Goal: Task Accomplishment & Management: Manage account settings

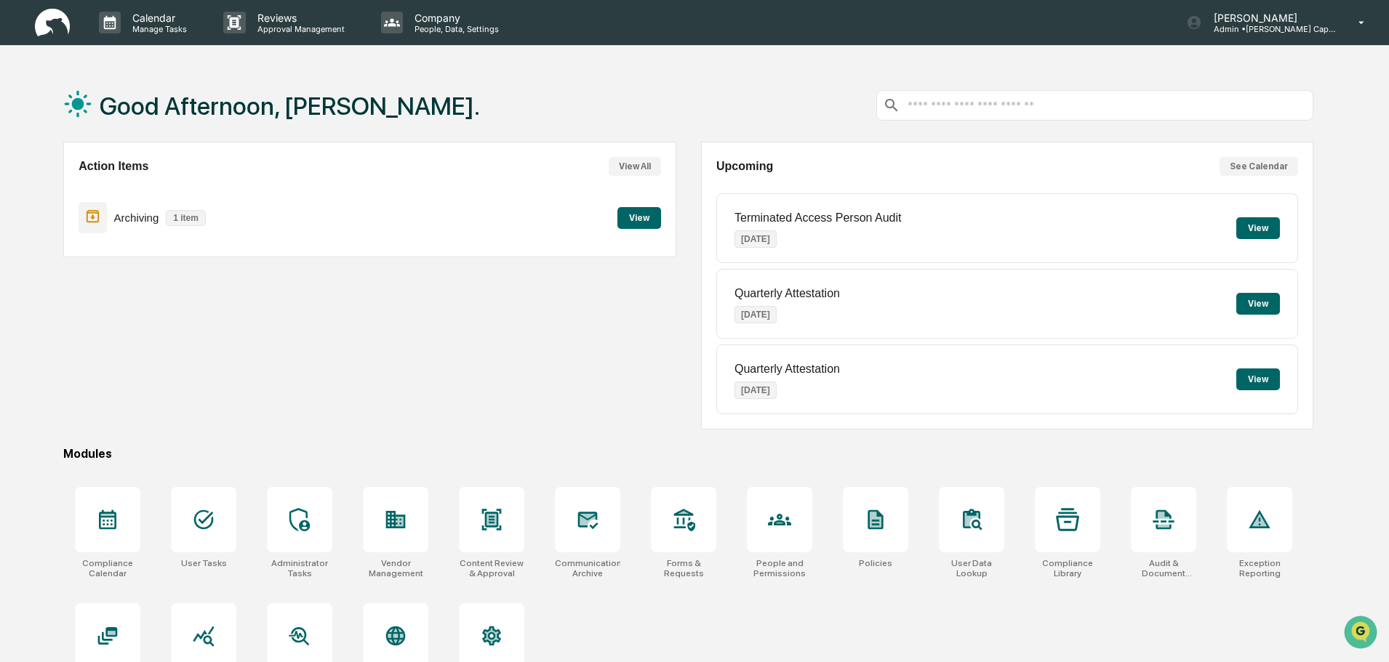
click at [1256, 225] on button "View" at bounding box center [1258, 228] width 44 height 22
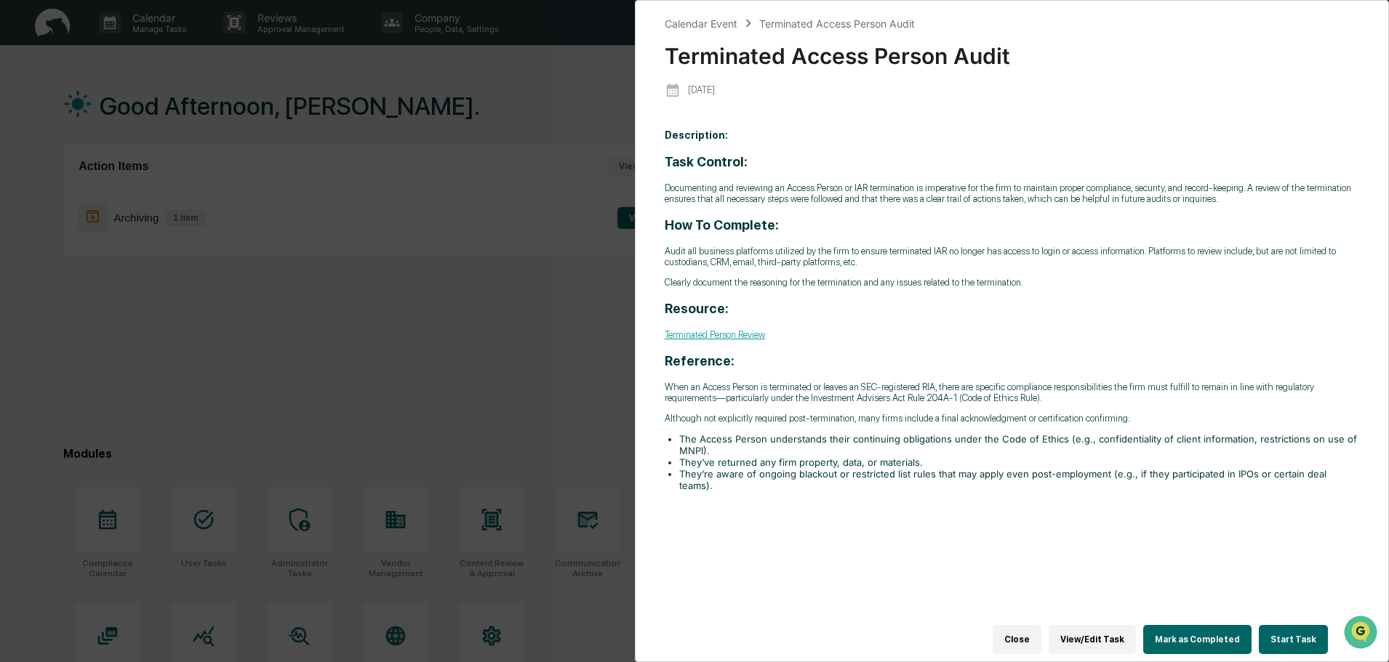
click at [749, 334] on link "Terminated Person Review" at bounding box center [714, 334] width 100 height 11
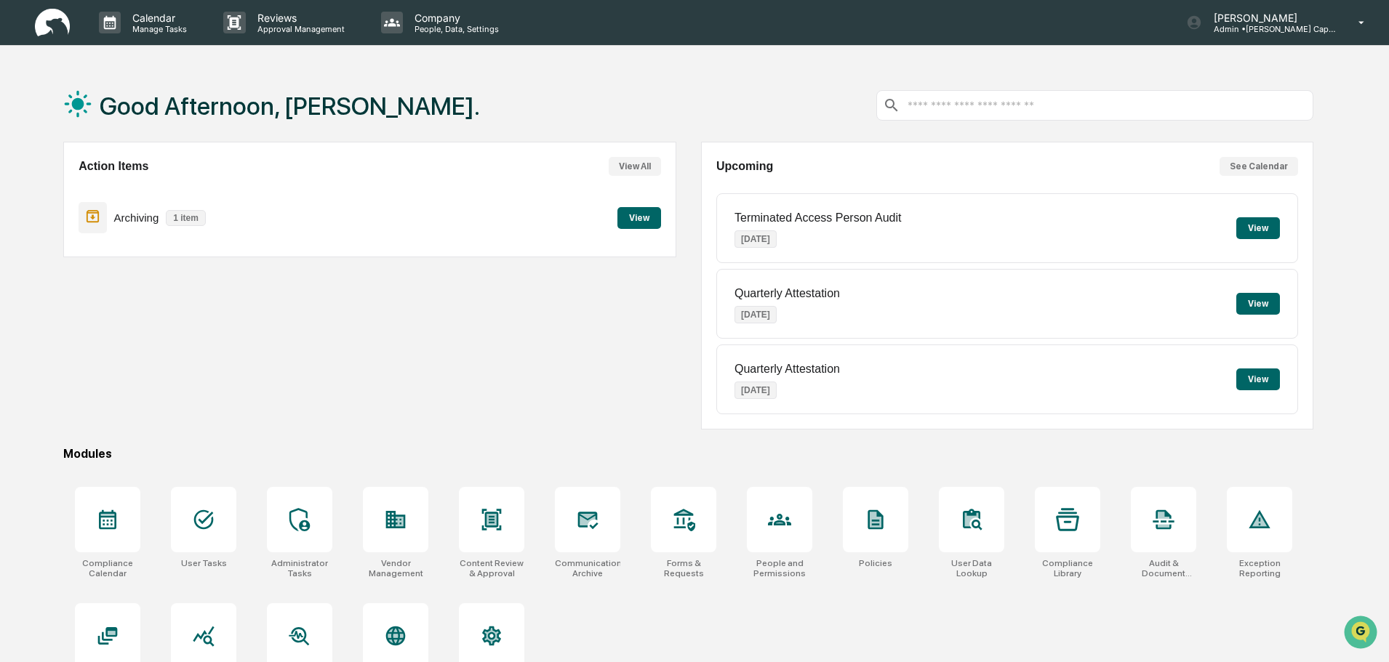
click at [1266, 227] on button "View" at bounding box center [1258, 228] width 44 height 22
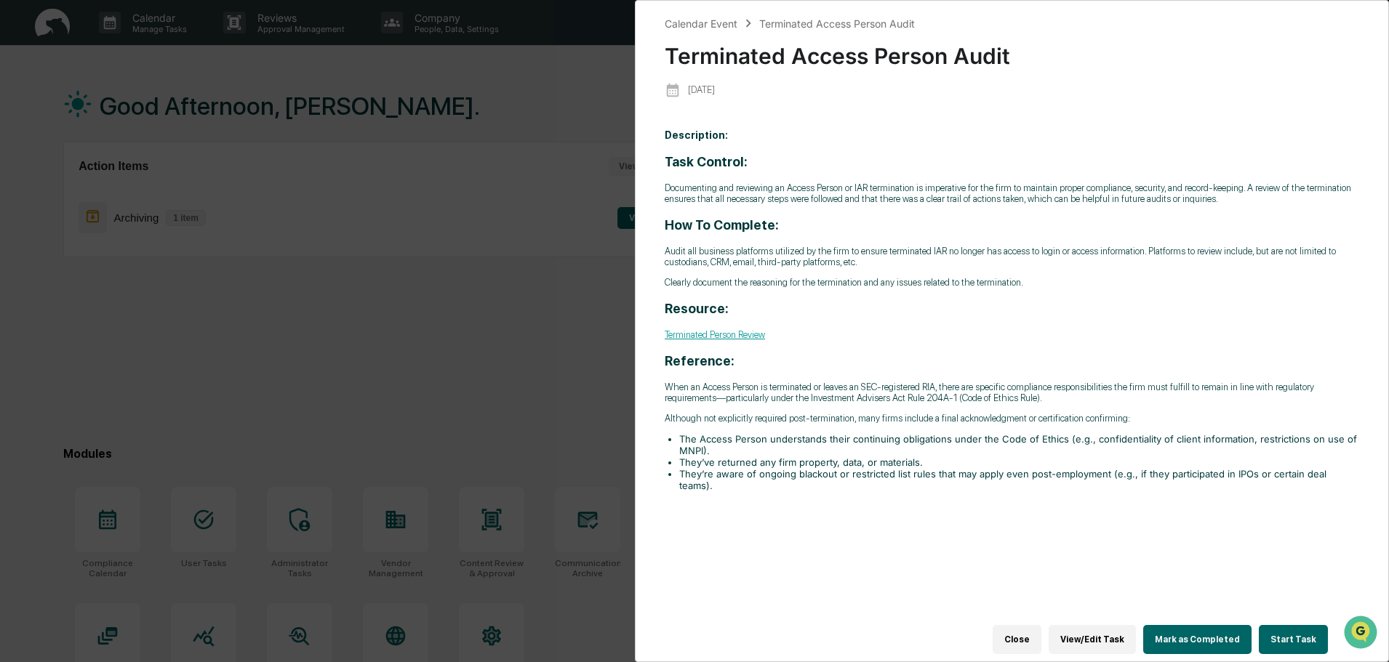
scroll to position [69, 0]
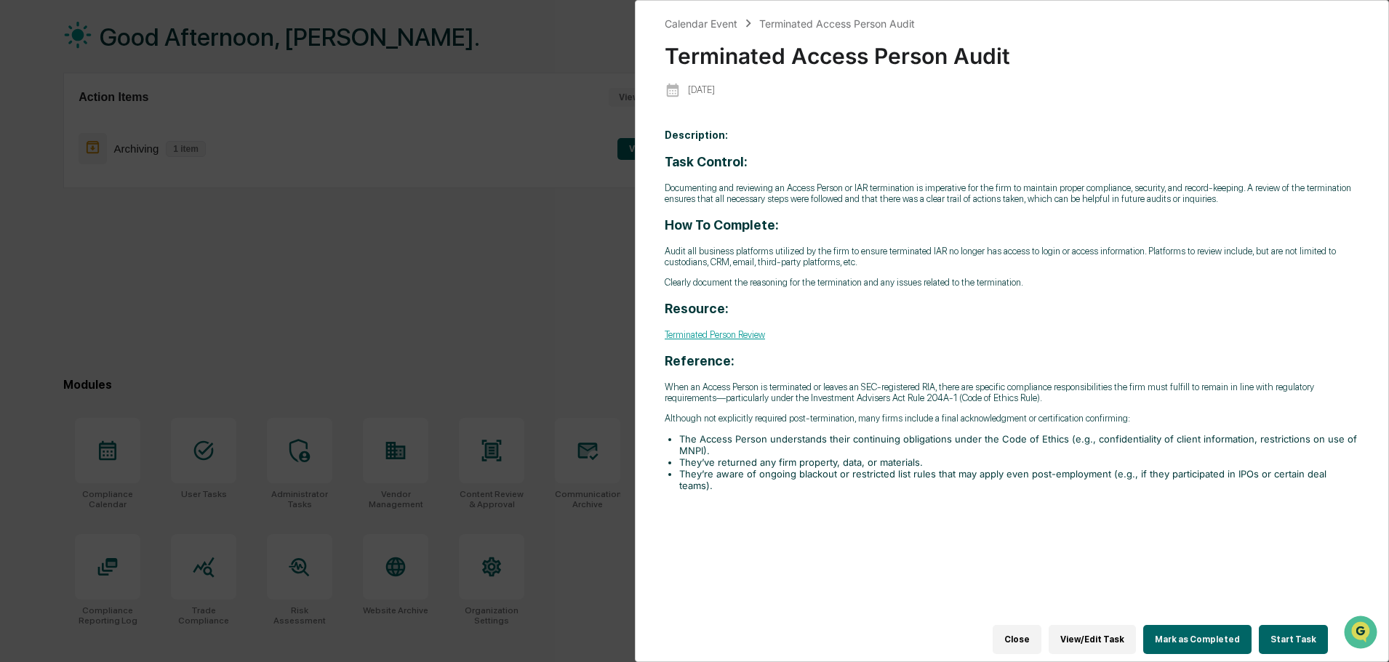
click at [1120, 625] on button "View/Edit Task" at bounding box center [1091, 639] width 87 height 29
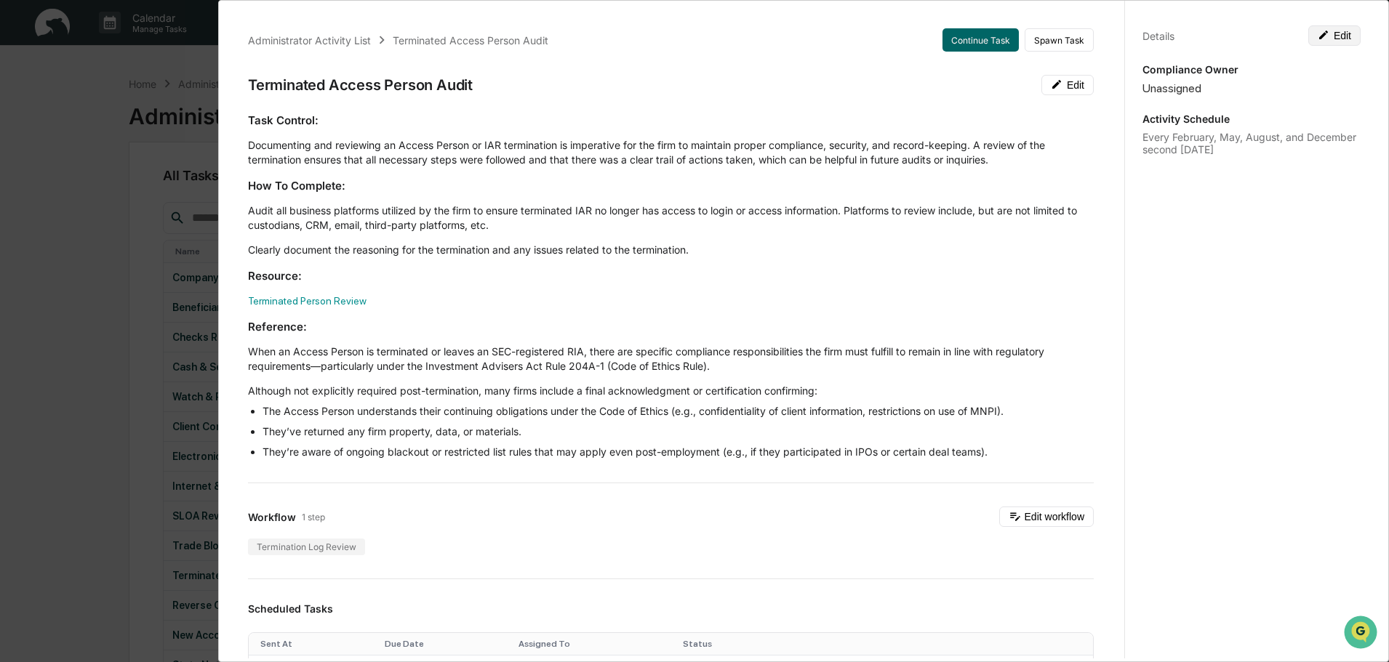
click at [1323, 36] on button "Edit" at bounding box center [1334, 35] width 52 height 20
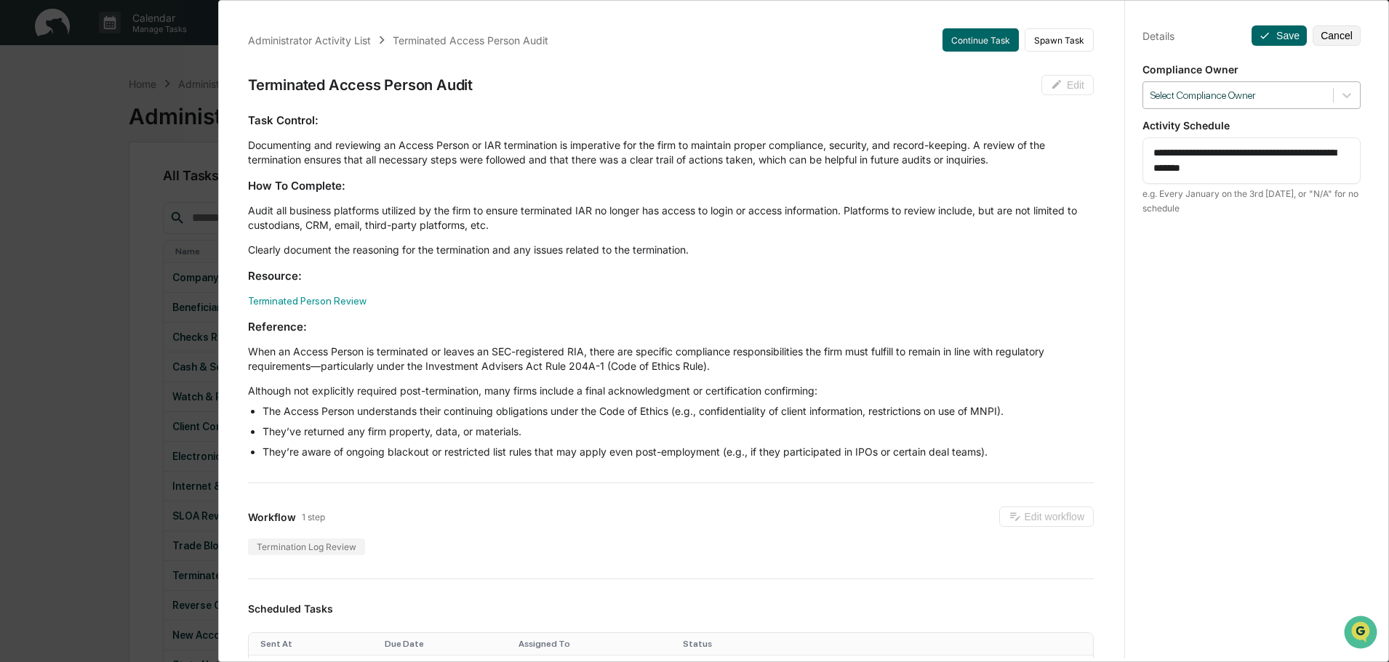
click at [1253, 97] on div at bounding box center [1237, 96] width 175 height 14
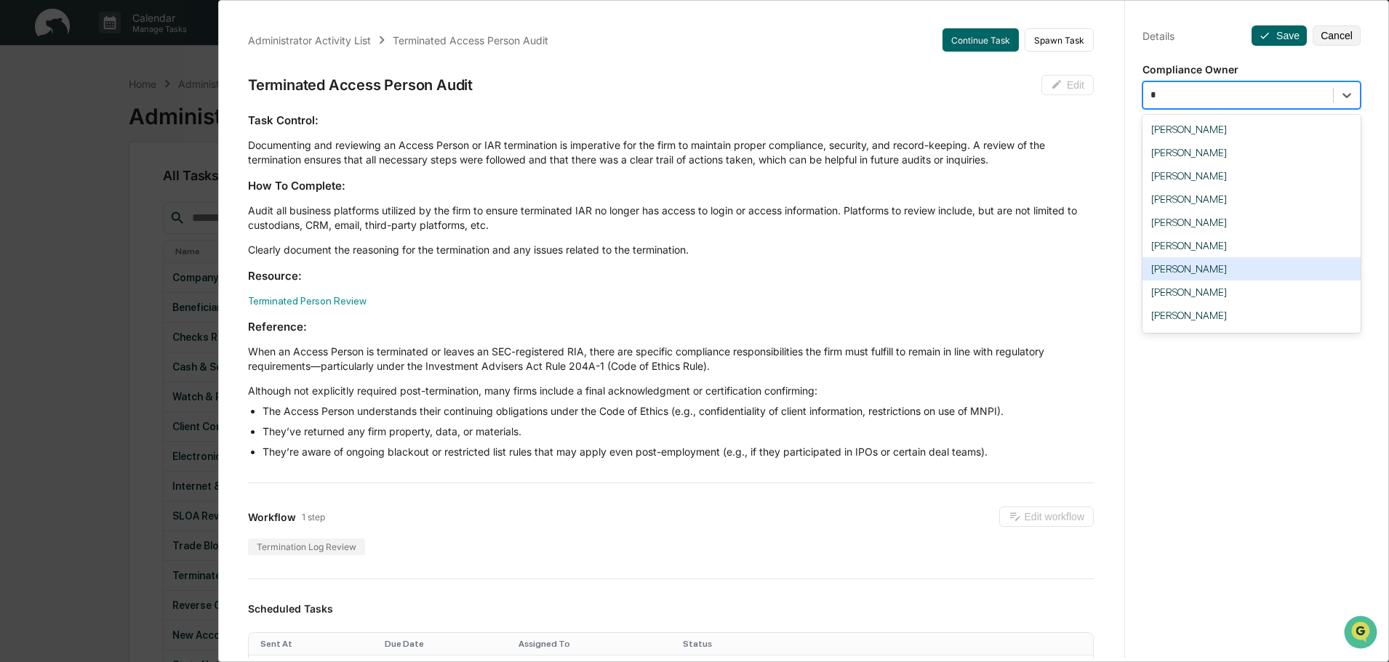
type input "**"
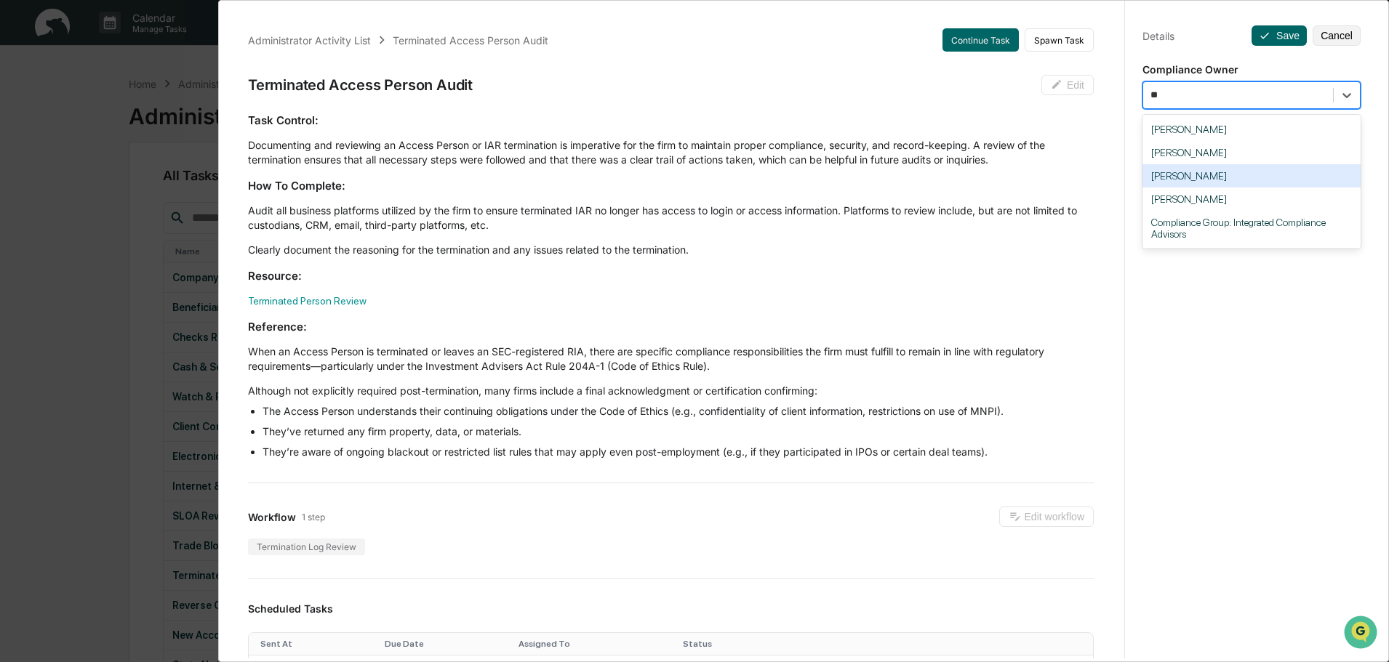
click at [1185, 182] on div "[PERSON_NAME]" at bounding box center [1251, 175] width 218 height 23
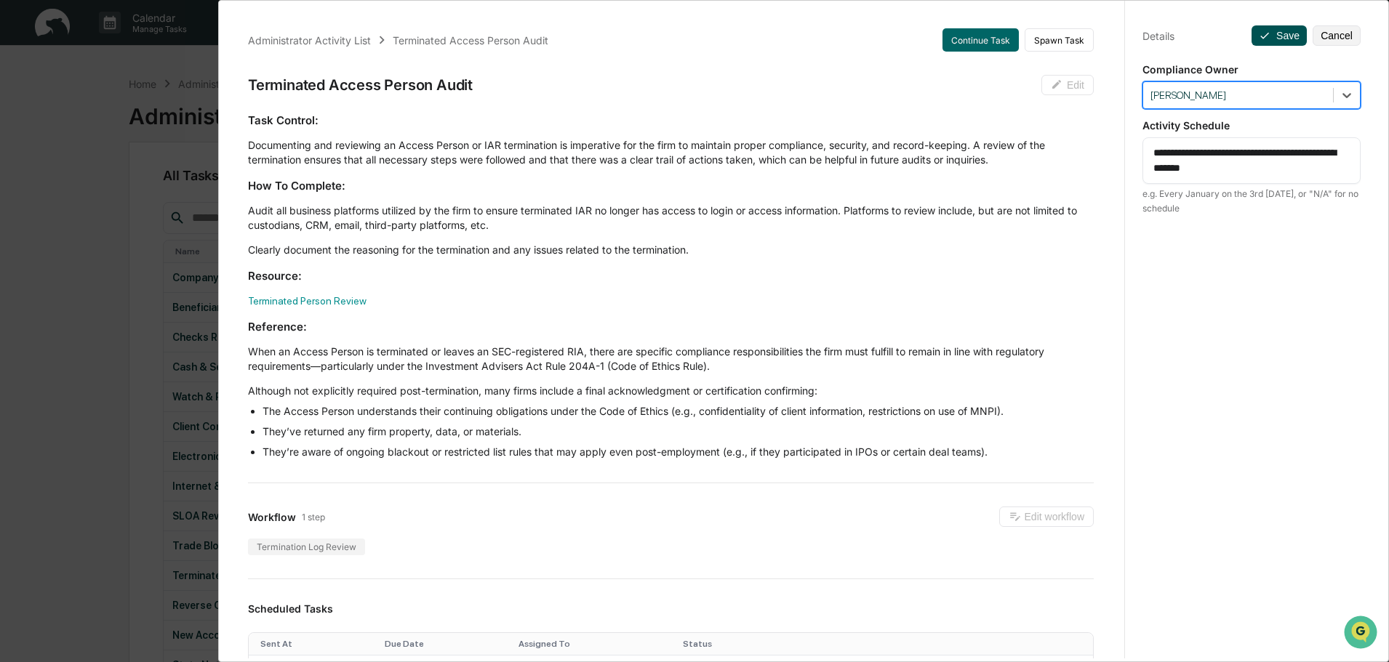
click at [1271, 41] on button "Save" at bounding box center [1278, 35] width 55 height 20
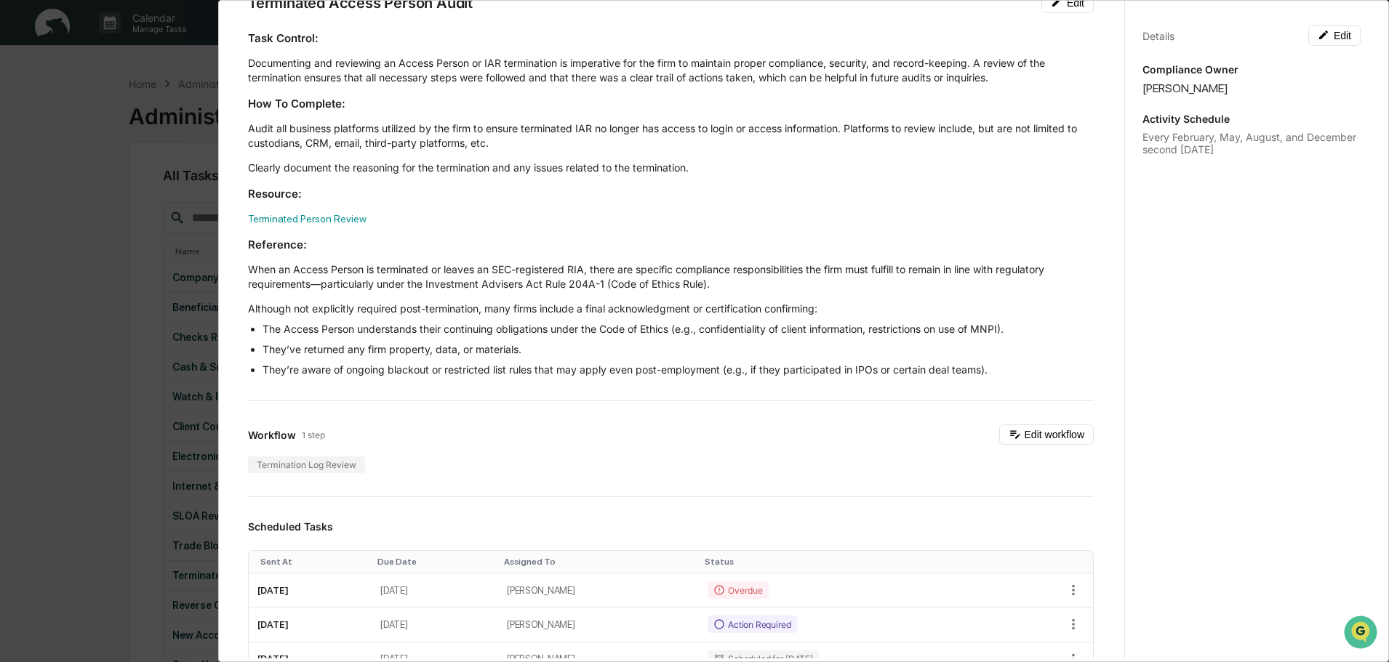
scroll to position [145, 0]
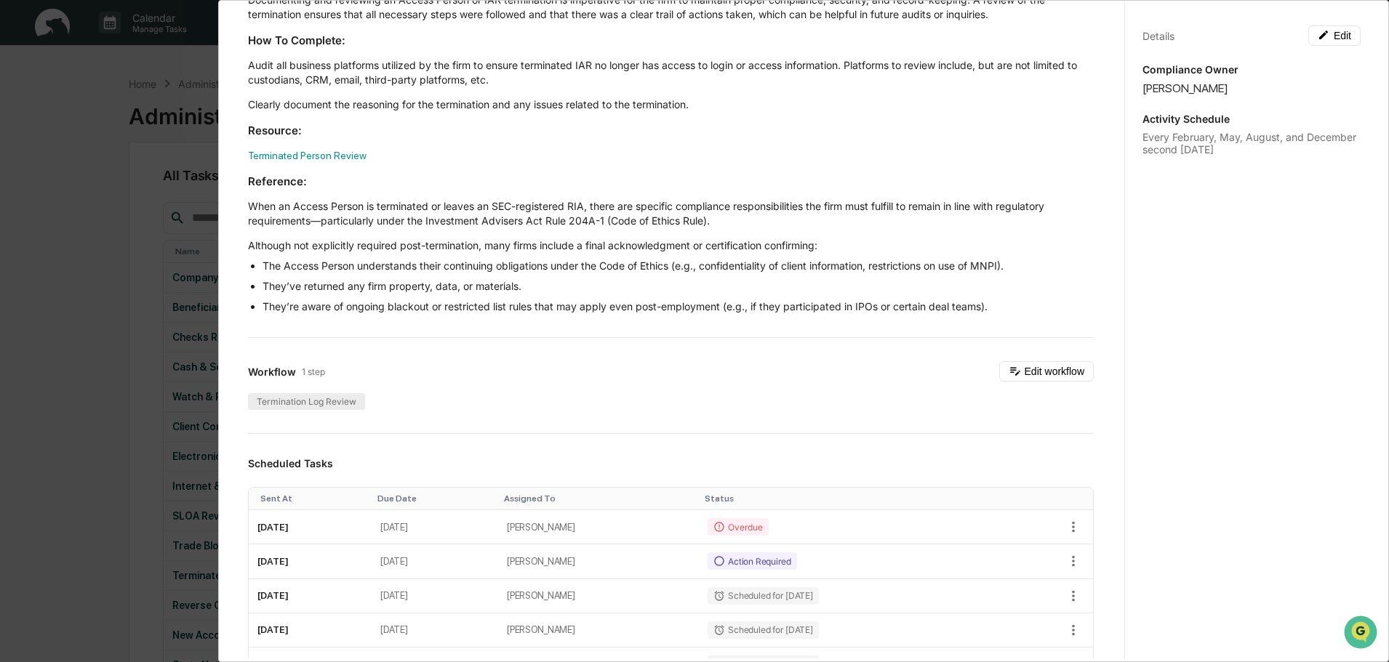
click at [314, 398] on div "Termination Log Review" at bounding box center [306, 401] width 117 height 17
click at [314, 401] on div "Termination Log Review" at bounding box center [306, 401] width 117 height 17
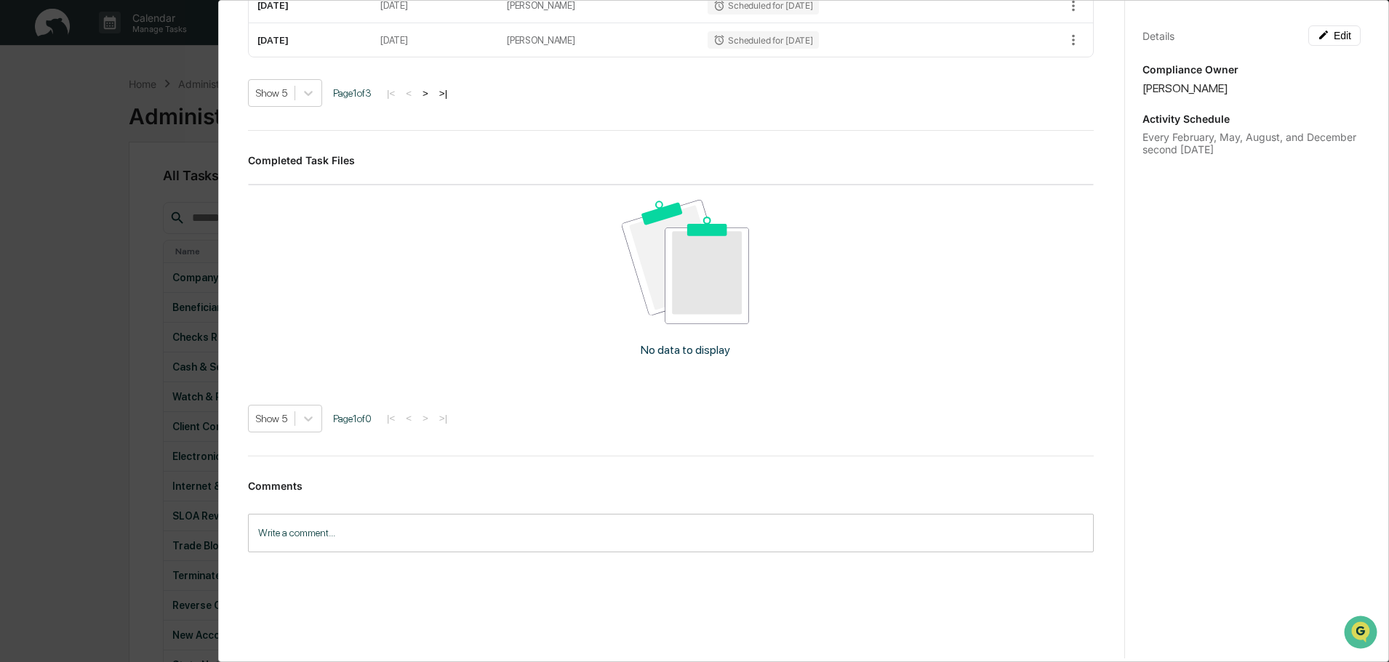
scroll to position [772, 0]
click at [265, 525] on input "Write a comment..." at bounding box center [670, 531] width 845 height 39
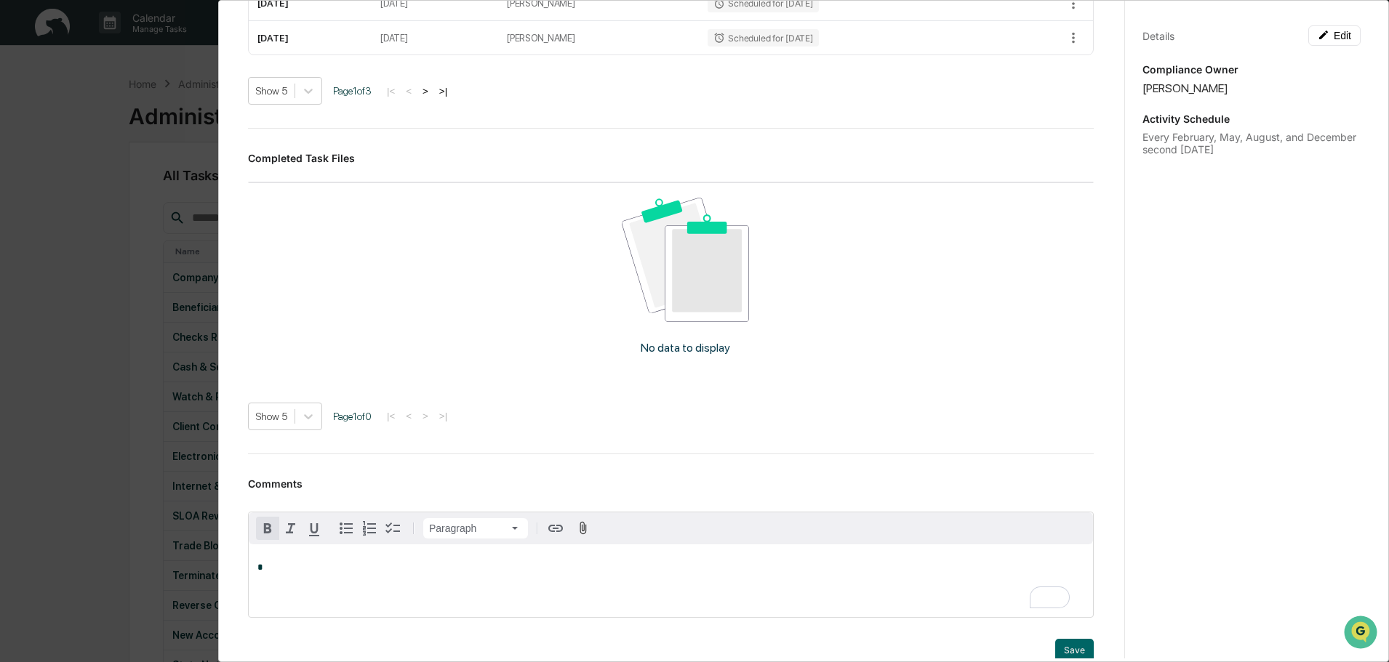
click at [297, 567] on p "*" at bounding box center [670, 568] width 827 height 10
click at [326, 566] on span "**********" at bounding box center [311, 567] width 109 height 9
click at [385, 567] on p "**********" at bounding box center [670, 568] width 827 height 10
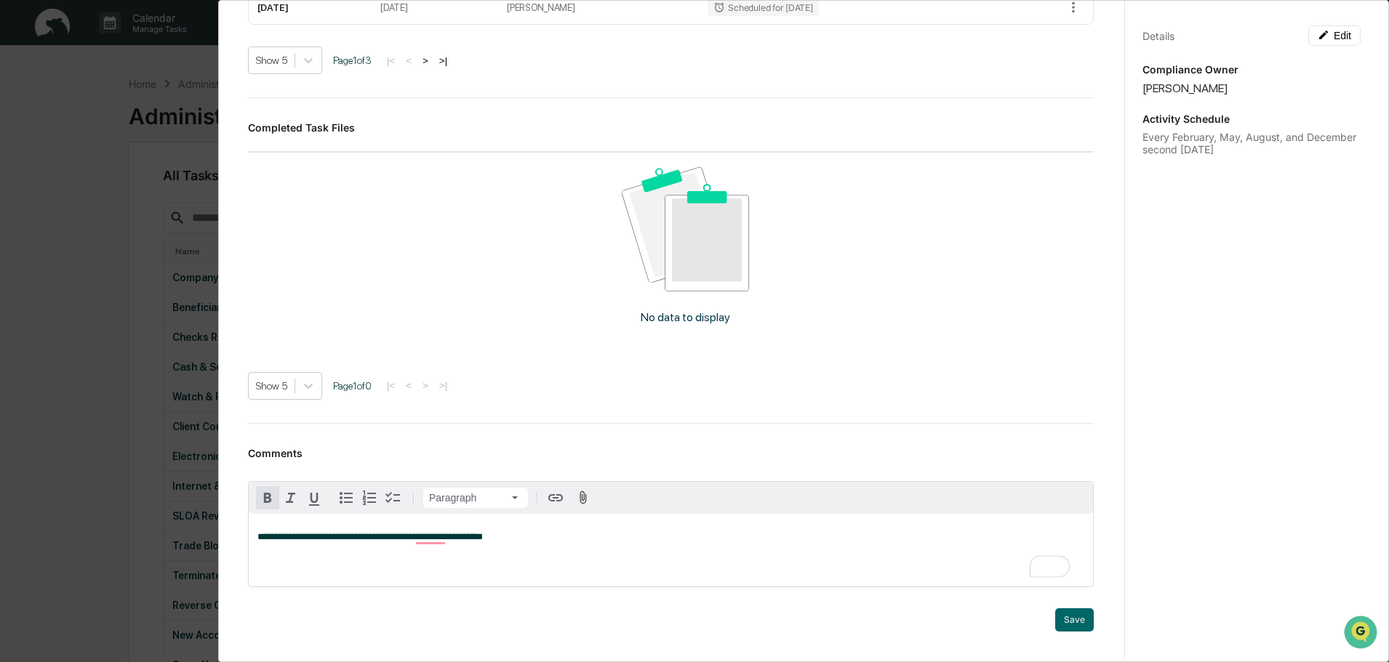
scroll to position [884, 0]
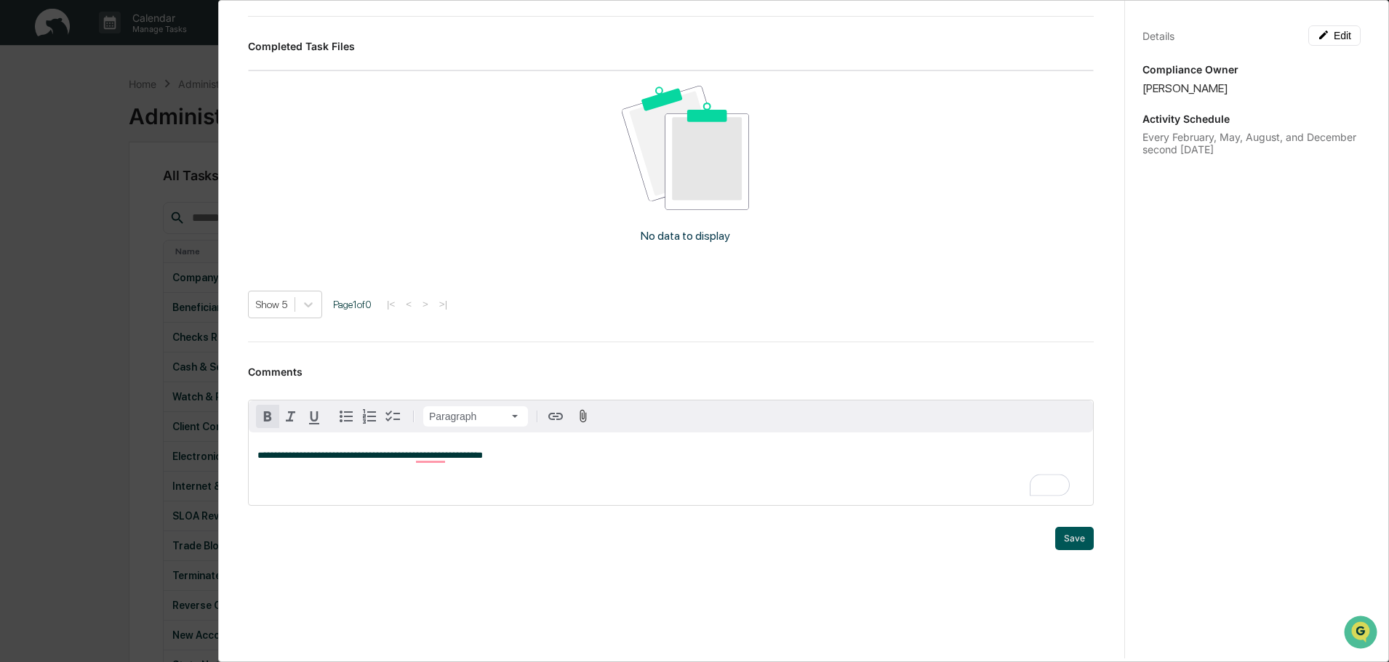
click at [1055, 537] on button "Save" at bounding box center [1074, 538] width 39 height 23
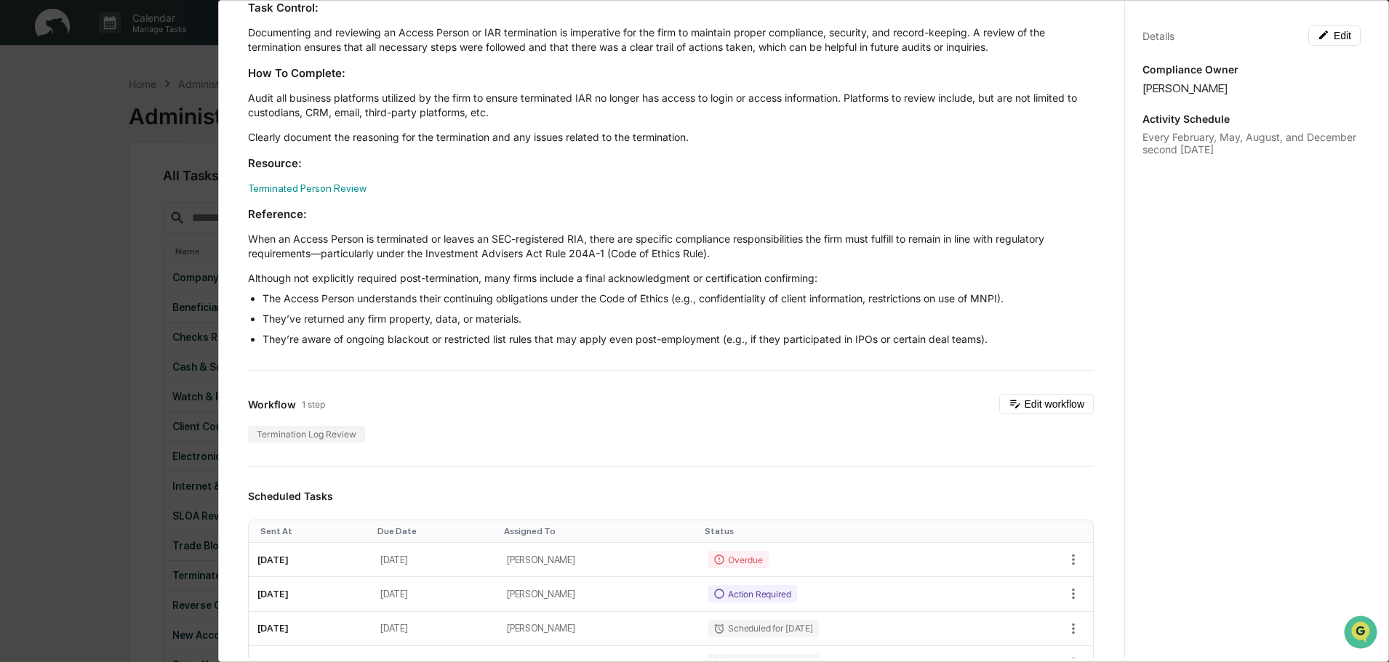
scroll to position [145, 0]
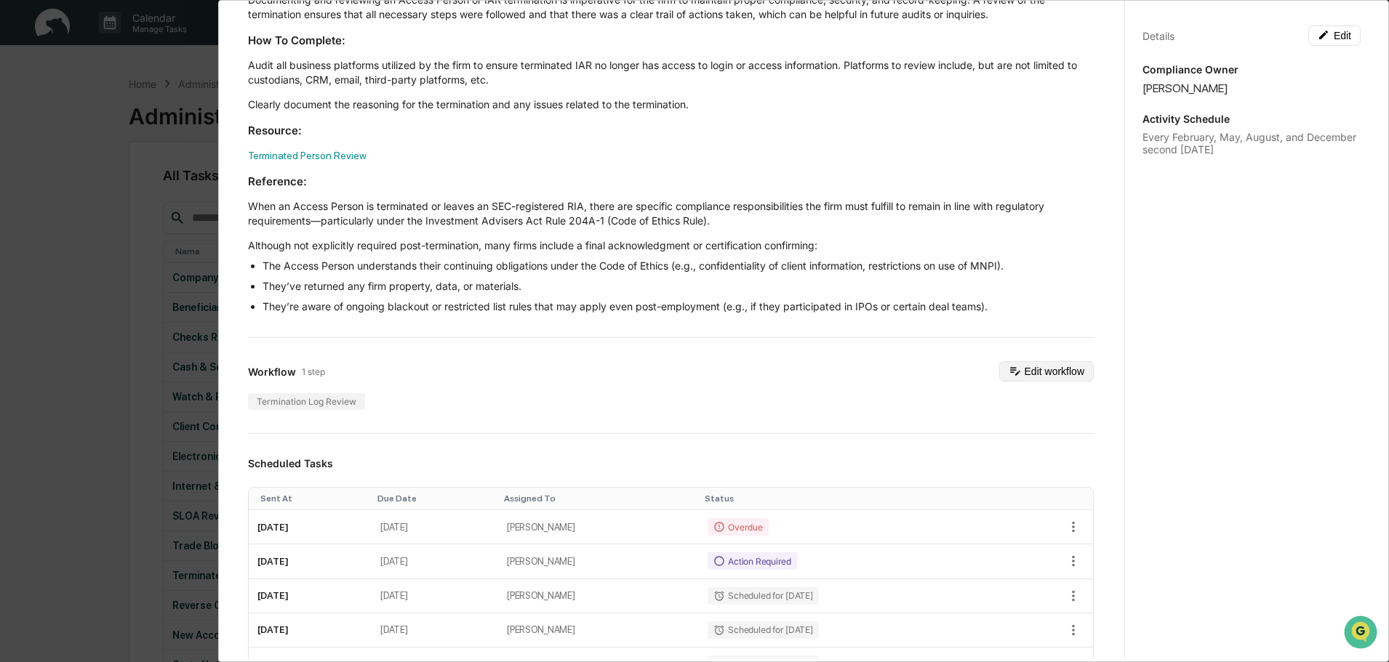
click at [1028, 370] on button "Edit workflow" at bounding box center [1046, 371] width 95 height 20
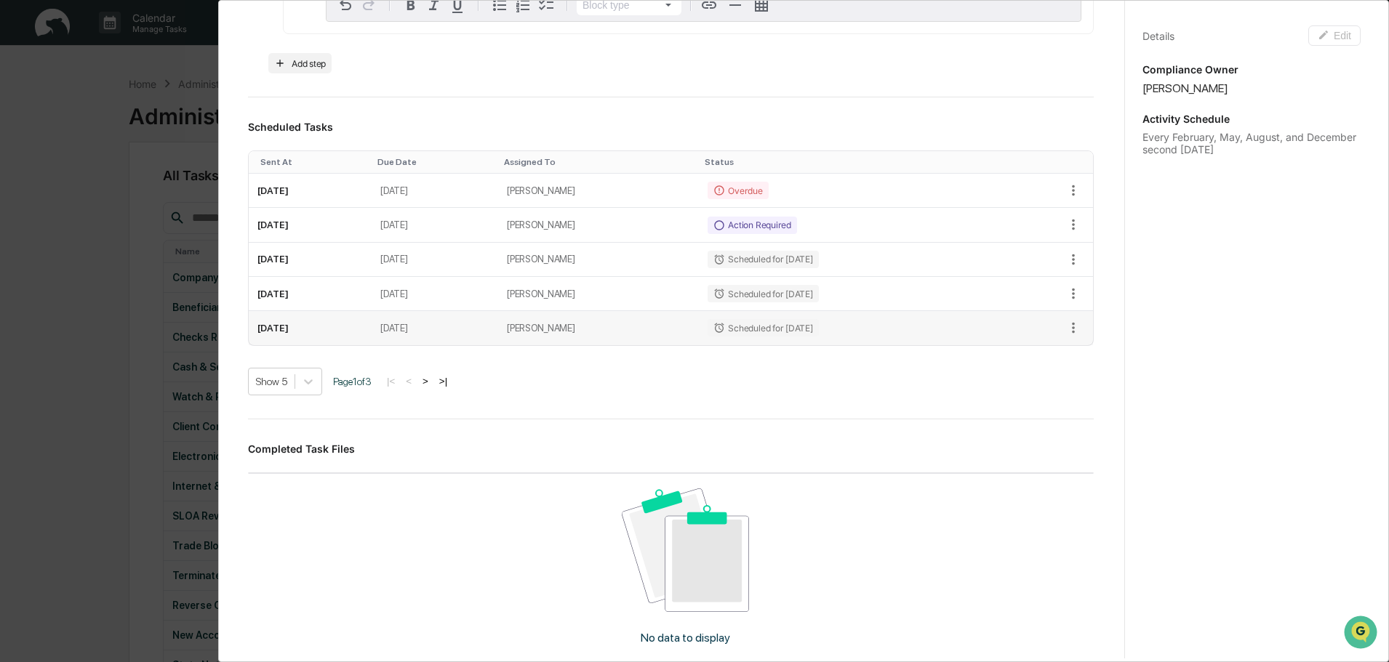
scroll to position [727, 0]
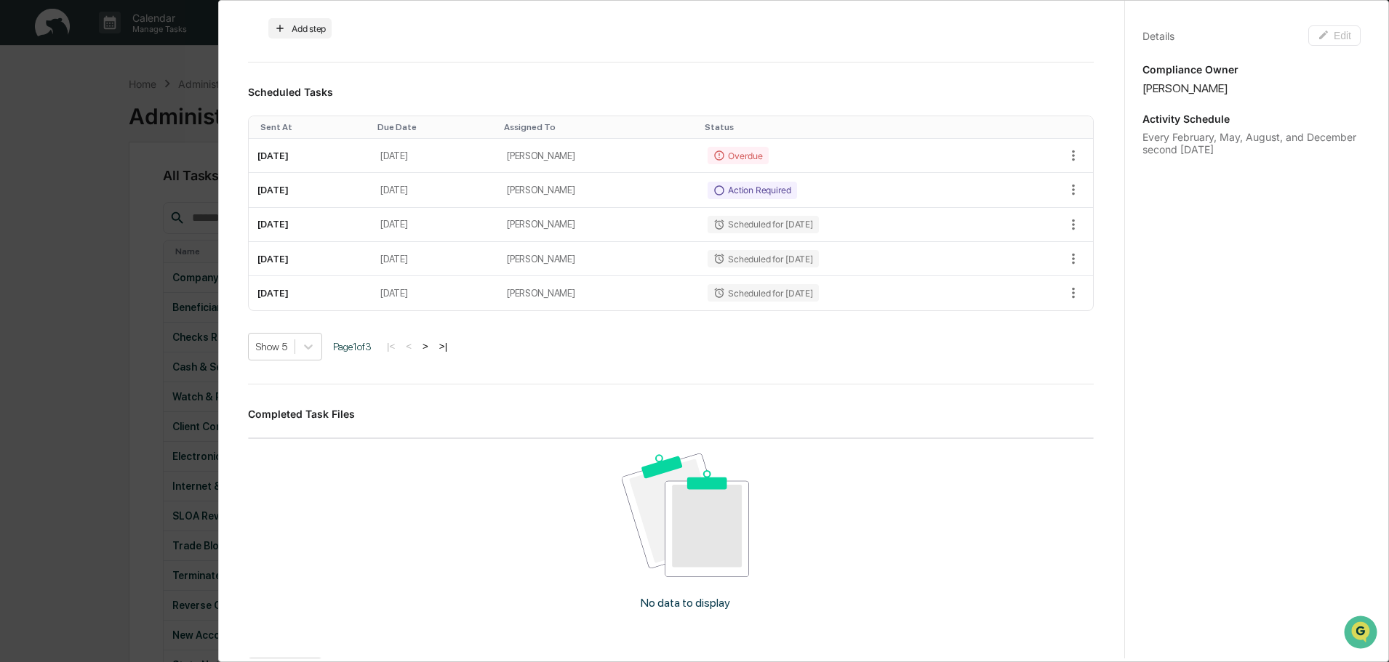
click at [1238, 515] on div "Details Edit Compliance Owner [PERSON_NAME] Activity Schedule Every February, M…" at bounding box center [1251, 344] width 254 height 697
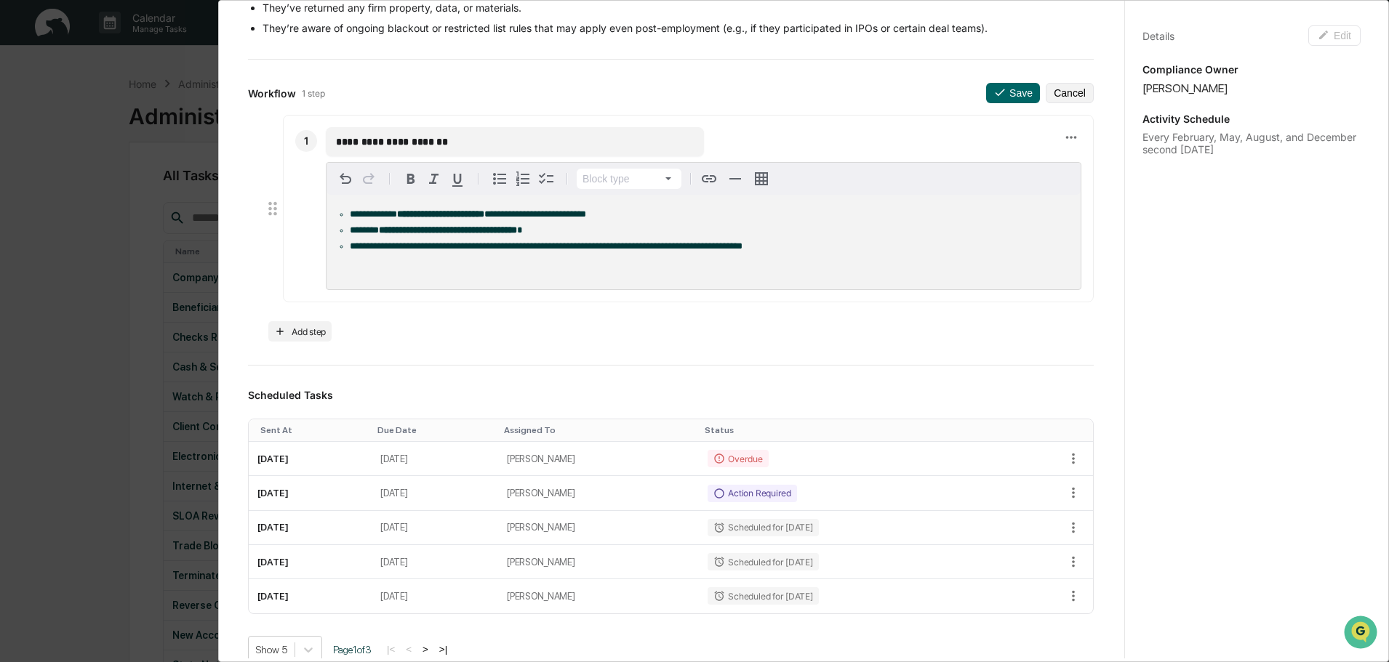
scroll to position [218, 0]
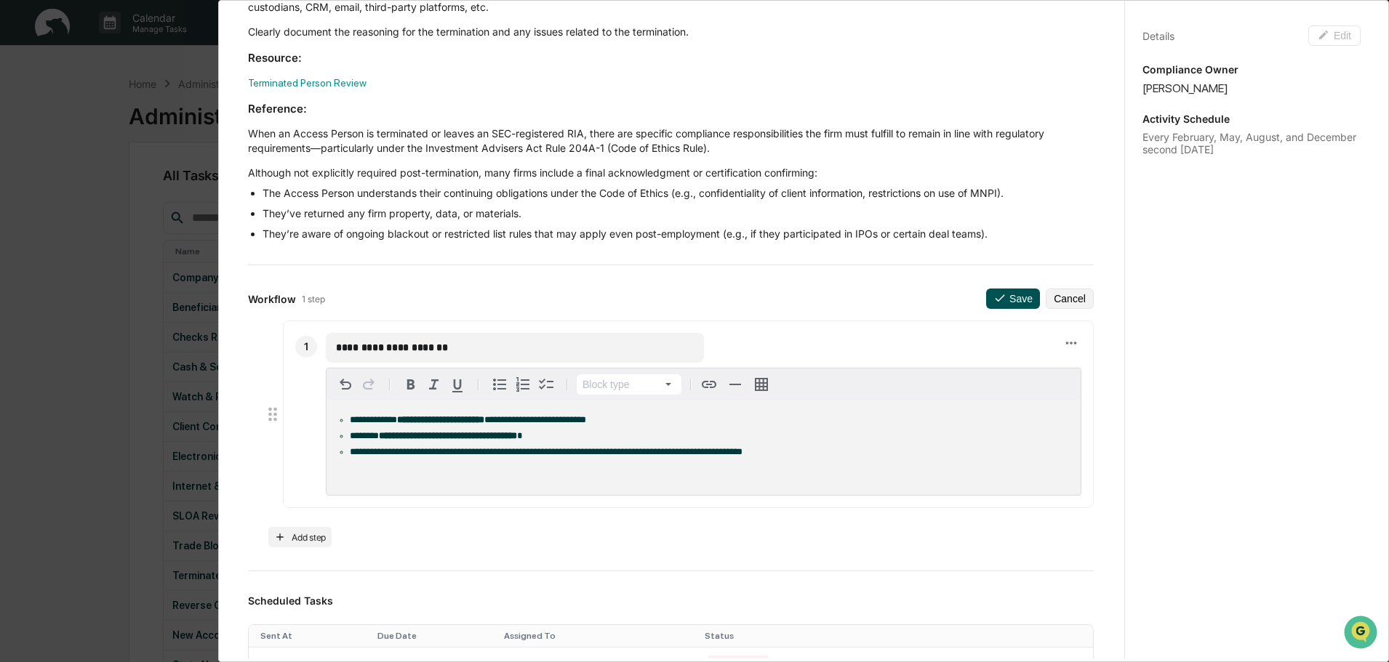
click at [986, 294] on button "Save" at bounding box center [1013, 299] width 54 height 20
click at [993, 298] on icon at bounding box center [999, 298] width 13 height 13
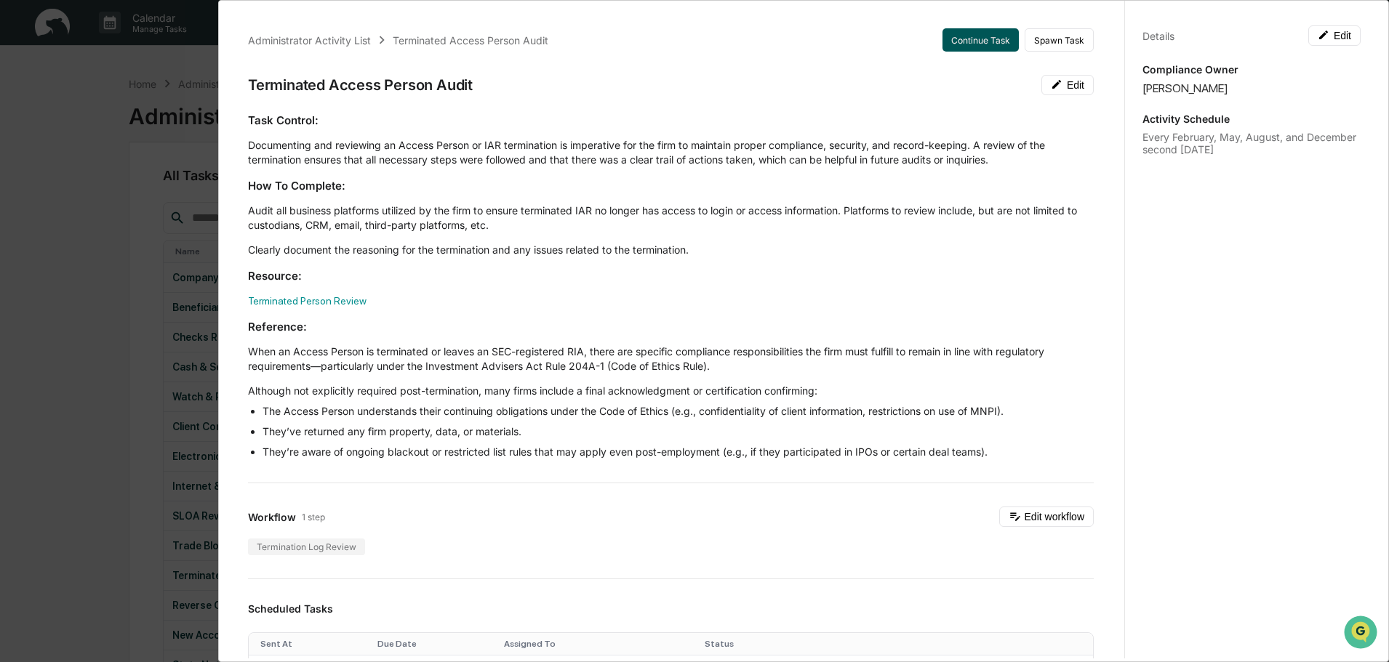
click at [985, 36] on button "Continue Task" at bounding box center [980, 39] width 76 height 23
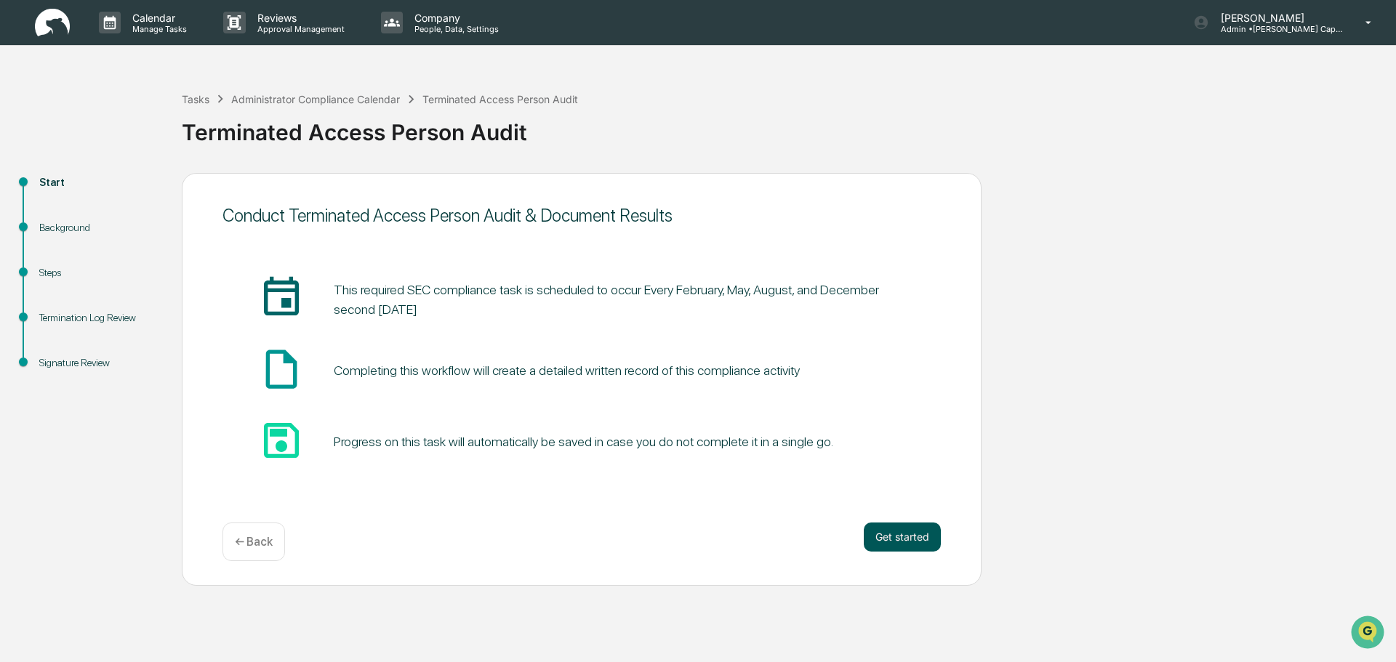
click at [873, 541] on button "Get started" at bounding box center [902, 537] width 77 height 29
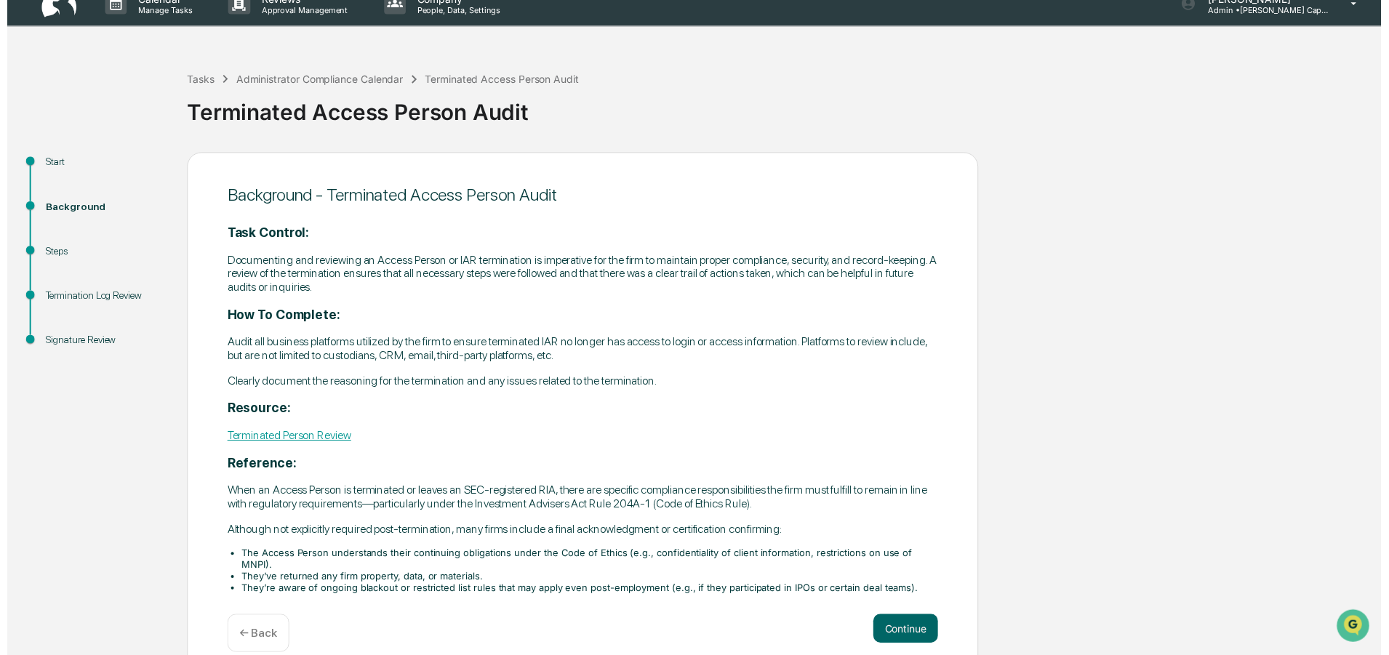
scroll to position [29, 0]
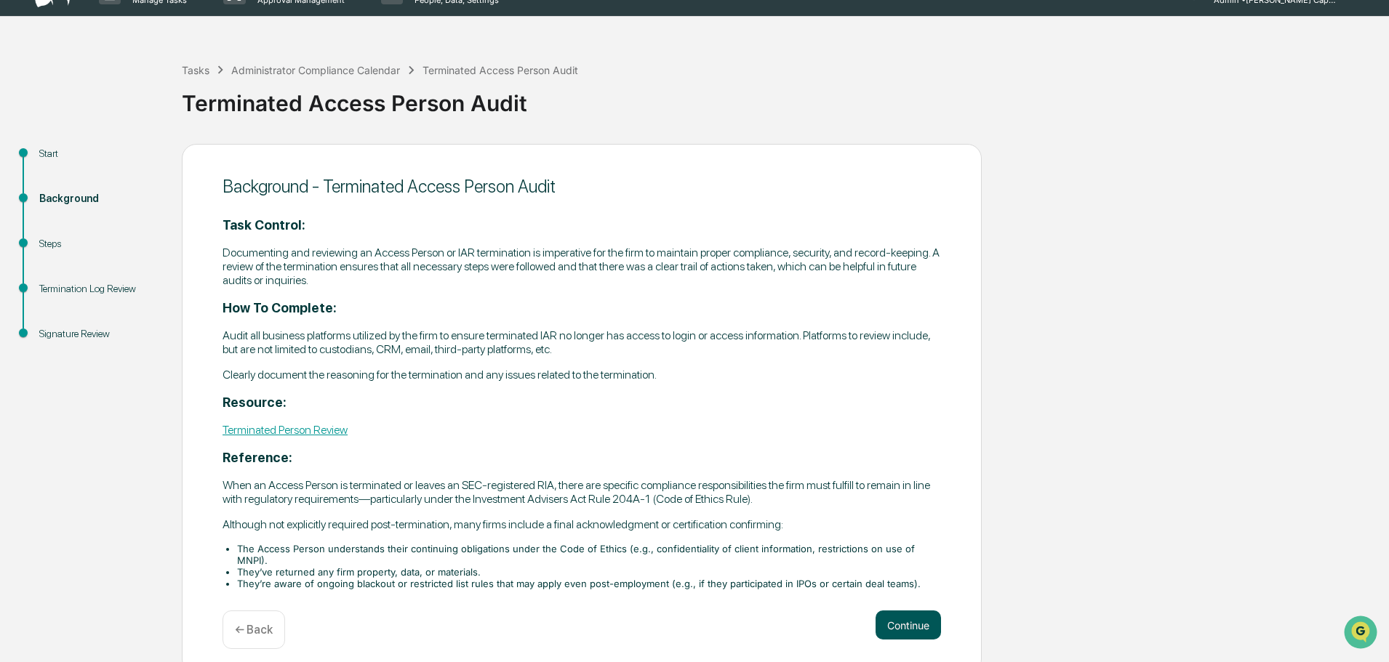
click at [923, 611] on button "Continue" at bounding box center [907, 625] width 65 height 29
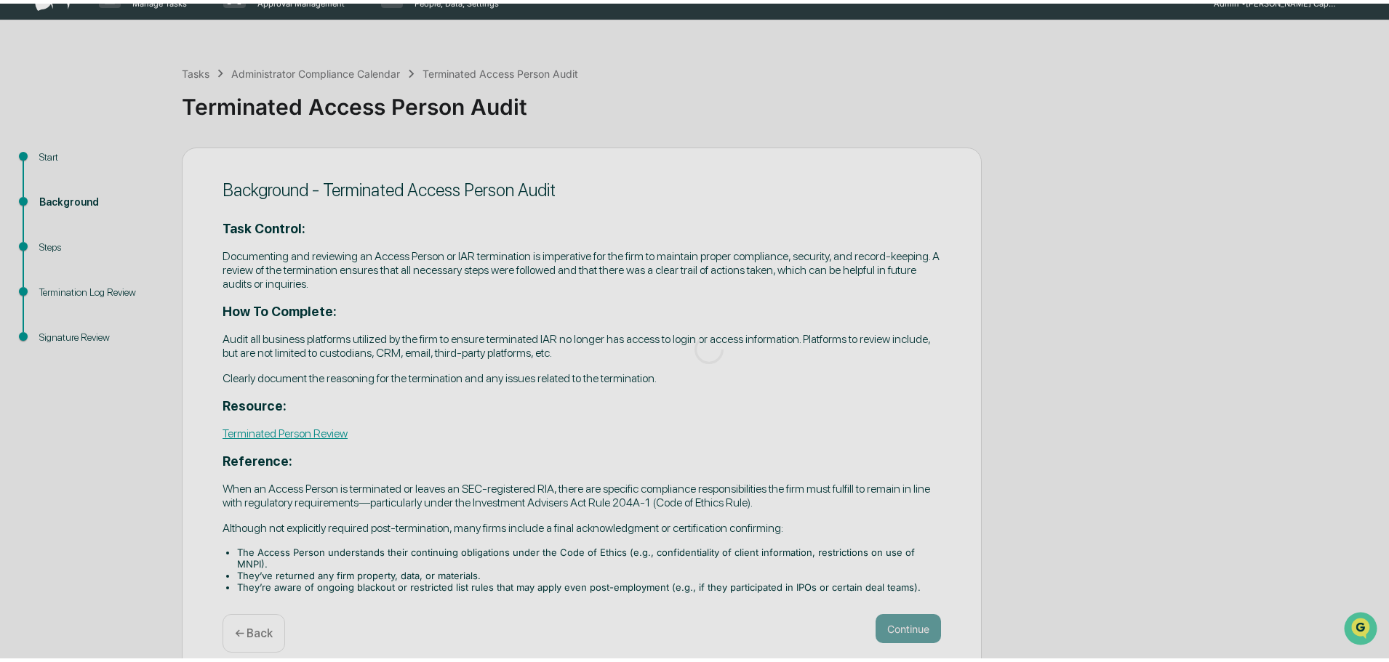
scroll to position [0, 0]
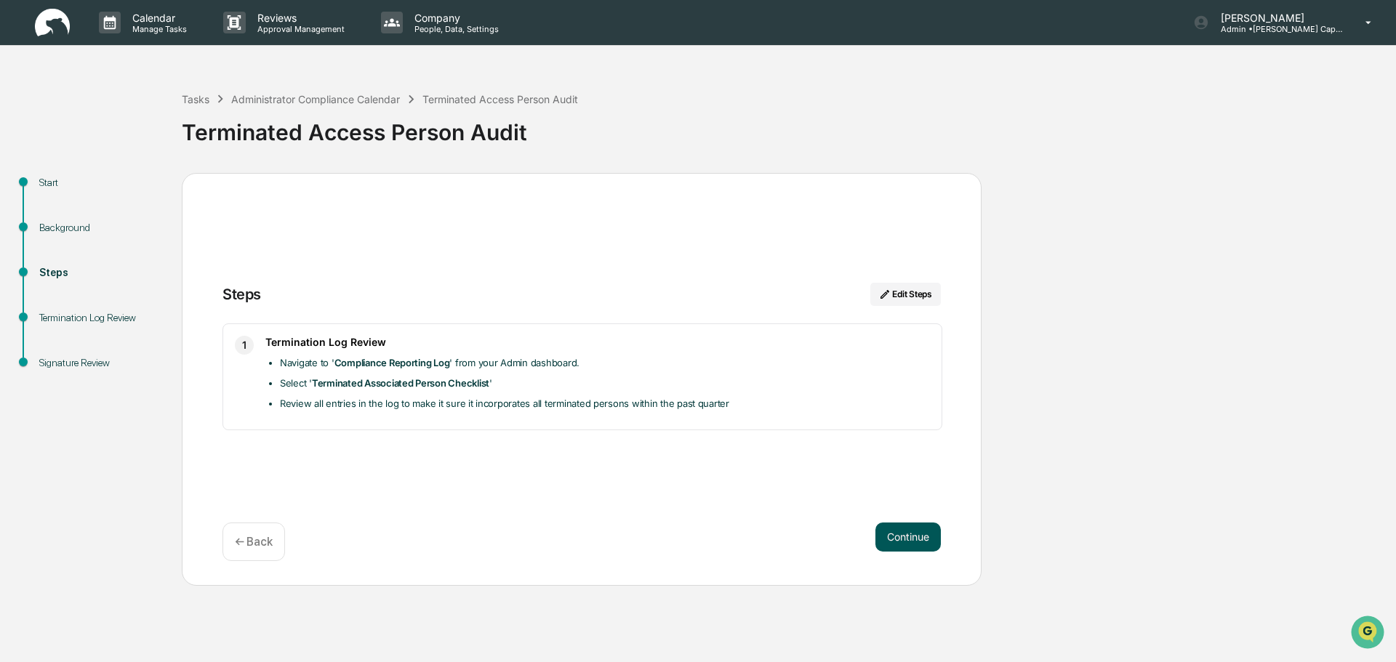
click at [895, 531] on button "Continue" at bounding box center [907, 537] width 65 height 29
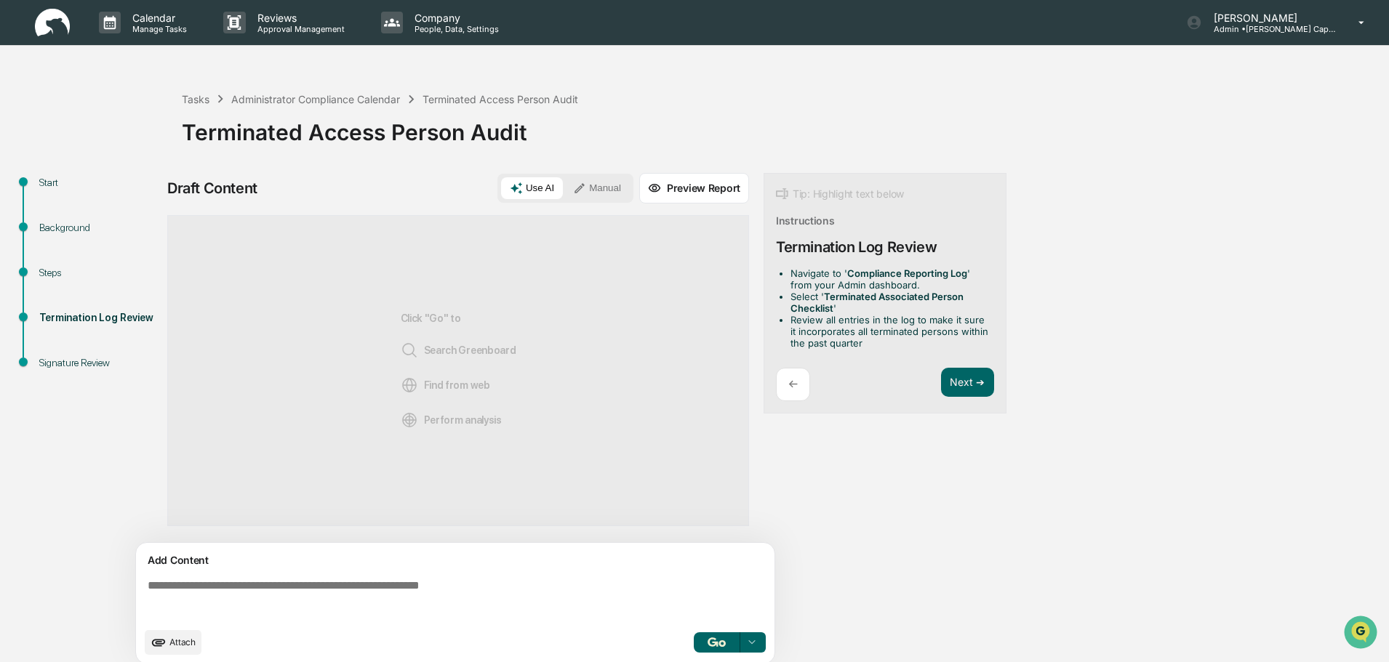
click at [722, 185] on button "Preview Report" at bounding box center [694, 188] width 110 height 31
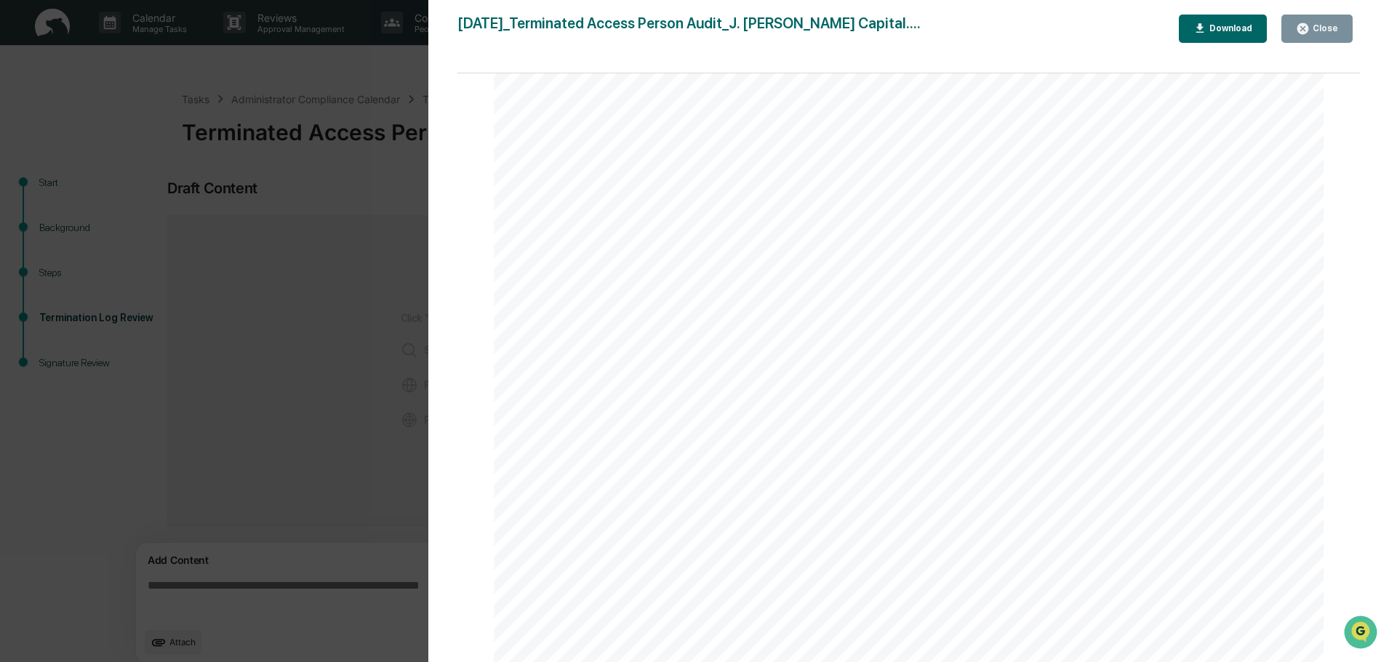
scroll to position [1330, 0]
click at [1224, 36] on button "Download" at bounding box center [1222, 29] width 89 height 28
click at [1308, 25] on icon "button" at bounding box center [1302, 28] width 11 height 11
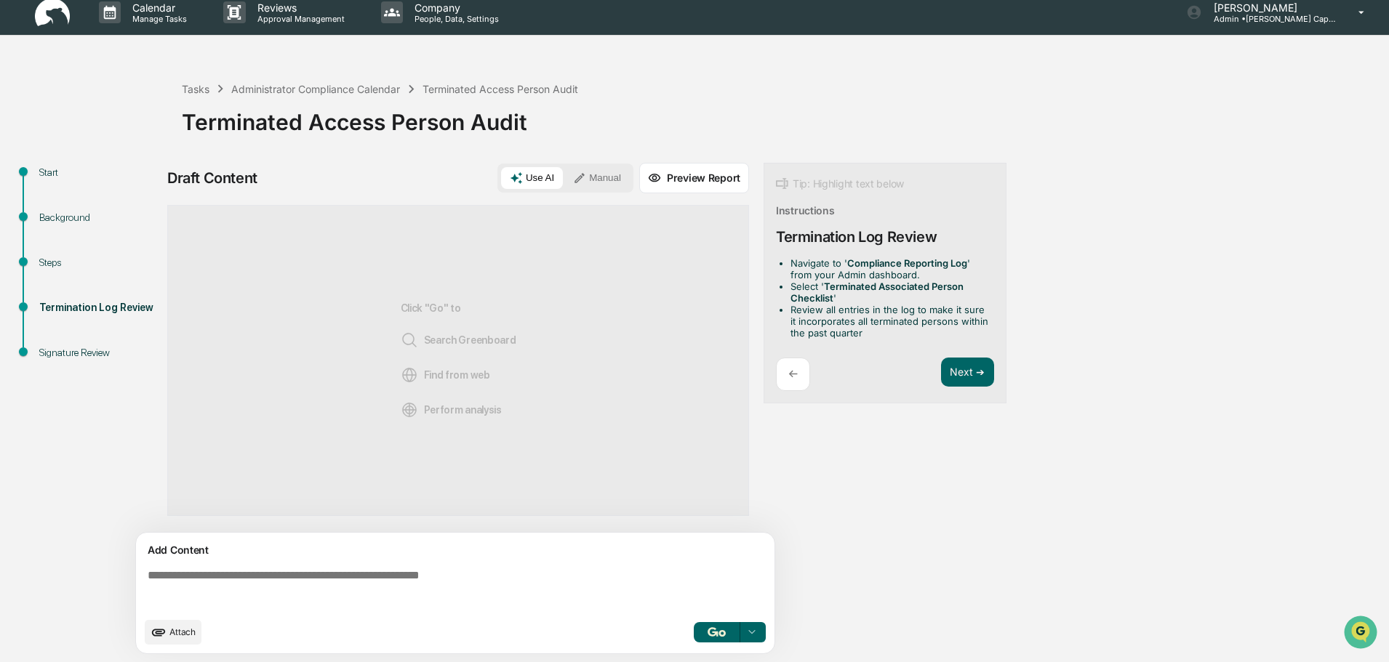
scroll to position [11, 0]
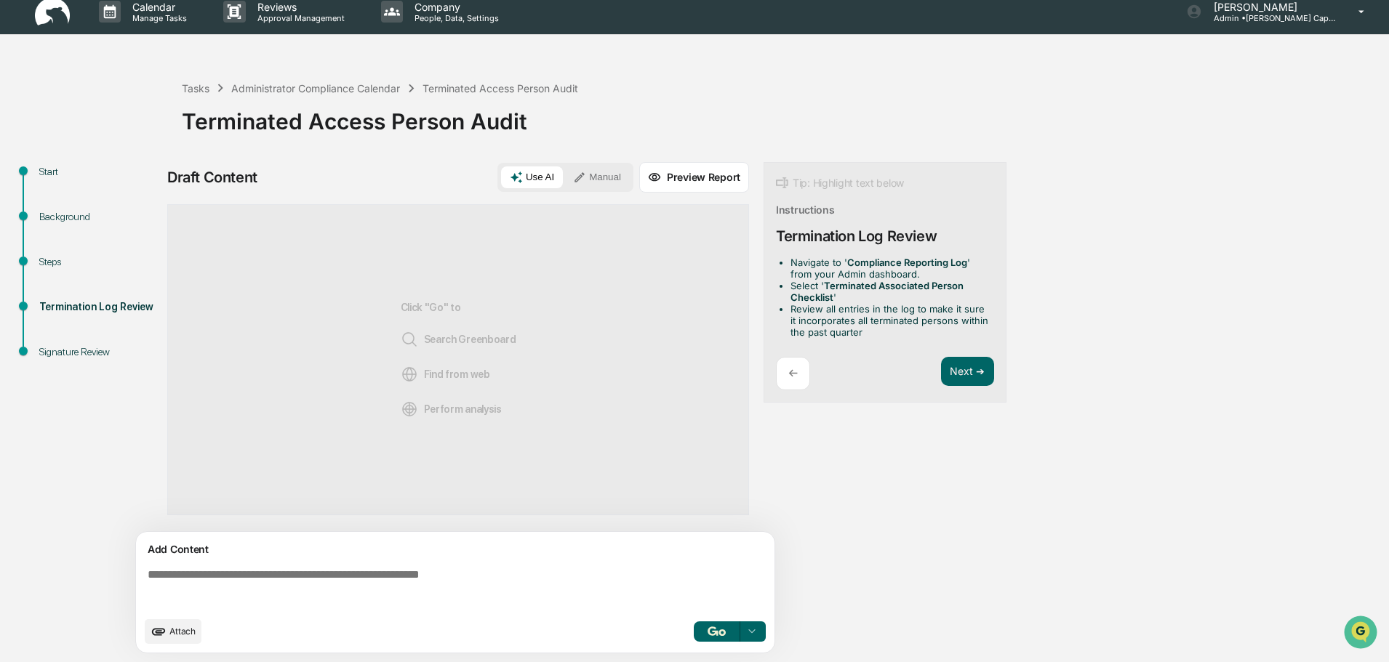
click at [491, 565] on textarea at bounding box center [458, 589] width 632 height 52
click at [965, 369] on button "Next ➔" at bounding box center [967, 372] width 53 height 30
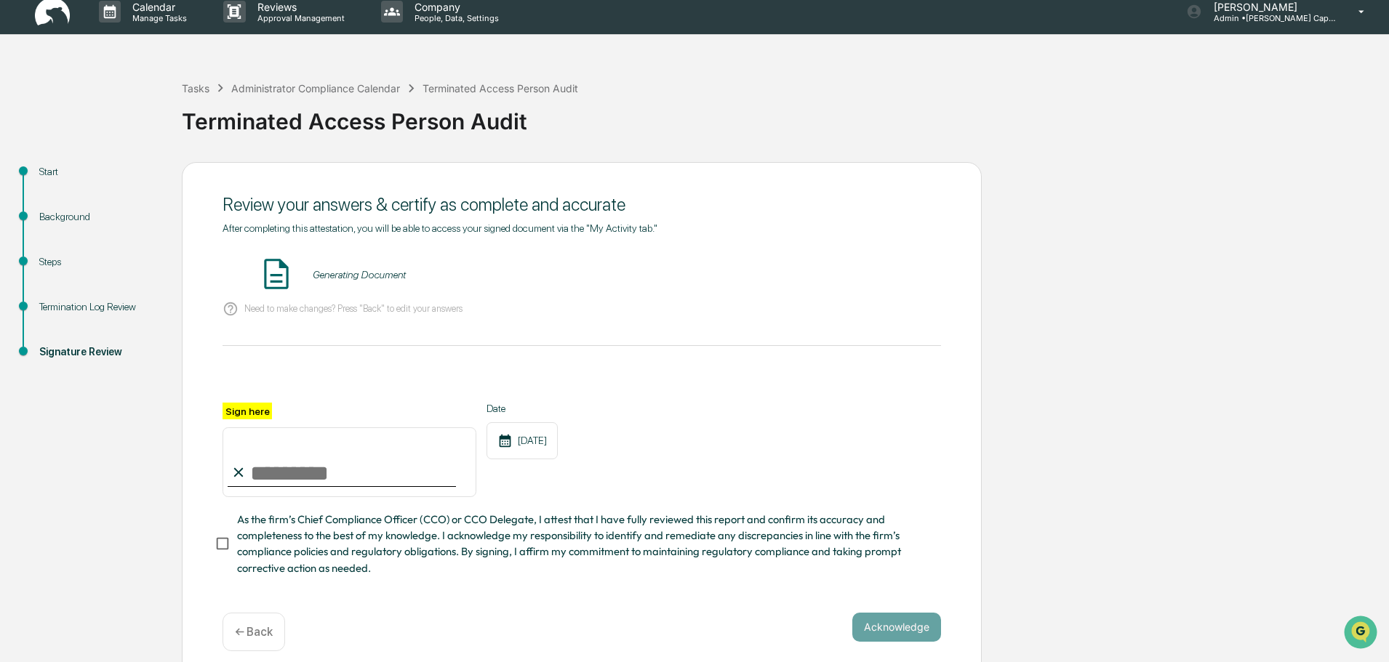
click at [316, 310] on p "Need to make changes? Press "Back" to edit your answers" at bounding box center [353, 308] width 218 height 11
click at [278, 485] on input "Sign here" at bounding box center [349, 462] width 254 height 70
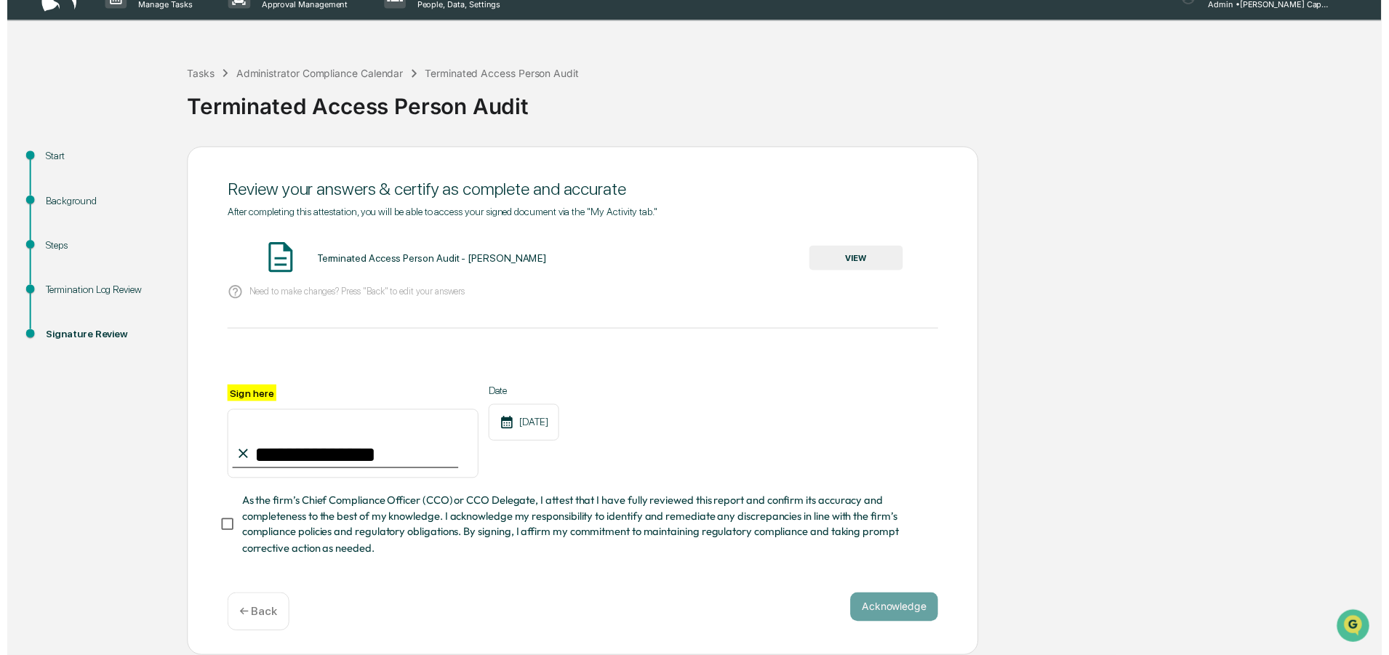
scroll to position [29, 0]
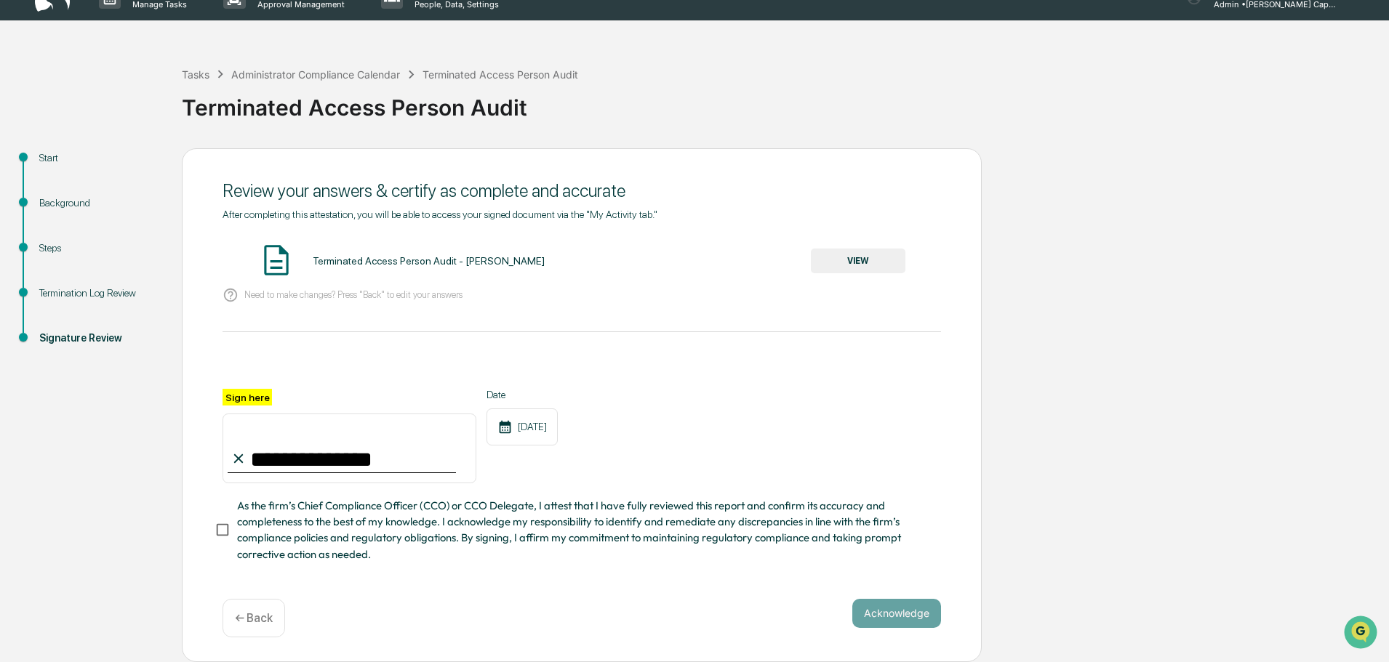
type input "**********"
click at [885, 607] on button "Acknowledge" at bounding box center [896, 613] width 89 height 29
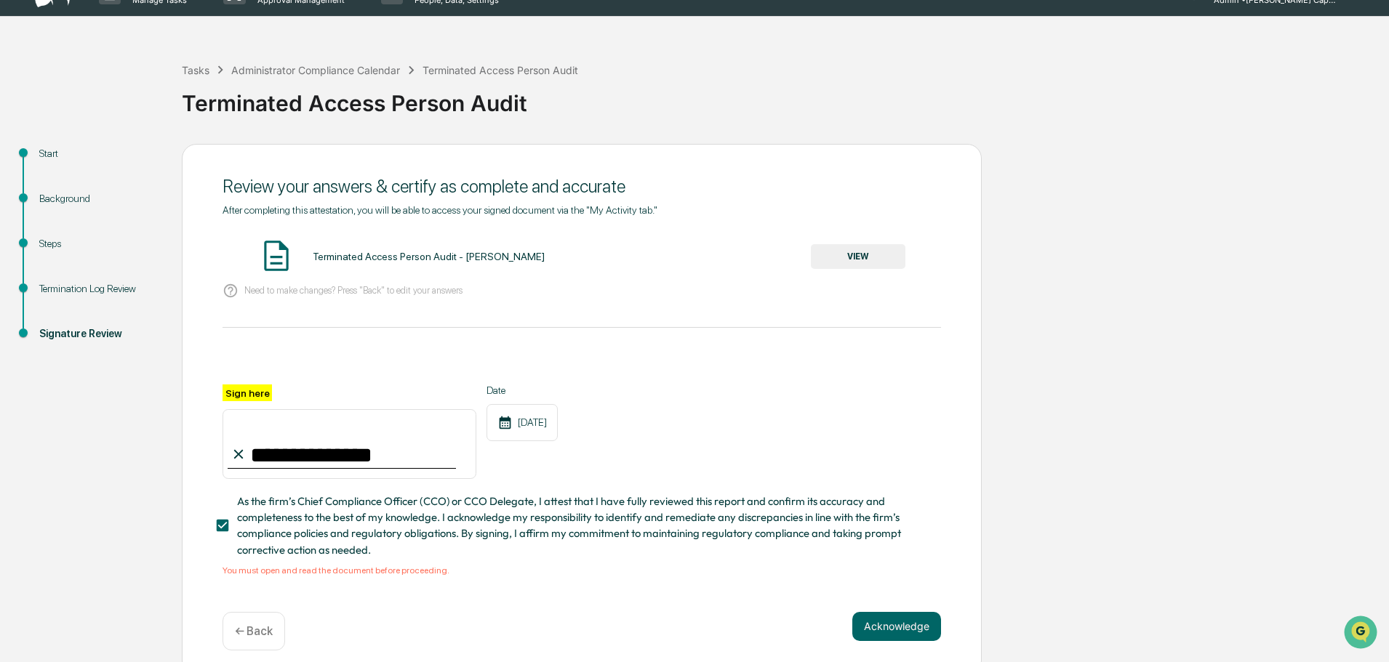
click at [848, 262] on button "VIEW" at bounding box center [858, 256] width 95 height 25
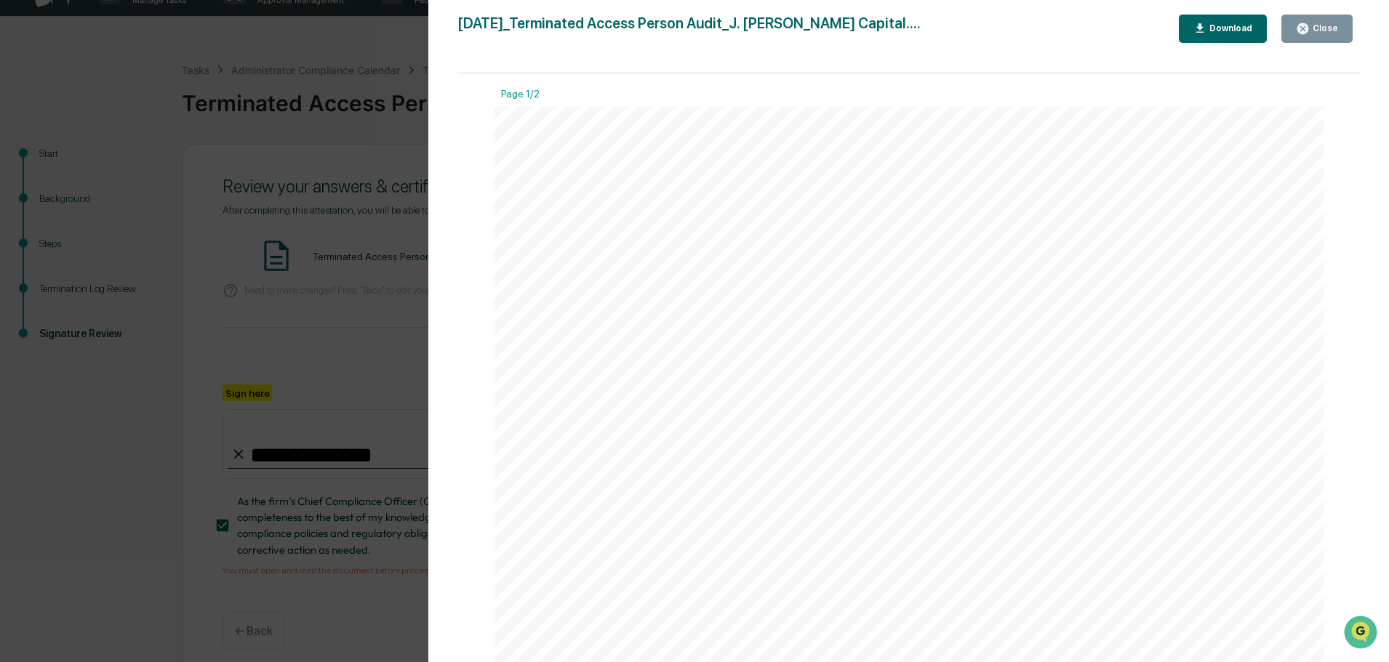
click at [377, 328] on div "Version History [DATE] 05:17 PM [PERSON_NAME] [DATE]_Terminated Access Person A…" at bounding box center [694, 331] width 1389 height 662
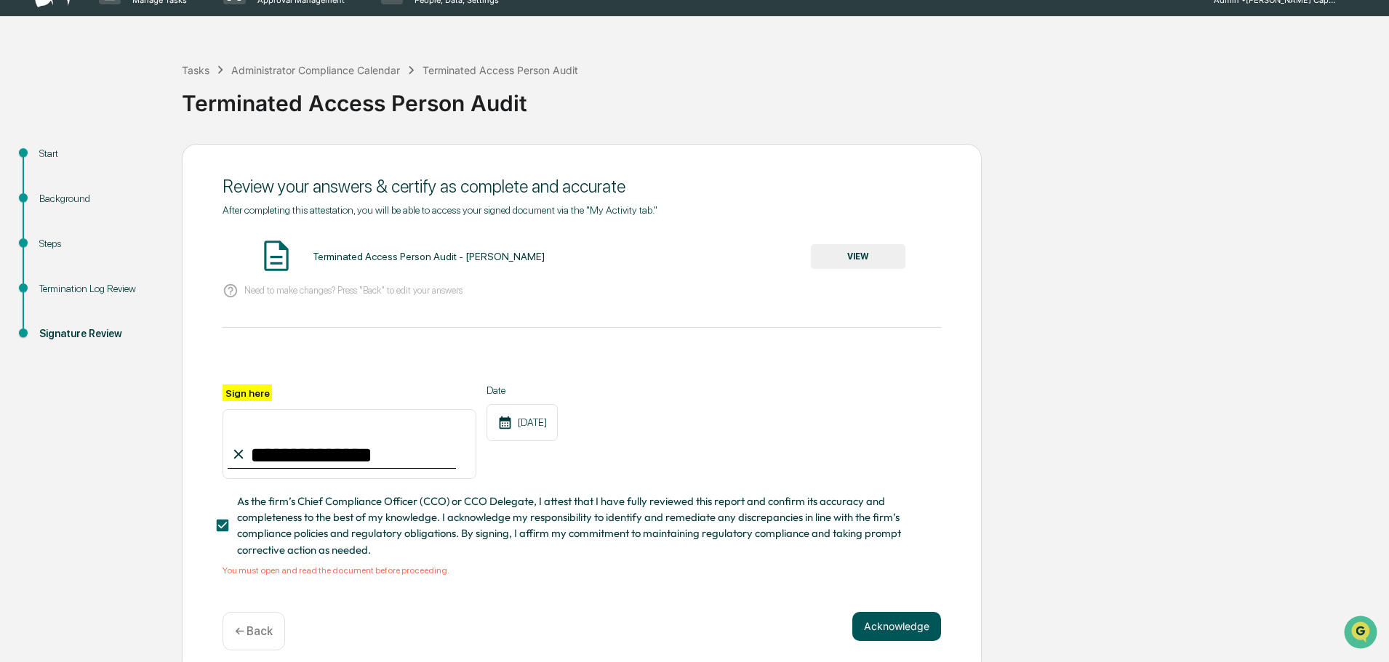
click at [894, 625] on button "Acknowledge" at bounding box center [896, 626] width 89 height 29
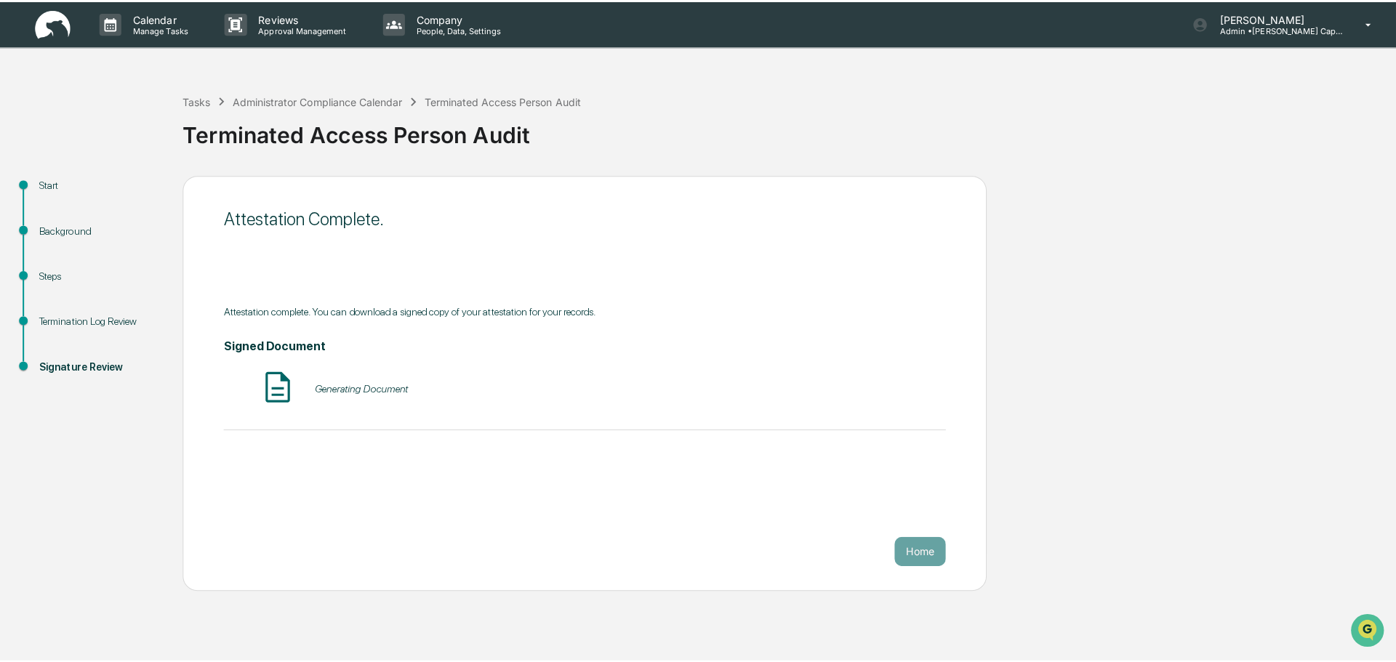
scroll to position [0, 0]
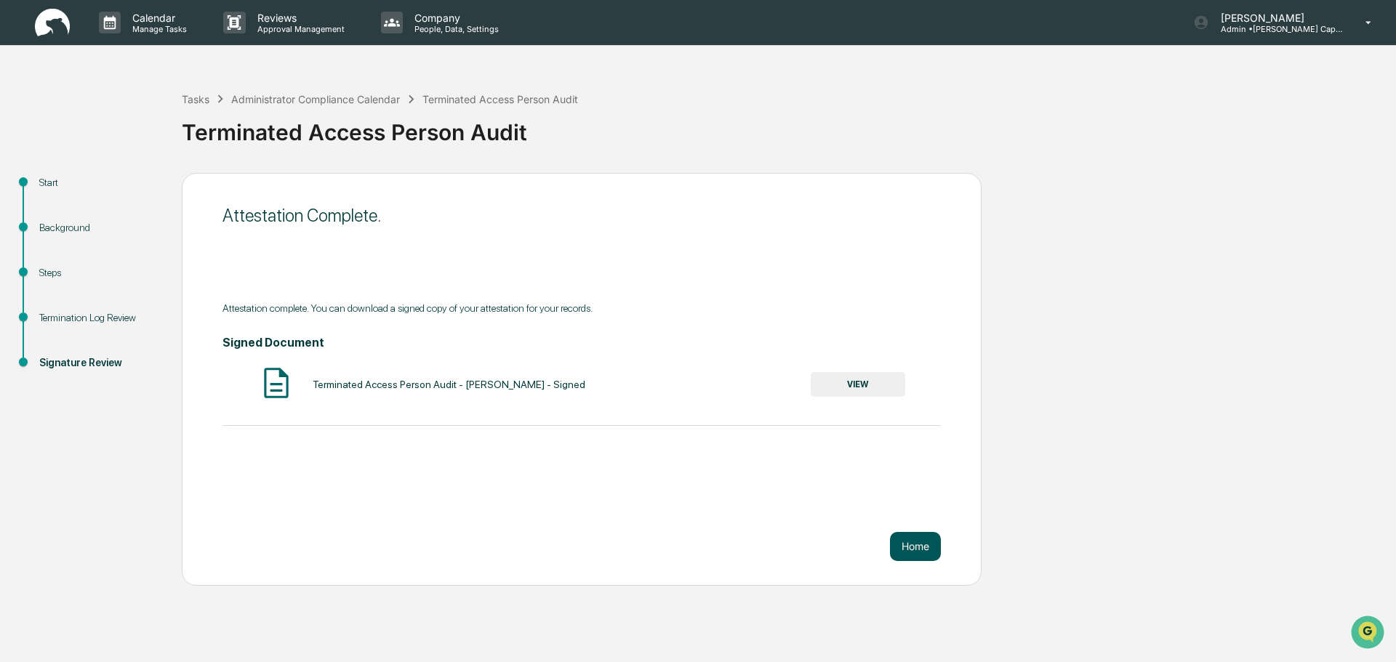
click at [909, 545] on button "Home" at bounding box center [915, 546] width 51 height 29
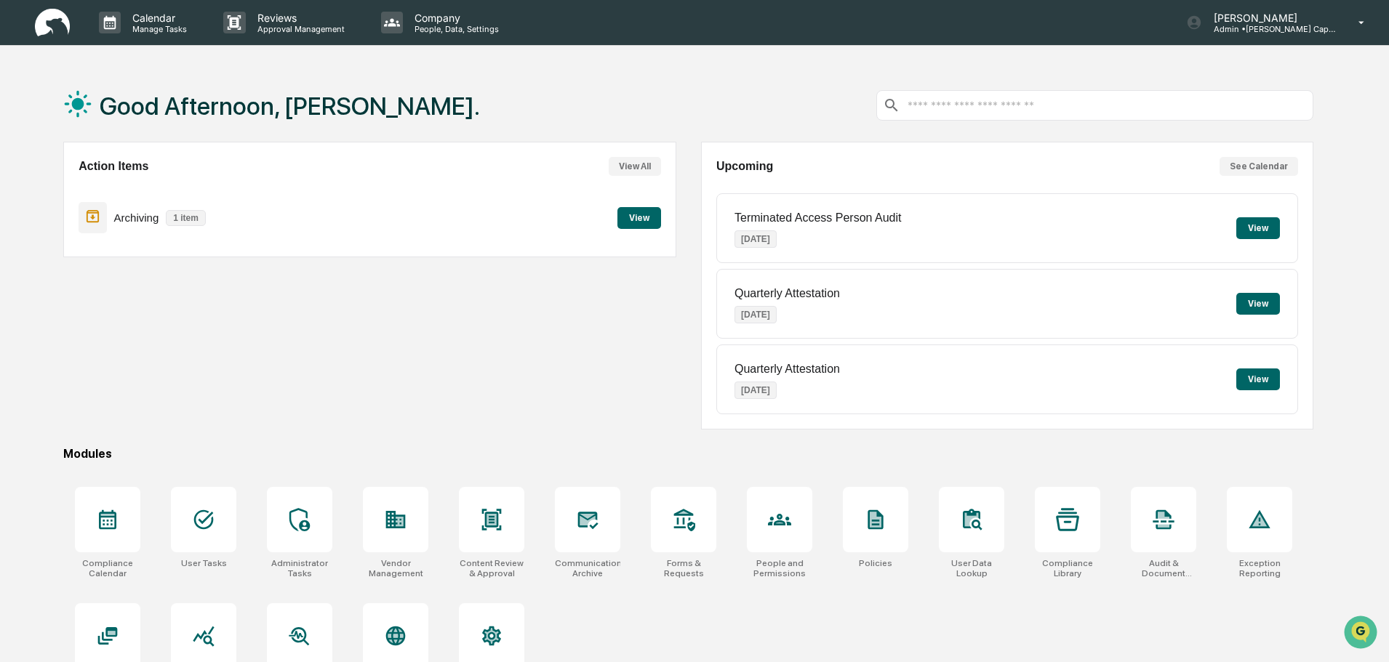
click at [622, 220] on button "View" at bounding box center [639, 218] width 44 height 22
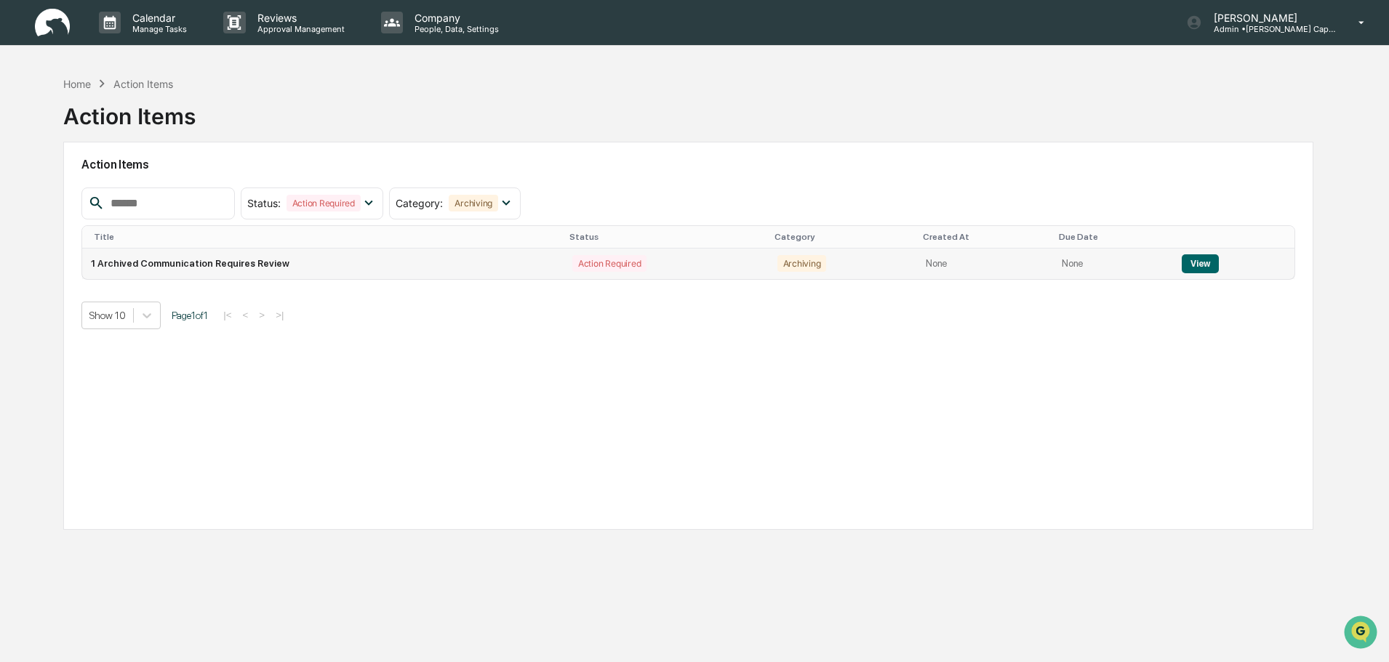
click at [1196, 261] on button "View" at bounding box center [1199, 263] width 37 height 19
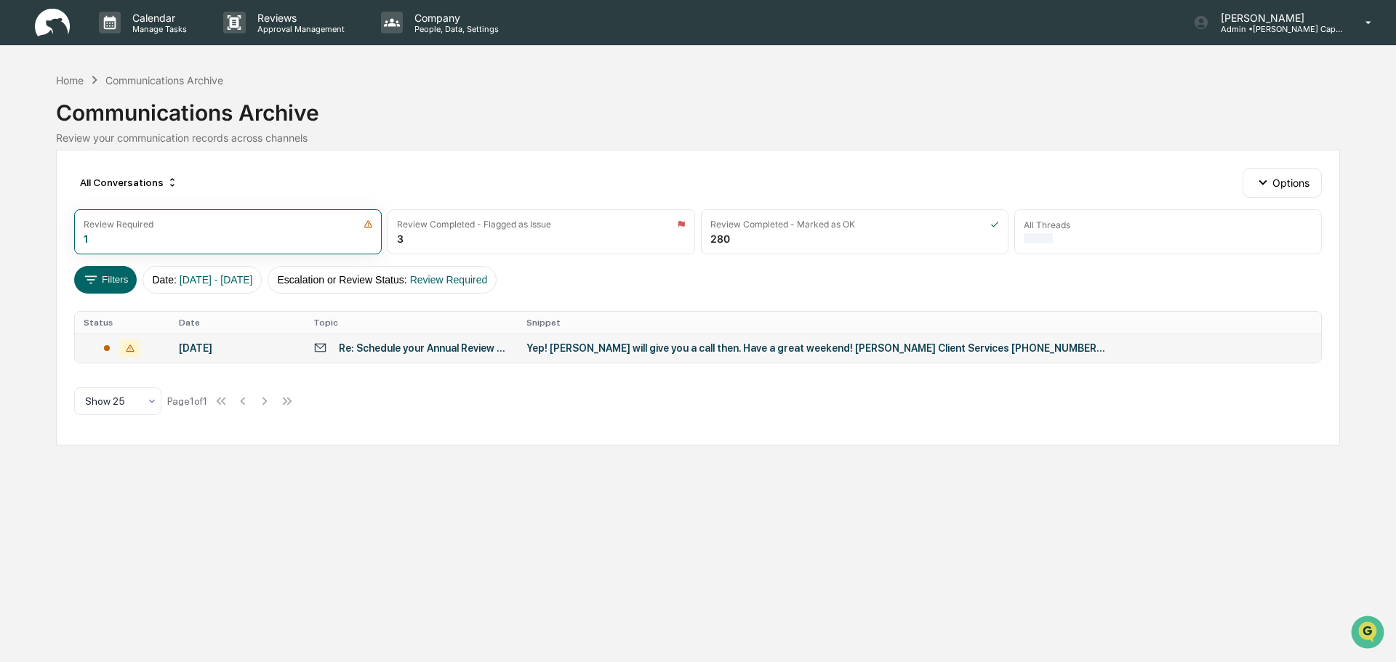
click at [507, 353] on div "Re: Schedule your Annual Review with [PERSON_NAME] Capital" at bounding box center [411, 348] width 196 height 14
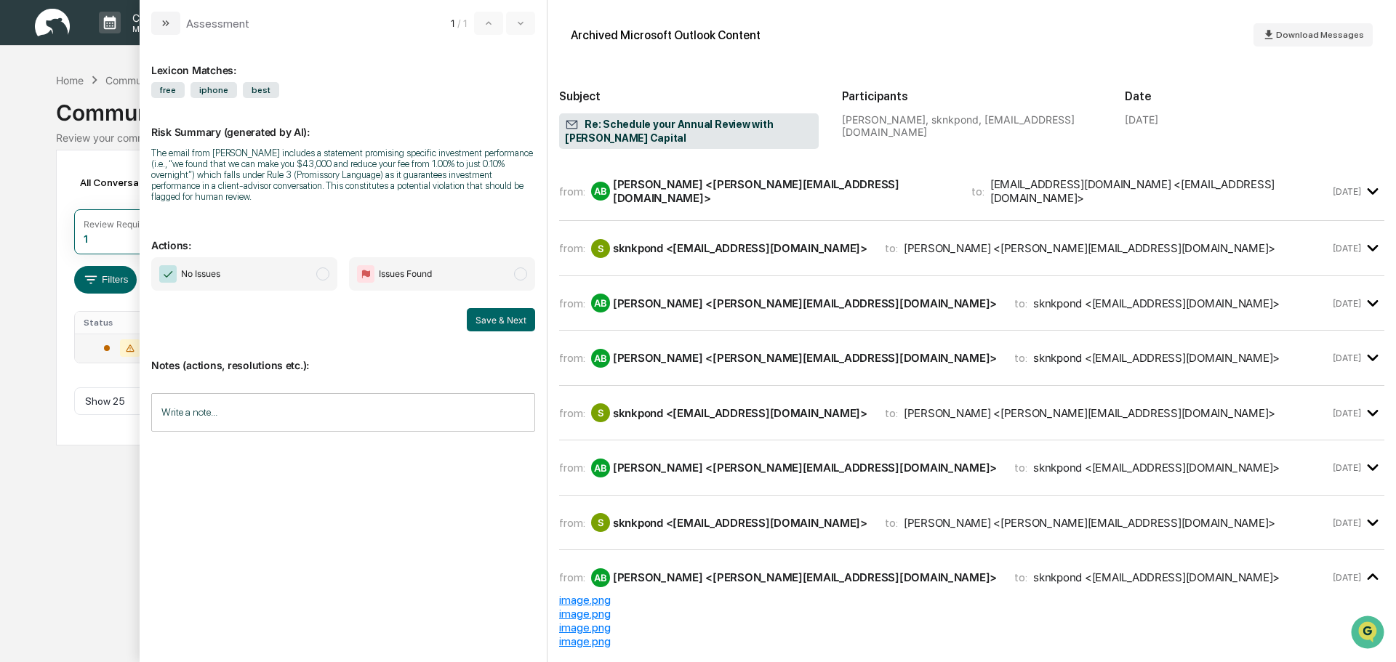
click at [759, 571] on div "[PERSON_NAME] <[PERSON_NAME][EMAIL_ADDRESS][DOMAIN_NAME]>" at bounding box center [805, 578] width 384 height 14
click at [739, 523] on div "sknkpond <[EMAIL_ADDRESS][DOMAIN_NAME]>" at bounding box center [740, 523] width 254 height 14
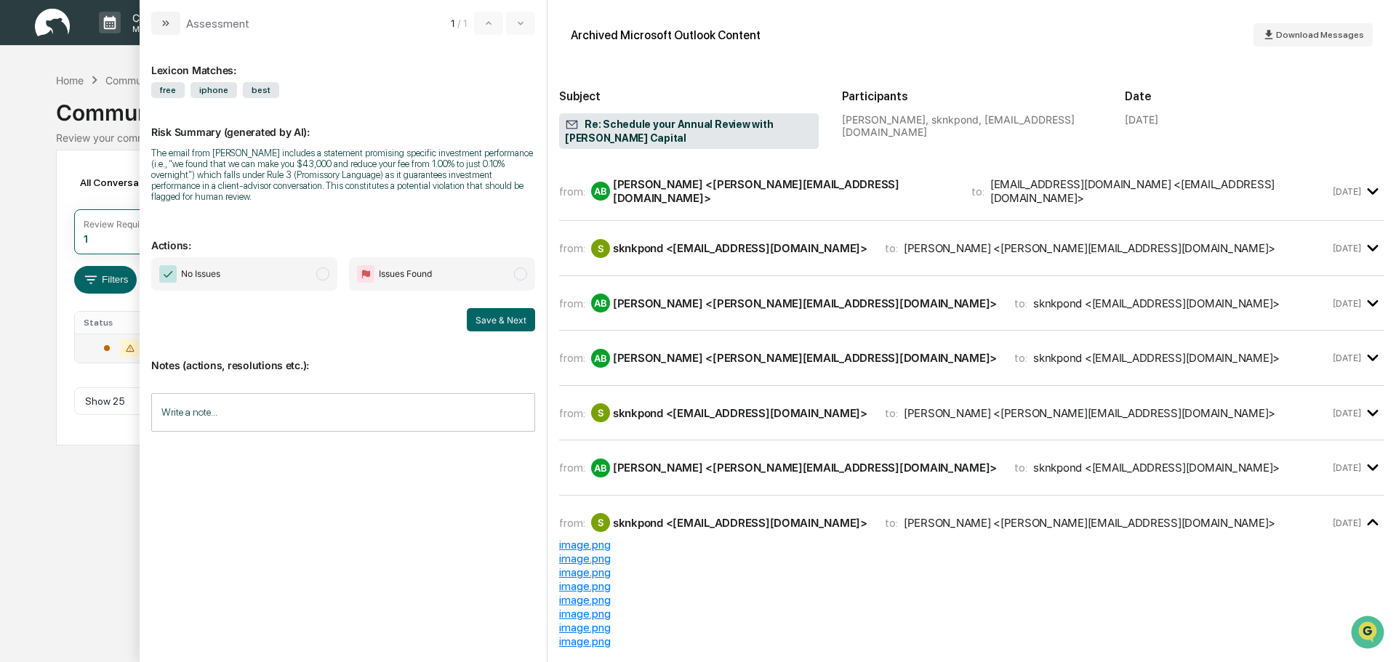
click at [710, 453] on div "from: AB [PERSON_NAME] <[PERSON_NAME][EMAIL_ADDRESS][DOMAIN_NAME]> to: sknkpond…" at bounding box center [971, 467] width 825 height 31
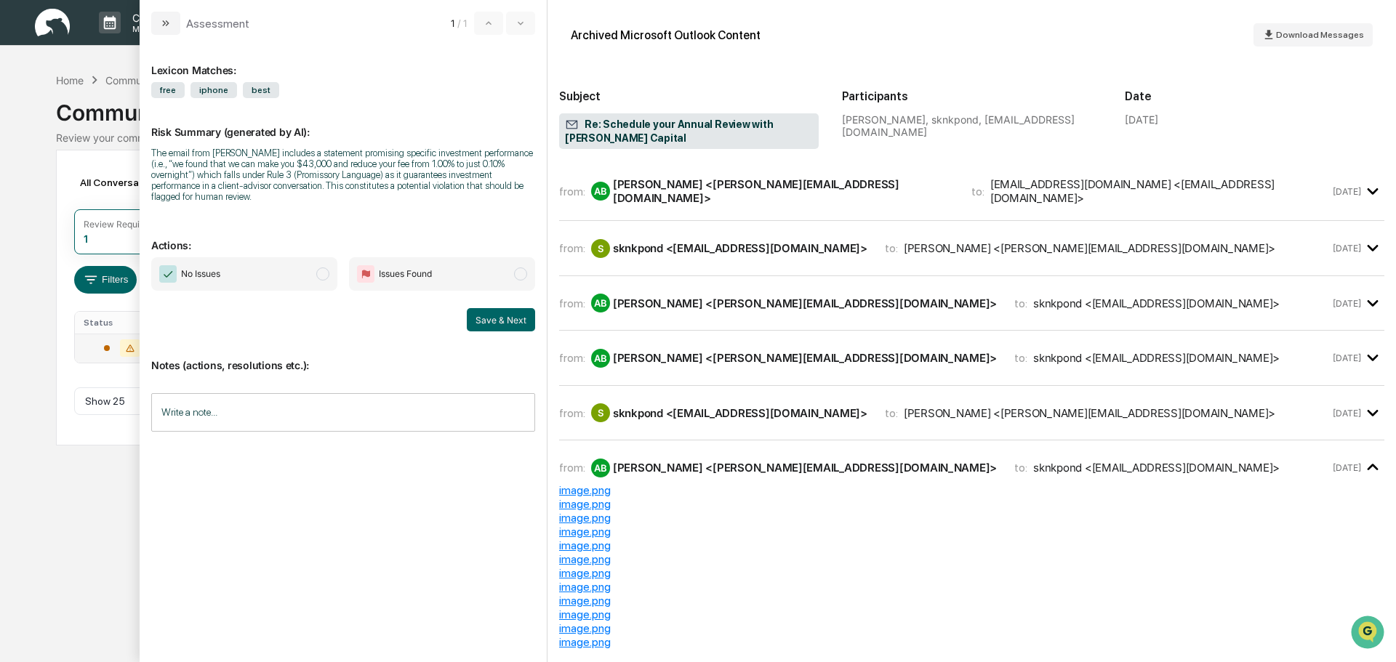
click at [702, 417] on div "S sknkpond <[EMAIL_ADDRESS][DOMAIN_NAME]>" at bounding box center [729, 412] width 276 height 19
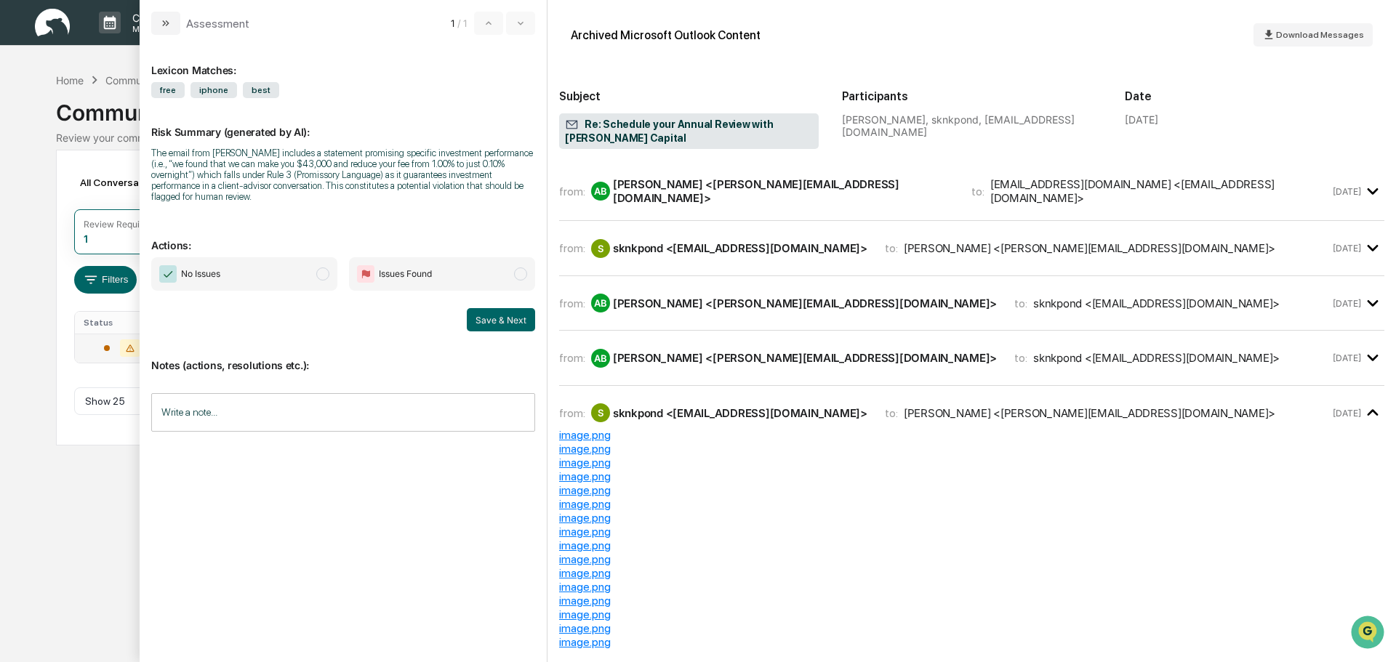
click at [773, 188] on div "[PERSON_NAME] <[PERSON_NAME][EMAIL_ADDRESS][DOMAIN_NAME]>" at bounding box center [783, 191] width 341 height 28
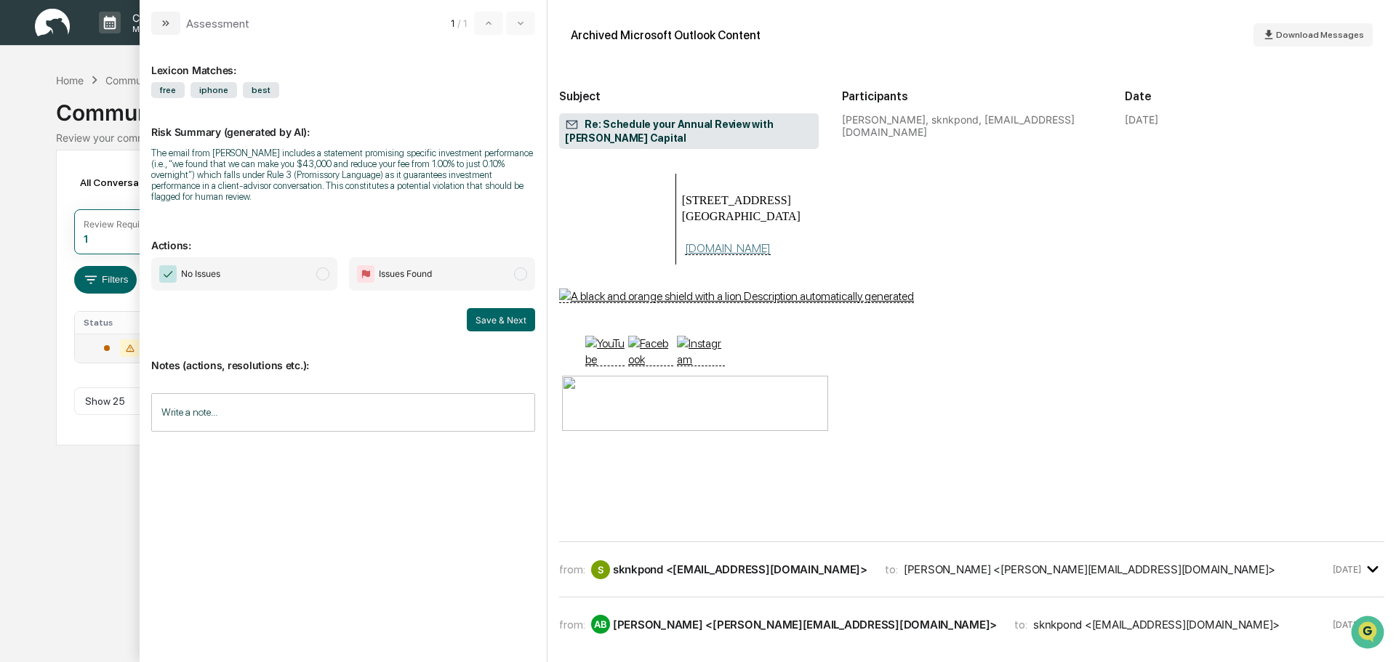
scroll to position [436, 0]
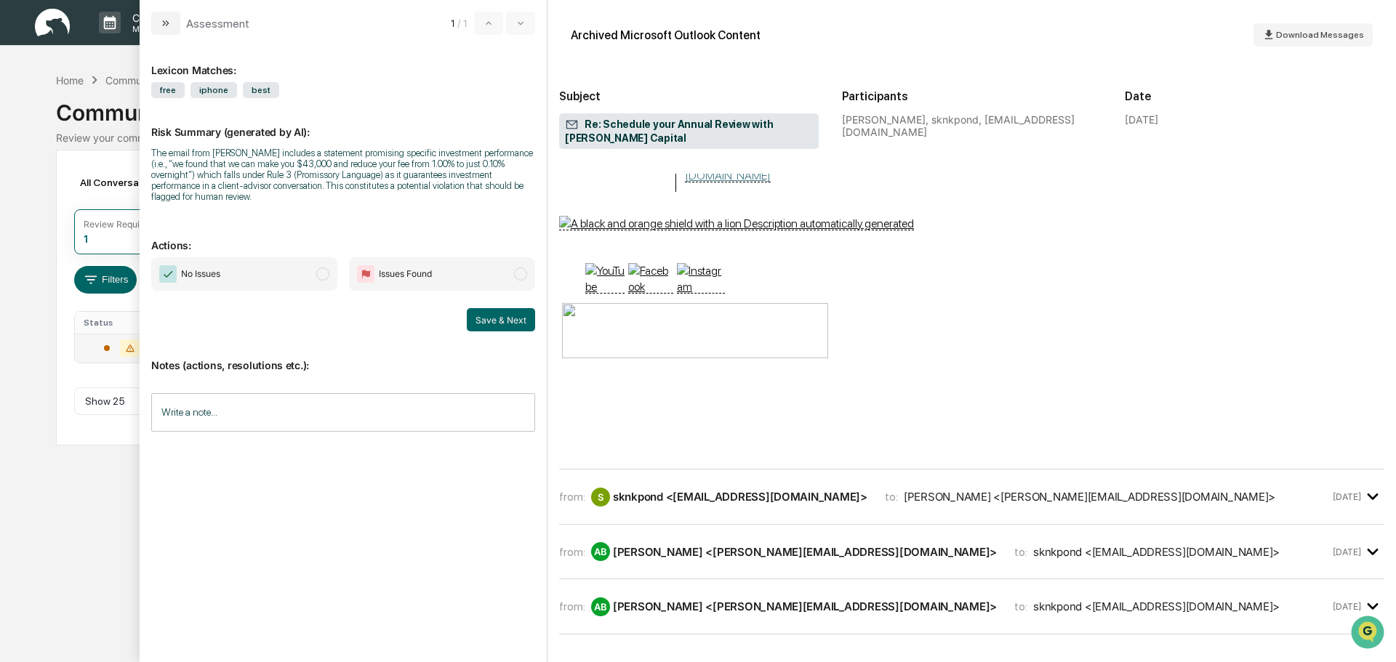
click at [781, 504] on div "sknkpond <[EMAIL_ADDRESS][DOMAIN_NAME]>" at bounding box center [740, 497] width 254 height 14
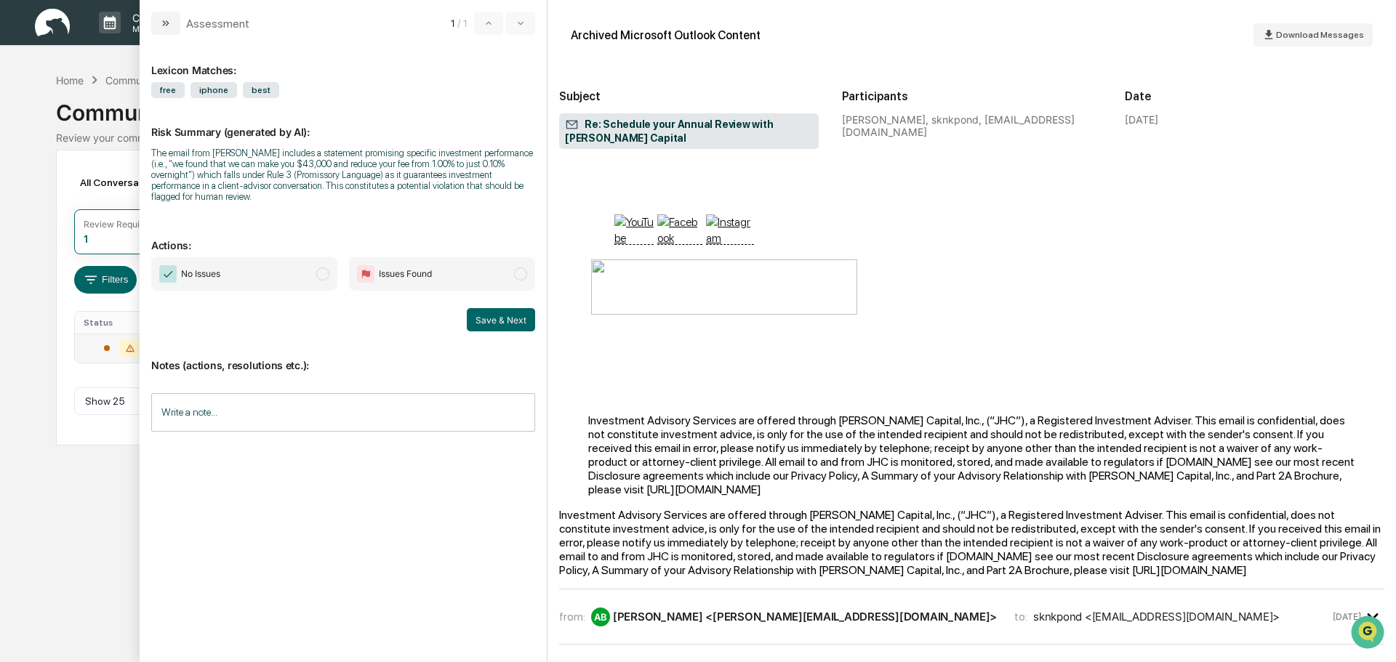
scroll to position [1599, 0]
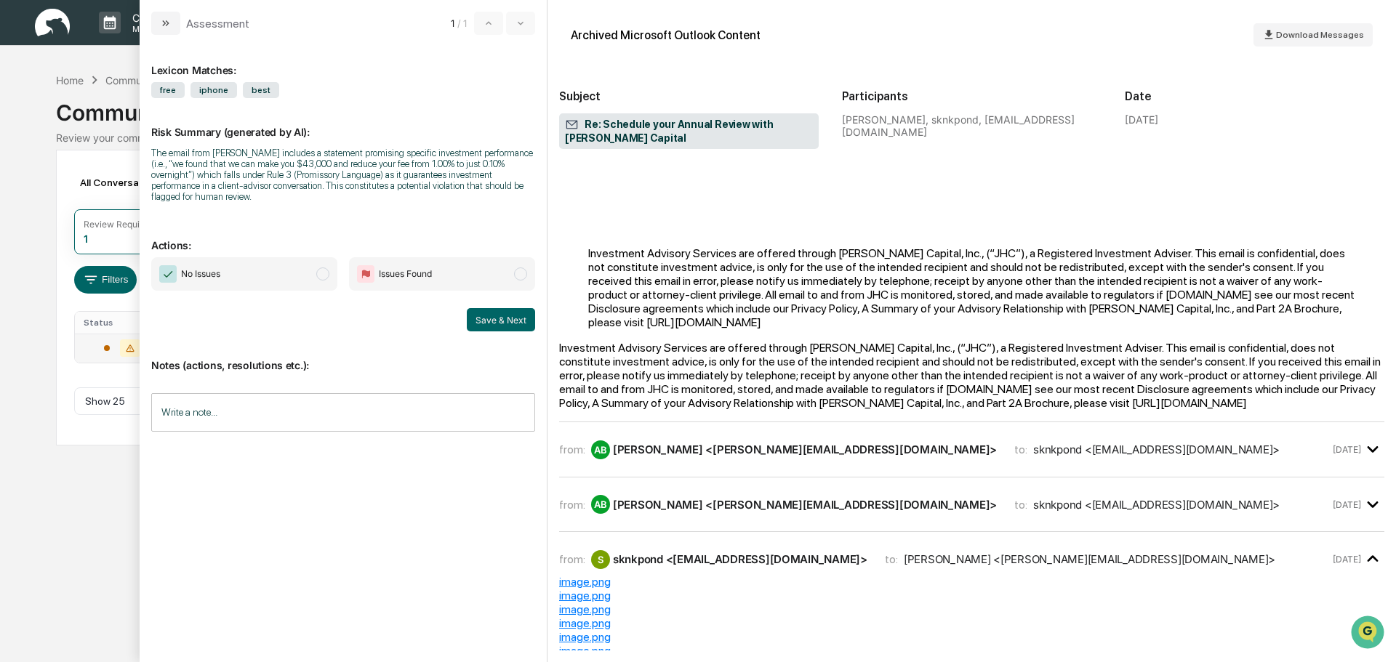
click at [768, 478] on div "from: AB [PERSON_NAME] <[PERSON_NAME][EMAIL_ADDRESS][DOMAIN_NAME]> to: sknkpond…" at bounding box center [971, 456] width 825 height 44
click at [772, 457] on div "[PERSON_NAME] <[PERSON_NAME][EMAIL_ADDRESS][DOMAIN_NAME]>" at bounding box center [805, 450] width 384 height 14
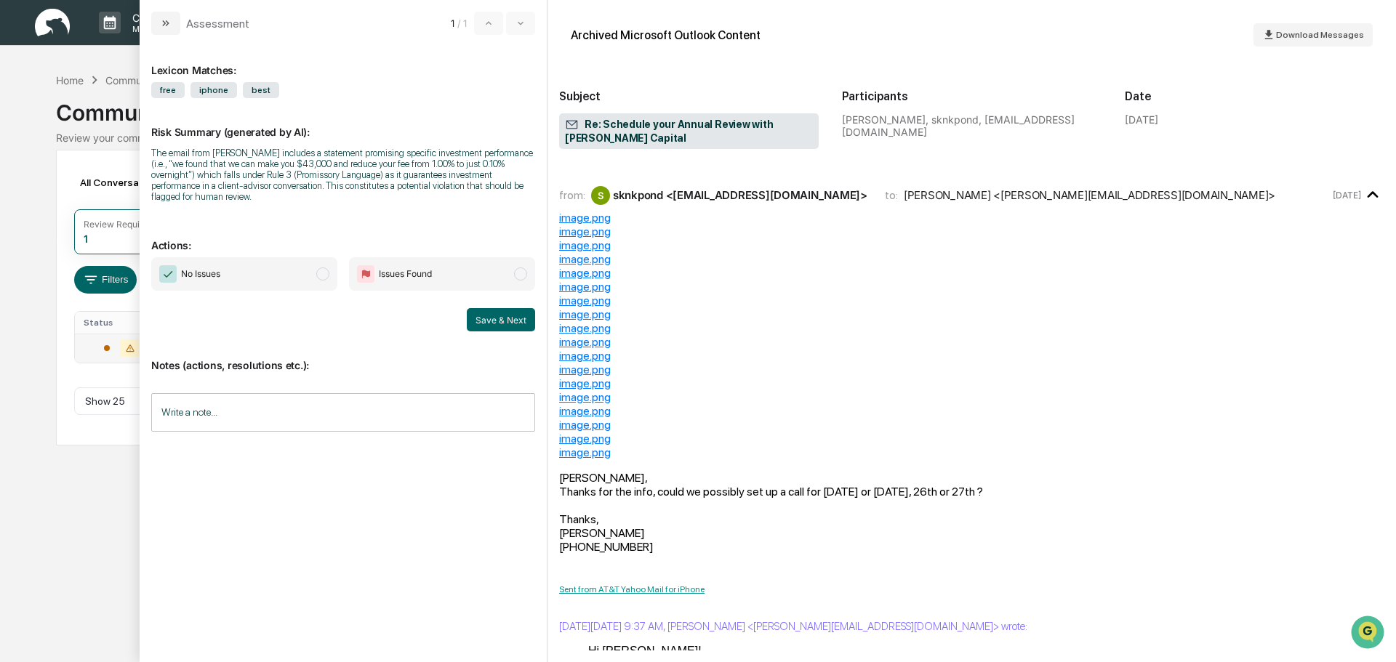
scroll to position [3998, 0]
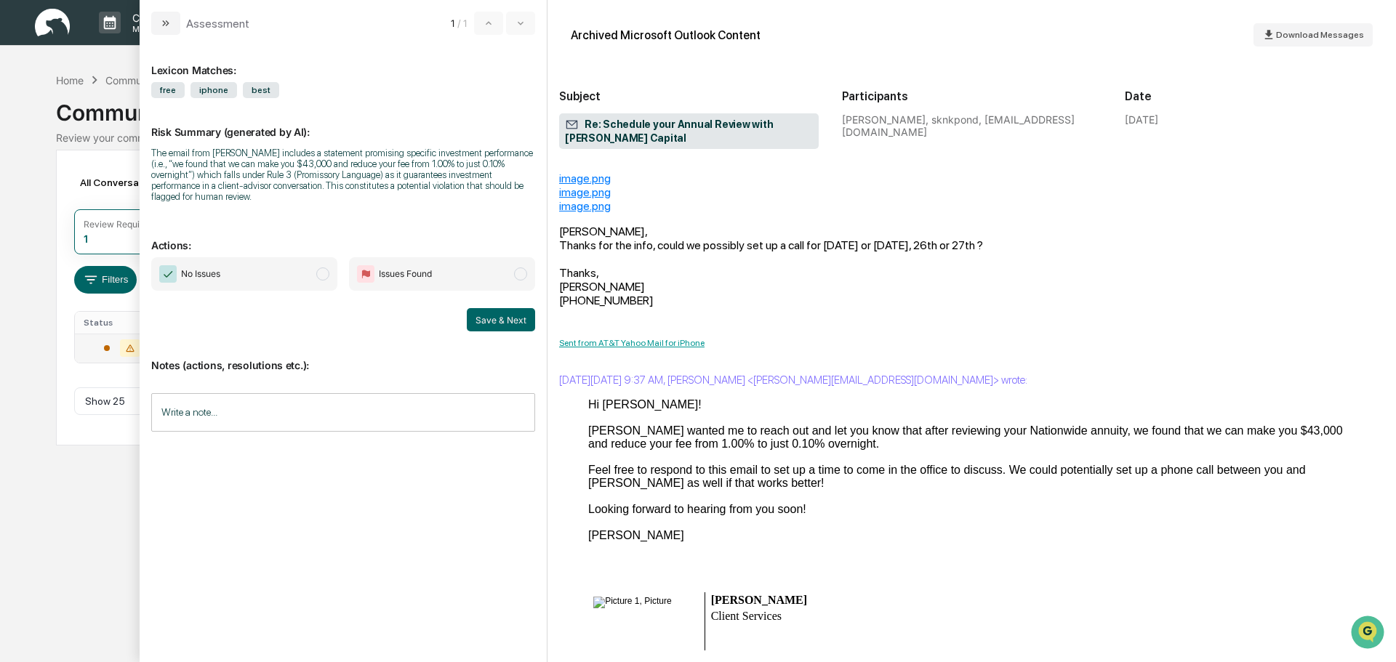
click at [521, 268] on span "modal" at bounding box center [520, 274] width 13 height 13
click at [316, 393] on input "Write a note..." at bounding box center [343, 412] width 384 height 39
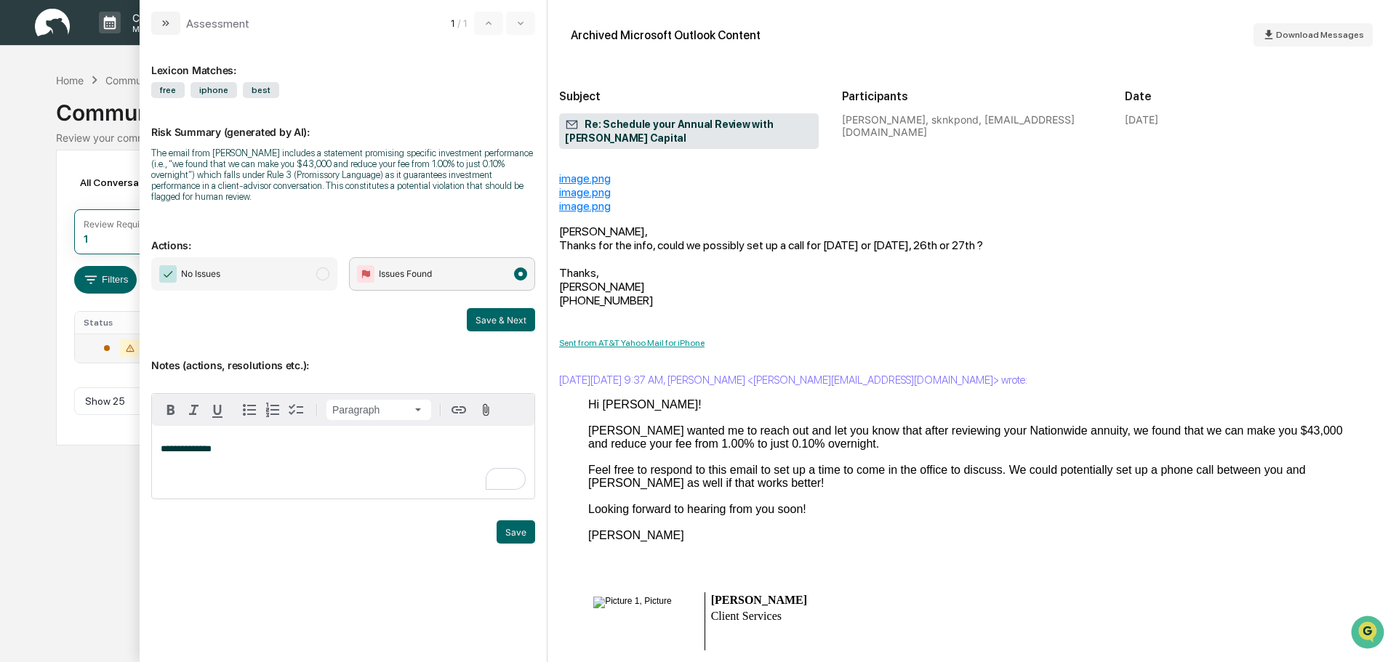
click at [233, 444] on p "**********" at bounding box center [343, 449] width 365 height 10
drag, startPoint x: 233, startPoint y: 440, endPoint x: 166, endPoint y: 444, distance: 66.3
click at [166, 444] on div "**********" at bounding box center [343, 462] width 382 height 73
click at [244, 450] on div "To enrich screen reader interactions, please activate Accessibility in Grammarl…" at bounding box center [343, 462] width 382 height 73
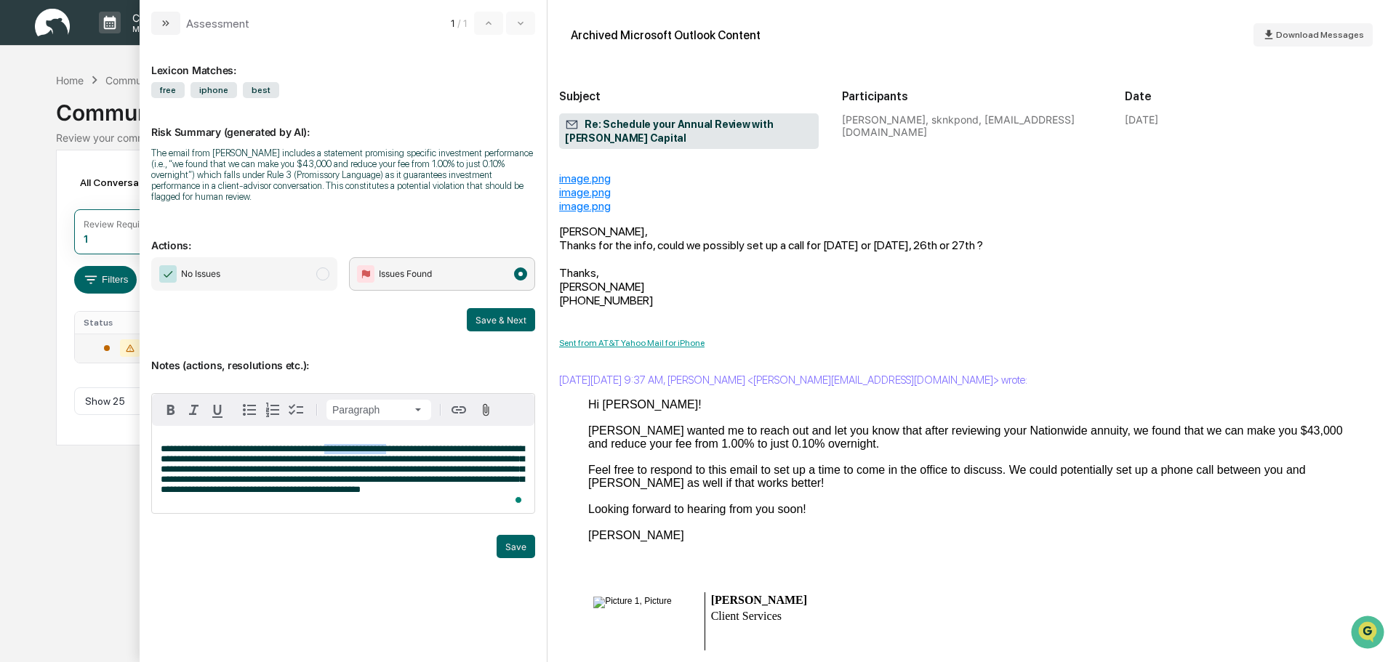
drag, startPoint x: 395, startPoint y: 443, endPoint x: 329, endPoint y: 450, distance: 66.5
click at [334, 446] on span "**********" at bounding box center [342, 469] width 363 height 50
click at [388, 431] on div "**********" at bounding box center [343, 469] width 382 height 87
drag, startPoint x: 397, startPoint y: 438, endPoint x: 335, endPoint y: 436, distance: 61.8
click at [335, 444] on span "**********" at bounding box center [342, 469] width 363 height 50
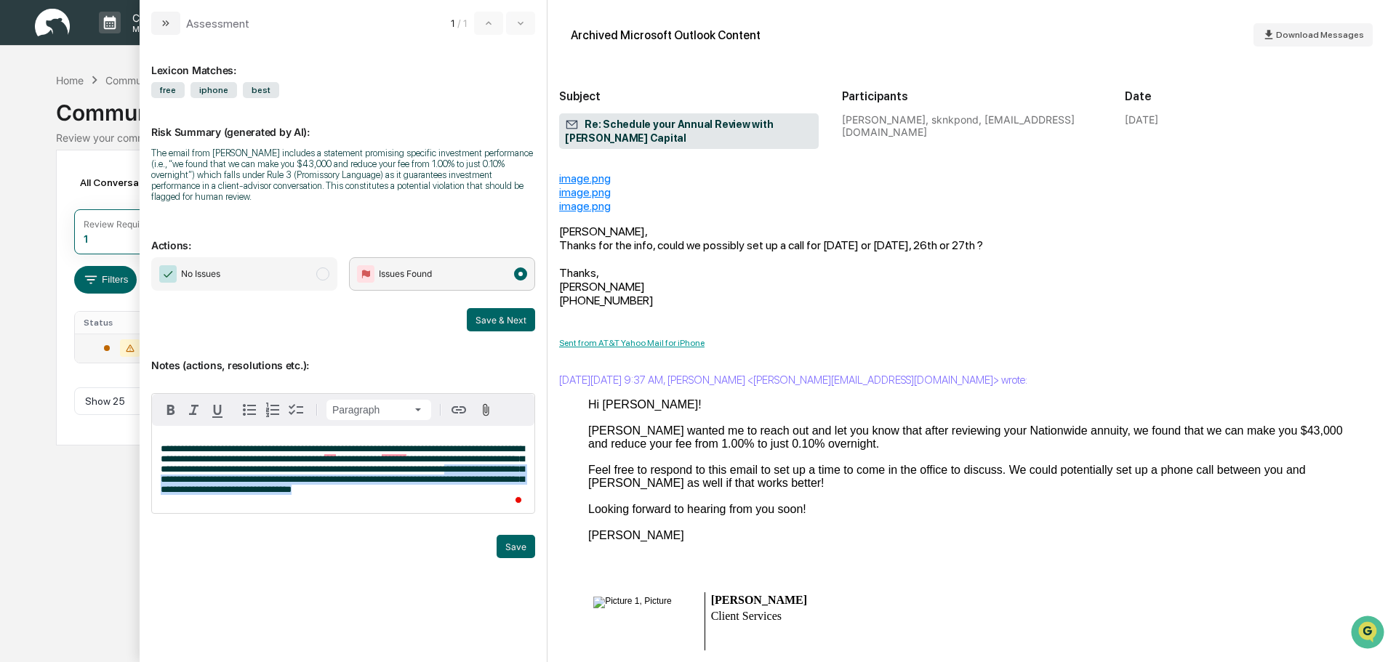
drag, startPoint x: 161, startPoint y: 470, endPoint x: 437, endPoint y: 483, distance: 276.6
click at [437, 483] on p "**********" at bounding box center [343, 469] width 365 height 51
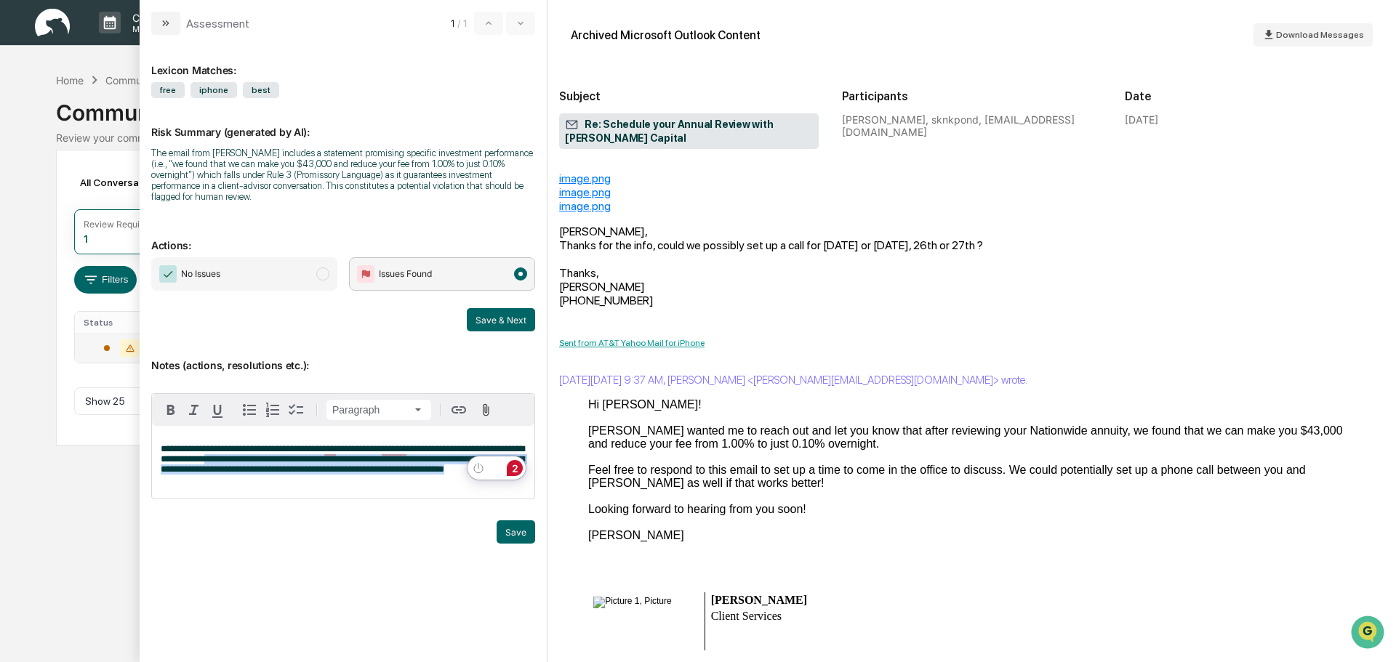
drag, startPoint x: 232, startPoint y: 448, endPoint x: 575, endPoint y: 467, distance: 343.7
click at [575, 467] on div "**********" at bounding box center [768, 331] width 1256 height 662
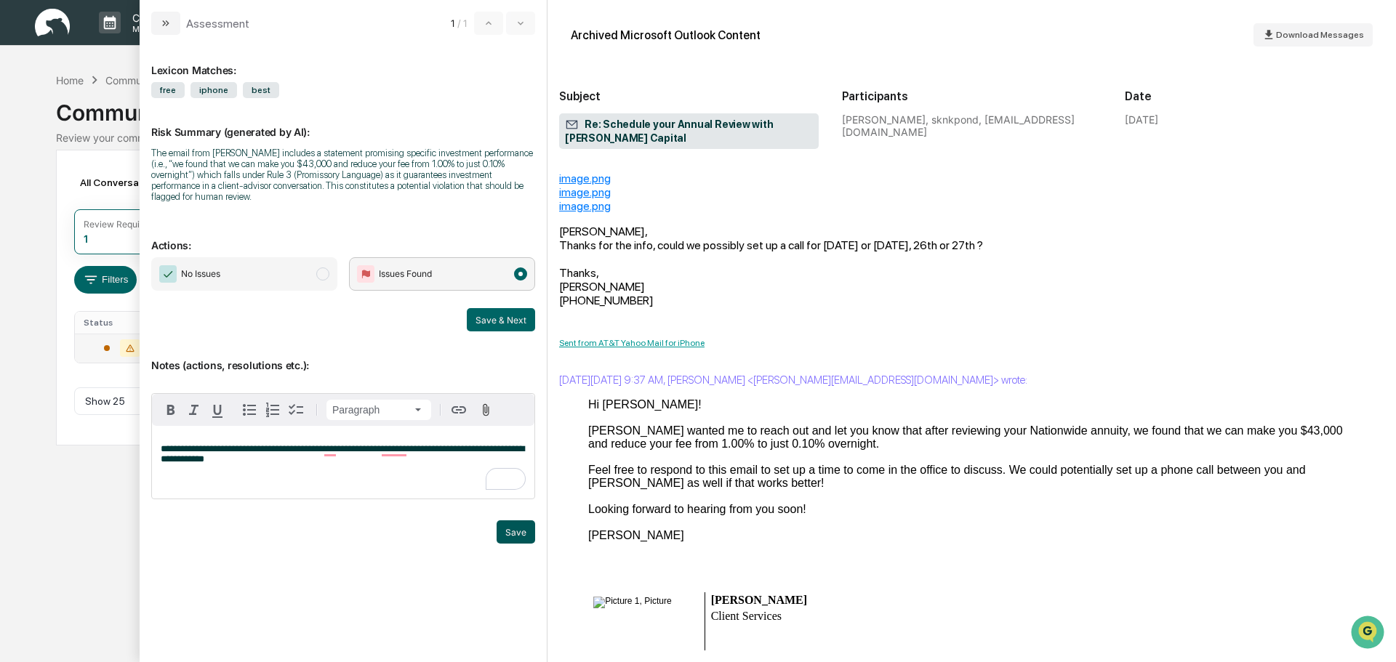
click at [509, 527] on button "Save" at bounding box center [516, 532] width 39 height 23
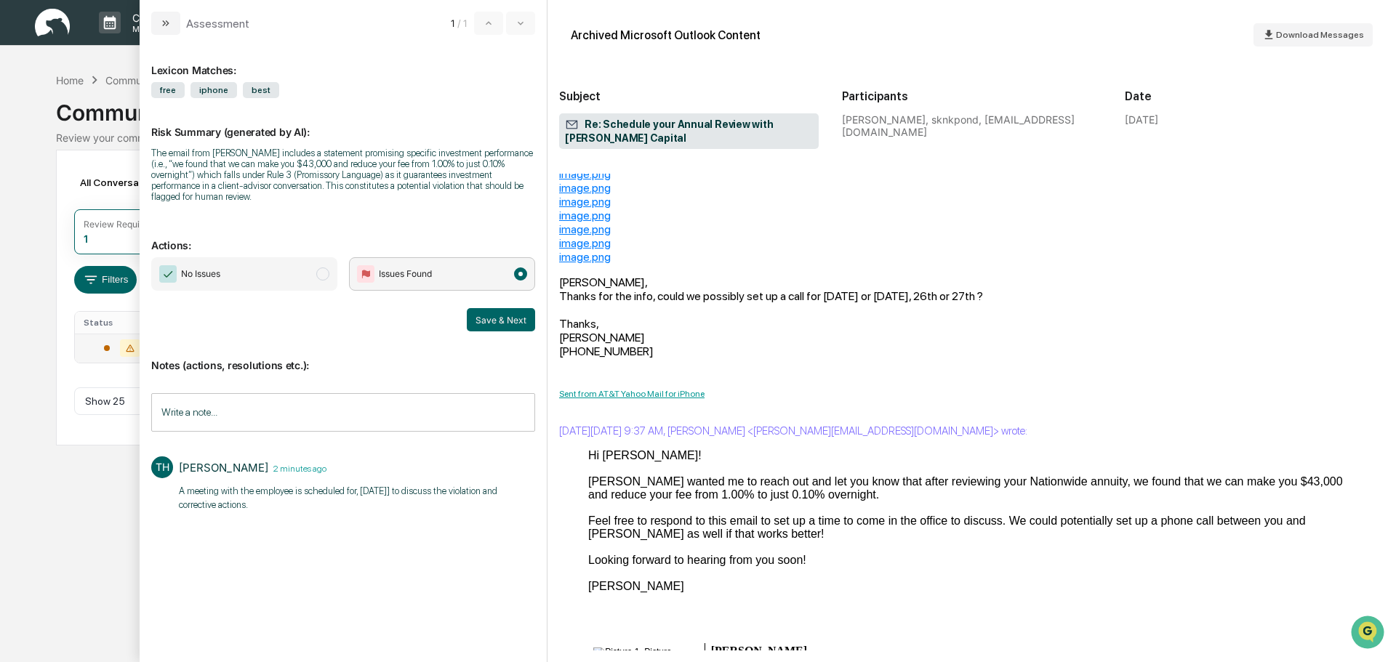
scroll to position [4071, 0]
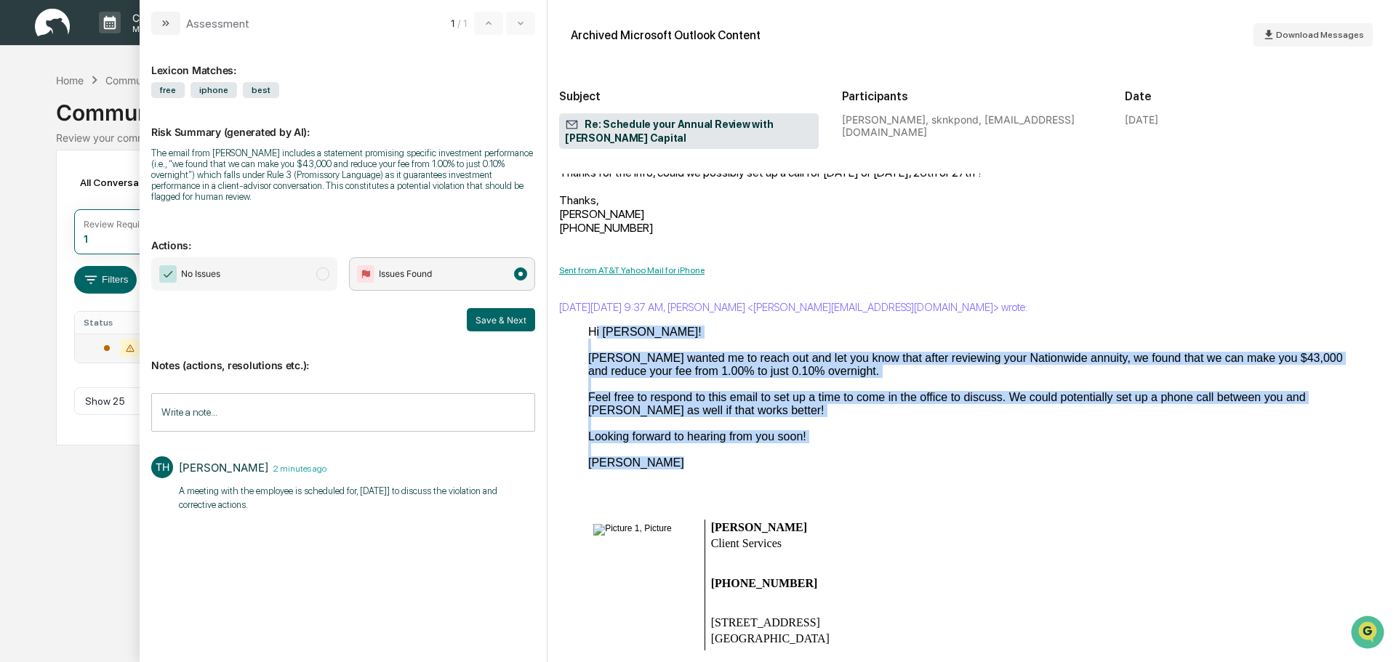
drag, startPoint x: 585, startPoint y: 366, endPoint x: 844, endPoint y: 513, distance: 297.9
click at [1295, 32] on span "Download Messages" at bounding box center [1320, 35] width 88 height 10
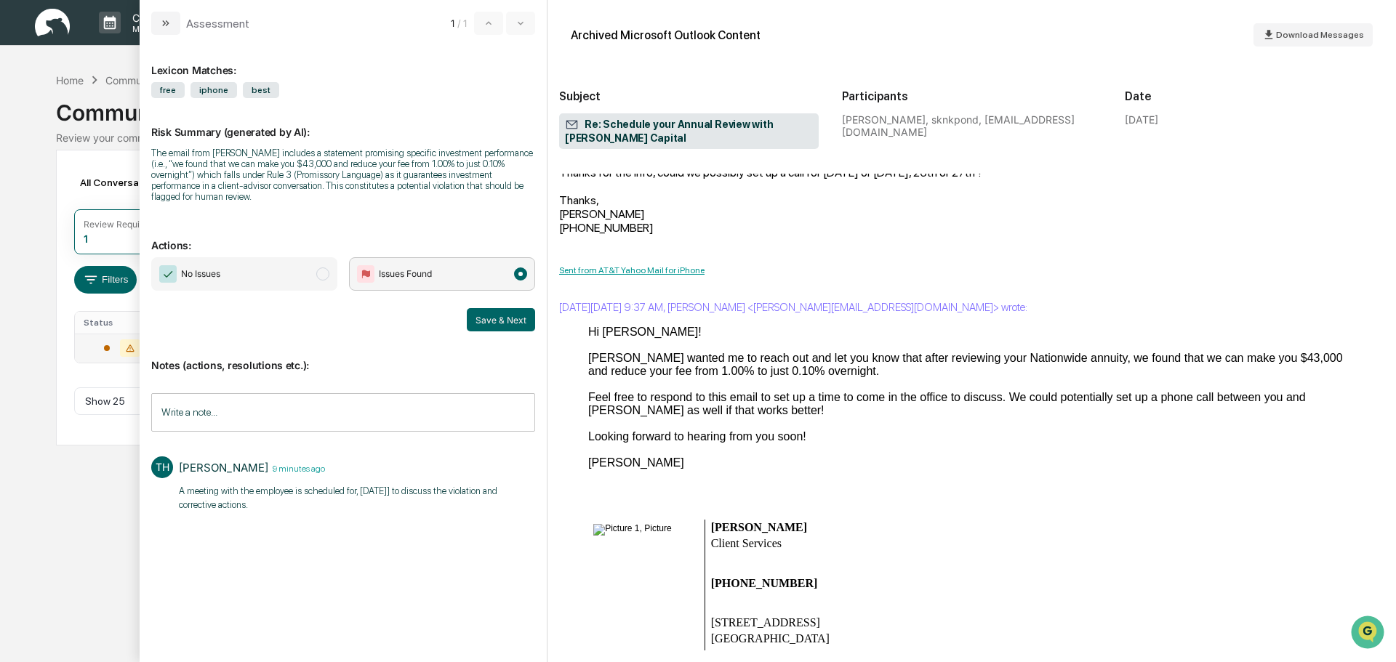
click at [128, 60] on div "Calendar Manage Tasks Reviews Approval Management Company People, Data, Setting…" at bounding box center [698, 331] width 1396 height 662
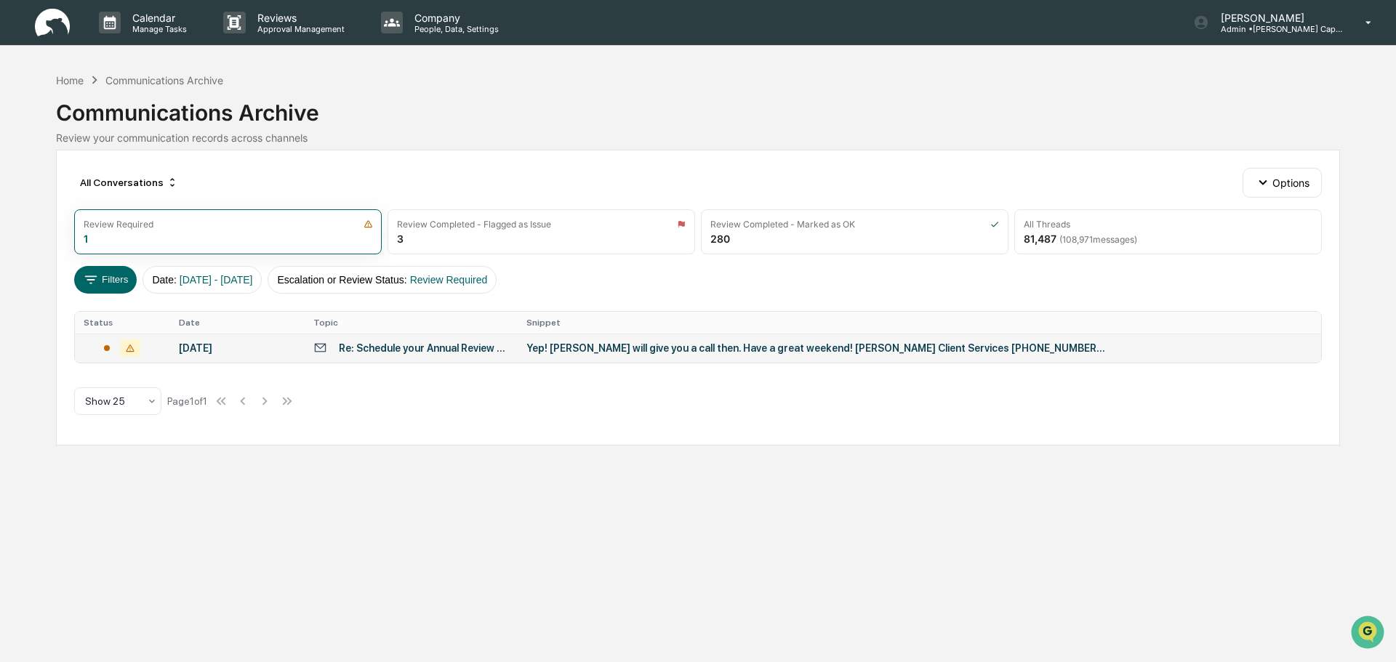
click at [467, 353] on div "Re: Schedule your Annual Review with [PERSON_NAME] Capital" at bounding box center [424, 348] width 170 height 12
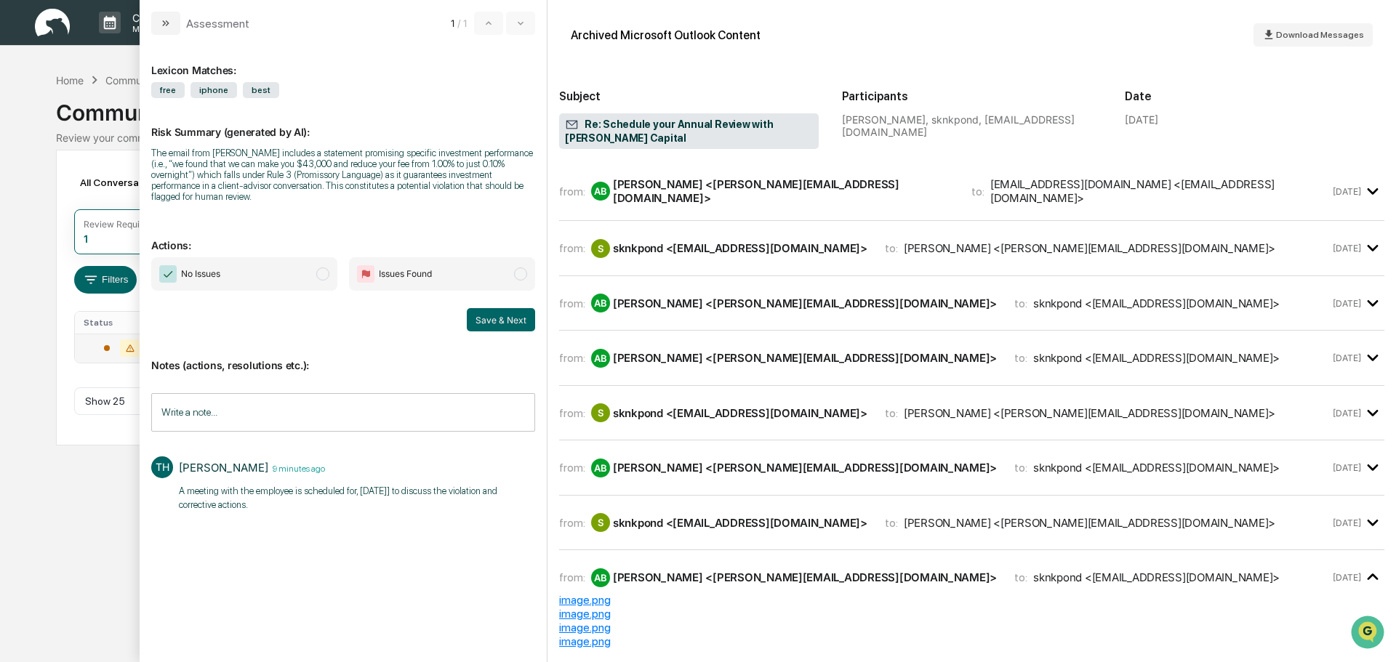
click at [522, 268] on span "modal" at bounding box center [520, 274] width 13 height 13
click at [385, 393] on input "Write a note..." at bounding box center [343, 412] width 384 height 39
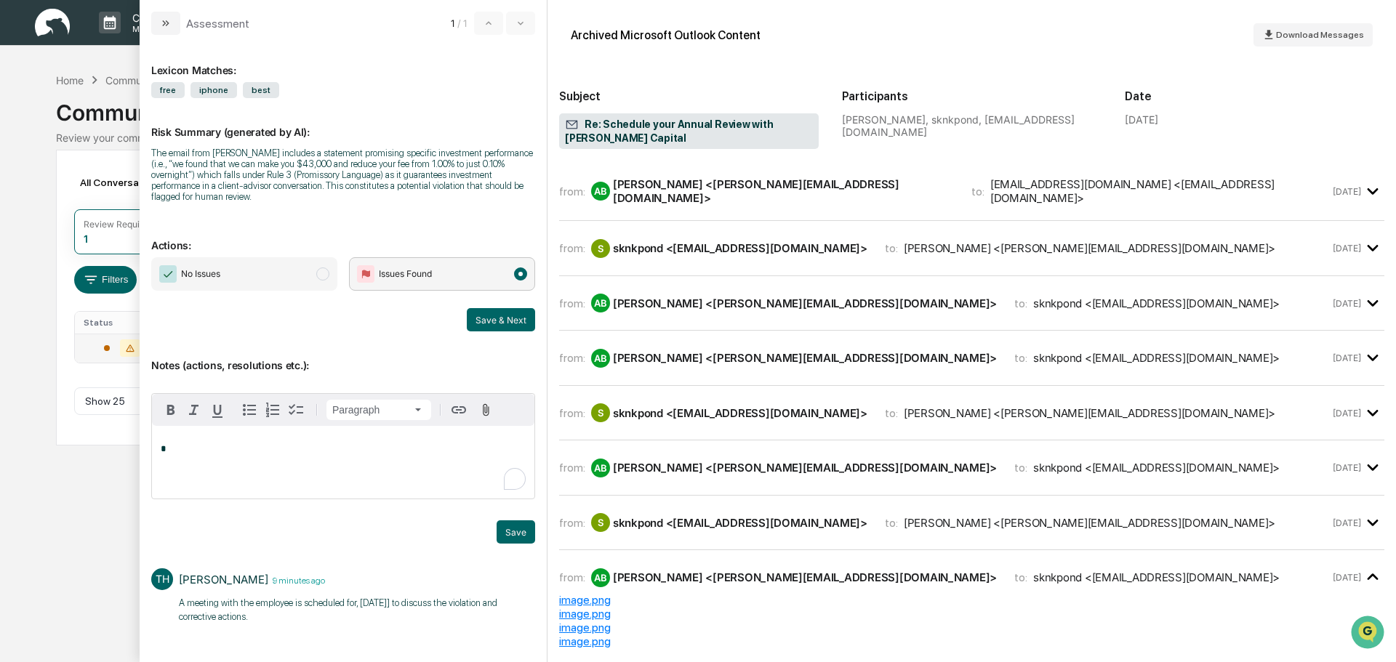
click at [384, 461] on div "*" at bounding box center [343, 462] width 382 height 73
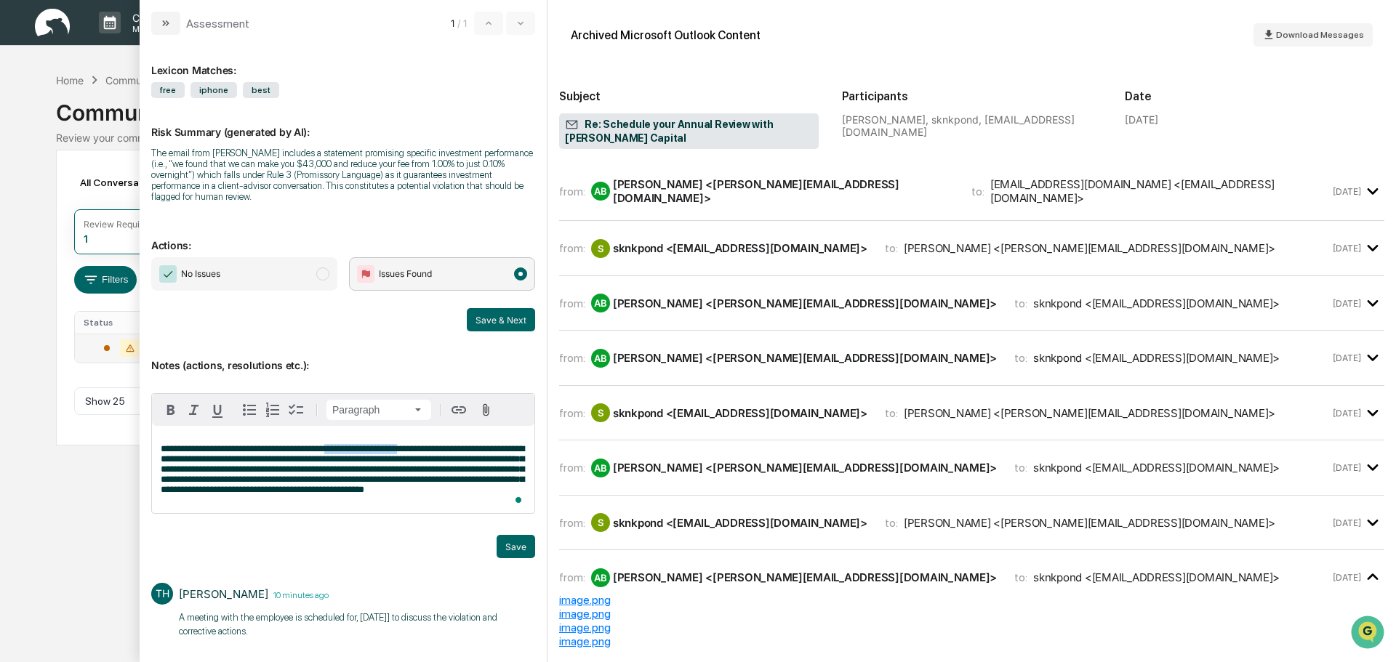
drag, startPoint x: 334, startPoint y: 436, endPoint x: 400, endPoint y: 436, distance: 66.2
click at [400, 444] on span "**********" at bounding box center [342, 469] width 363 height 50
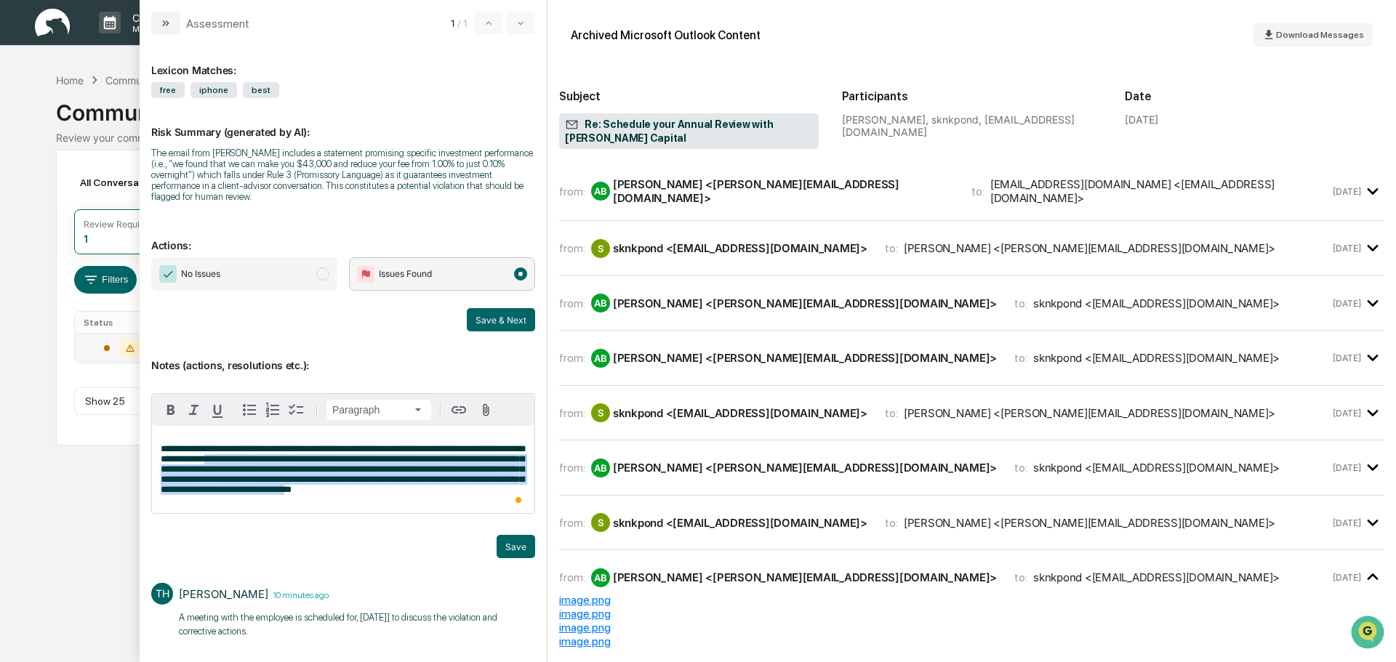
drag, startPoint x: 231, startPoint y: 448, endPoint x: 383, endPoint y: 492, distance: 158.3
click at [382, 491] on div "**********" at bounding box center [343, 469] width 382 height 87
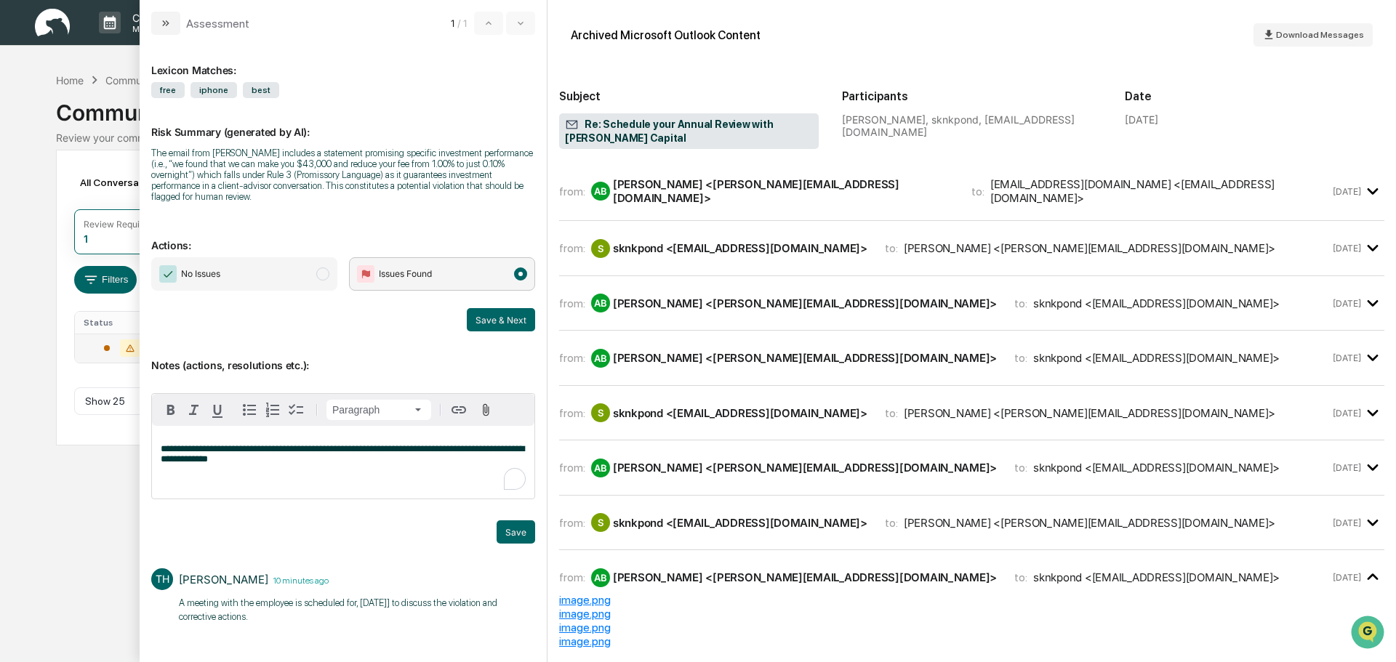
click at [243, 455] on div "**********" at bounding box center [343, 462] width 382 height 73
click at [510, 521] on button "Save" at bounding box center [516, 532] width 39 height 23
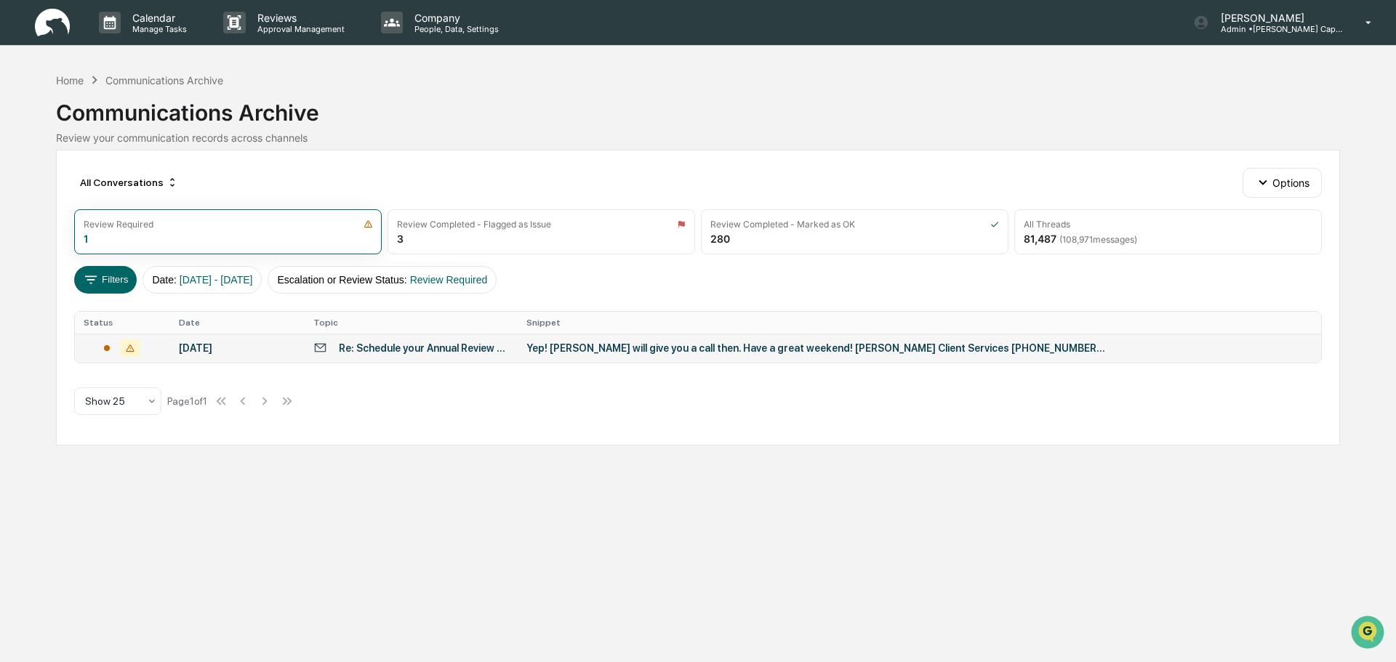
click at [124, 65] on div "Calendar Manage Tasks Reviews Approval Management Company People, Data, Setting…" at bounding box center [698, 331] width 1396 height 662
click at [1311, 29] on p "Admin • [PERSON_NAME] Capital" at bounding box center [1276, 29] width 135 height 10
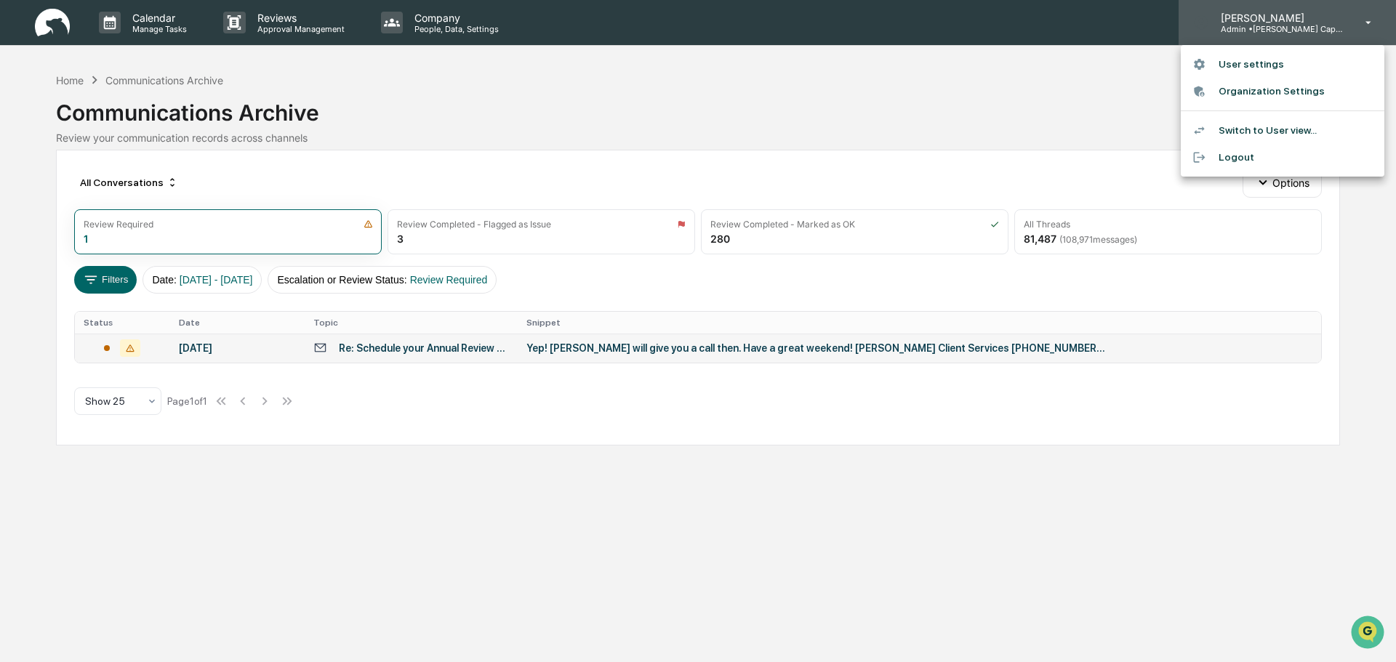
click at [1311, 29] on div at bounding box center [698, 331] width 1396 height 662
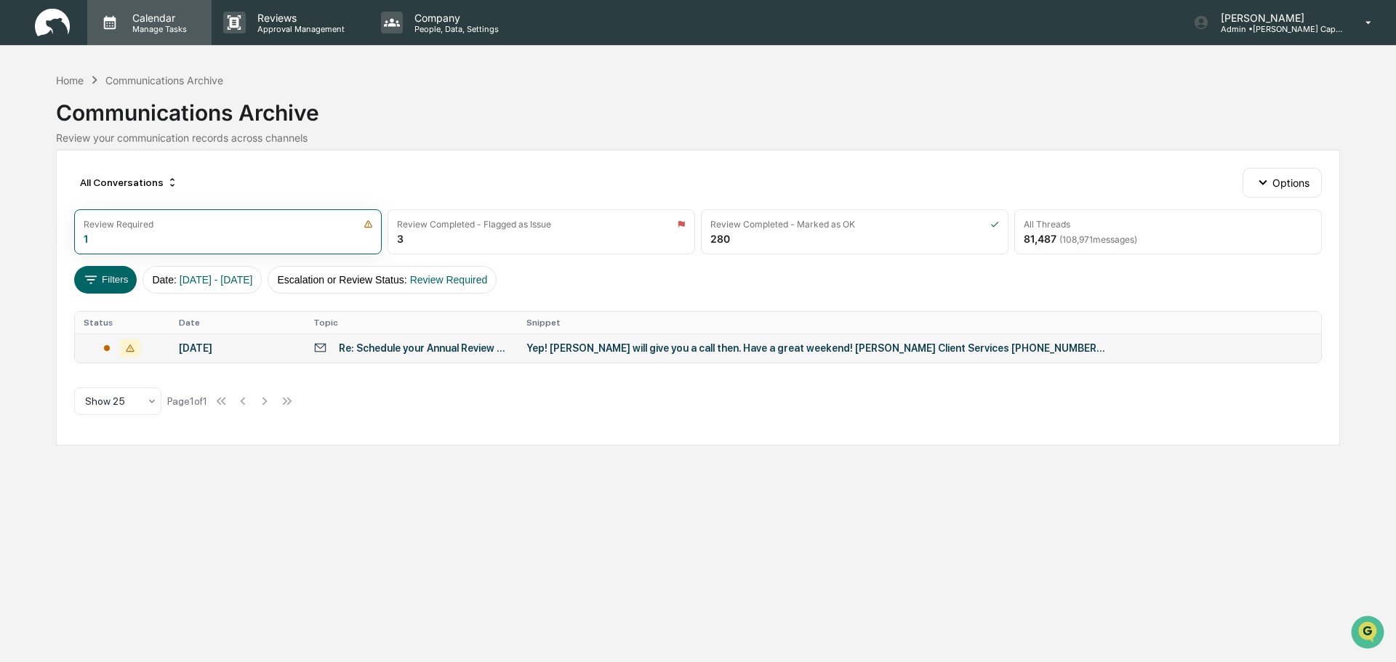
click at [145, 21] on p "Calendar" at bounding box center [157, 18] width 73 height 12
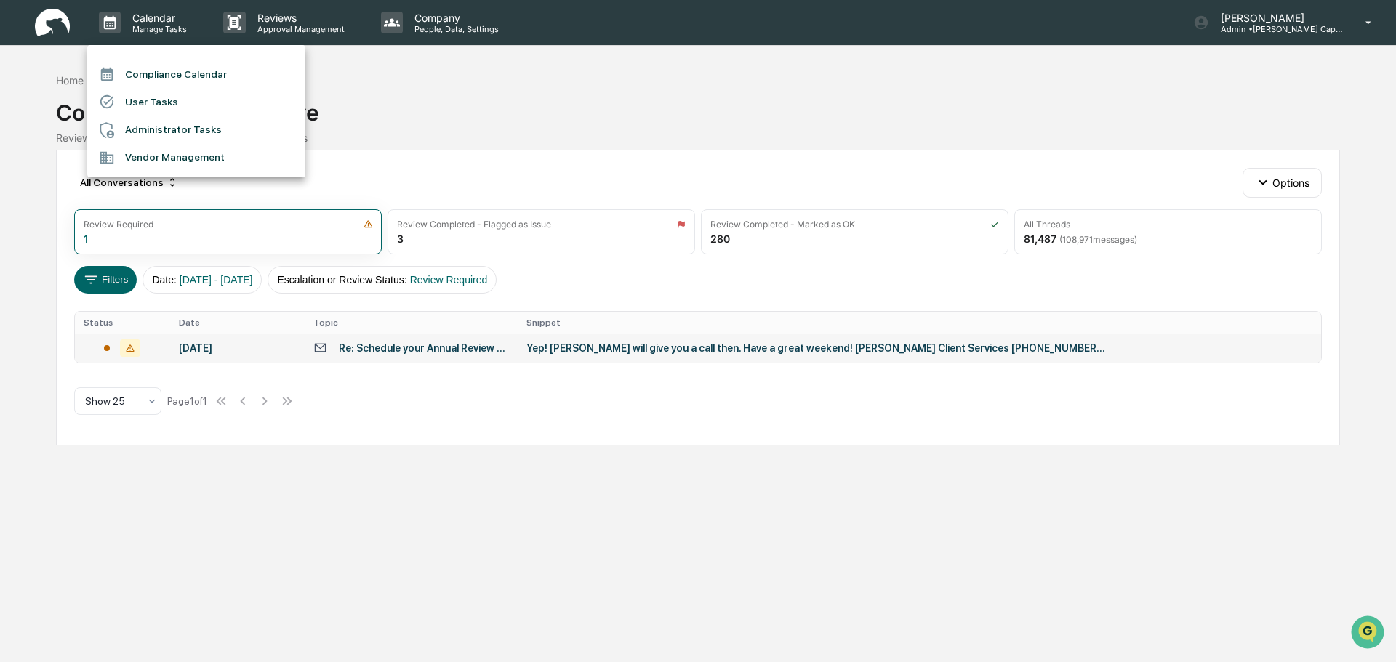
click at [178, 72] on li "Compliance Calendar" at bounding box center [196, 74] width 218 height 28
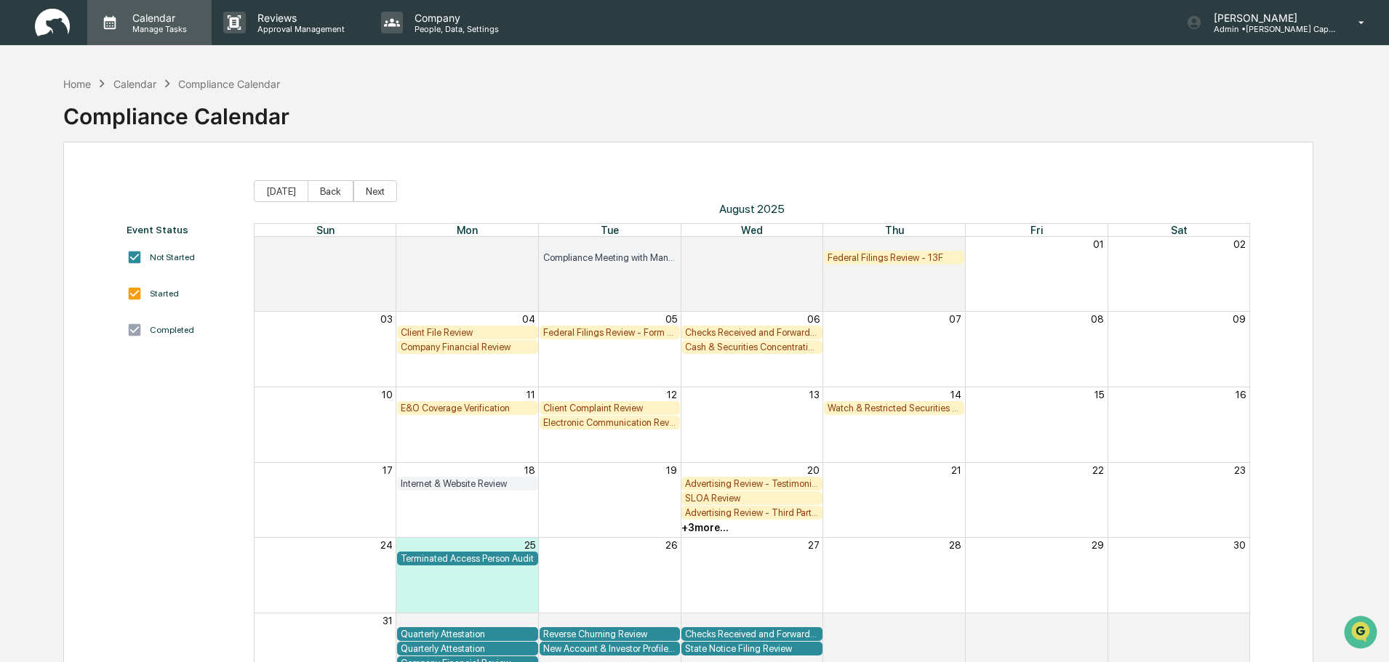
click at [150, 17] on p "Calendar" at bounding box center [157, 18] width 73 height 12
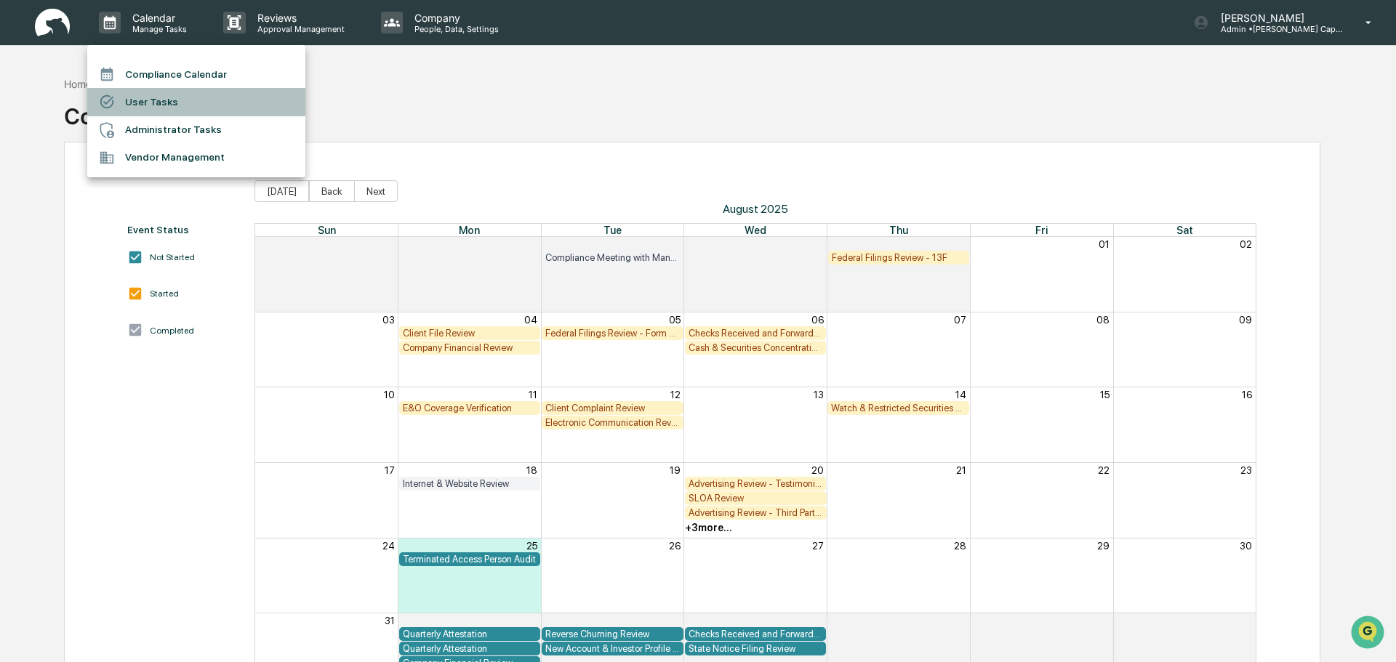
click at [175, 102] on li "User Tasks" at bounding box center [196, 102] width 218 height 28
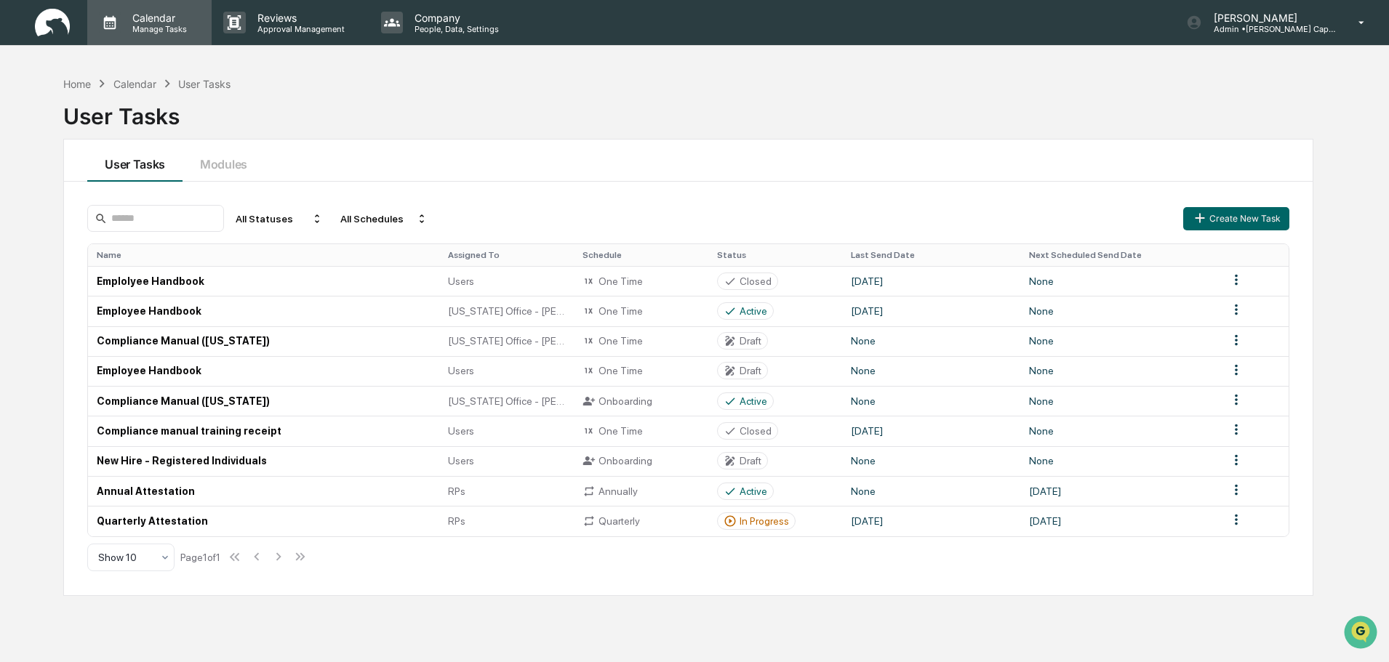
click at [155, 22] on p "Calendar" at bounding box center [157, 18] width 73 height 12
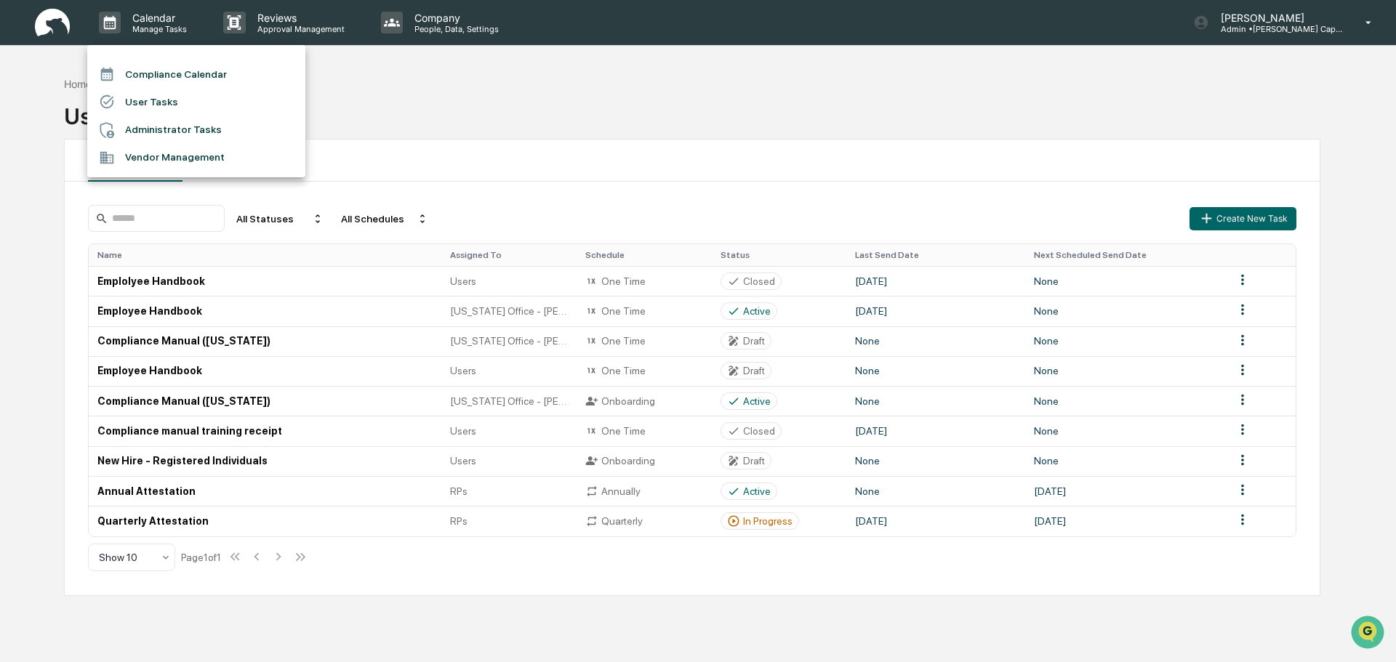
click at [187, 103] on li "User Tasks" at bounding box center [196, 102] width 218 height 28
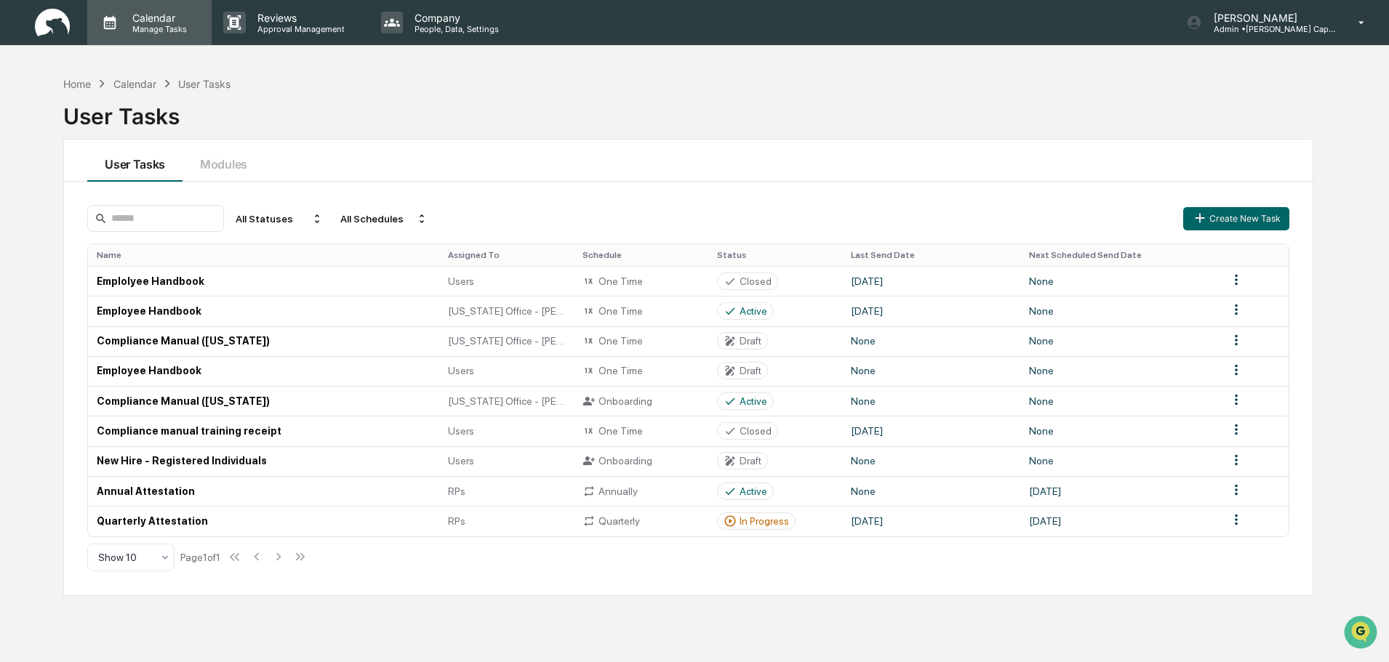
click at [139, 25] on p "Manage Tasks" at bounding box center [157, 29] width 73 height 10
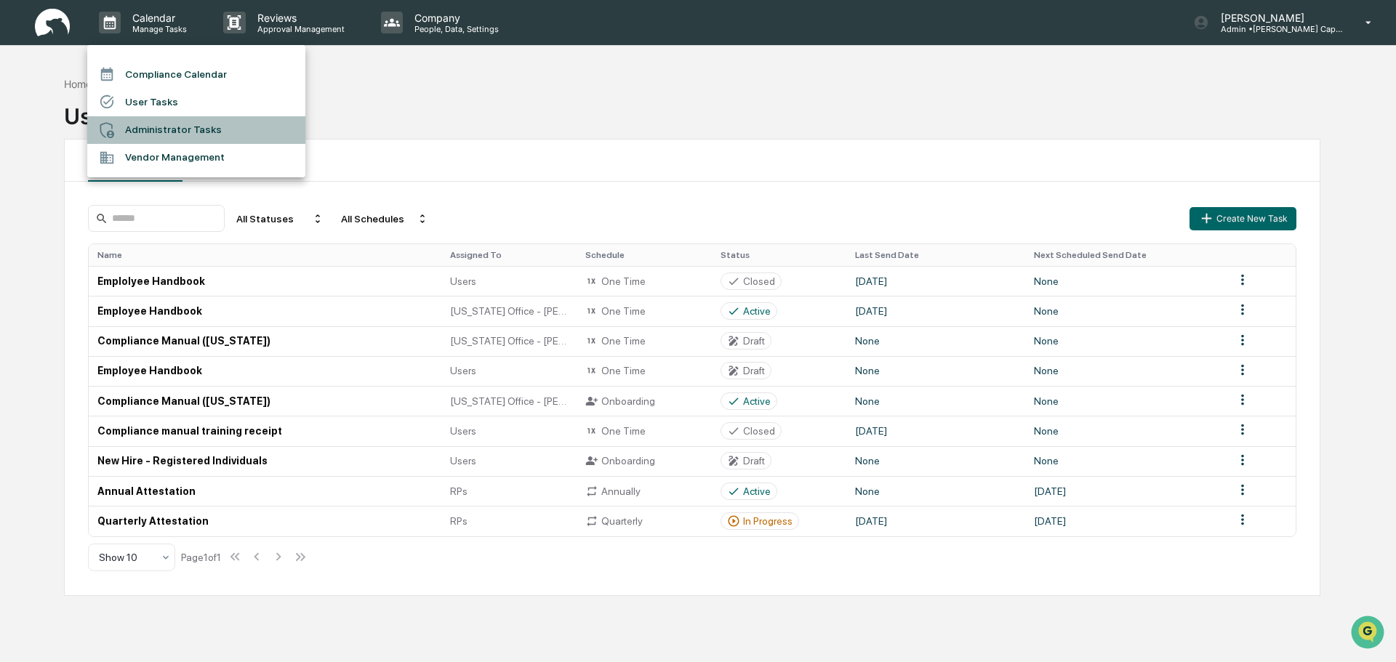
click at [173, 123] on li "Administrator Tasks" at bounding box center [196, 130] width 218 height 28
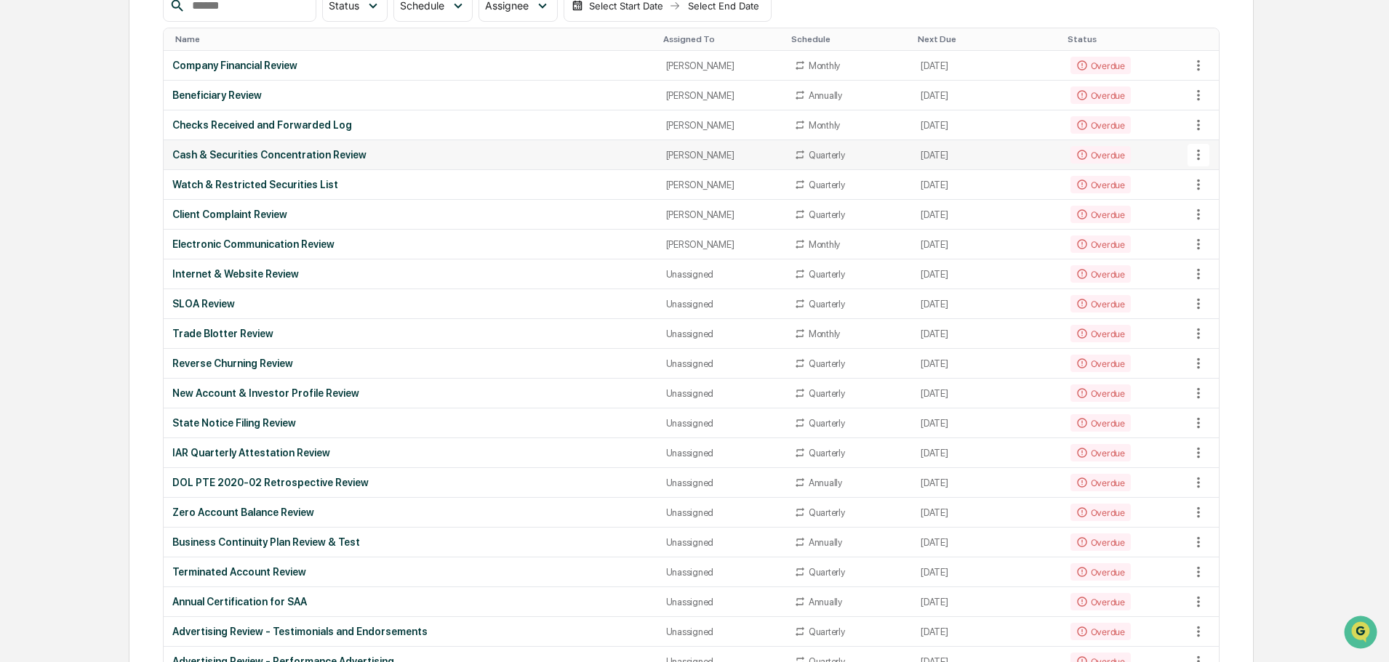
scroll to position [218, 0]
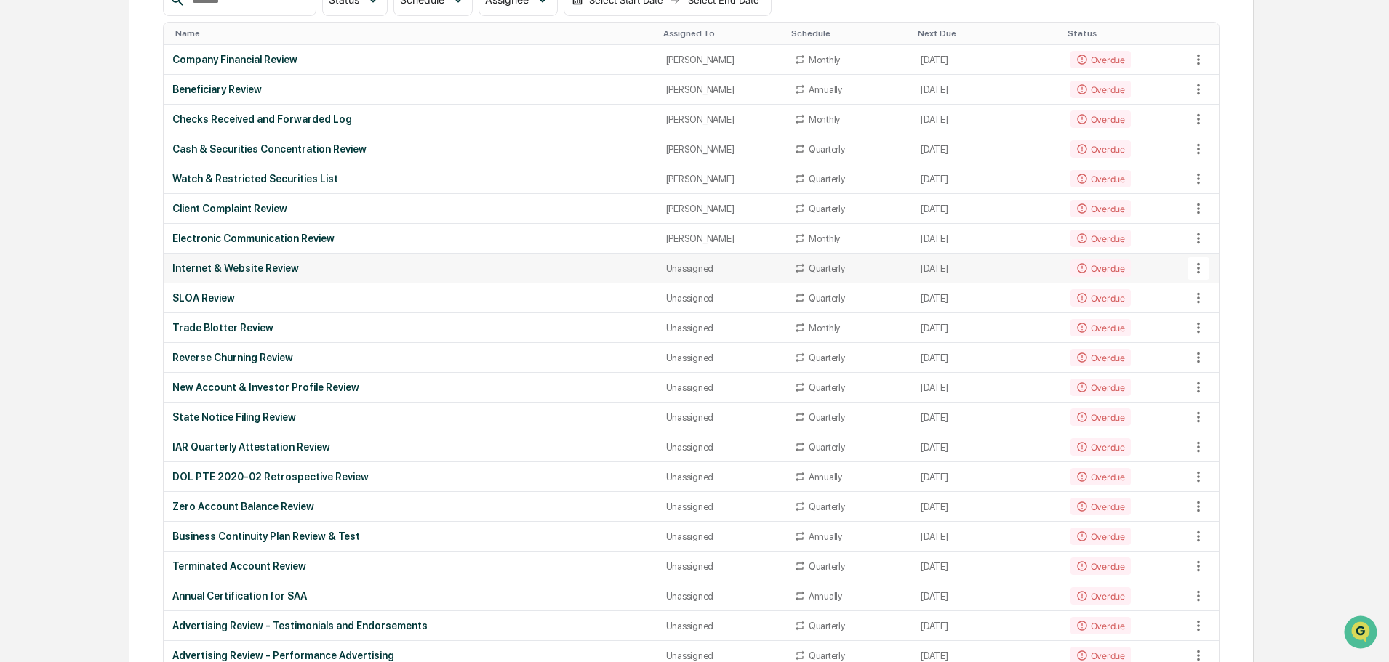
click at [1200, 267] on icon at bounding box center [1198, 268] width 16 height 16
click at [1210, 289] on li "View Task" at bounding box center [1252, 294] width 116 height 27
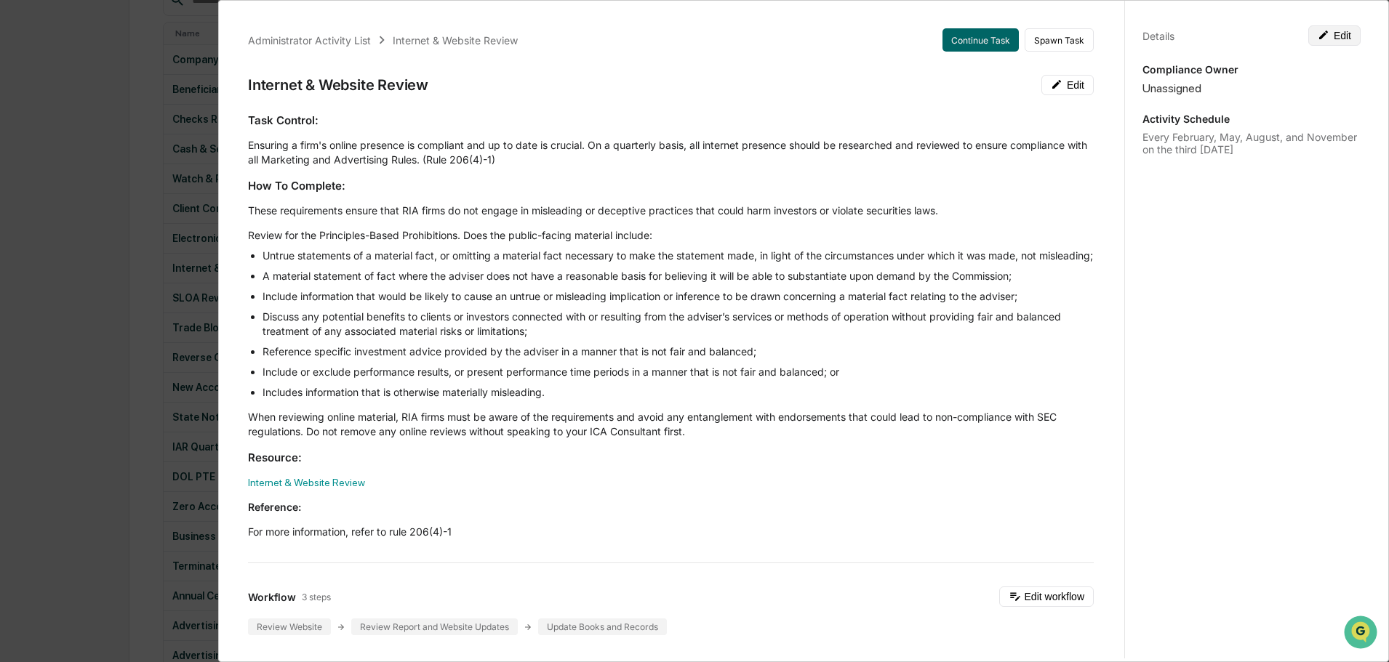
click at [1335, 31] on button "Edit" at bounding box center [1334, 35] width 52 height 20
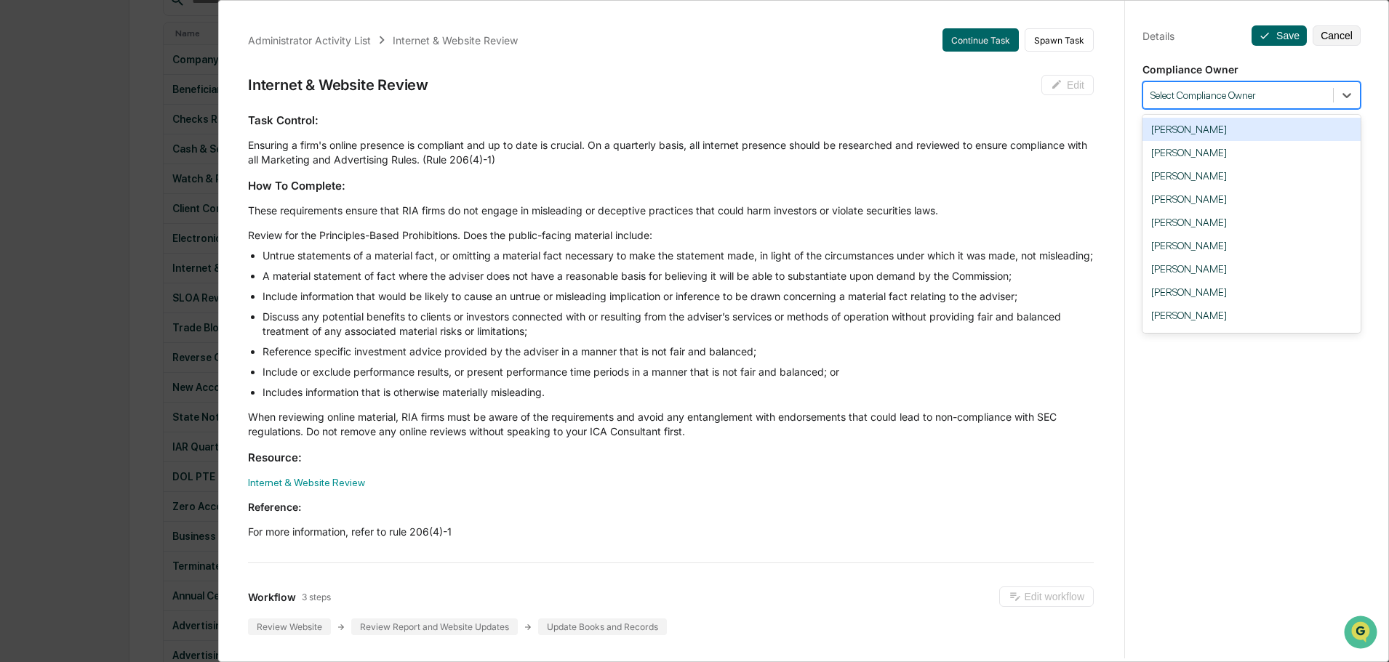
click at [1216, 99] on div at bounding box center [1237, 96] width 175 height 14
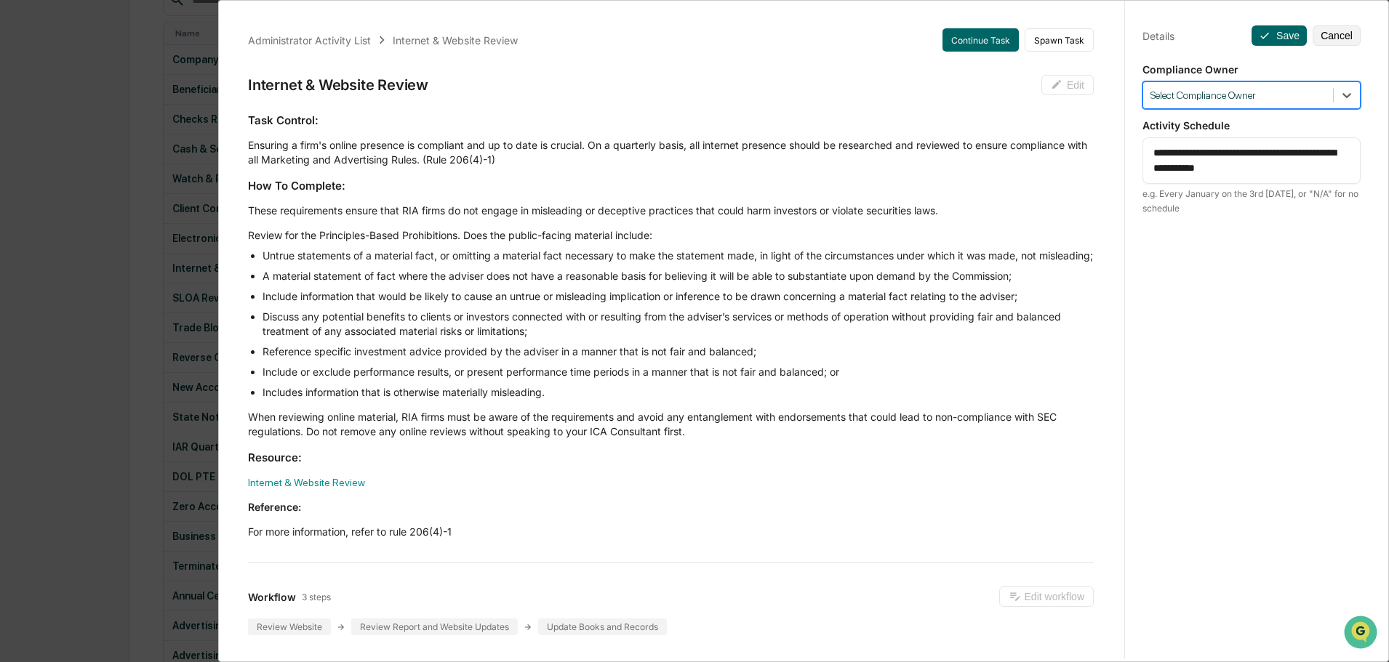
click at [1216, 99] on div at bounding box center [1237, 96] width 175 height 14
click at [1215, 180] on div "**********" at bounding box center [1251, 160] width 218 height 47
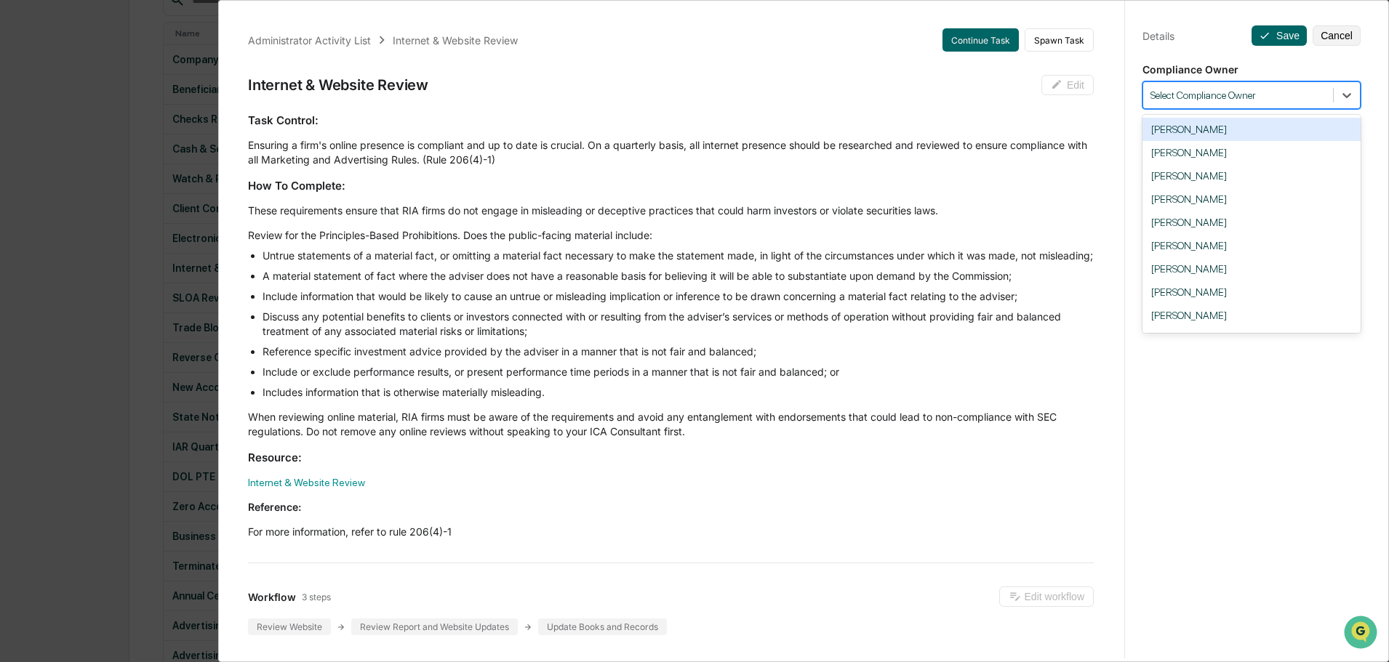
click at [1242, 92] on div at bounding box center [1237, 96] width 175 height 14
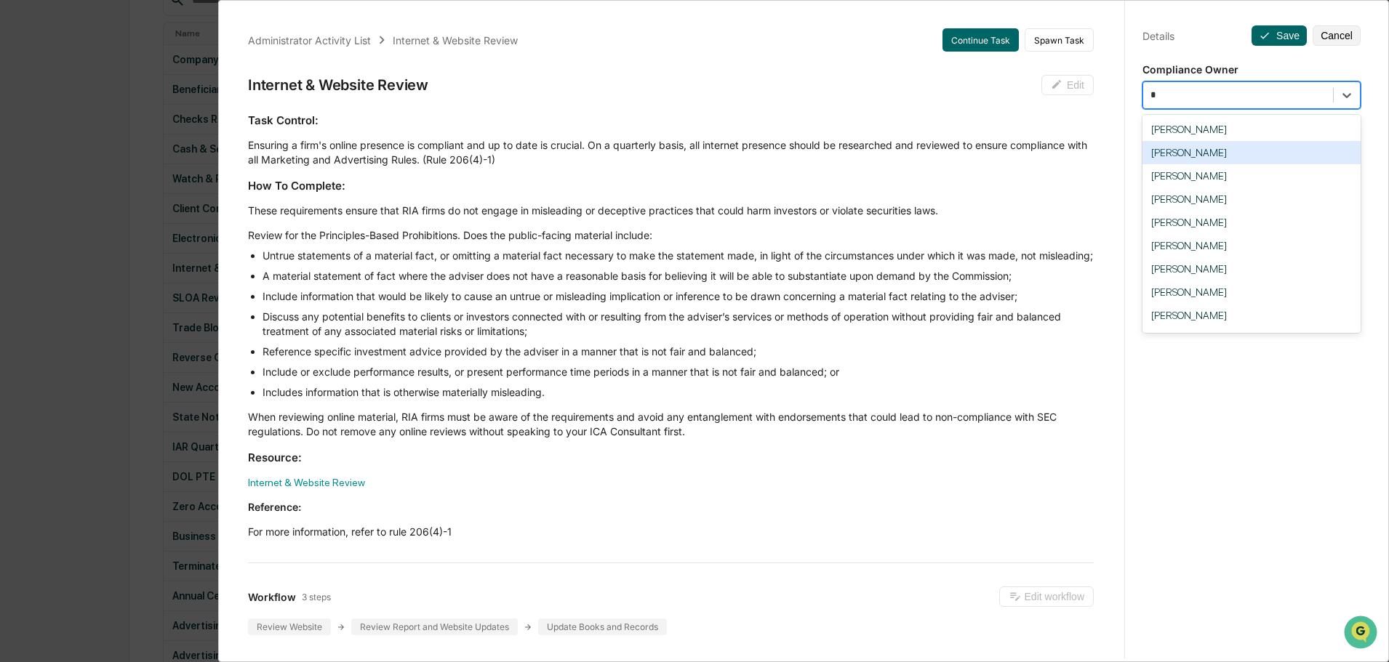
type input "**"
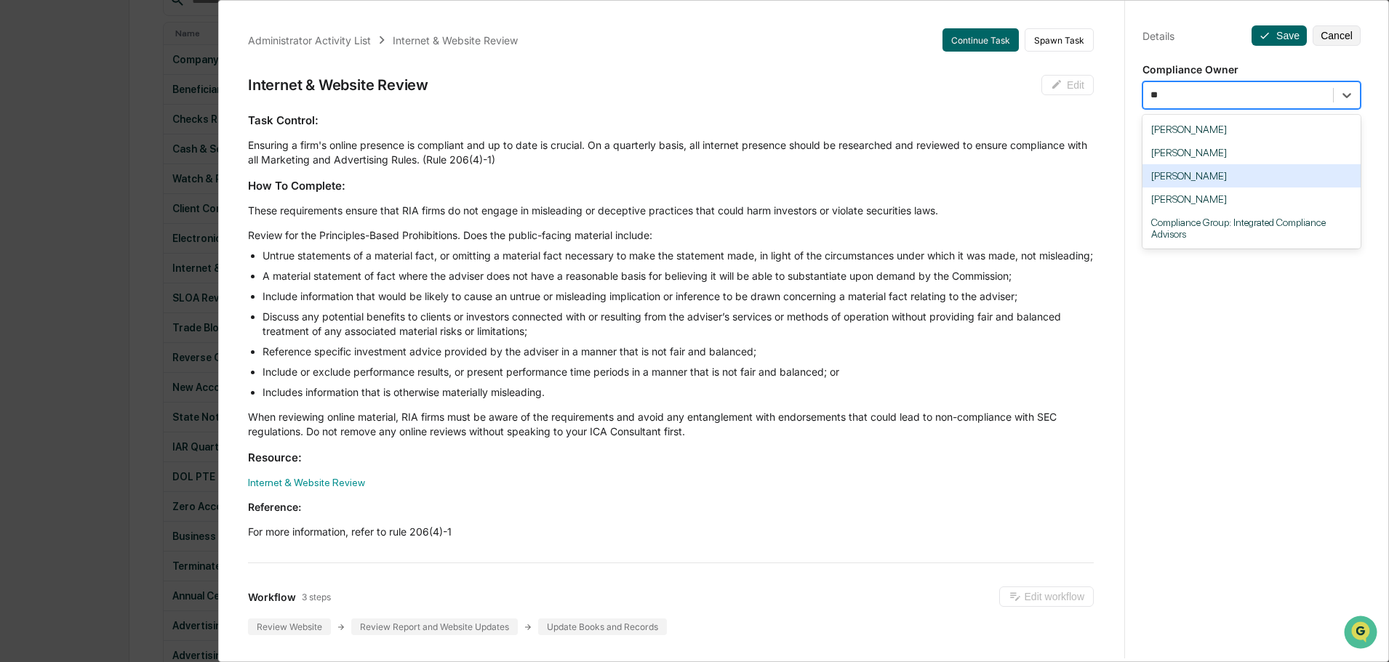
click at [1172, 180] on div "[PERSON_NAME]" at bounding box center [1251, 175] width 218 height 23
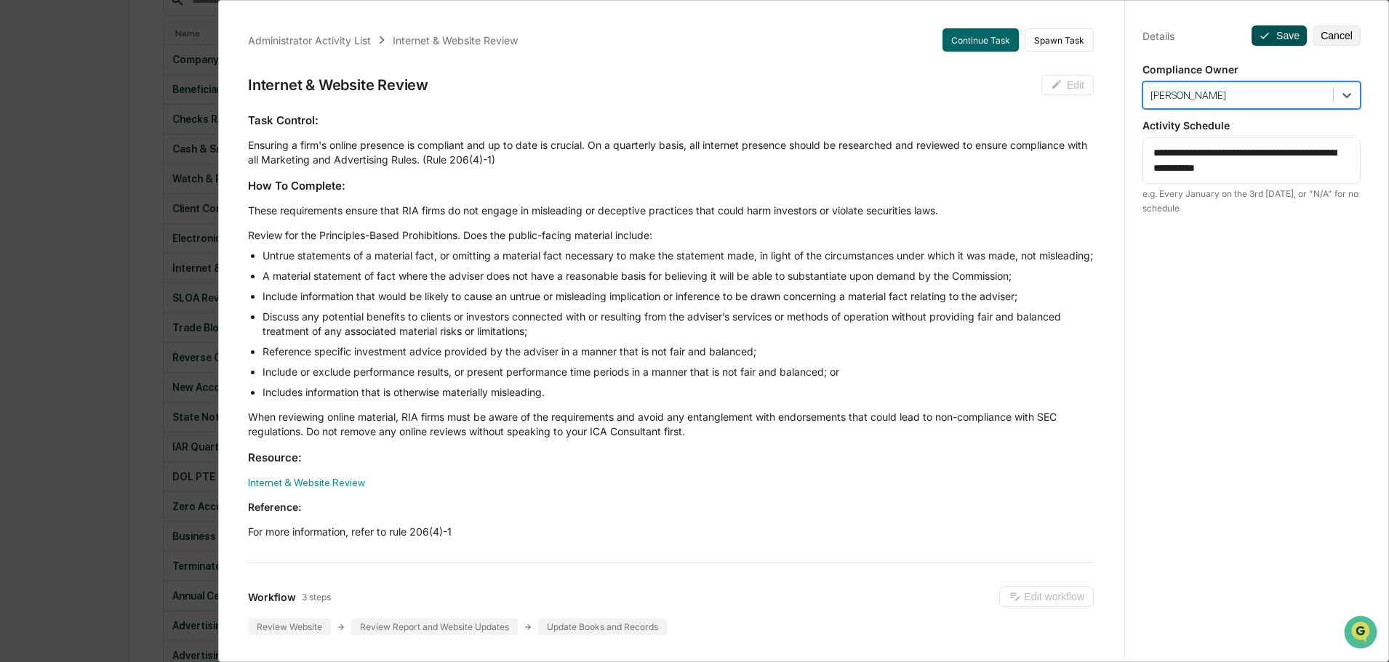
click at [1279, 28] on button "Save" at bounding box center [1278, 35] width 55 height 20
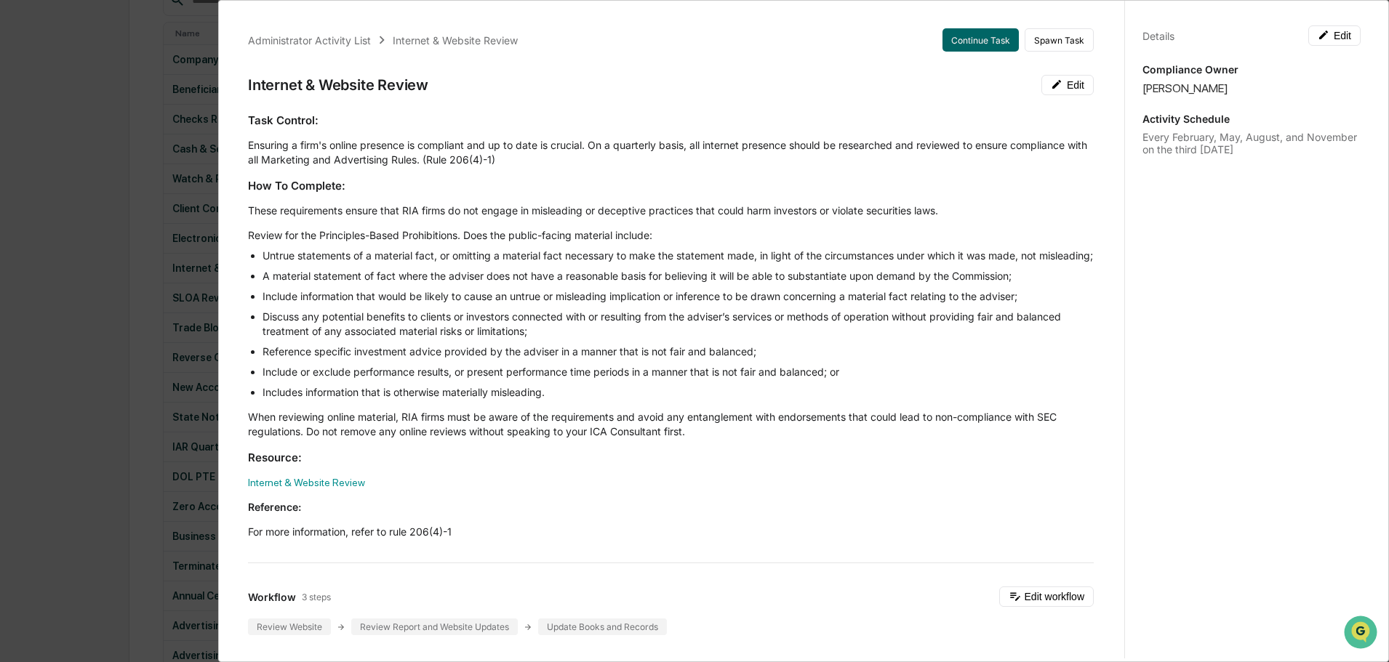
click at [174, 48] on div "Administrator Activity List Internet & Website Review Continue Task Spawn Task …" at bounding box center [694, 331] width 1389 height 662
click at [183, 25] on div "Administrator Activity List Internet & Website Review Continue Task Spawn Task …" at bounding box center [694, 331] width 1389 height 662
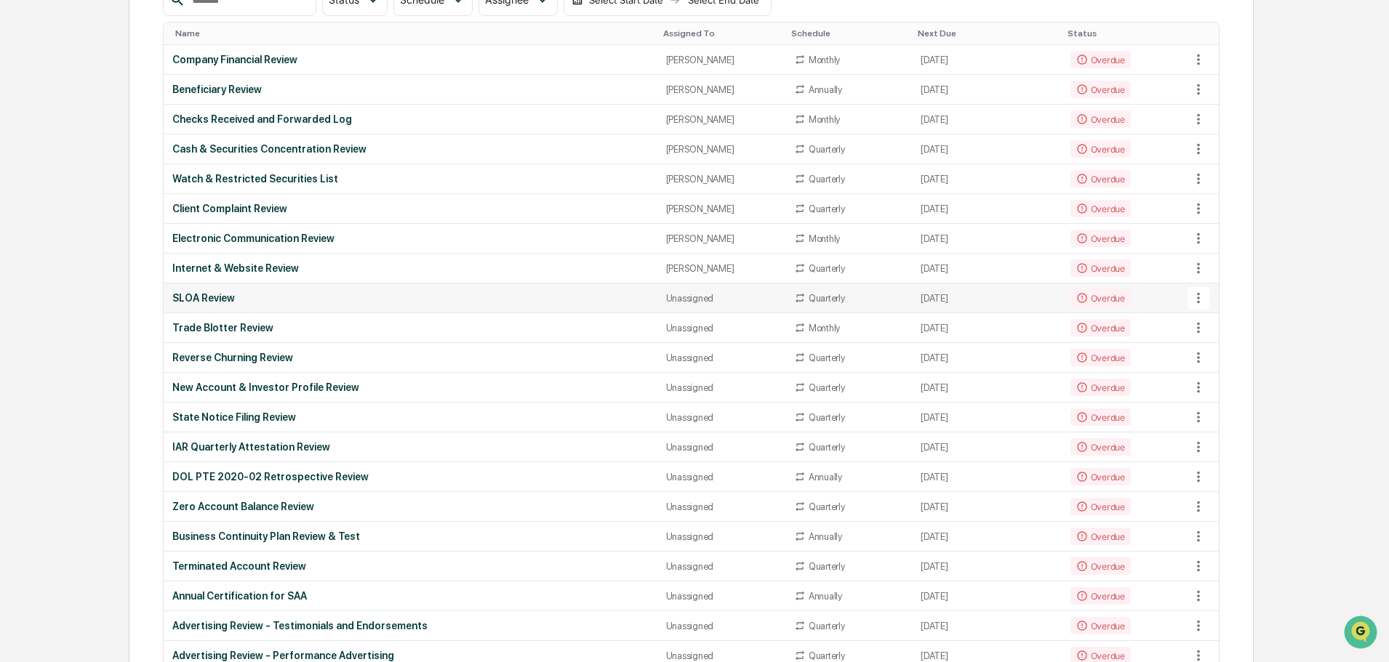
click at [666, 302] on div "Unassigned" at bounding box center [721, 298] width 110 height 11
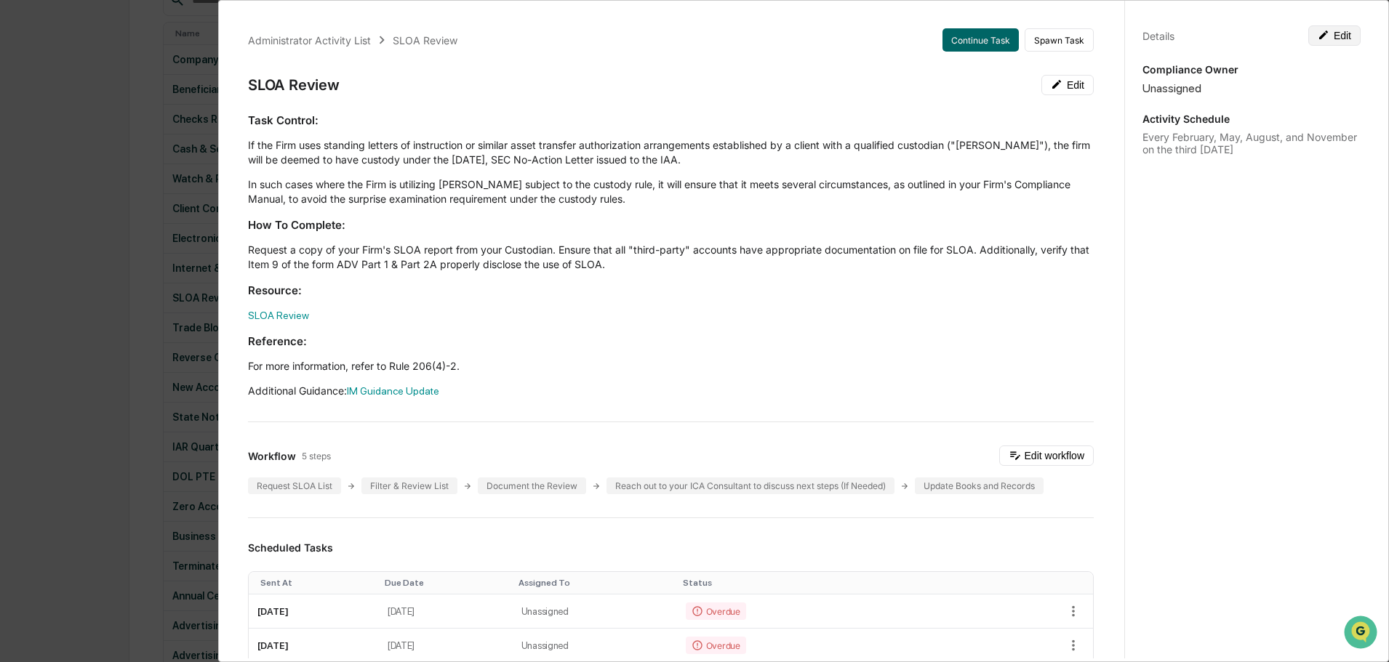
click at [1327, 37] on button "Edit" at bounding box center [1334, 35] width 52 height 20
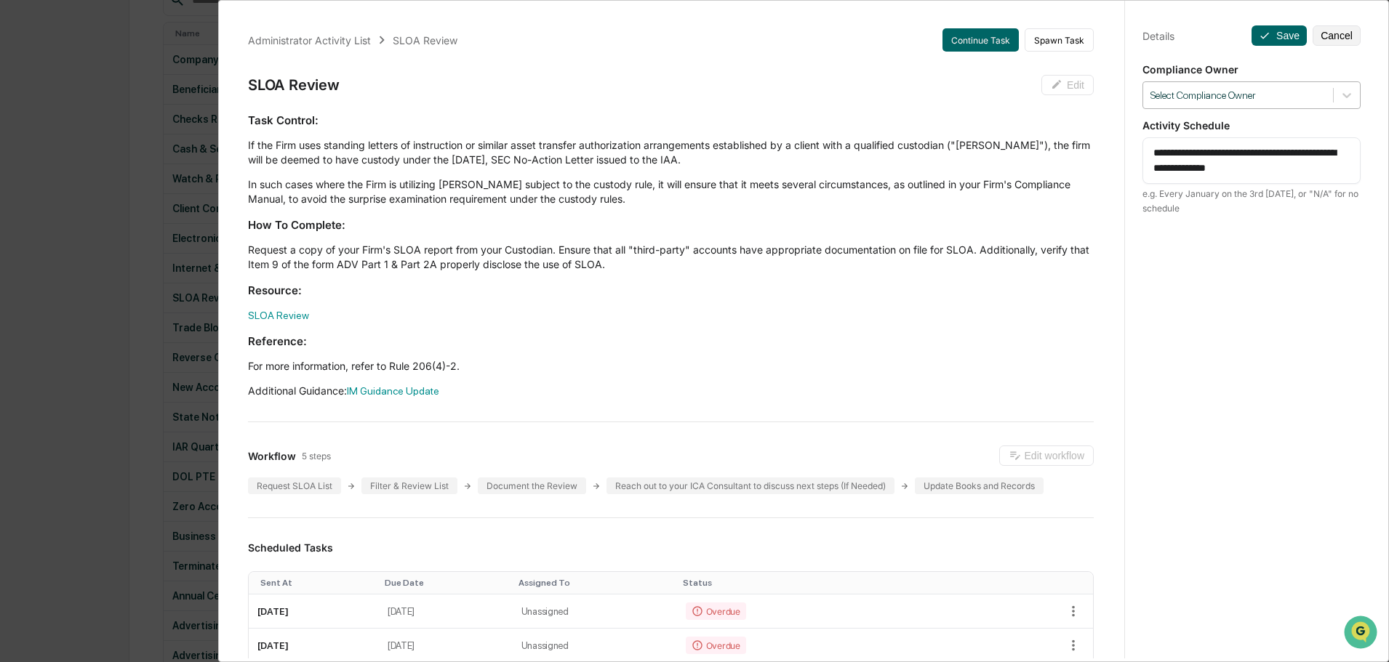
click at [1221, 98] on div at bounding box center [1237, 96] width 175 height 14
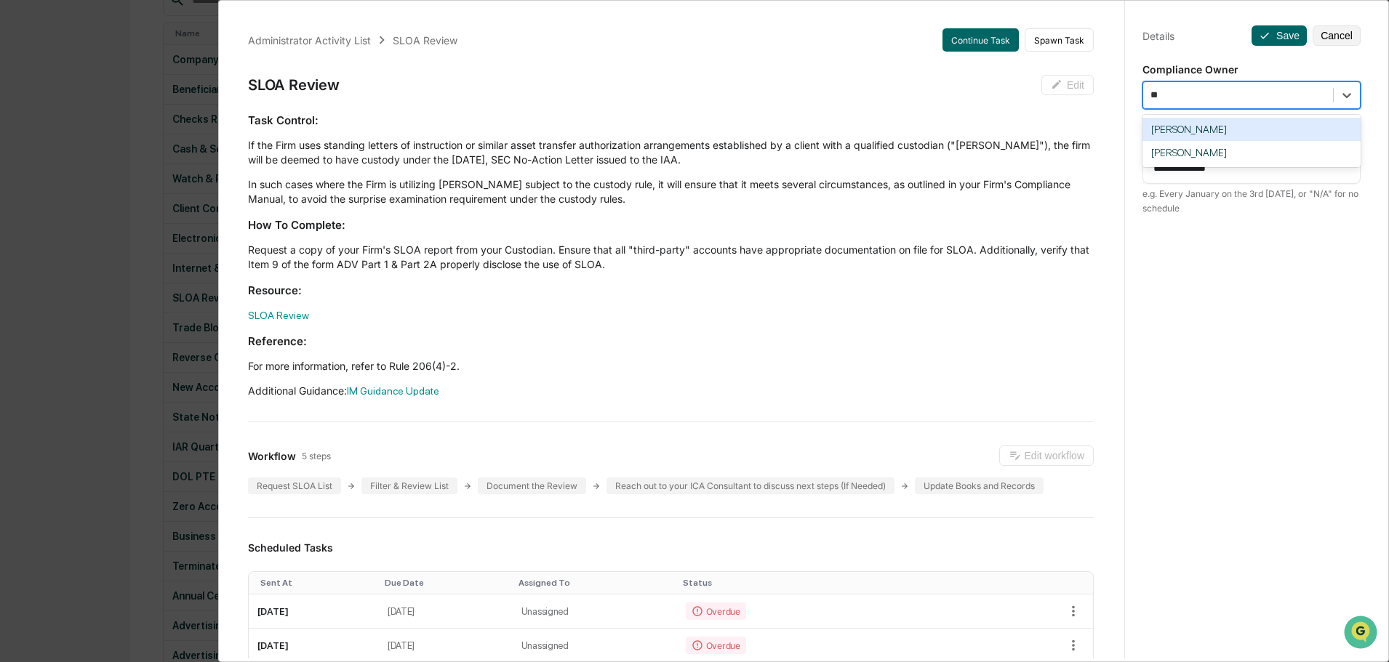
type input "***"
click at [1204, 133] on div "[PERSON_NAME]" at bounding box center [1251, 129] width 218 height 23
click at [1287, 31] on button "Save" at bounding box center [1278, 35] width 55 height 20
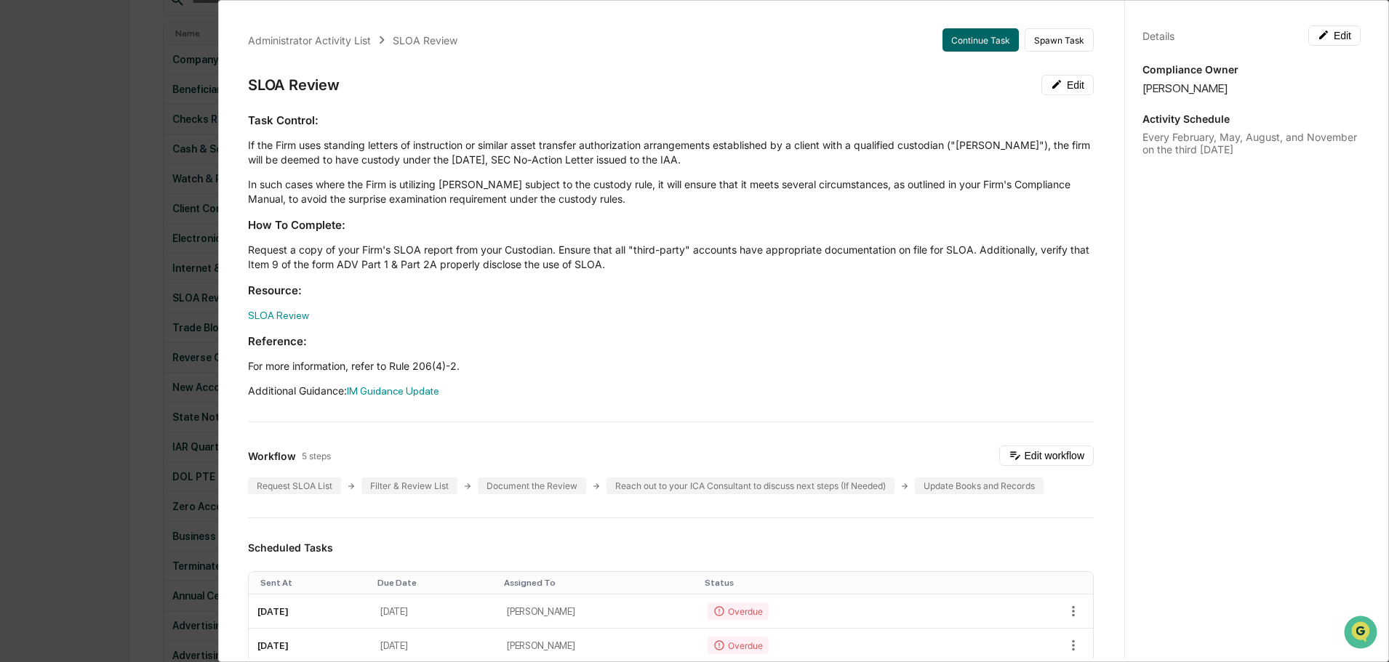
click at [112, 84] on div "Administrator Activity List SLOA Review Continue Task Spawn Task SLOA Review Ed…" at bounding box center [694, 331] width 1389 height 662
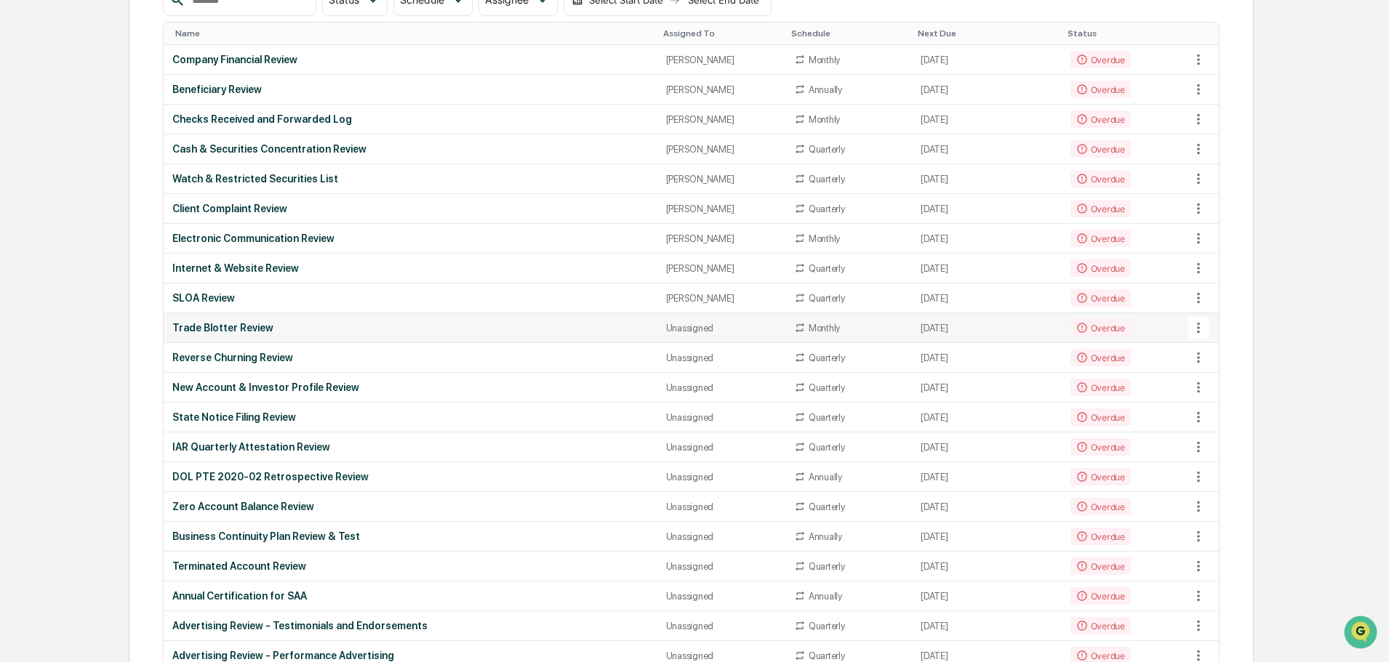
click at [1147, 325] on td "Overdue" at bounding box center [1125, 328] width 128 height 30
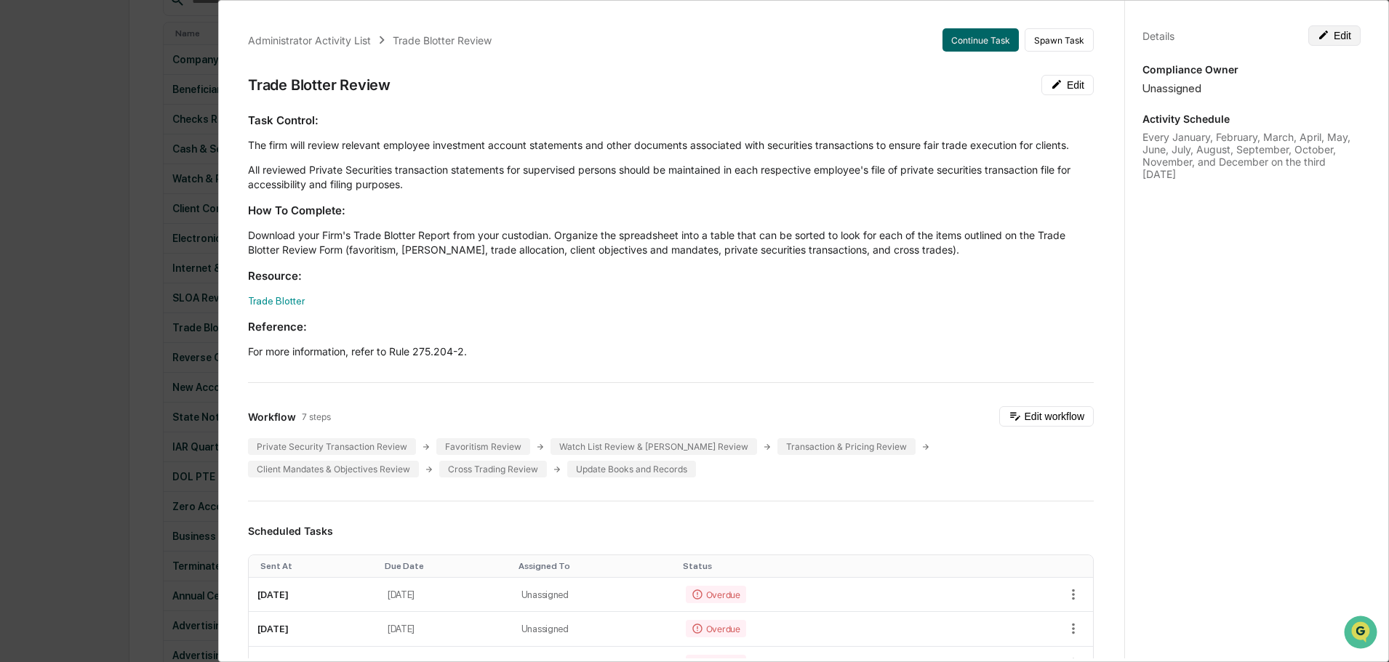
click at [1346, 25] on div "Details Edit Compliance Owner Unassigned Activity Schedule Every January, Febru…" at bounding box center [1251, 344] width 254 height 697
click at [1338, 31] on button "Edit" at bounding box center [1334, 35] width 52 height 20
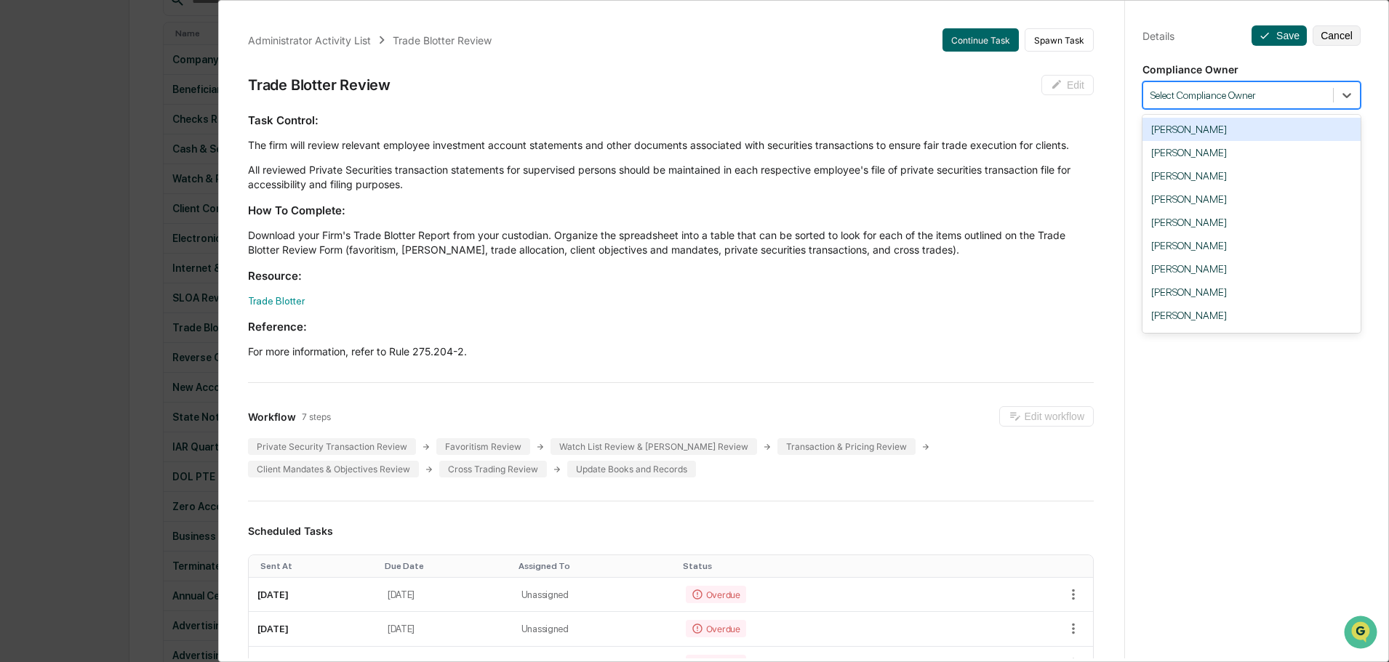
click at [1221, 103] on div "Select Compliance Owner" at bounding box center [1238, 96] width 190 height 20
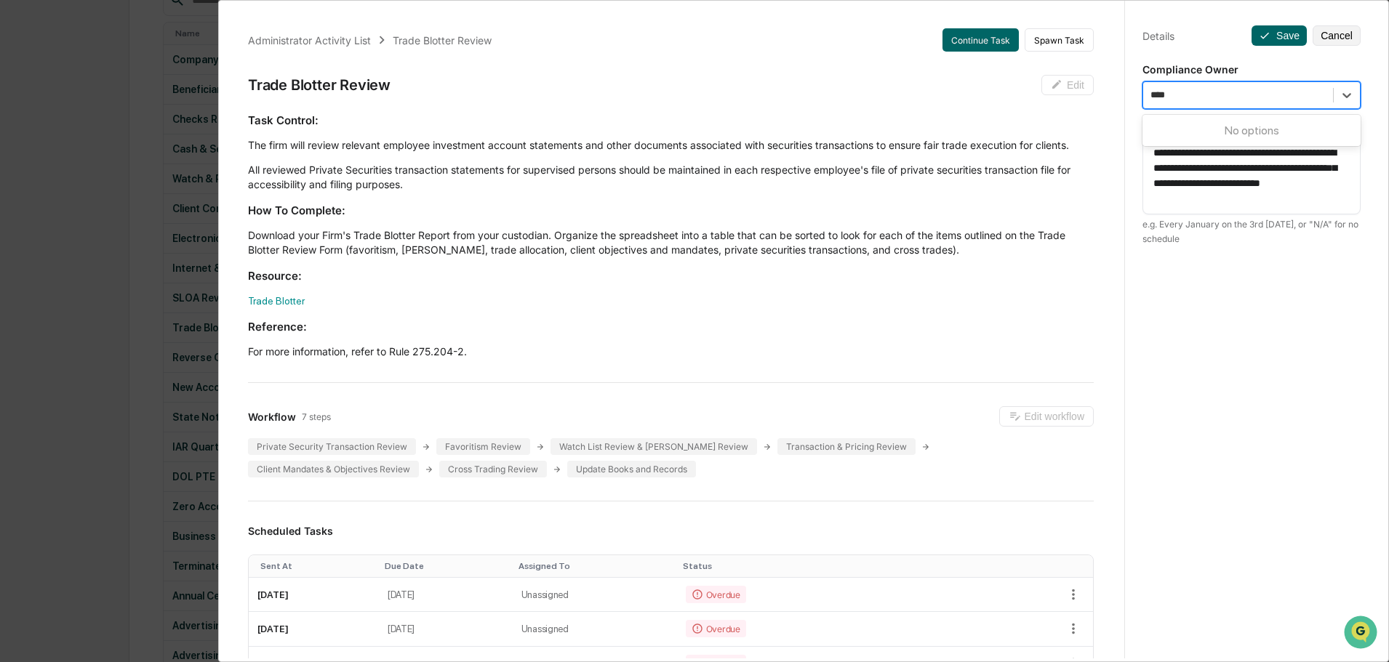
type input "***"
click at [1200, 129] on div "[PERSON_NAME]" at bounding box center [1251, 129] width 218 height 23
click at [1265, 34] on button "Save" at bounding box center [1278, 35] width 55 height 20
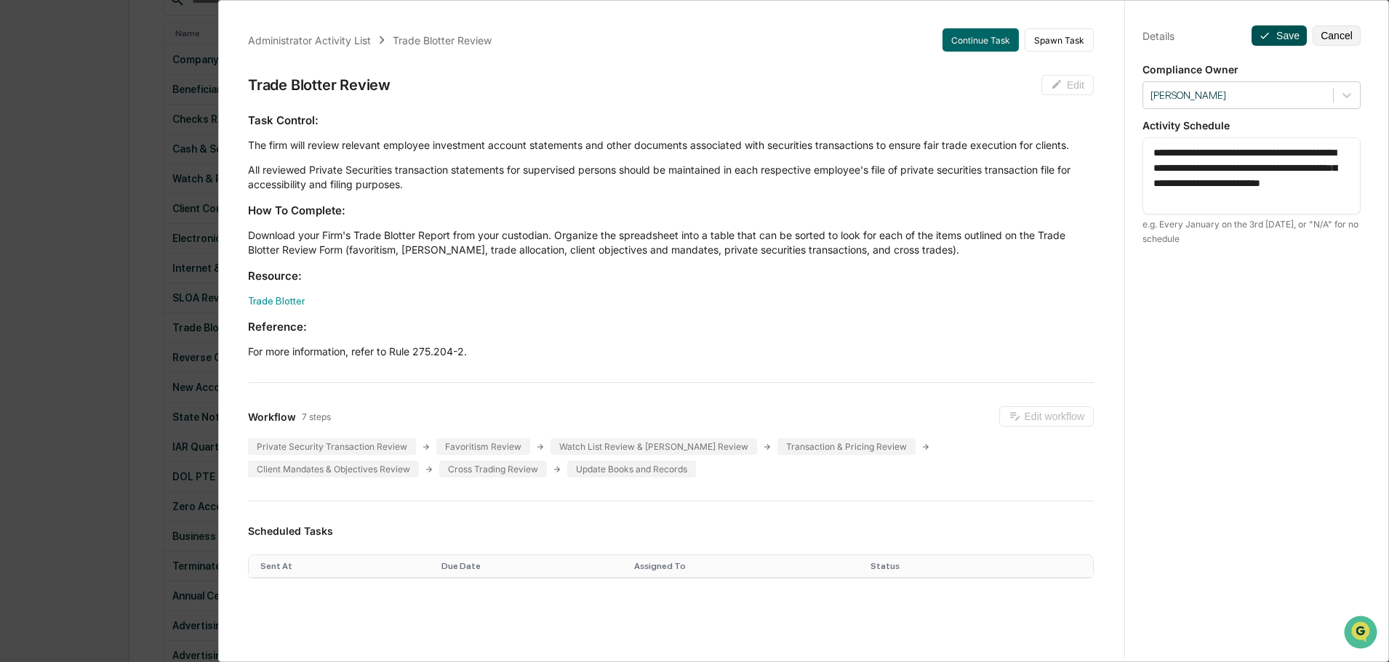
click at [1269, 39] on button "Save" at bounding box center [1278, 35] width 55 height 20
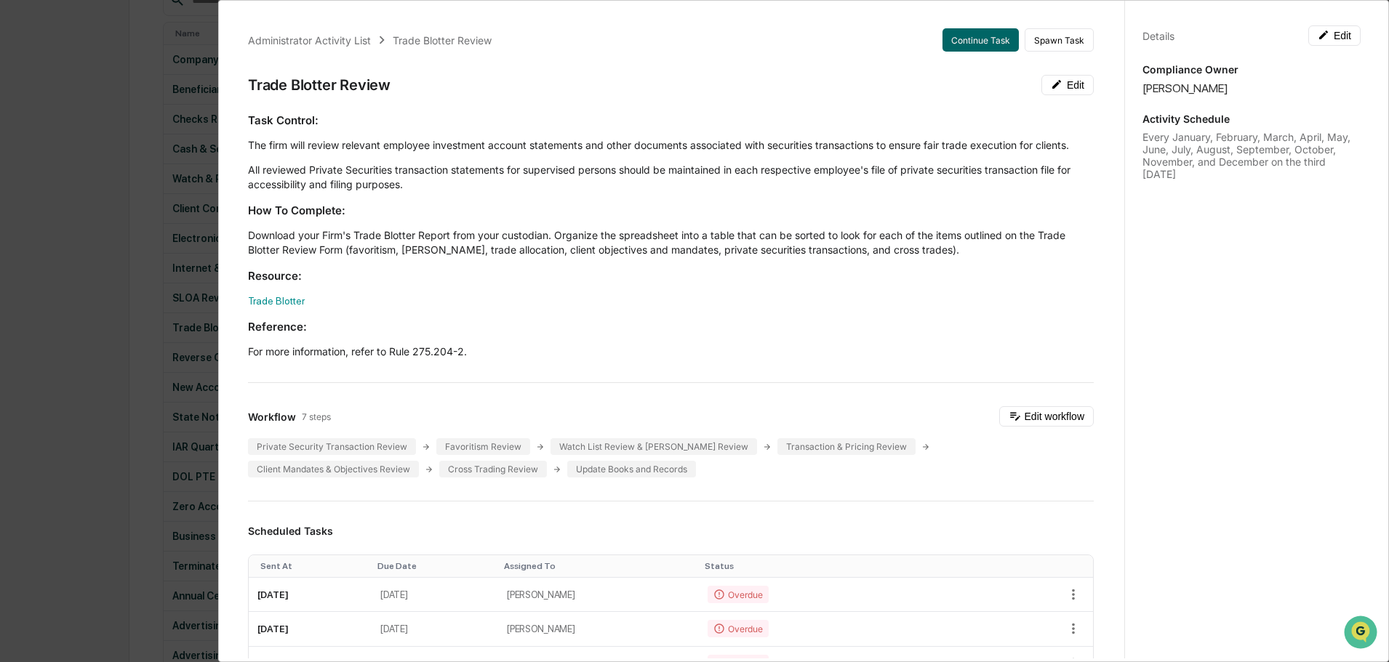
click at [121, 105] on div "Administrator Activity List Trade Blotter Review Continue Task Spawn Task Trade…" at bounding box center [694, 331] width 1389 height 662
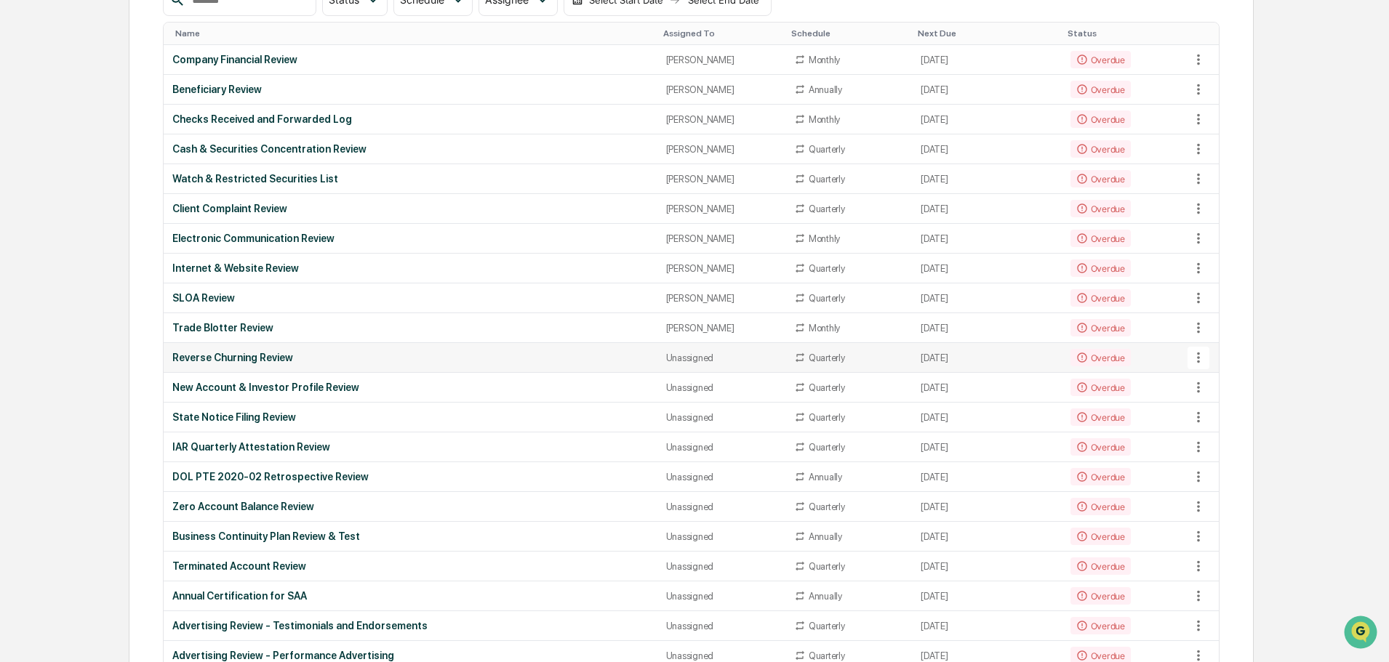
click at [666, 361] on div "Unassigned" at bounding box center [721, 358] width 110 height 11
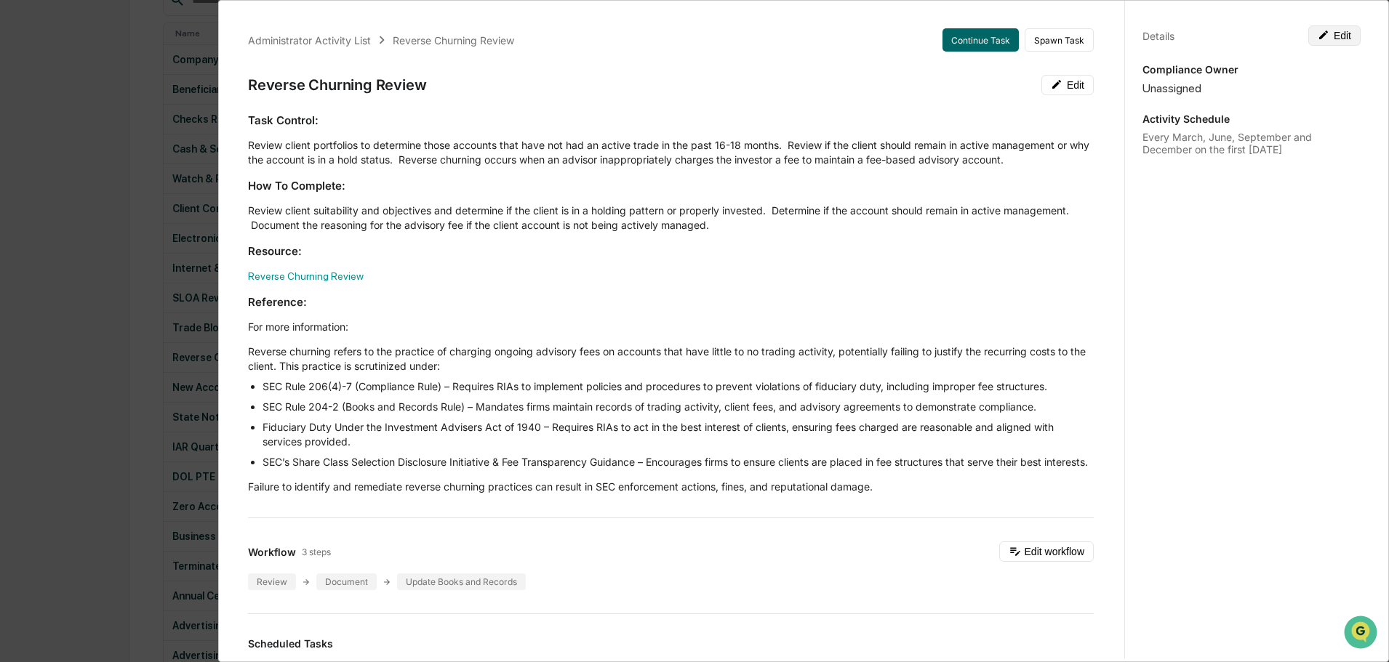
click at [1317, 31] on icon at bounding box center [1323, 35] width 12 height 12
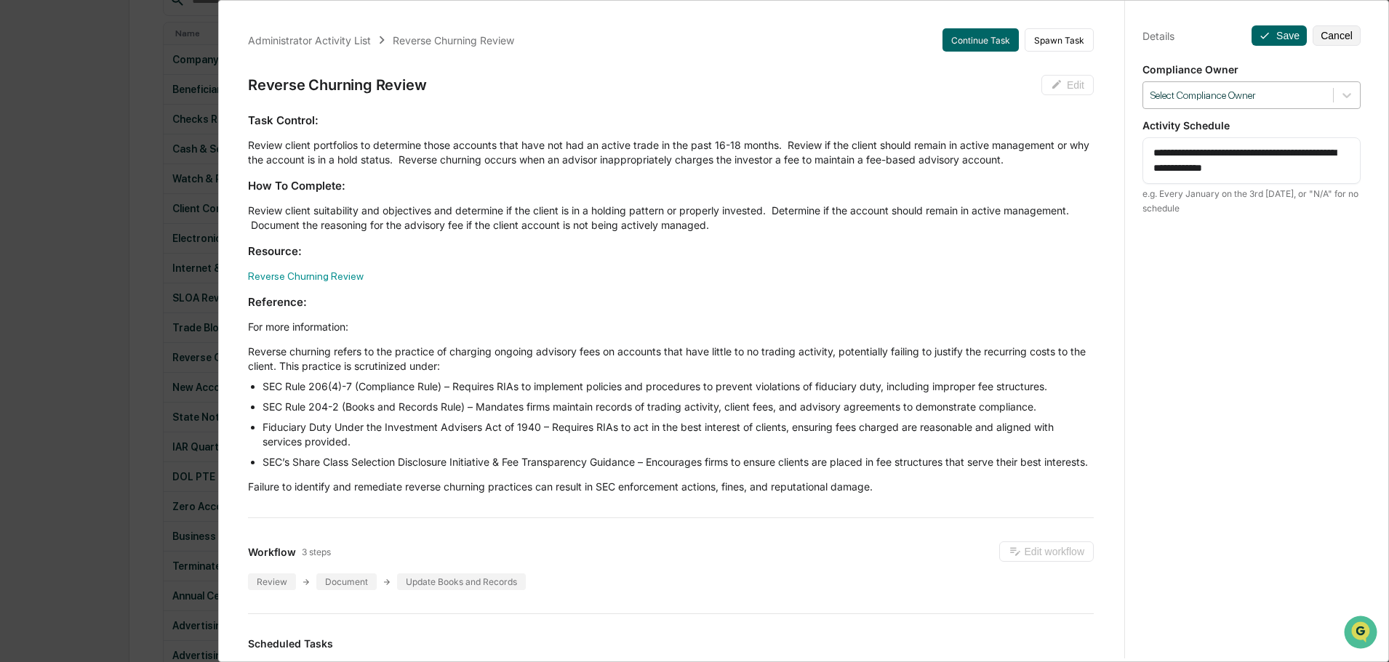
click at [1268, 94] on div at bounding box center [1237, 96] width 175 height 14
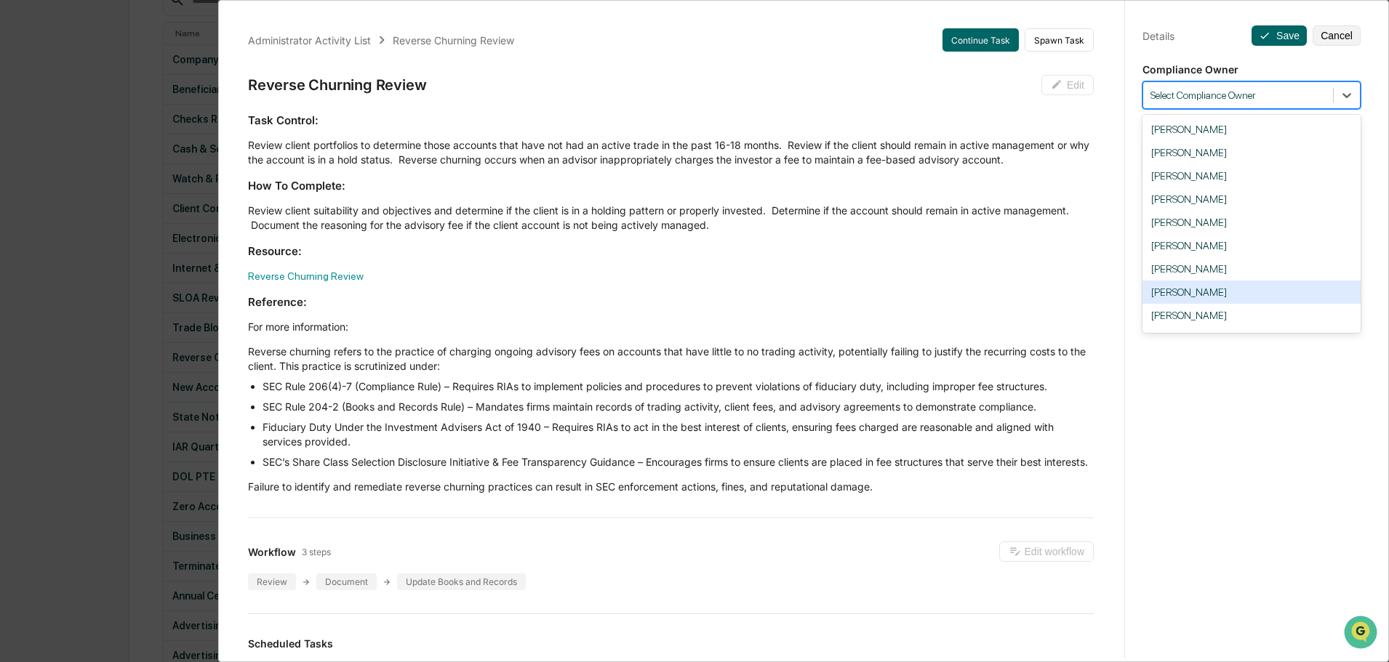
click at [1190, 291] on div "[PERSON_NAME]" at bounding box center [1251, 292] width 218 height 23
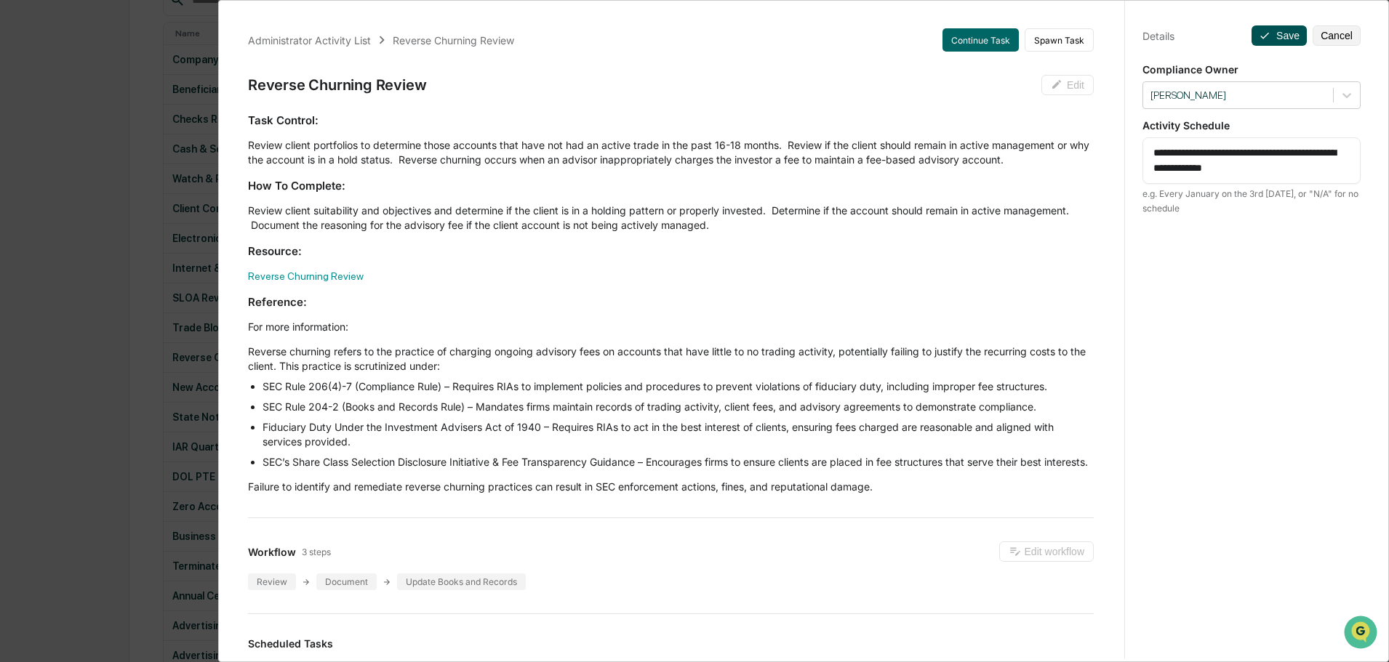
click at [1263, 34] on button "Save" at bounding box center [1278, 35] width 55 height 20
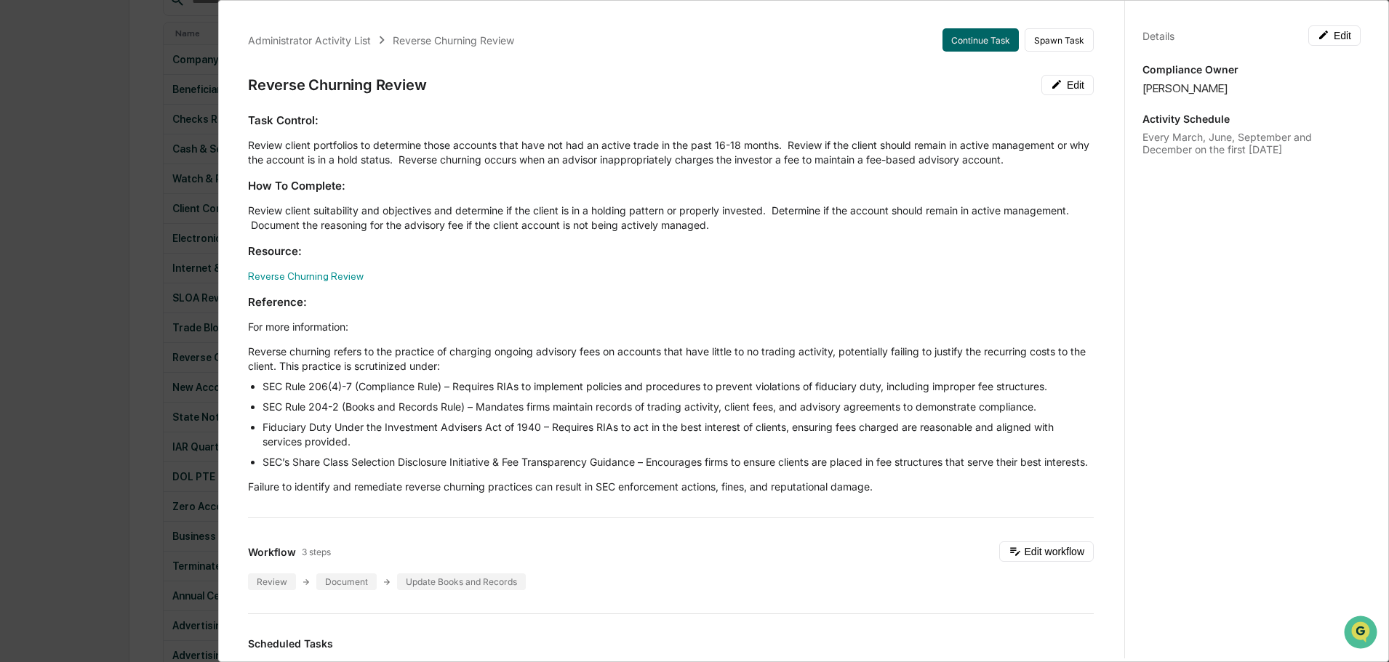
click at [114, 197] on div "Administrator Activity List Reverse Churning Review Continue Task Spawn Task Re…" at bounding box center [694, 331] width 1389 height 662
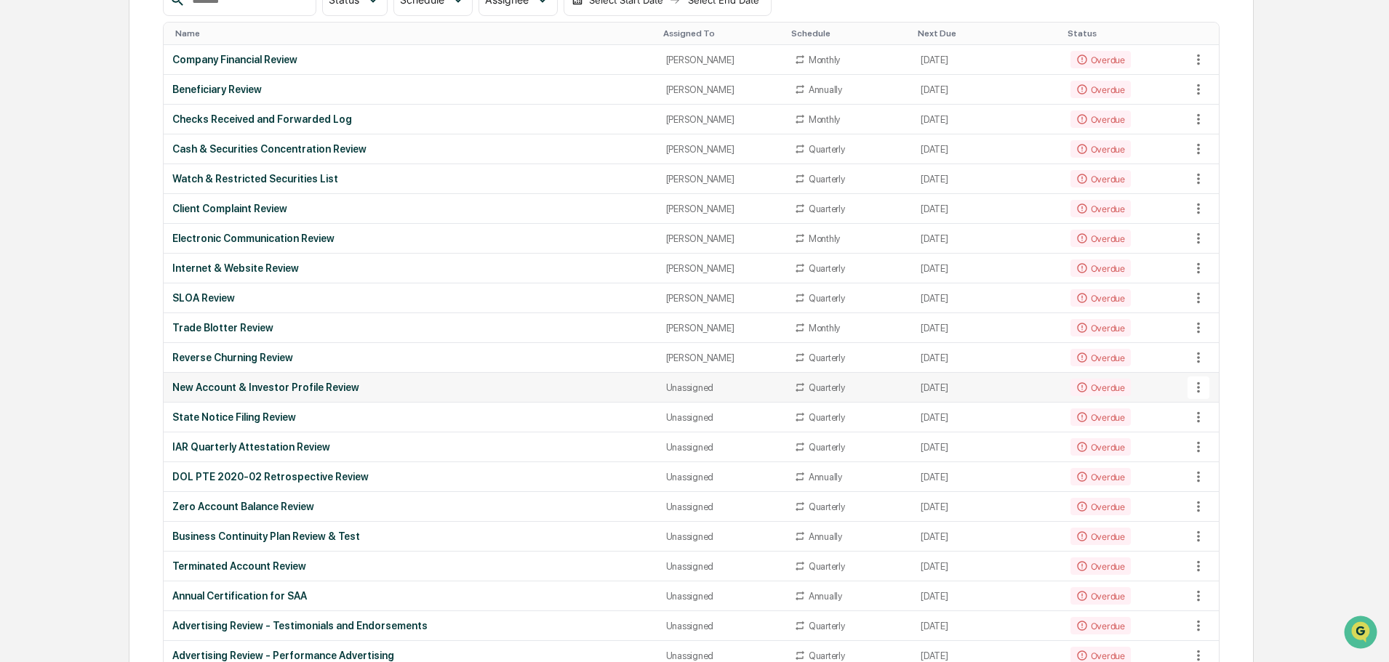
click at [666, 390] on div "Unassigned" at bounding box center [721, 387] width 110 height 11
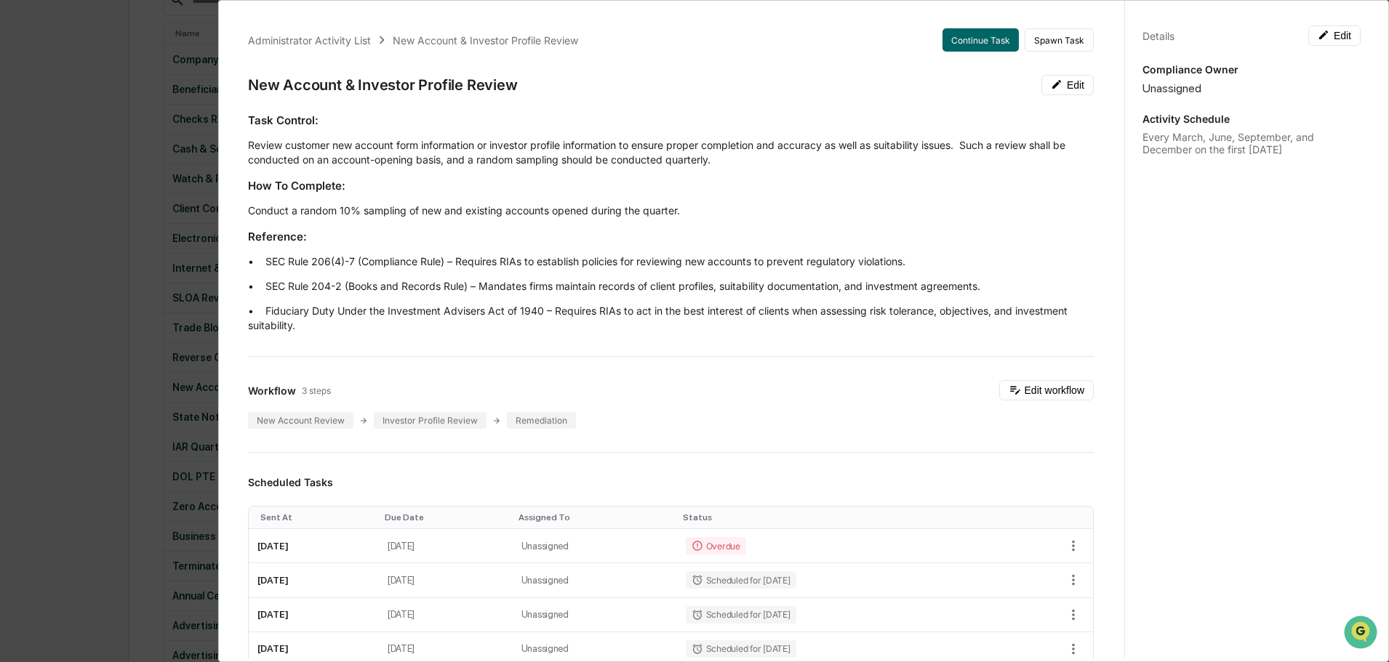
click at [1196, 91] on div "Unassigned" at bounding box center [1251, 88] width 218 height 14
click at [1165, 89] on div "Unassigned" at bounding box center [1251, 88] width 218 height 14
click at [1325, 29] on button "Edit" at bounding box center [1334, 35] width 52 height 20
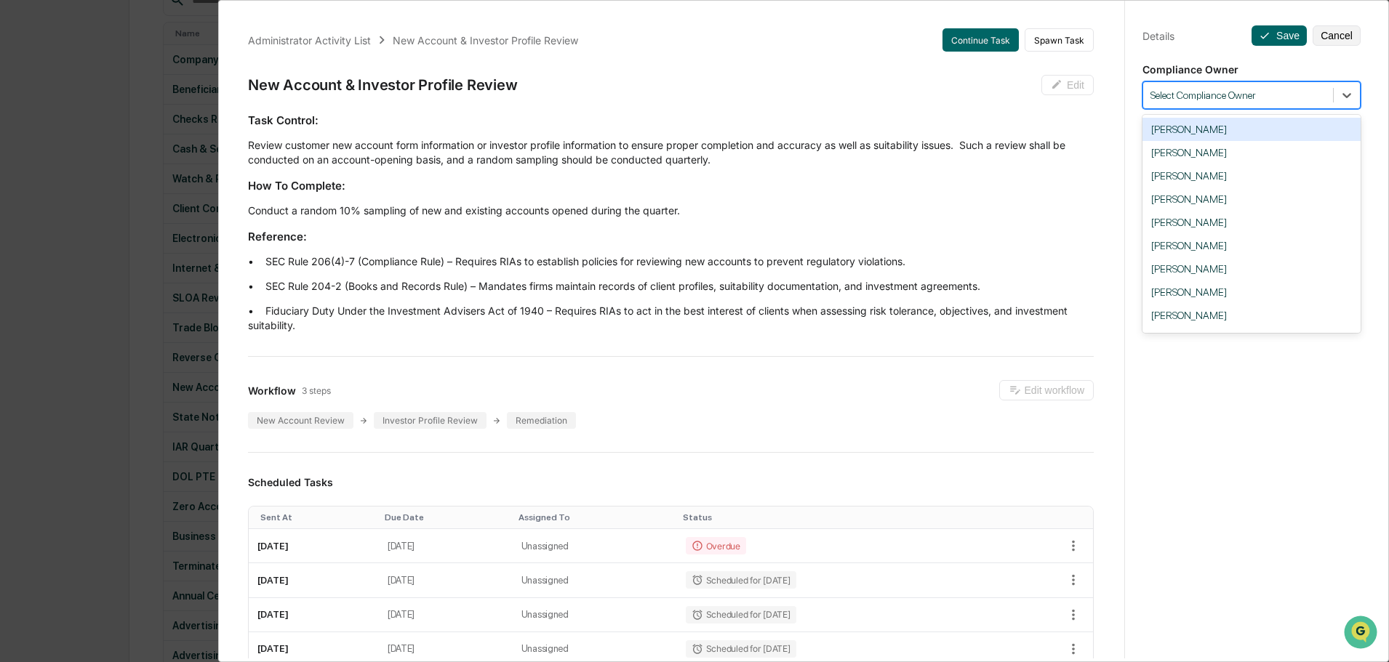
click at [1245, 86] on div "Select Compliance Owner" at bounding box center [1251, 95] width 218 height 28
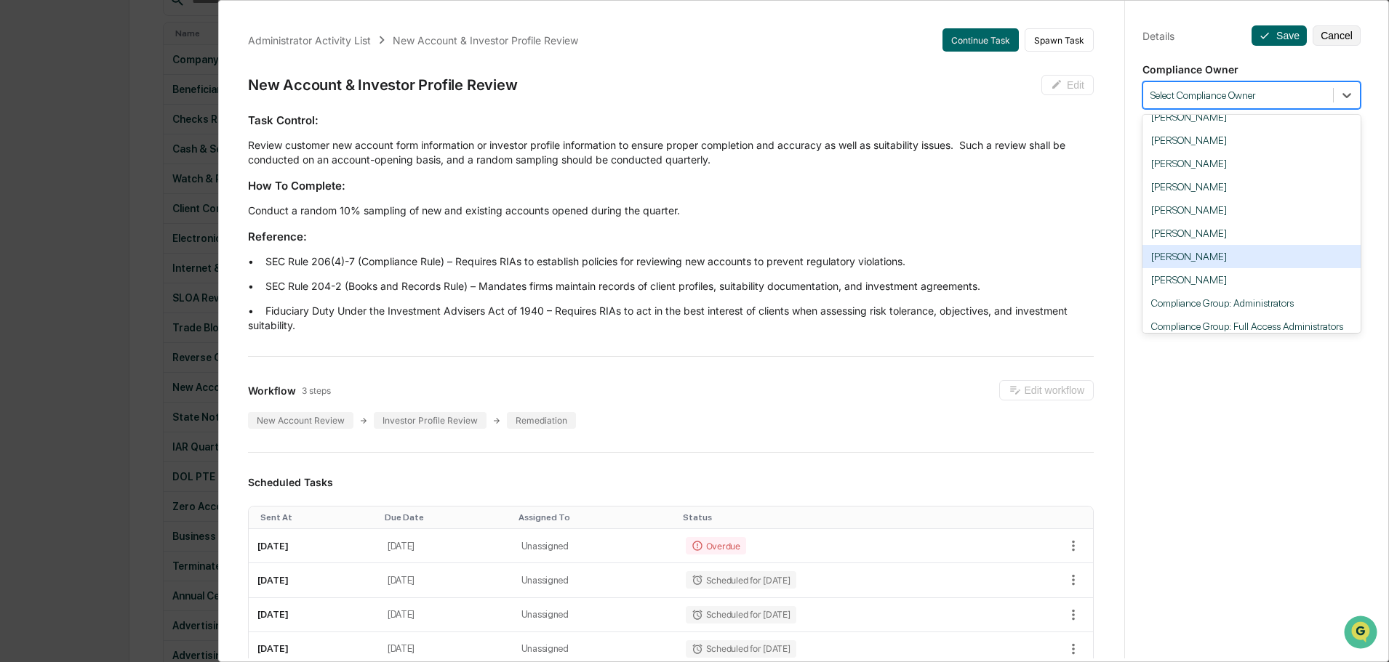
scroll to position [73, 0]
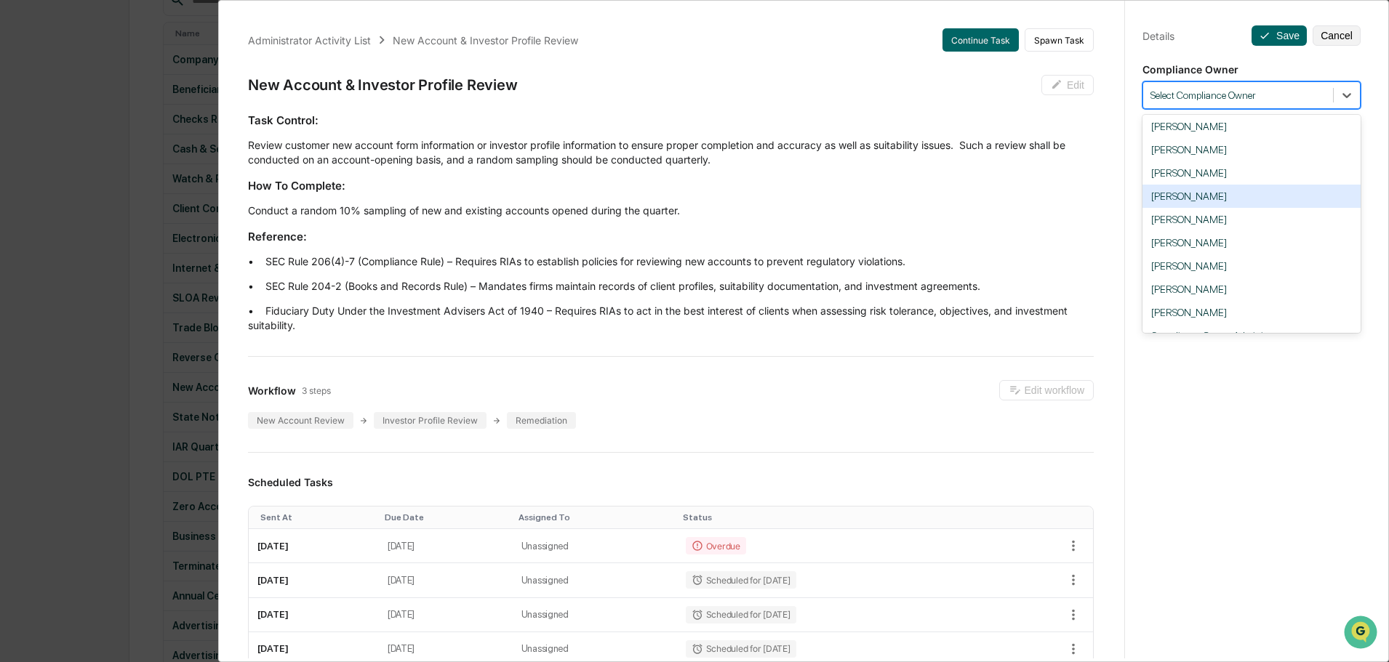
click at [1210, 200] on div "[PERSON_NAME]" at bounding box center [1251, 196] width 218 height 23
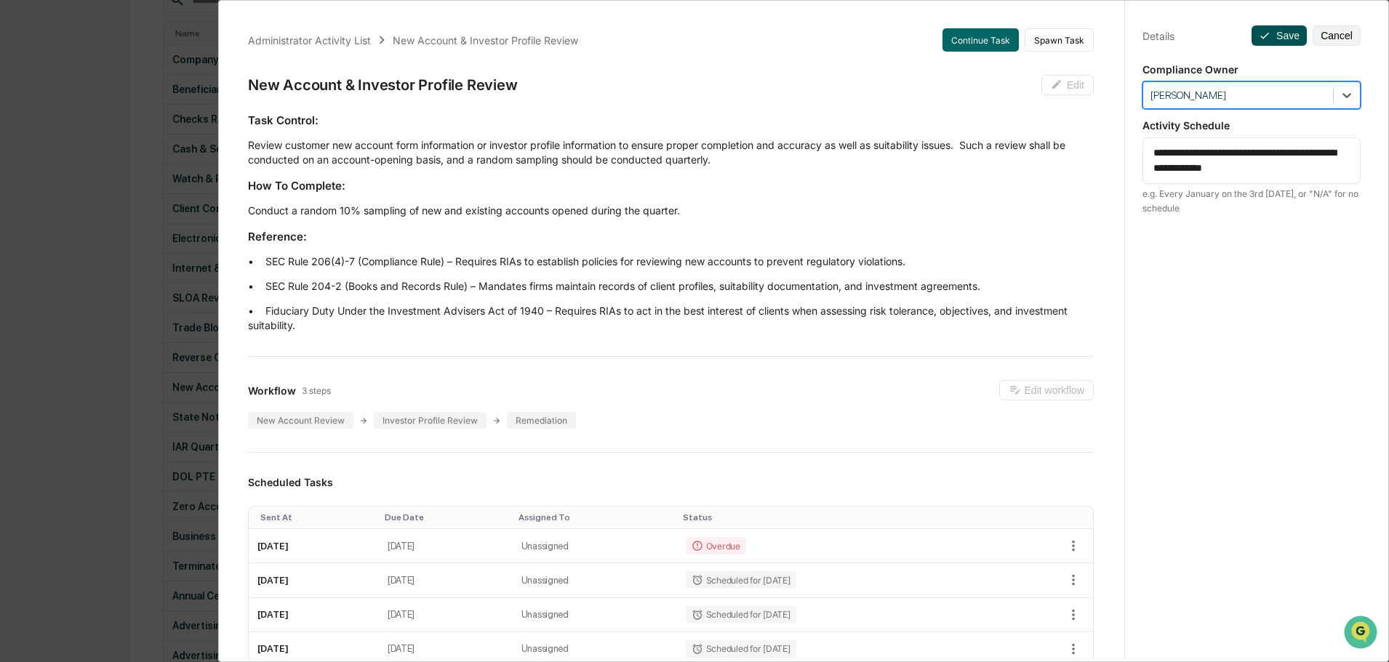
click at [1280, 37] on button "Save" at bounding box center [1278, 35] width 55 height 20
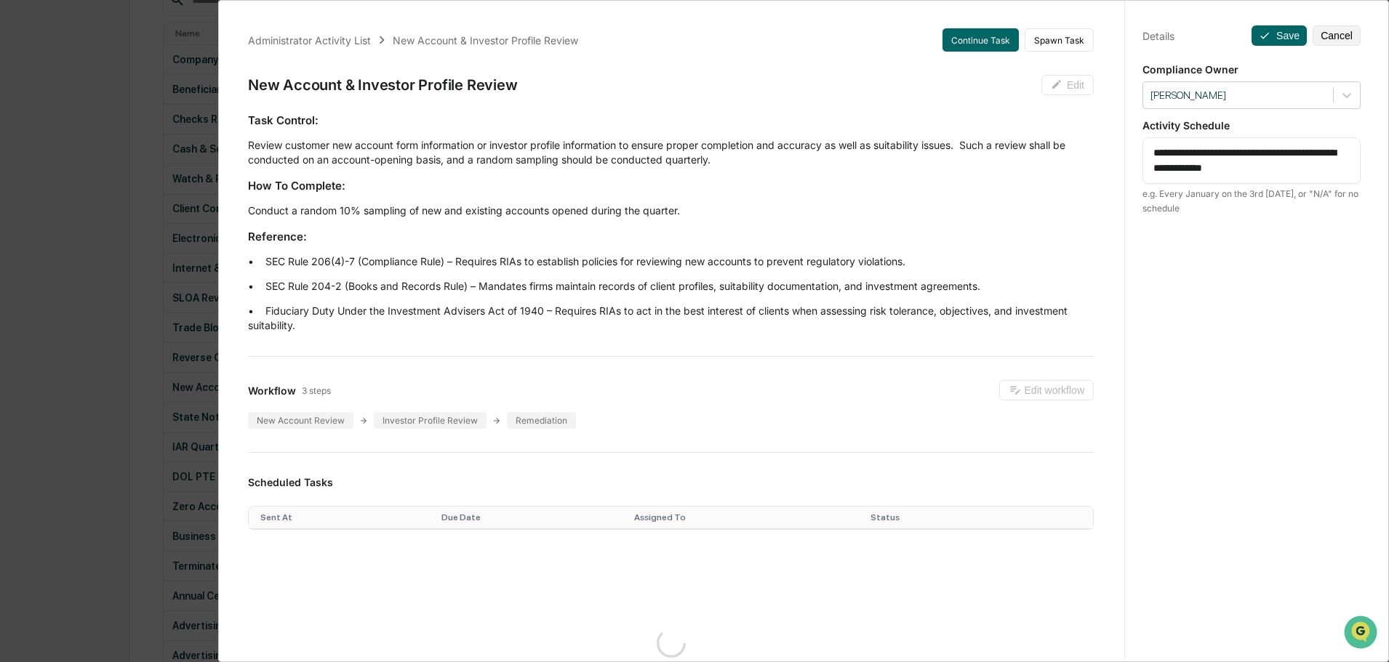
click at [125, 100] on div "Administrator Activity List New Account & Investor Profile Review Continue Task…" at bounding box center [694, 331] width 1389 height 662
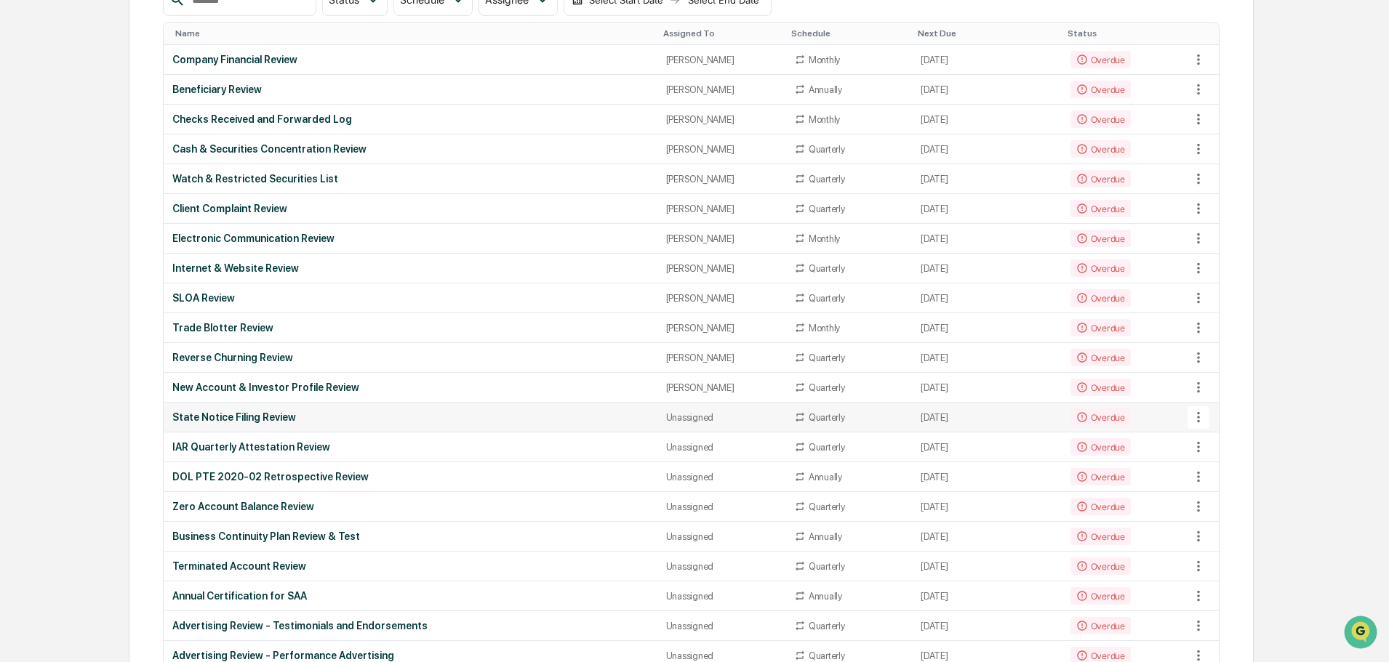
click at [1196, 417] on icon at bounding box center [1198, 417] width 16 height 16
click at [1213, 441] on li "View Task" at bounding box center [1252, 443] width 116 height 27
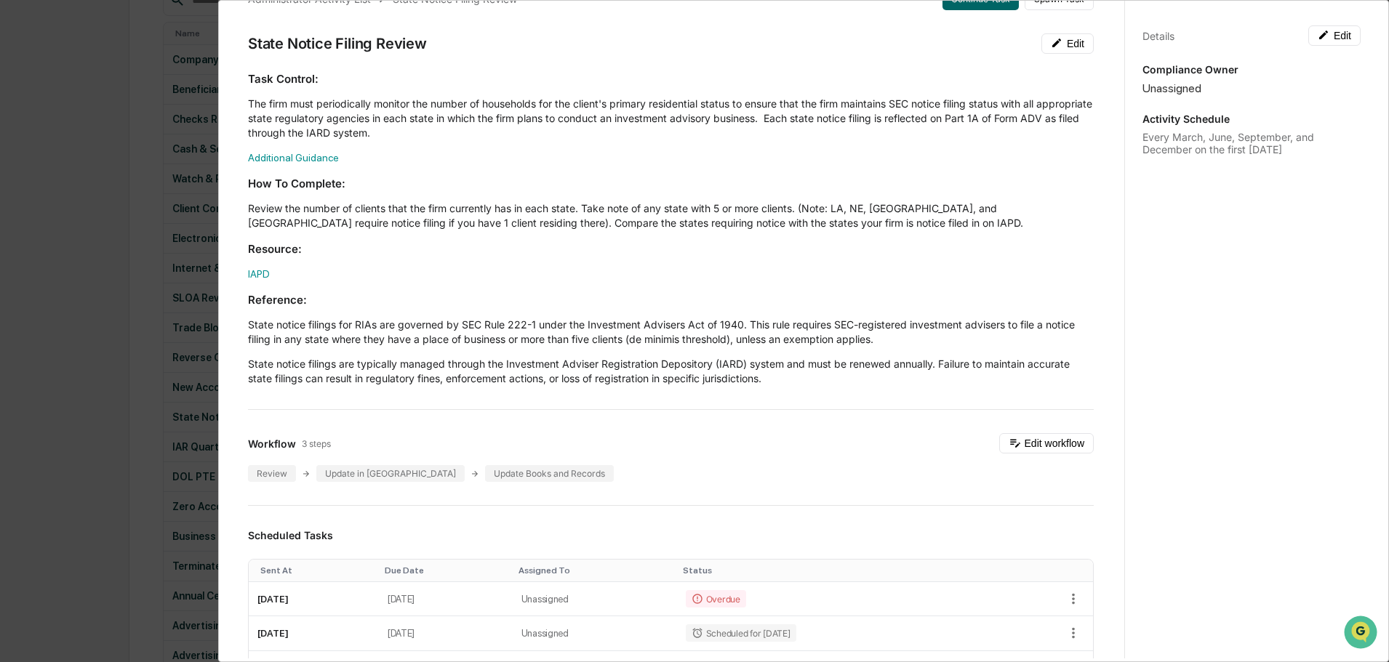
scroll to position [0, 0]
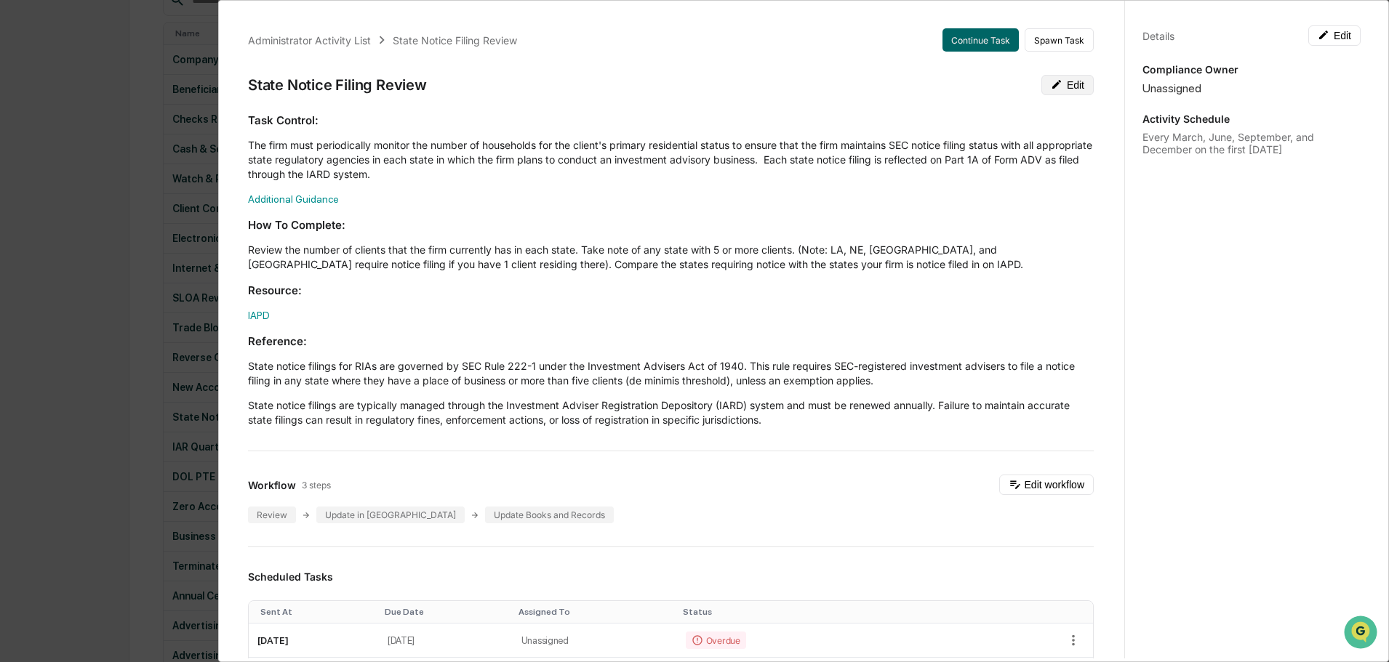
click at [1053, 81] on button "Edit" at bounding box center [1067, 85] width 52 height 20
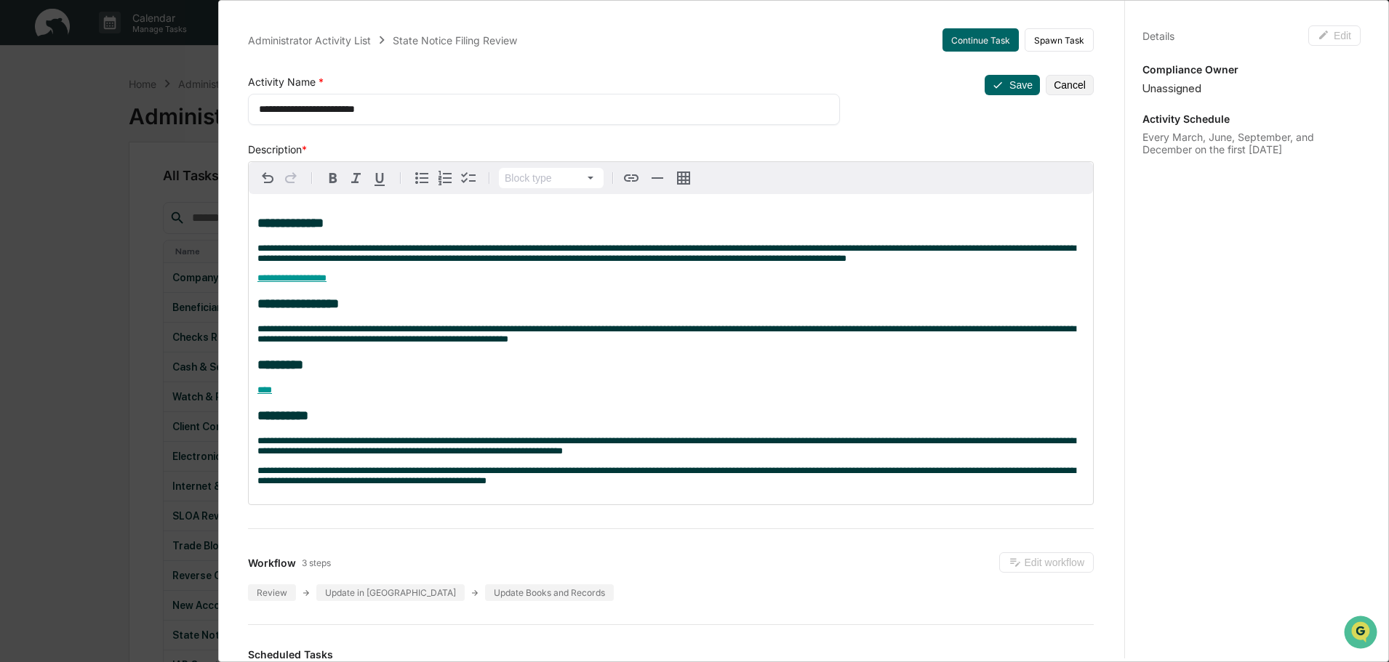
drag, startPoint x: 1196, startPoint y: 93, endPoint x: 1202, endPoint y: 84, distance: 10.5
click at [1197, 90] on div "Unassigned" at bounding box center [1251, 88] width 218 height 14
click at [1213, 75] on p "Compliance Owner" at bounding box center [1251, 69] width 218 height 12
click at [175, 185] on div "**********" at bounding box center [694, 331] width 1389 height 662
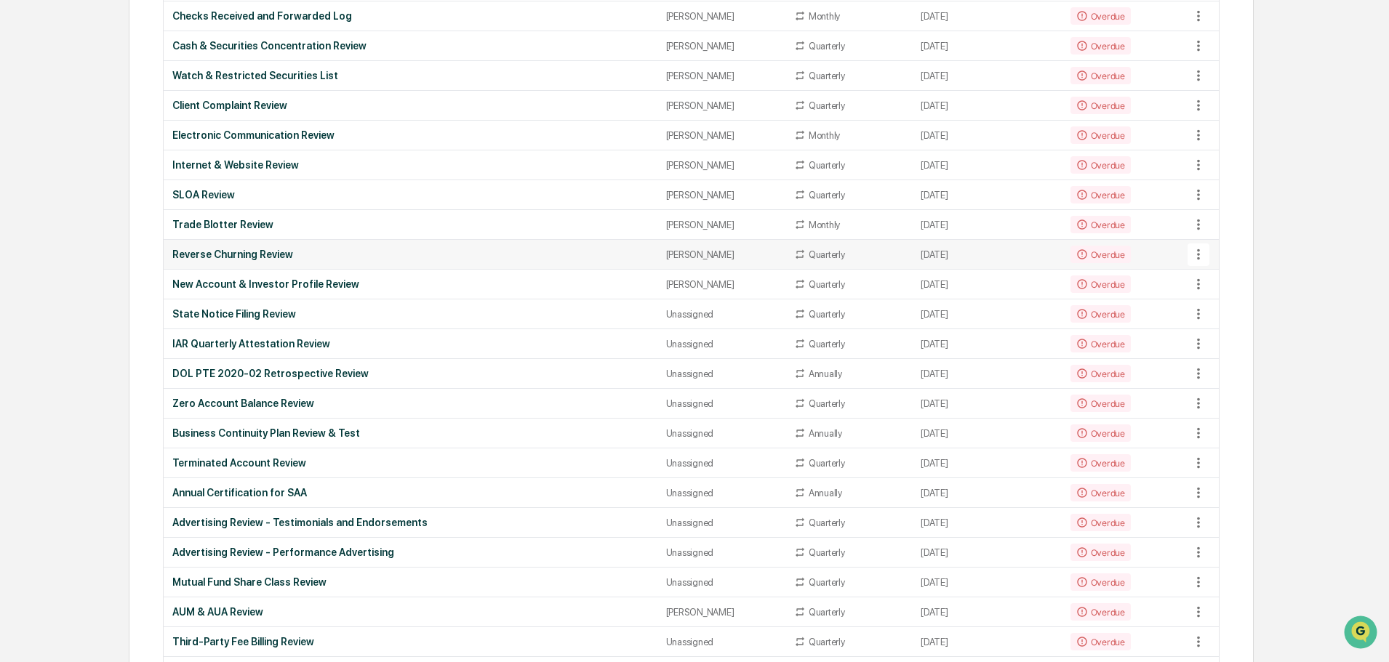
scroll to position [363, 0]
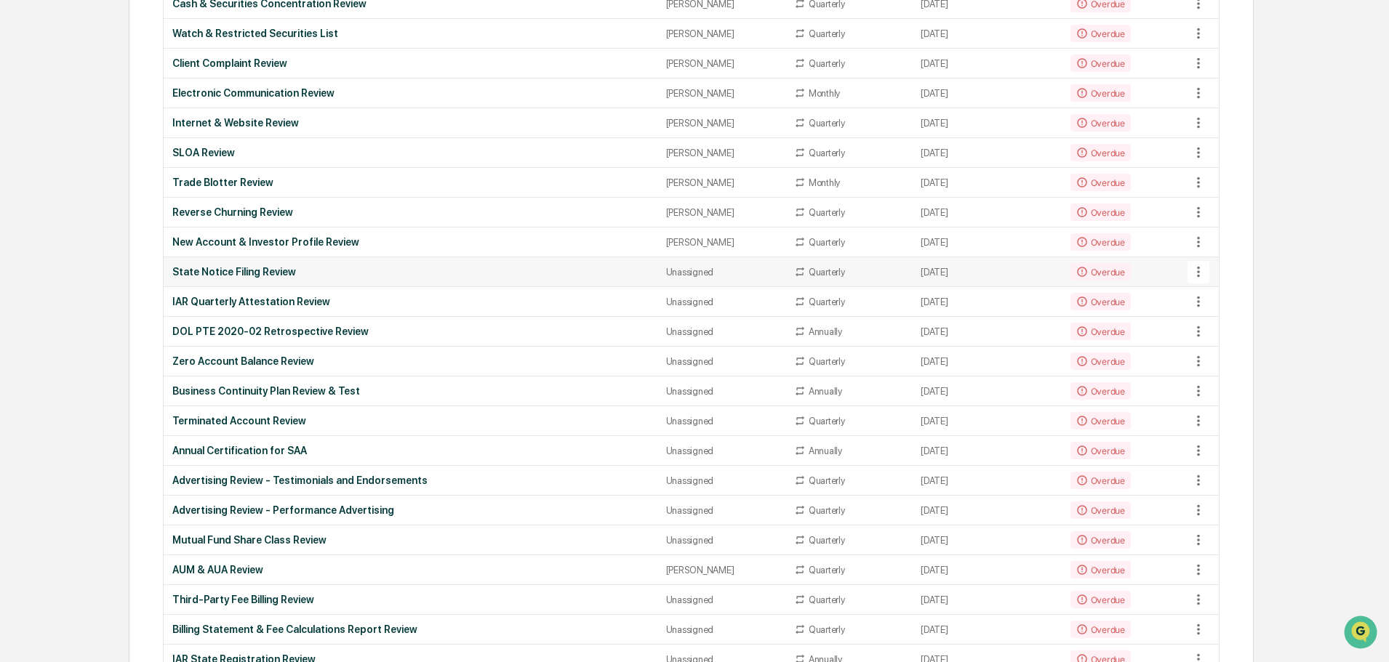
click at [666, 272] on div "Unassigned" at bounding box center [721, 272] width 110 height 11
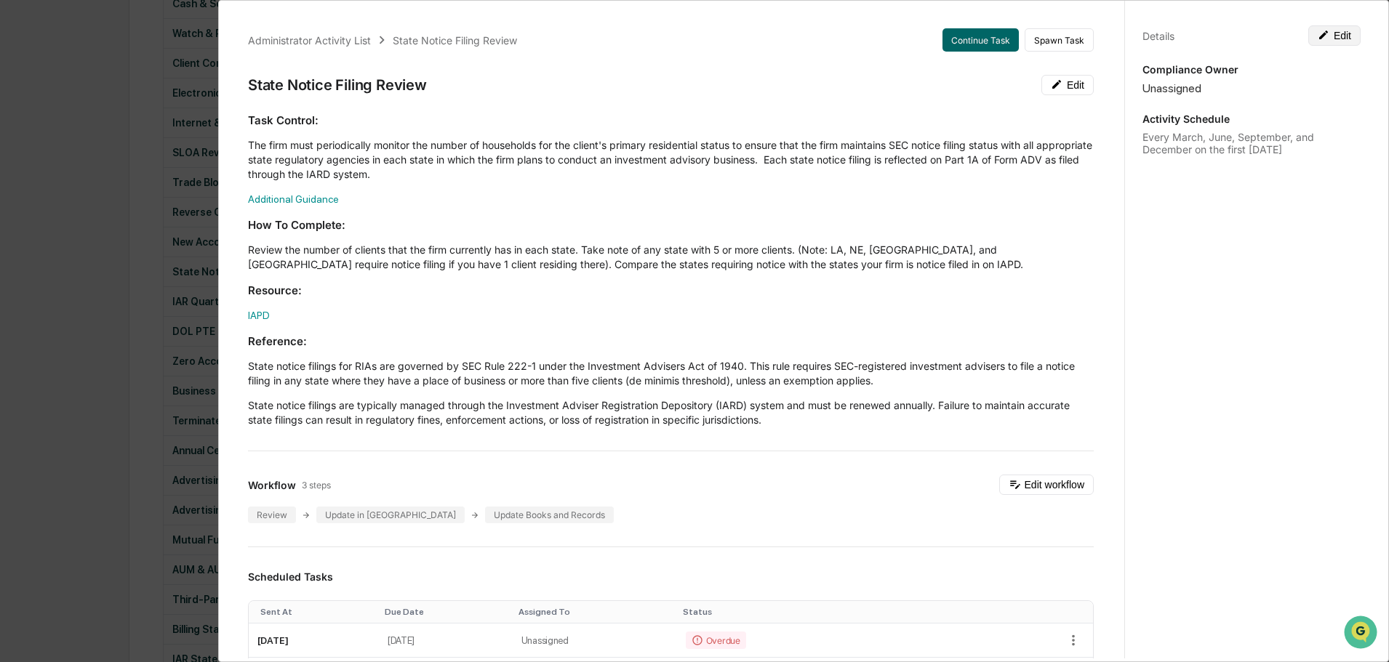
click at [1326, 29] on button "Edit" at bounding box center [1334, 35] width 52 height 20
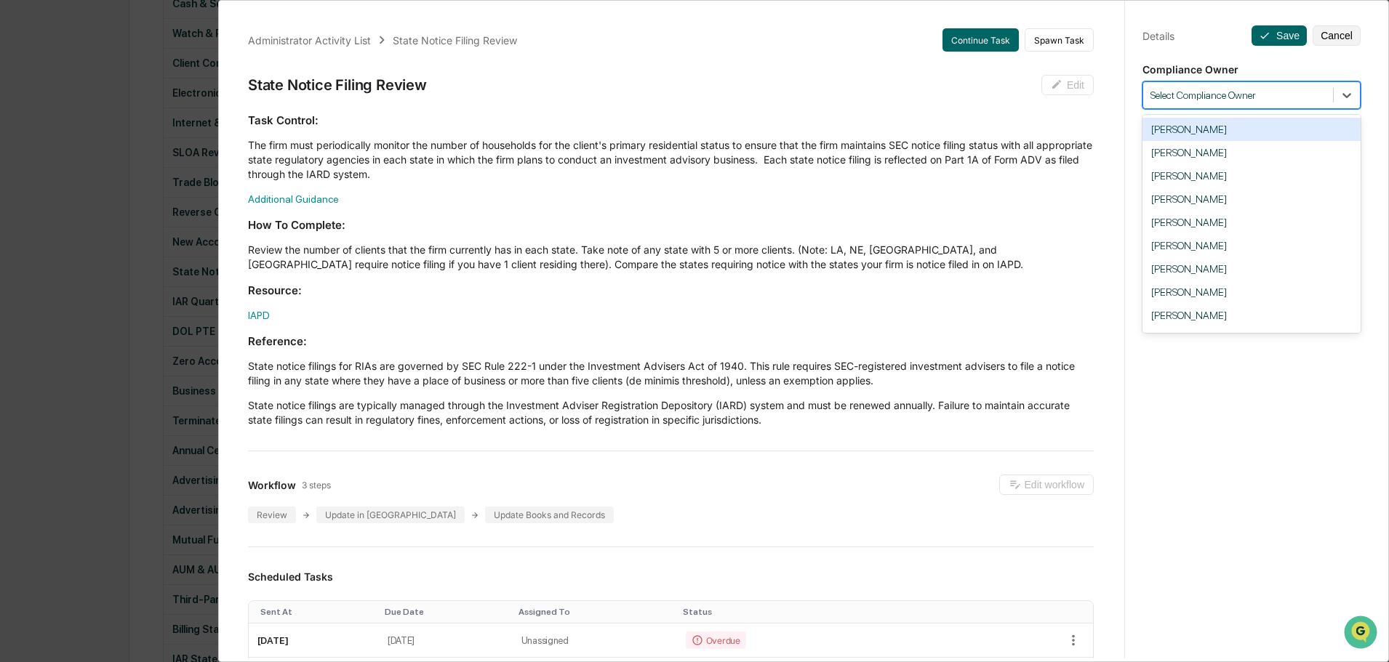
click at [1244, 84] on div "Select Compliance Owner" at bounding box center [1251, 95] width 218 height 28
click at [1233, 217] on div "[PERSON_NAME]" at bounding box center [1251, 219] width 218 height 23
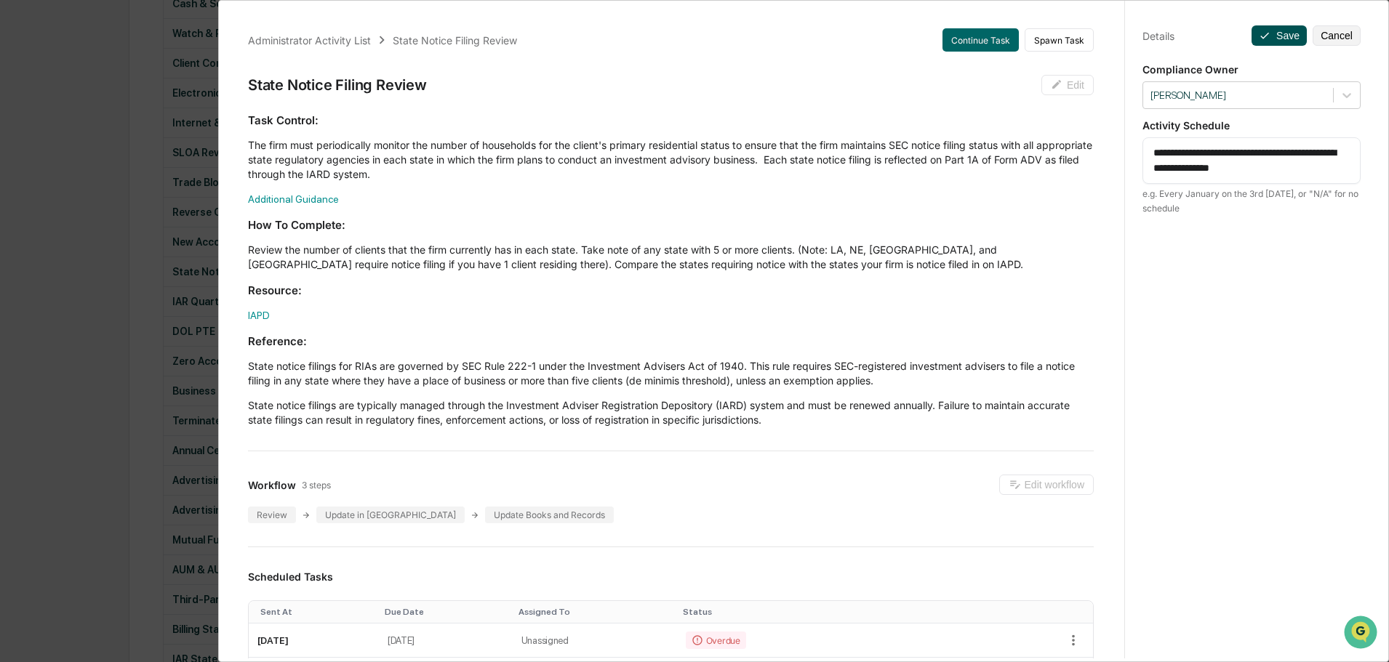
click at [1269, 40] on button "Save" at bounding box center [1278, 35] width 55 height 20
click at [1282, 35] on button "Save" at bounding box center [1278, 35] width 55 height 20
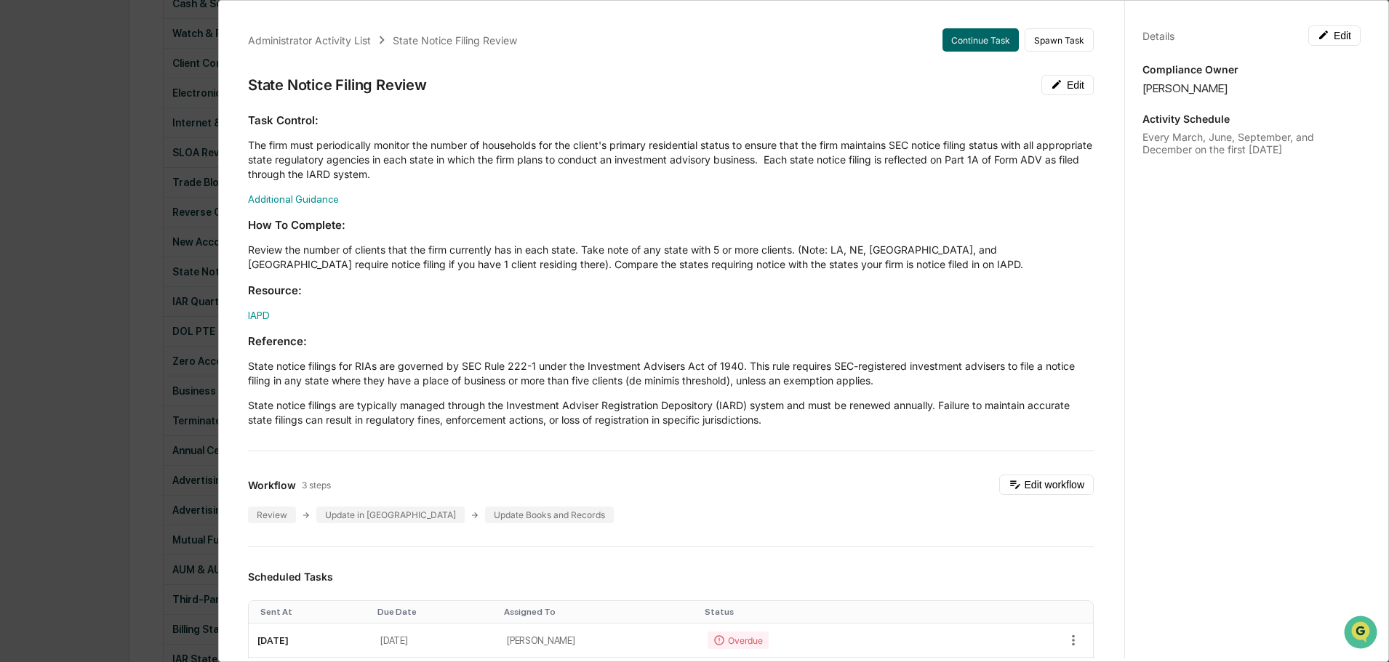
click at [73, 153] on div "Administrator Activity List State Notice Filing Review Continue Task Spawn Task…" at bounding box center [694, 331] width 1389 height 662
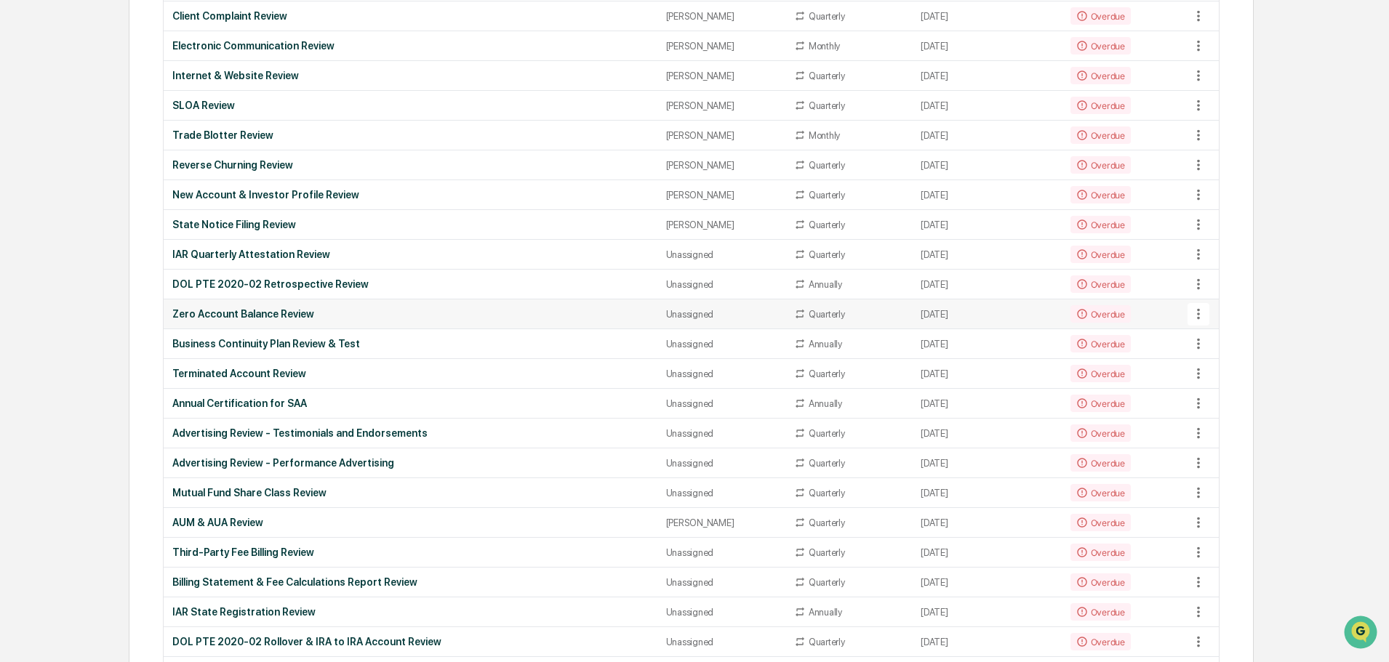
scroll to position [436, 0]
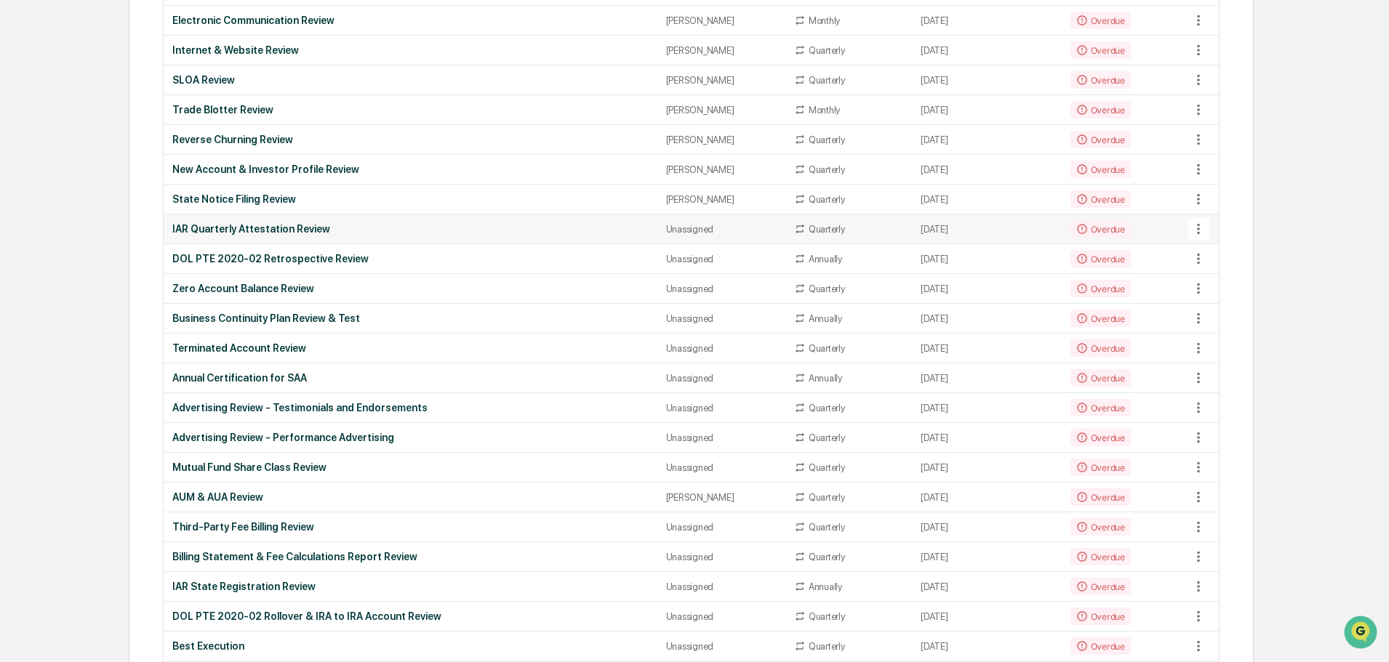
click at [672, 230] on div "Unassigned" at bounding box center [721, 229] width 110 height 11
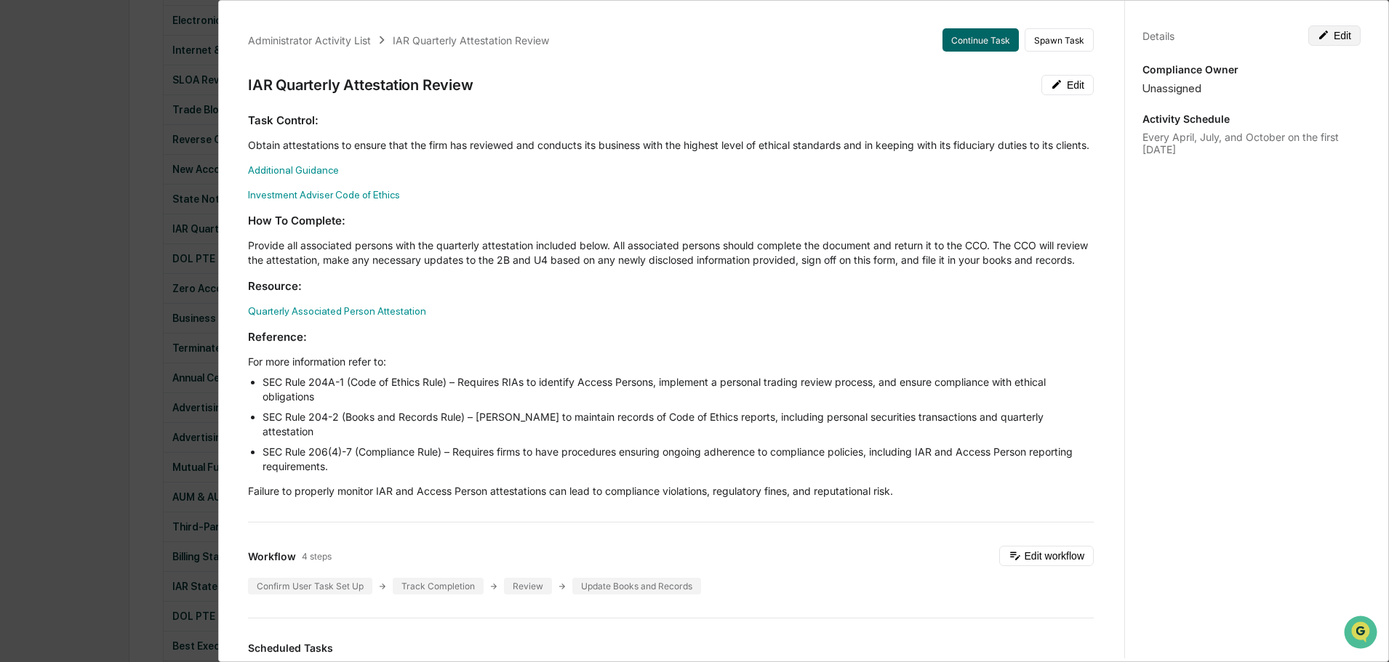
click at [1317, 33] on icon at bounding box center [1323, 35] width 12 height 12
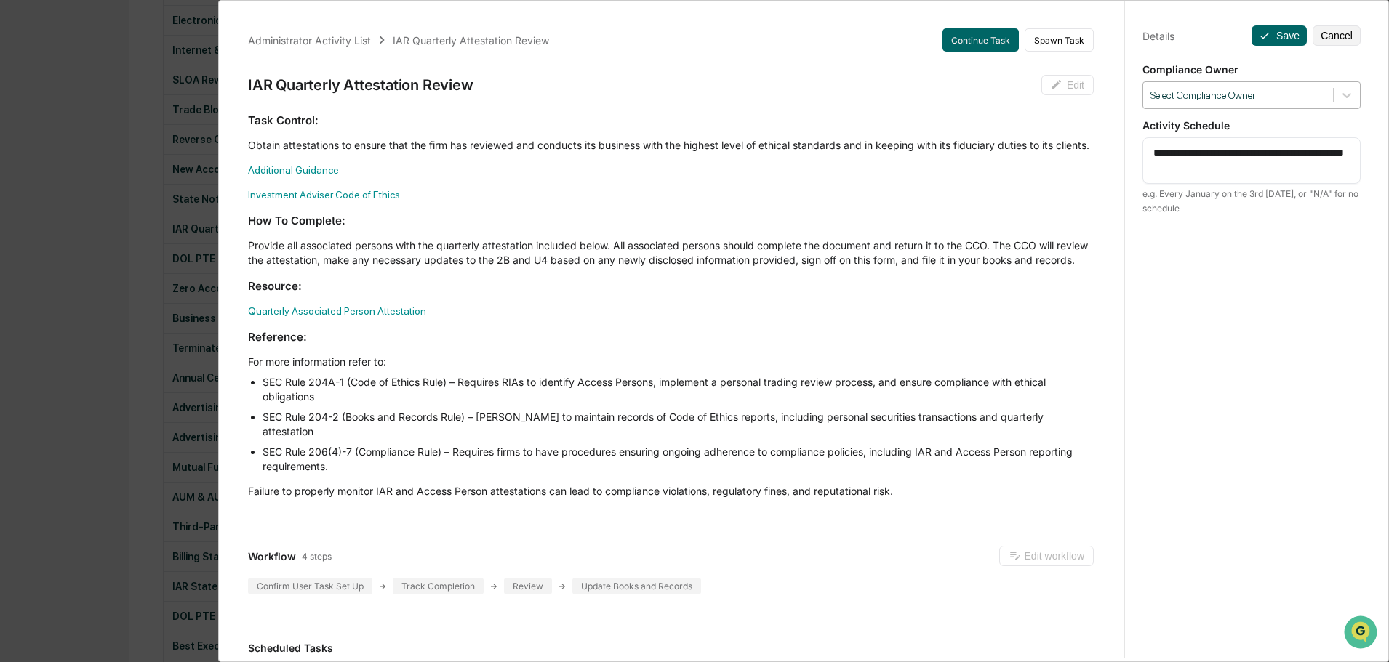
click at [1239, 93] on div at bounding box center [1237, 96] width 175 height 14
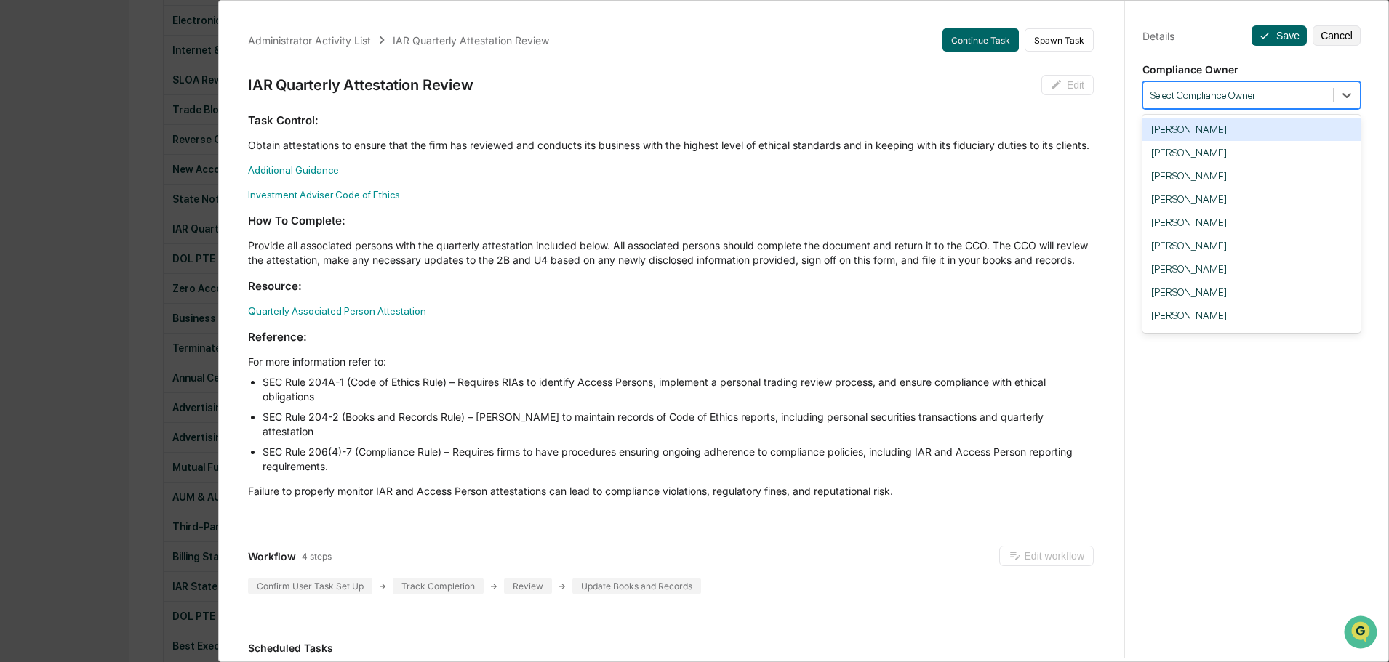
click at [1156, 89] on div at bounding box center [1237, 96] width 175 height 14
type input "**"
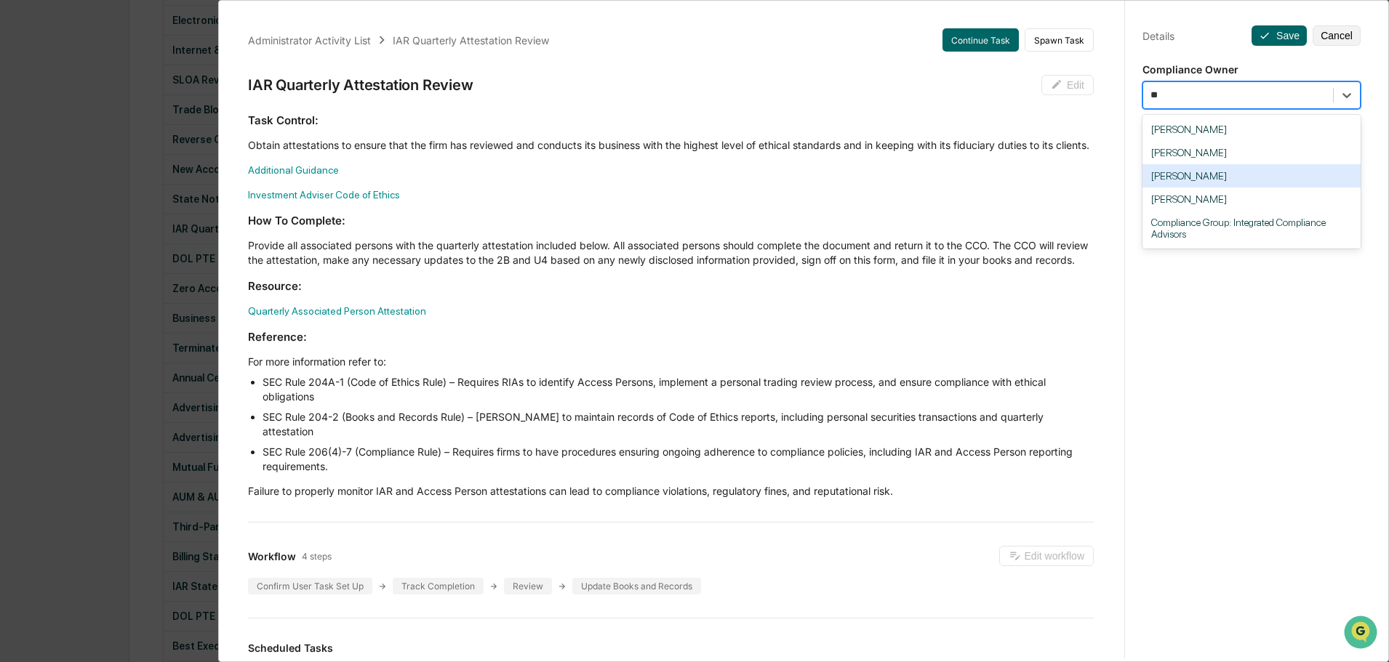
click at [1196, 180] on div "[PERSON_NAME]" at bounding box center [1251, 175] width 218 height 23
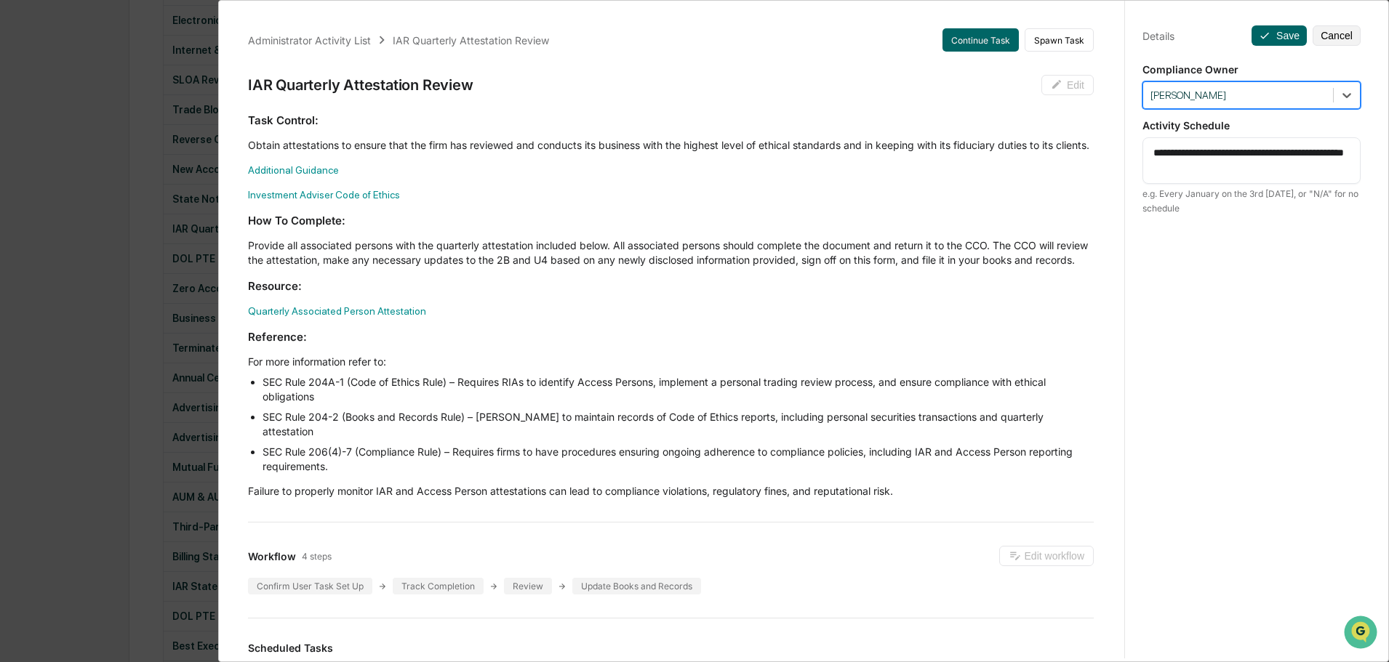
click at [1253, 24] on div "**********" at bounding box center [1251, 344] width 254 height 697
click at [1258, 33] on icon at bounding box center [1264, 36] width 12 height 12
click at [1271, 34] on button "Save" at bounding box center [1278, 35] width 55 height 20
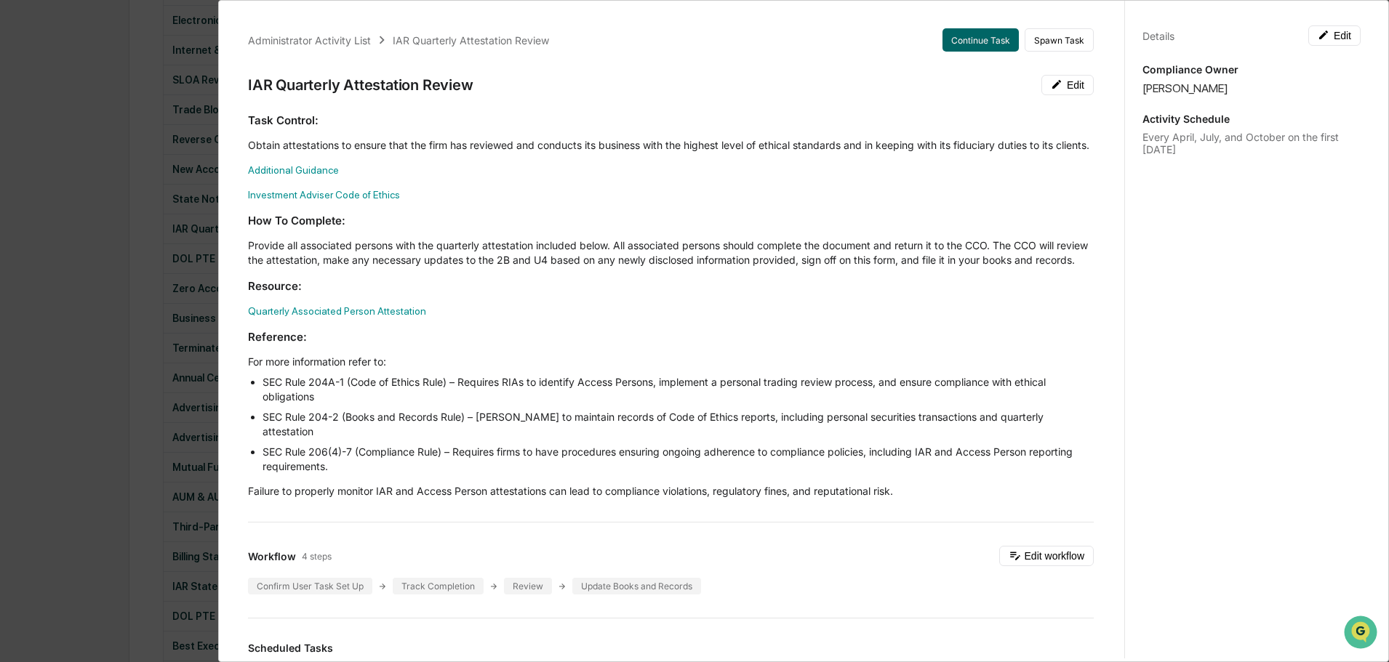
click at [89, 253] on div "Administrator Activity List IAR Quarterly Attestation Review Continue Task Spaw…" at bounding box center [694, 331] width 1389 height 662
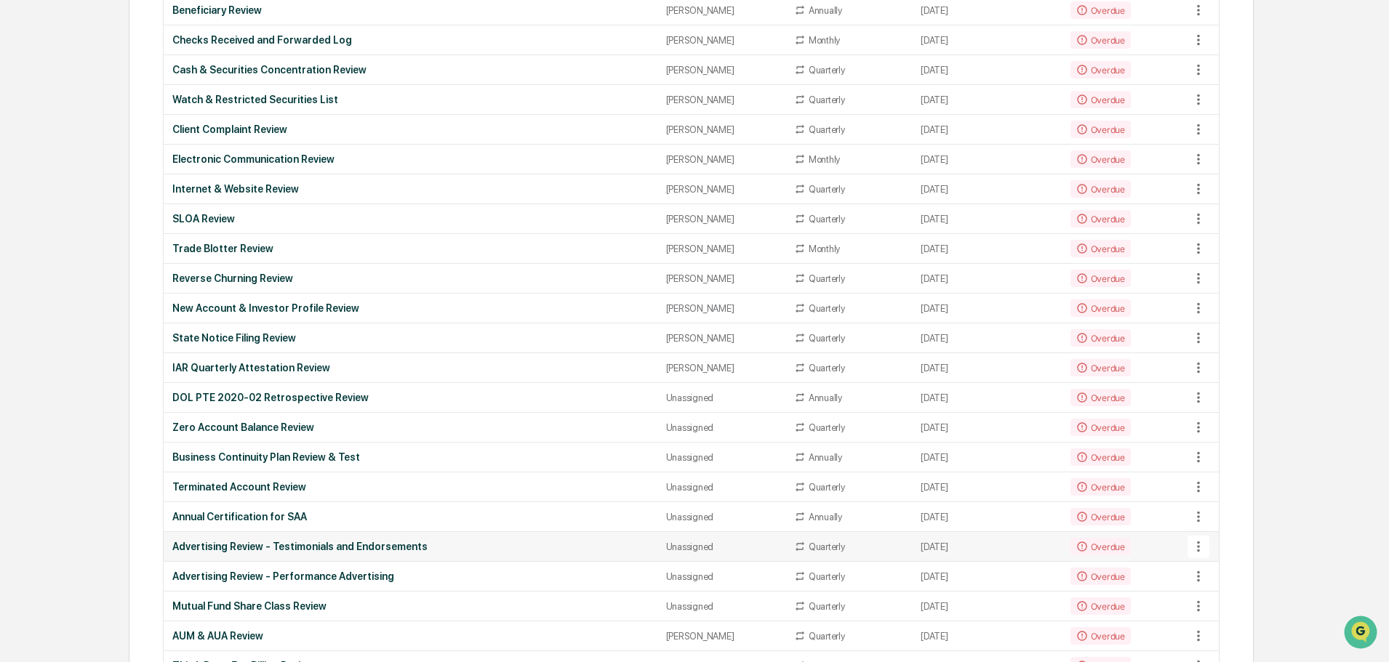
scroll to position [291, 0]
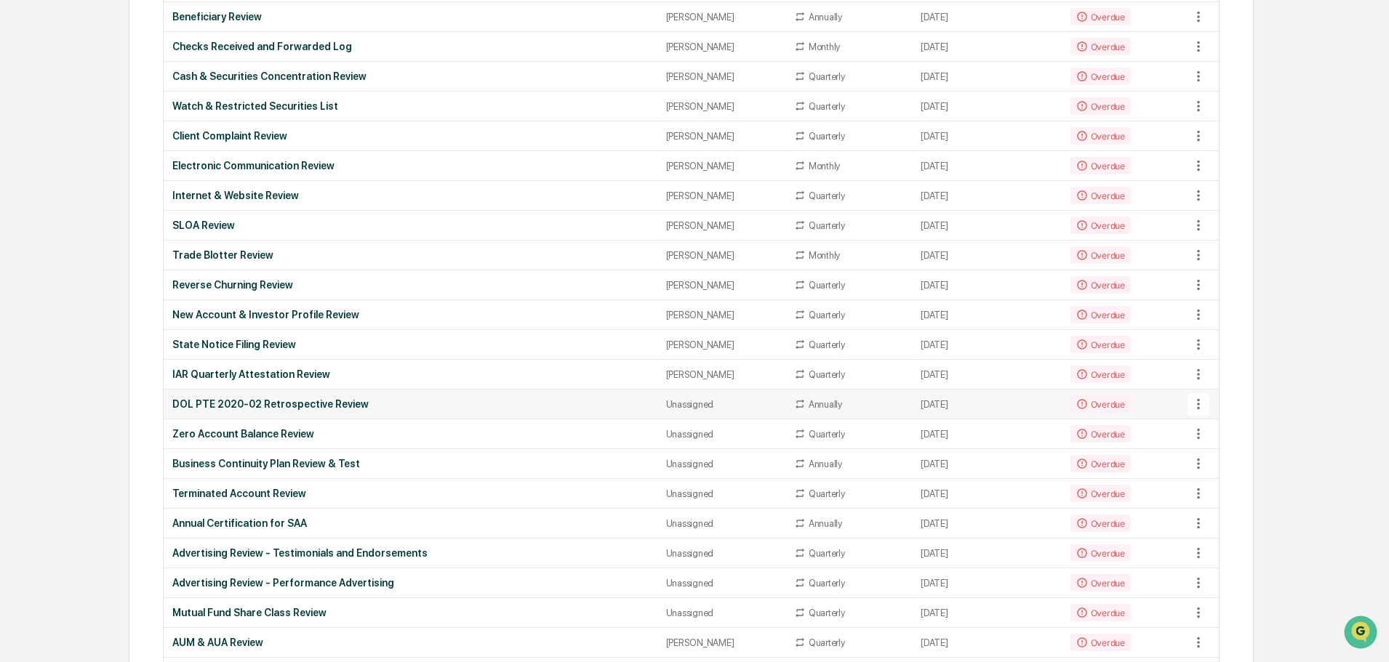
click at [666, 403] on div "Unassigned" at bounding box center [721, 404] width 110 height 11
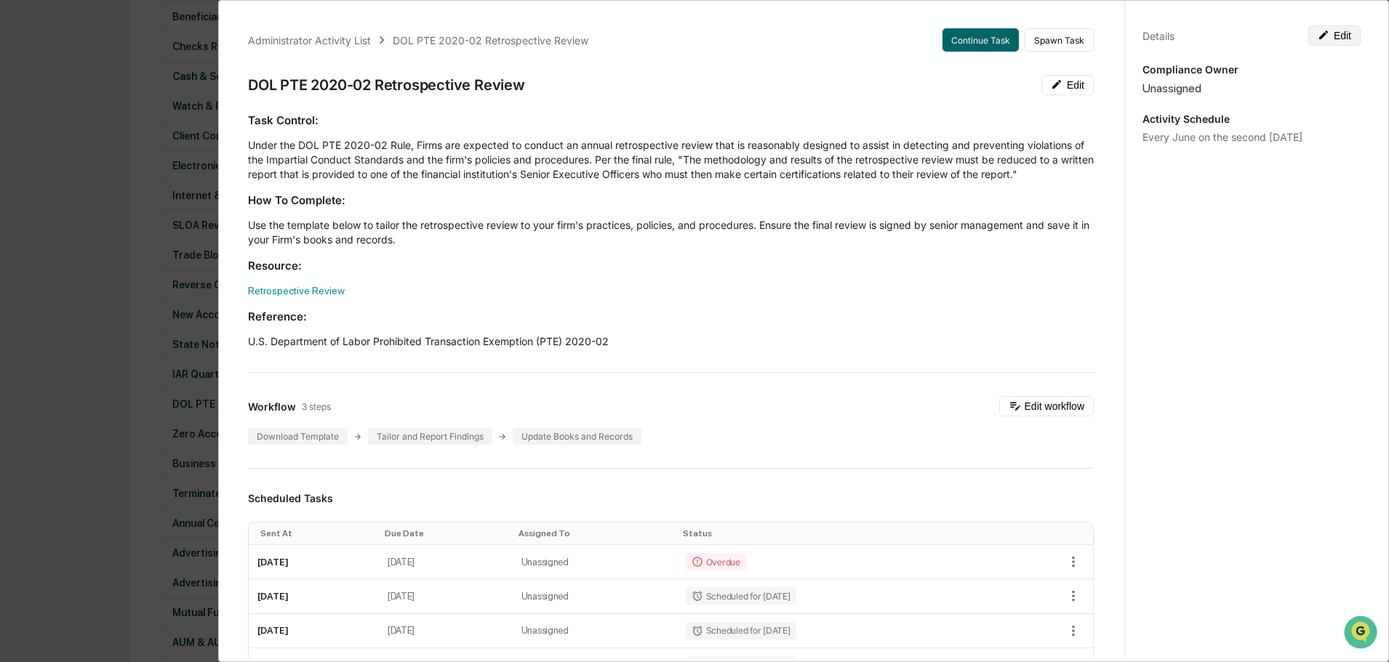
click at [1330, 33] on button "Edit" at bounding box center [1334, 35] width 52 height 20
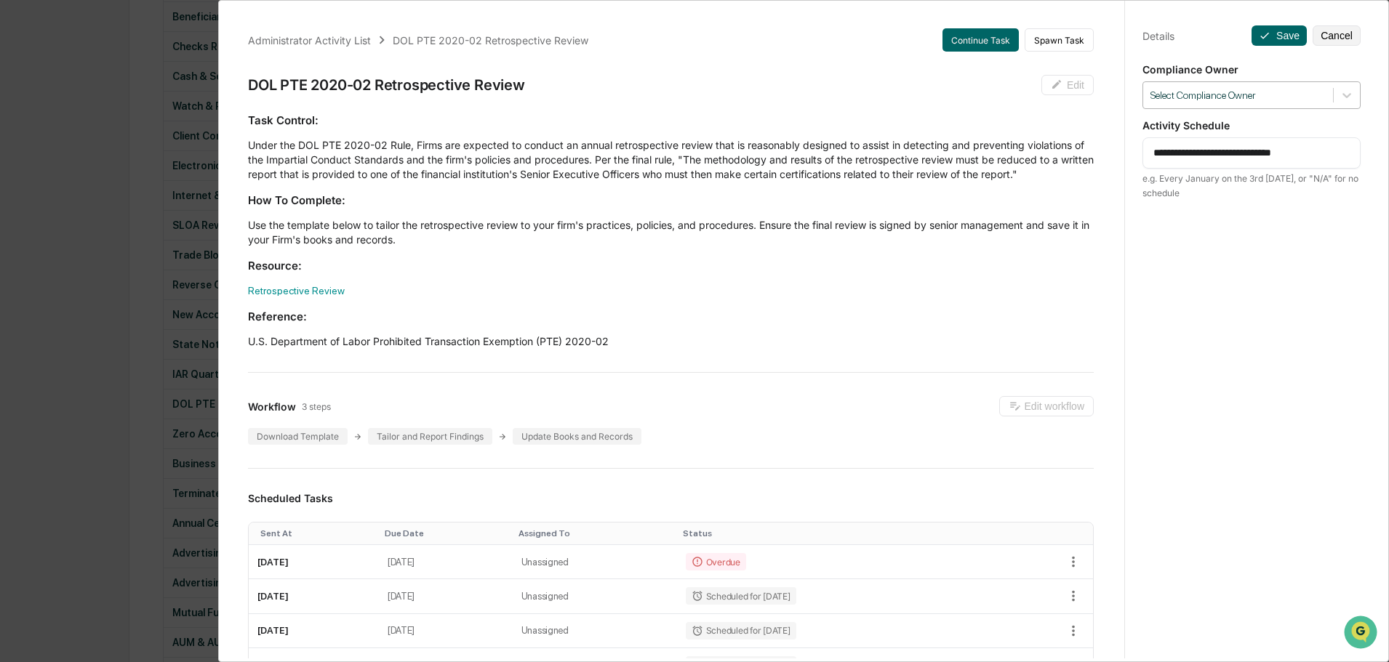
click at [1261, 100] on div at bounding box center [1237, 96] width 175 height 14
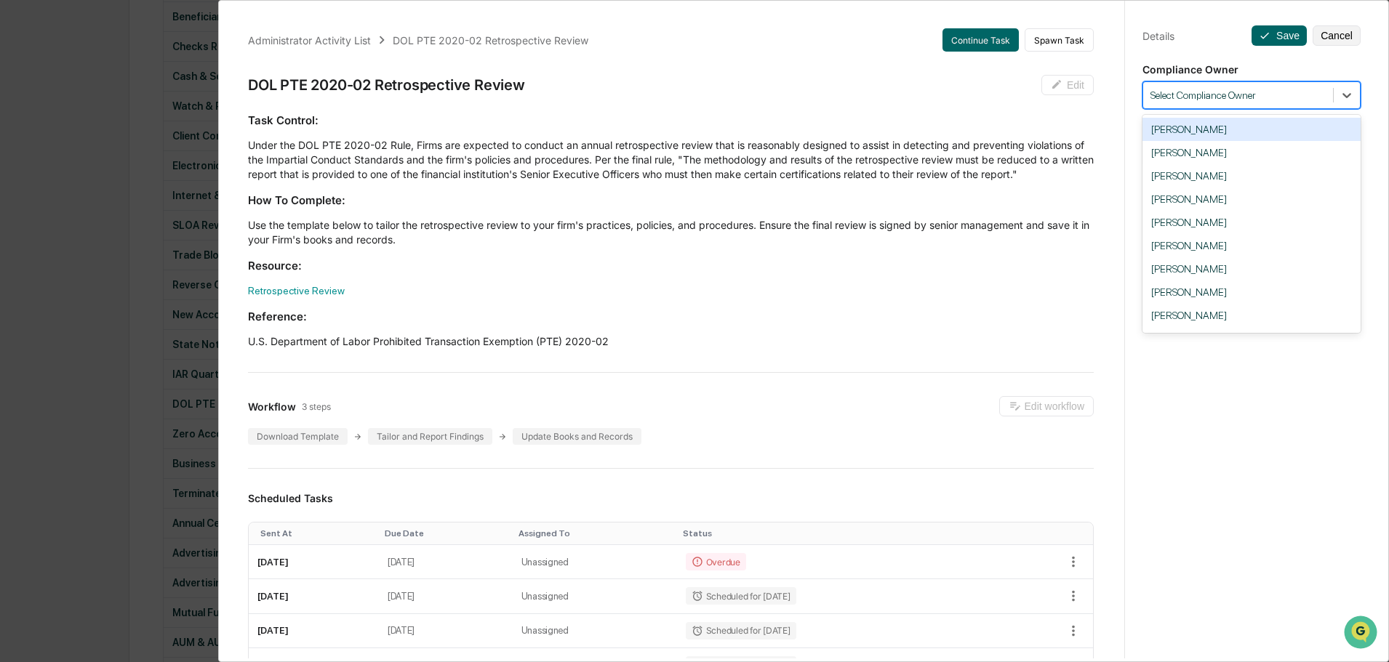
click at [1261, 100] on div at bounding box center [1237, 96] width 175 height 14
click at [1229, 92] on div at bounding box center [1237, 96] width 175 height 14
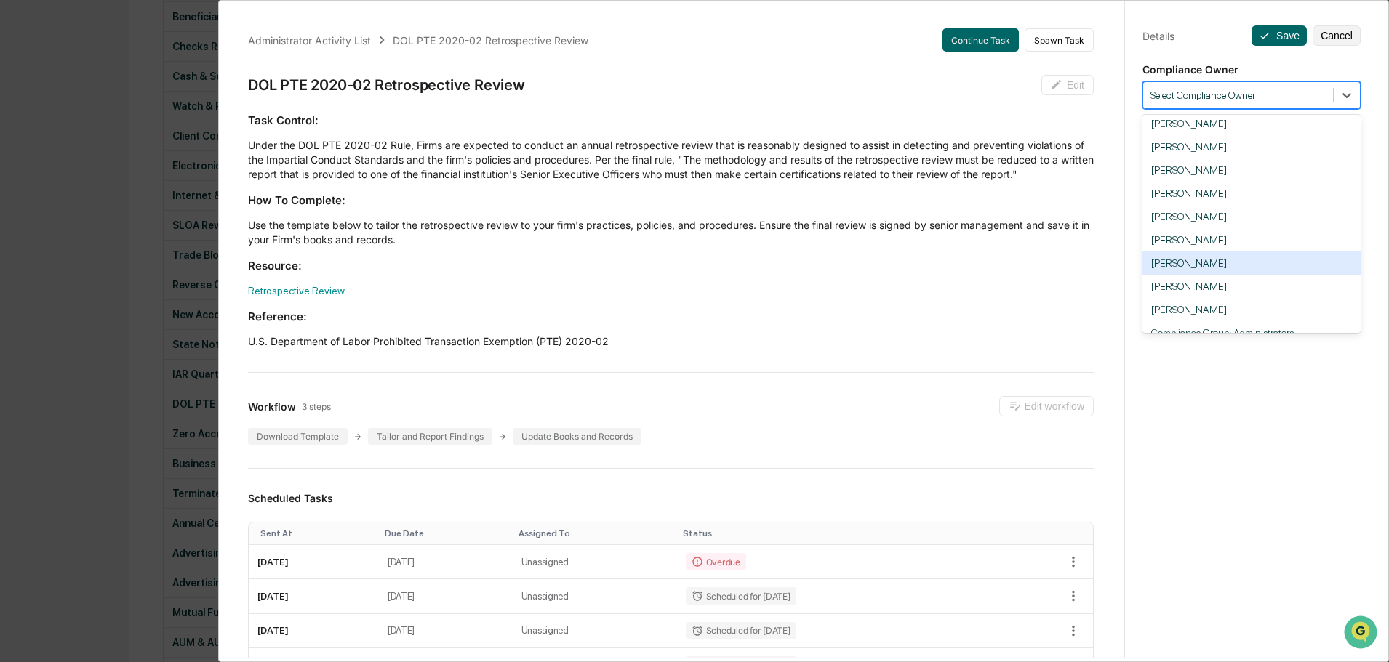
click at [1194, 268] on div "[PERSON_NAME]" at bounding box center [1251, 263] width 218 height 23
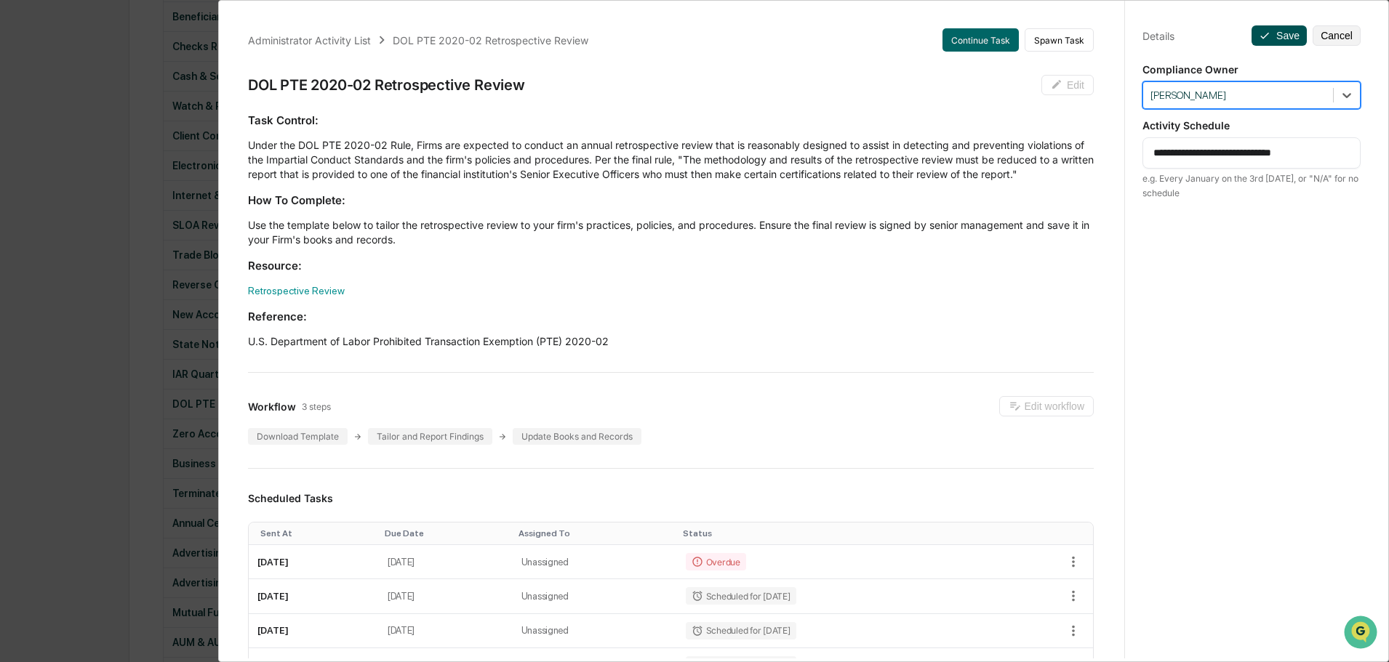
click at [1267, 38] on button "Save" at bounding box center [1278, 35] width 55 height 20
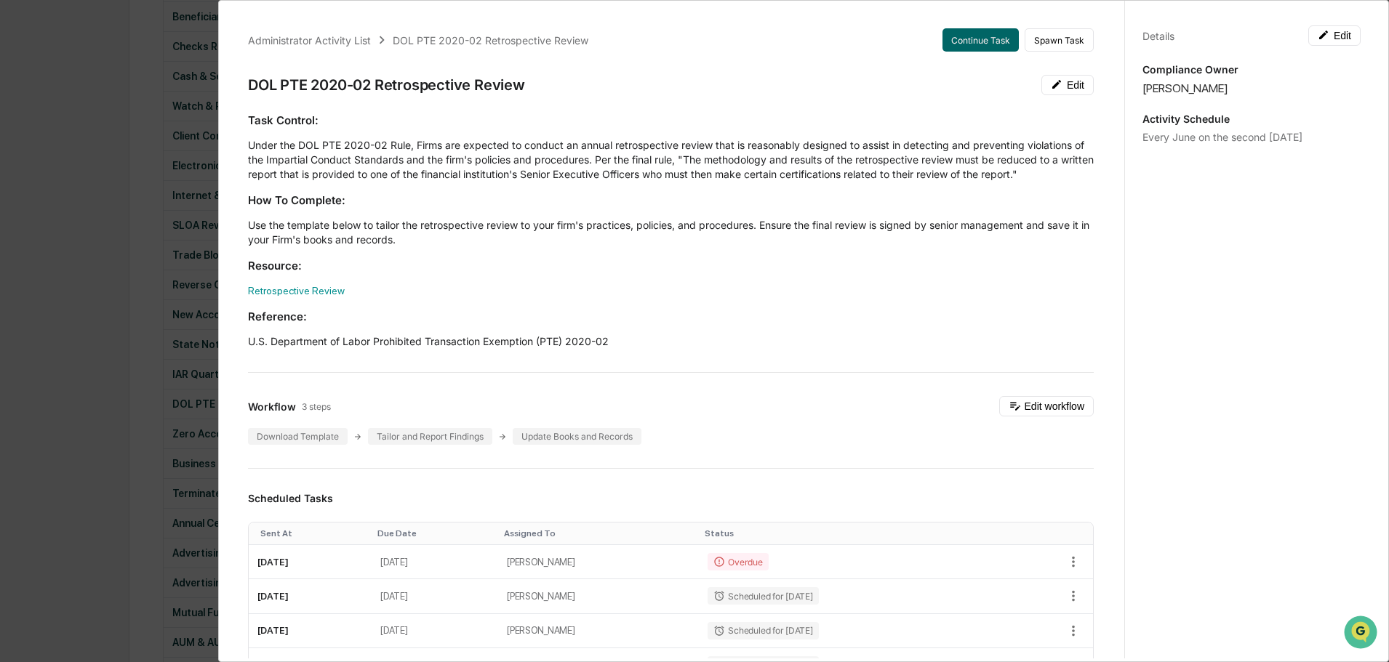
click at [156, 136] on div "Administrator Activity List DOL PTE 2020-02 Retrospective Review Continue Task …" at bounding box center [694, 331] width 1389 height 662
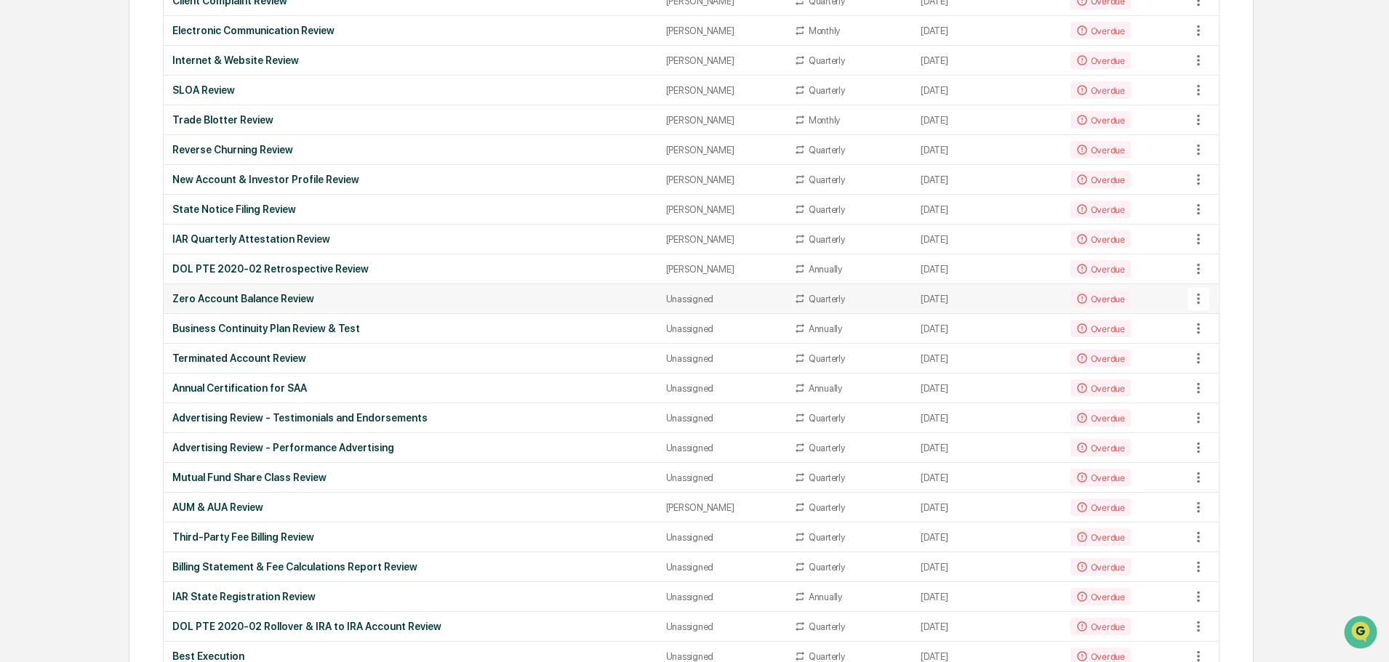
scroll to position [436, 0]
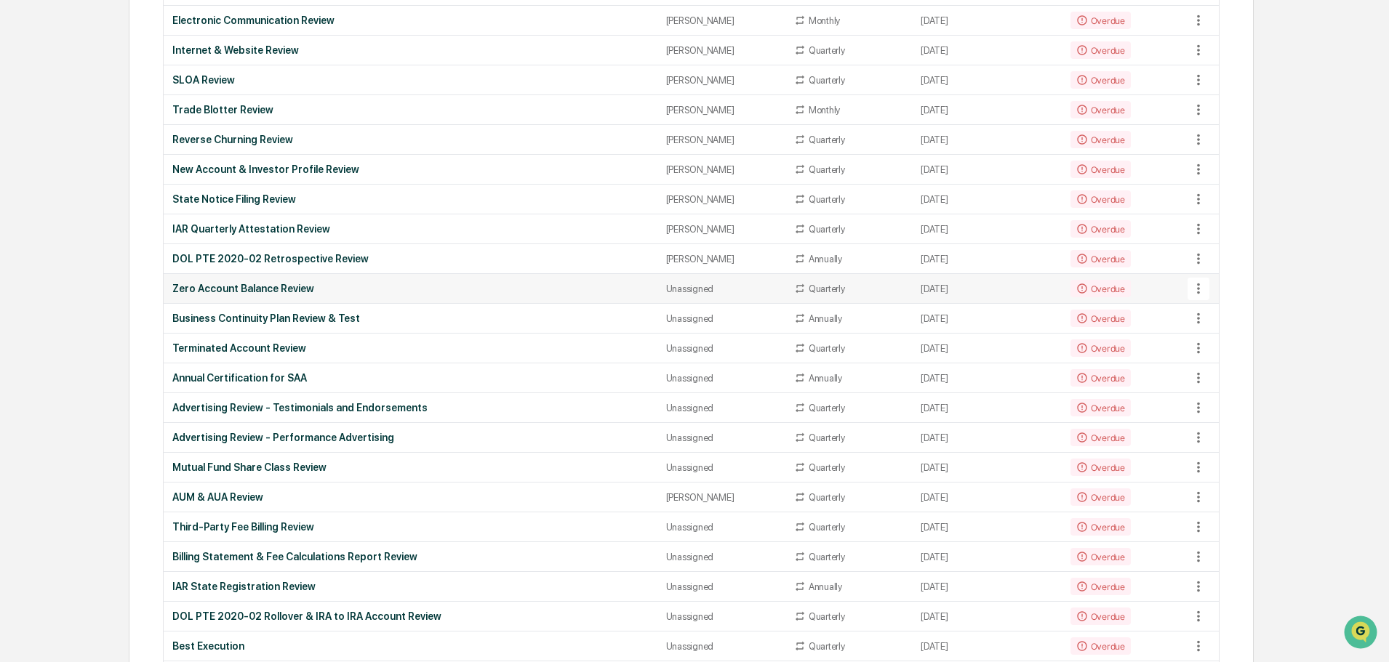
click at [1193, 287] on icon at bounding box center [1198, 289] width 16 height 16
click at [1215, 315] on li "View Task" at bounding box center [1252, 313] width 116 height 27
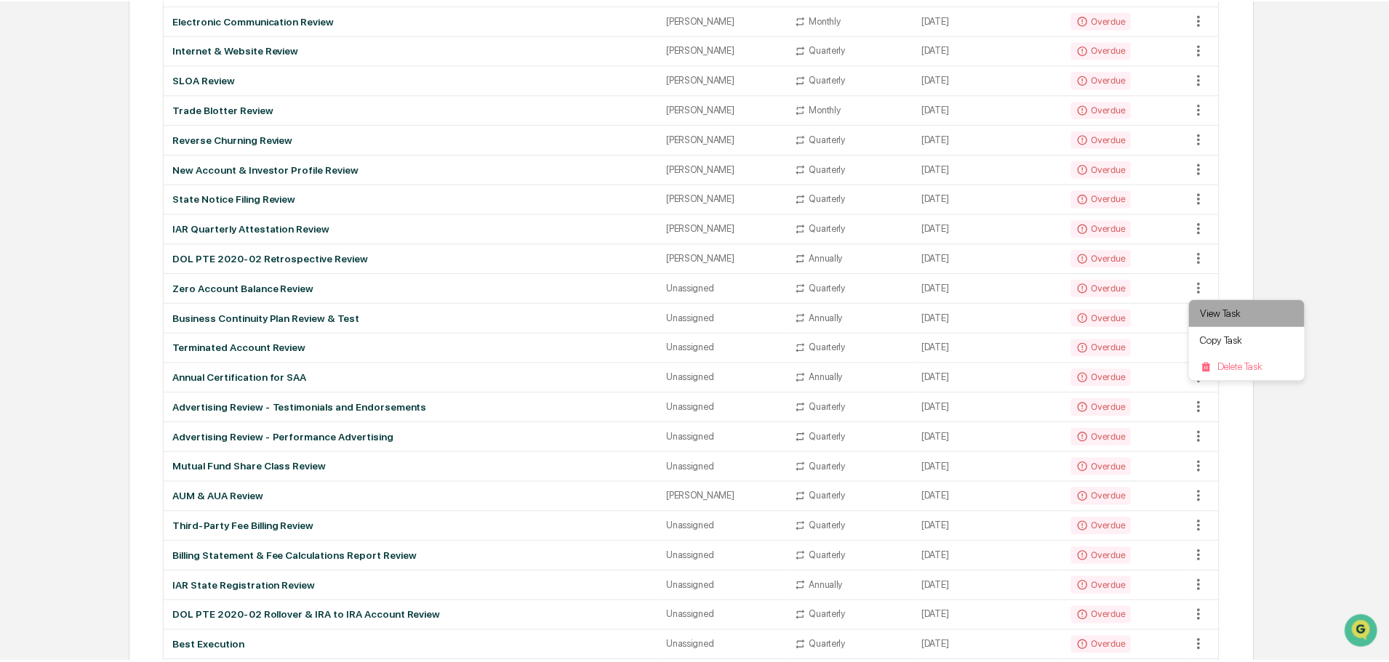
scroll to position [436, 0]
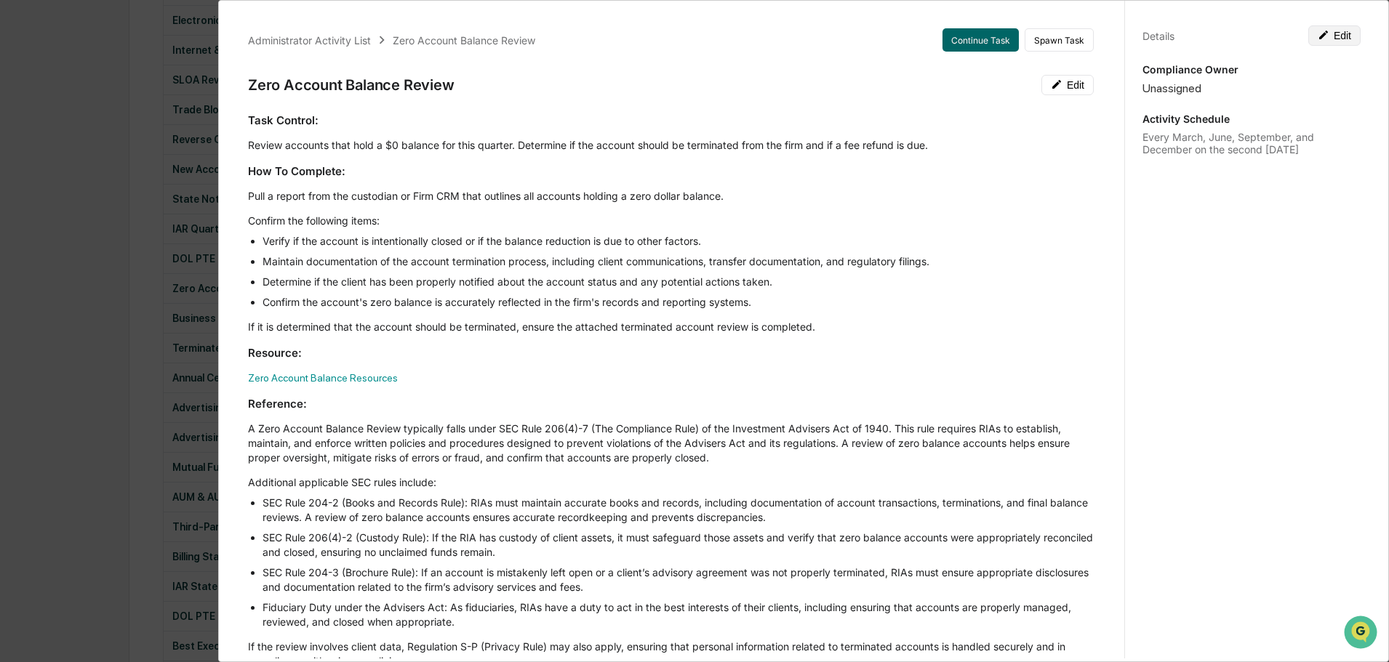
click at [1331, 33] on button "Edit" at bounding box center [1334, 35] width 52 height 20
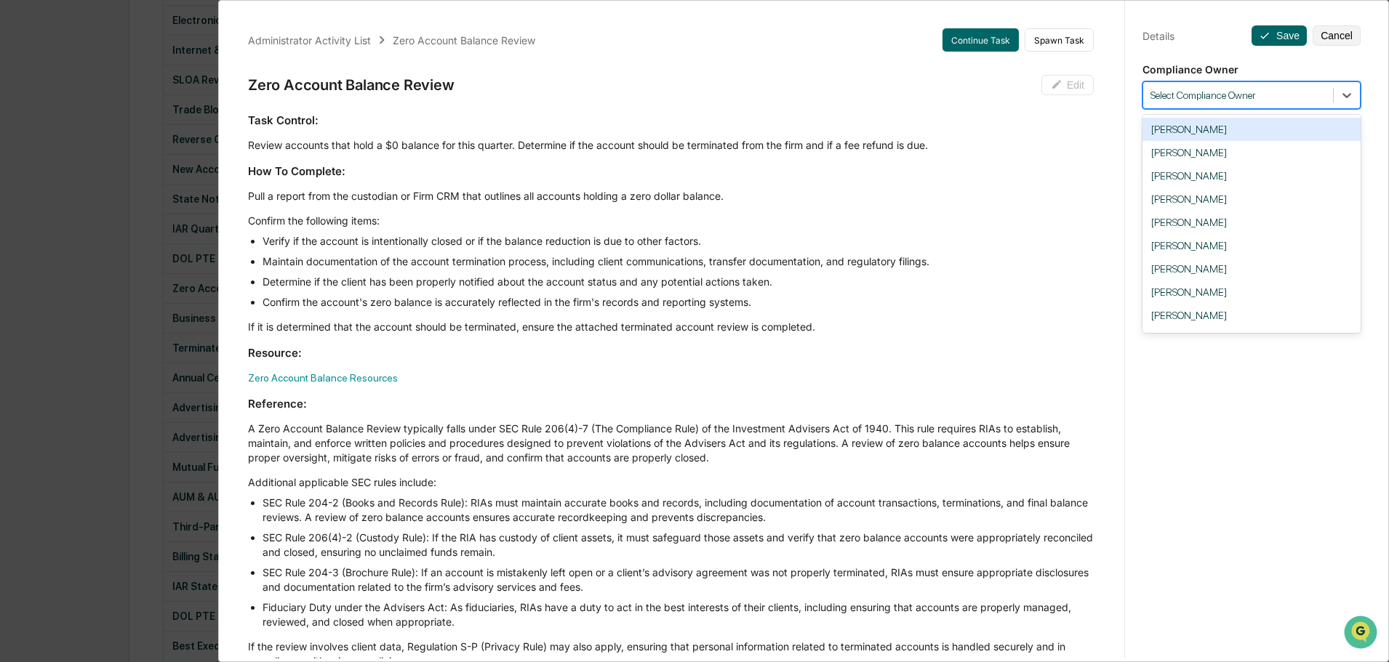
click at [1246, 95] on div at bounding box center [1237, 96] width 175 height 14
click at [1207, 295] on div "[PERSON_NAME]" at bounding box center [1251, 292] width 218 height 23
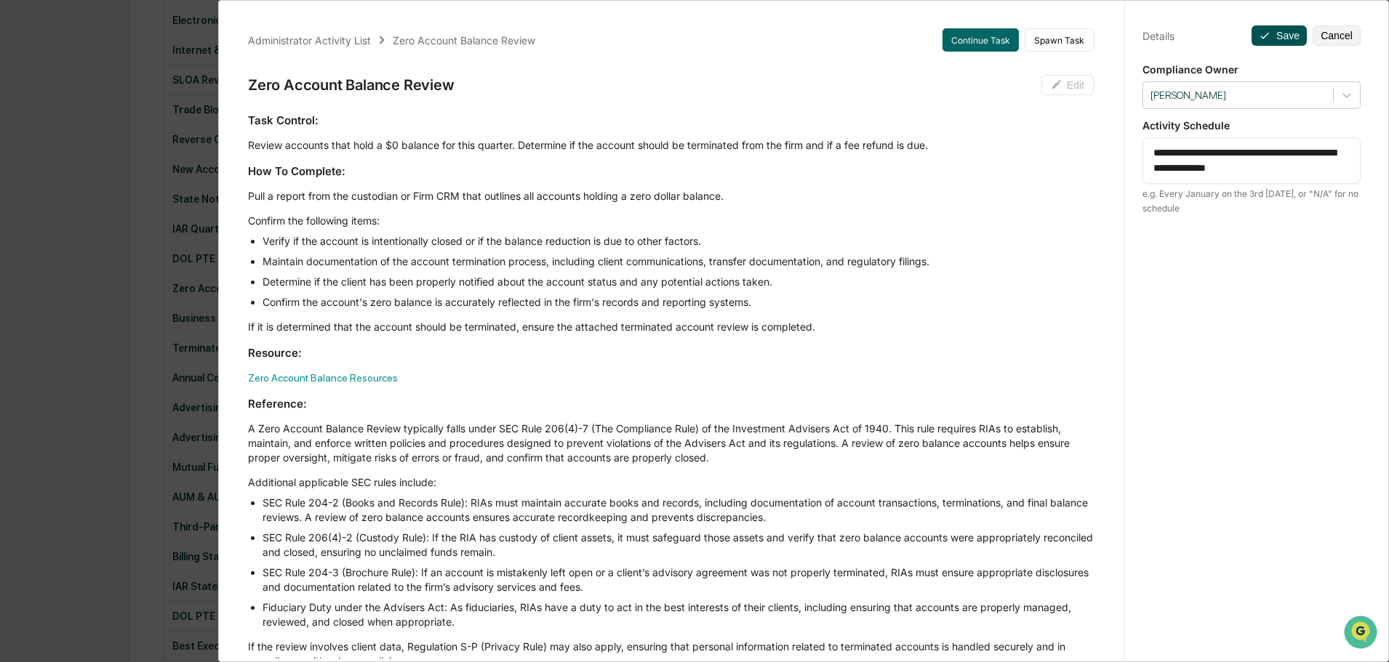
click at [1261, 30] on icon at bounding box center [1264, 36] width 12 height 12
click at [1286, 36] on button "Save" at bounding box center [1278, 35] width 55 height 20
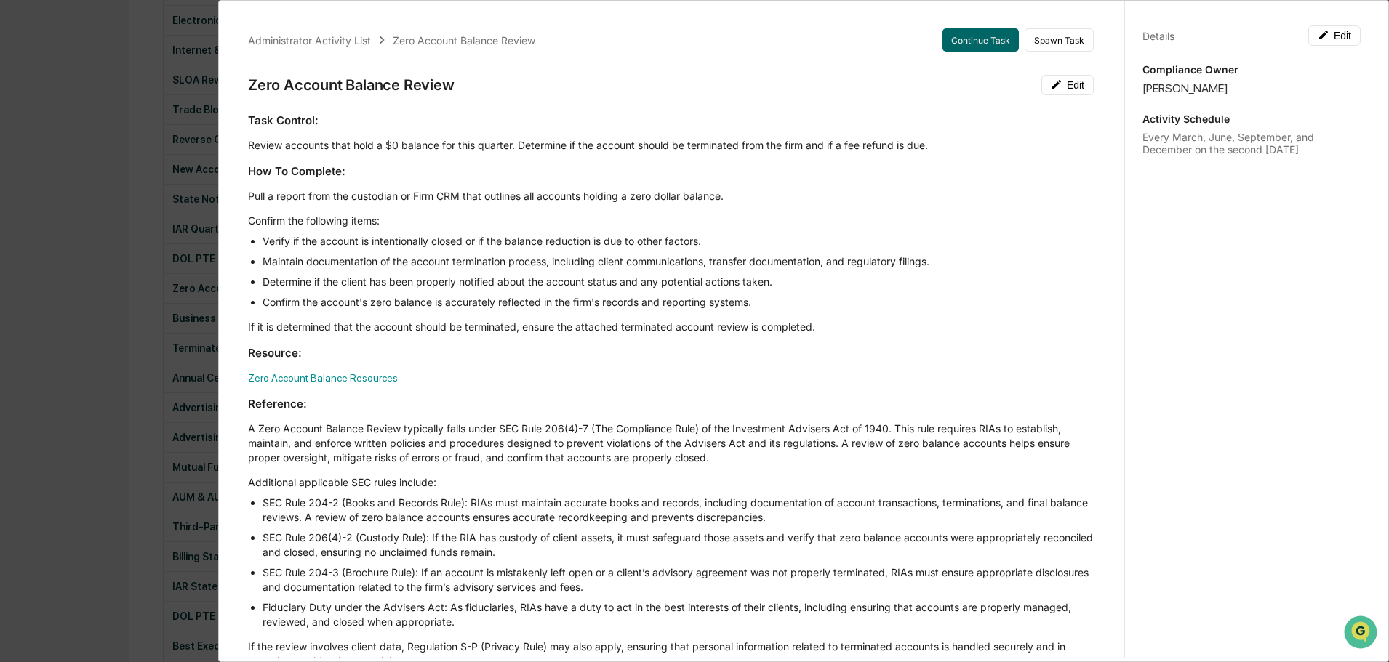
click at [108, 212] on div "Administrator Activity List Zero Account Balance Review Continue Task Spawn Tas…" at bounding box center [694, 331] width 1389 height 662
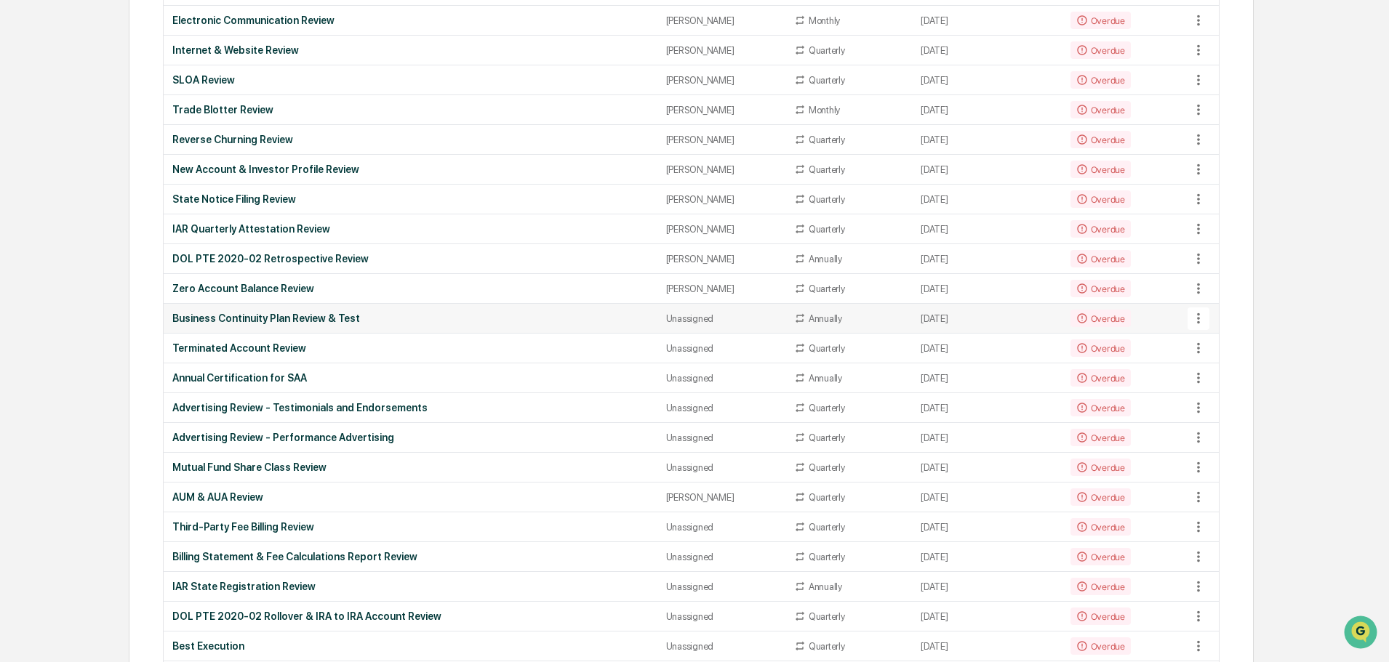
click at [1192, 320] on icon at bounding box center [1198, 318] width 16 height 16
click at [1225, 347] on li "View Task" at bounding box center [1252, 343] width 116 height 27
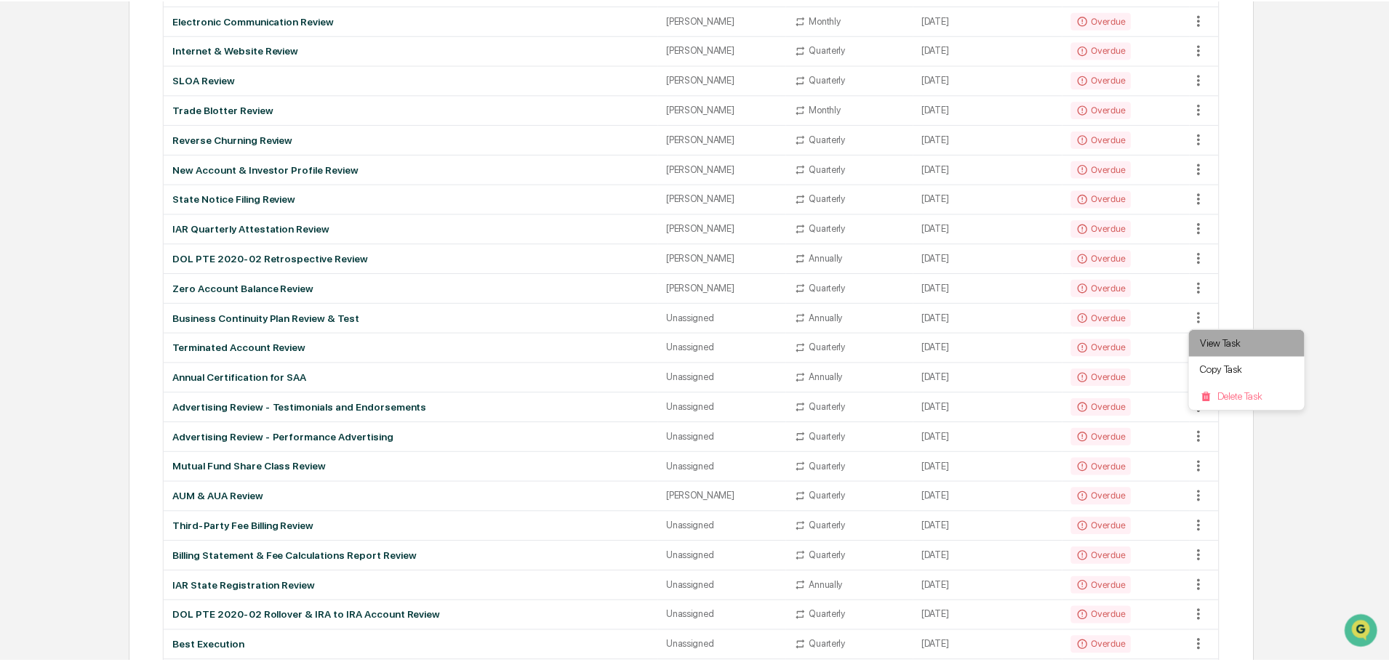
scroll to position [436, 0]
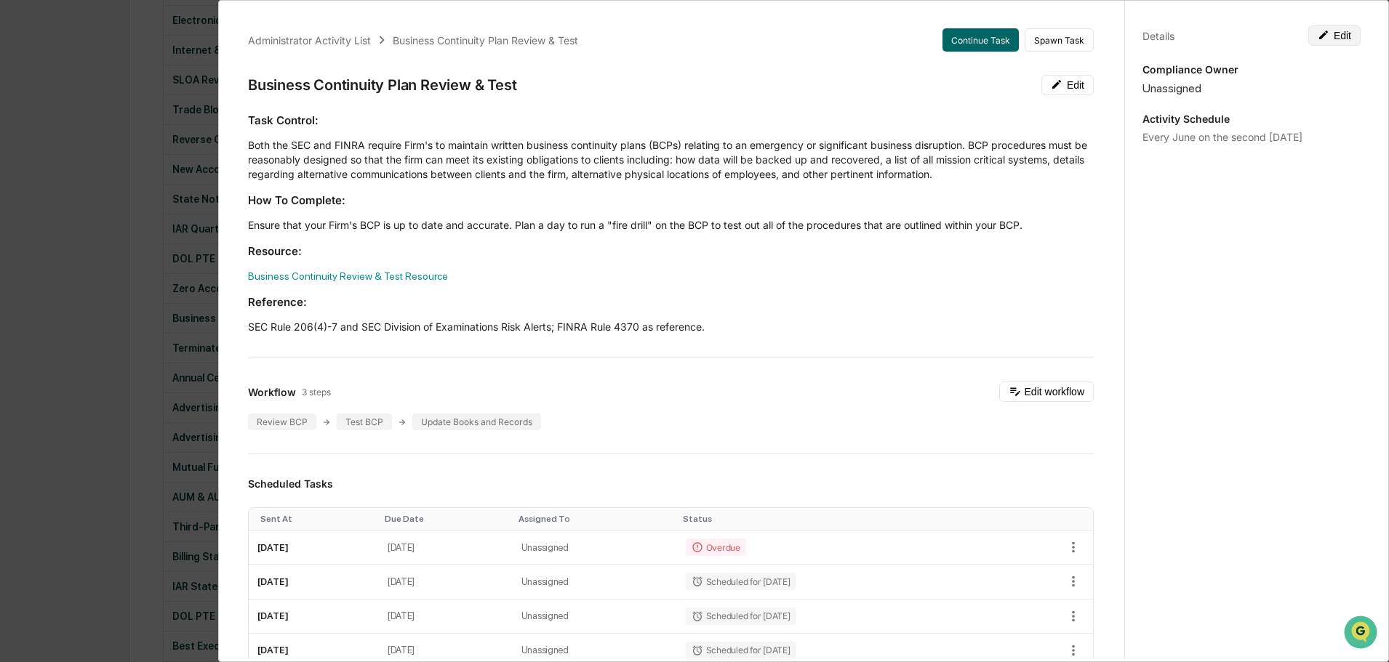
click at [1319, 41] on button "Edit" at bounding box center [1334, 35] width 52 height 20
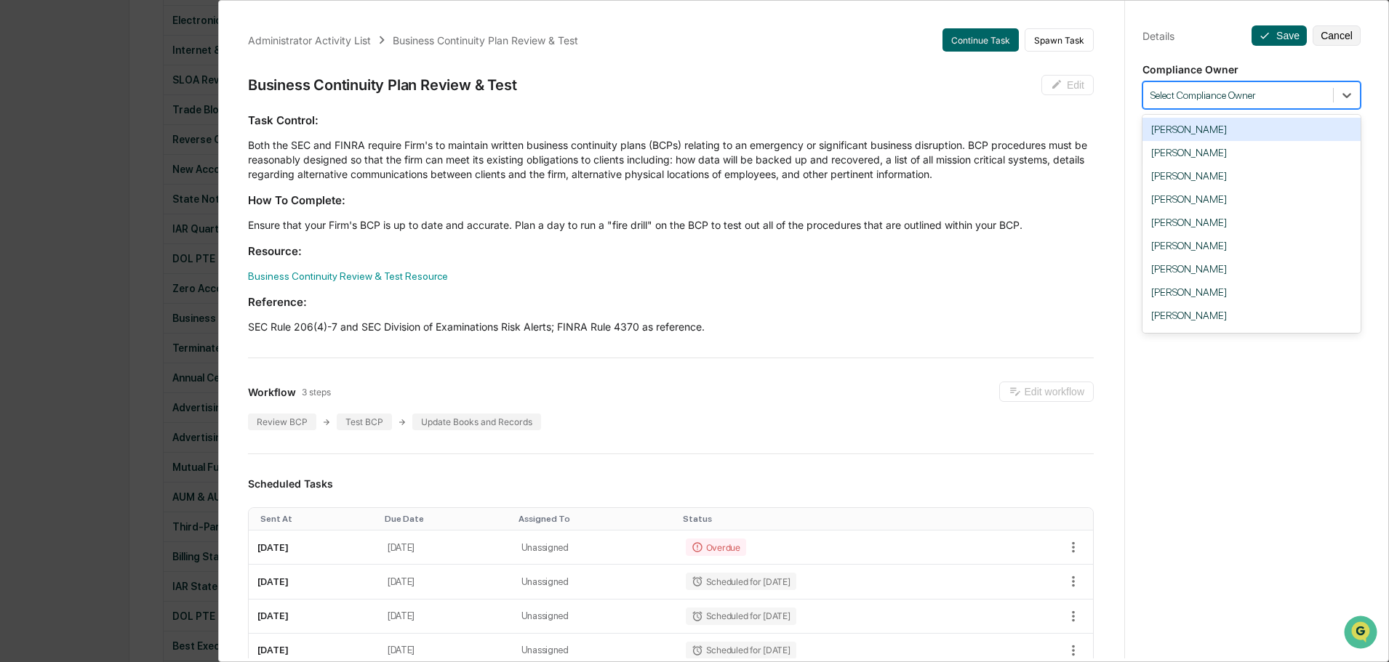
click at [1233, 95] on div at bounding box center [1237, 96] width 175 height 14
type input "***"
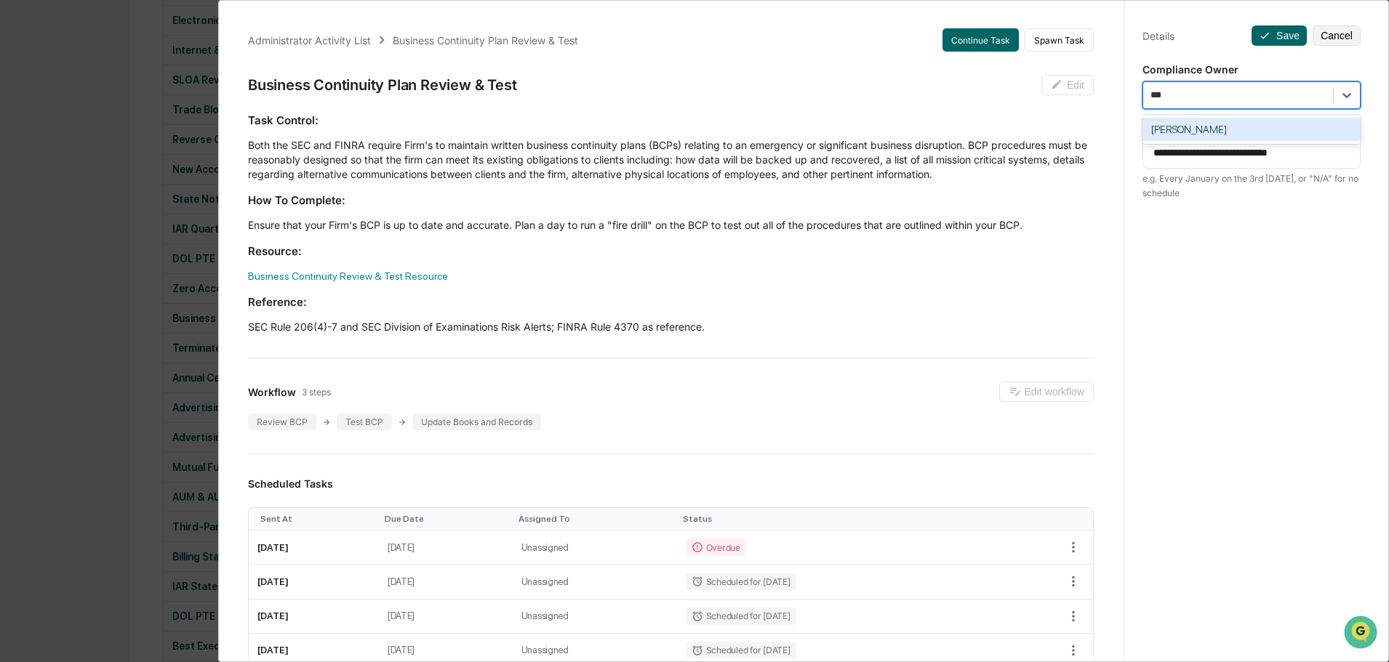
click at [1216, 129] on div "[PERSON_NAME]" at bounding box center [1251, 129] width 218 height 23
click at [1272, 37] on button "Save" at bounding box center [1278, 35] width 55 height 20
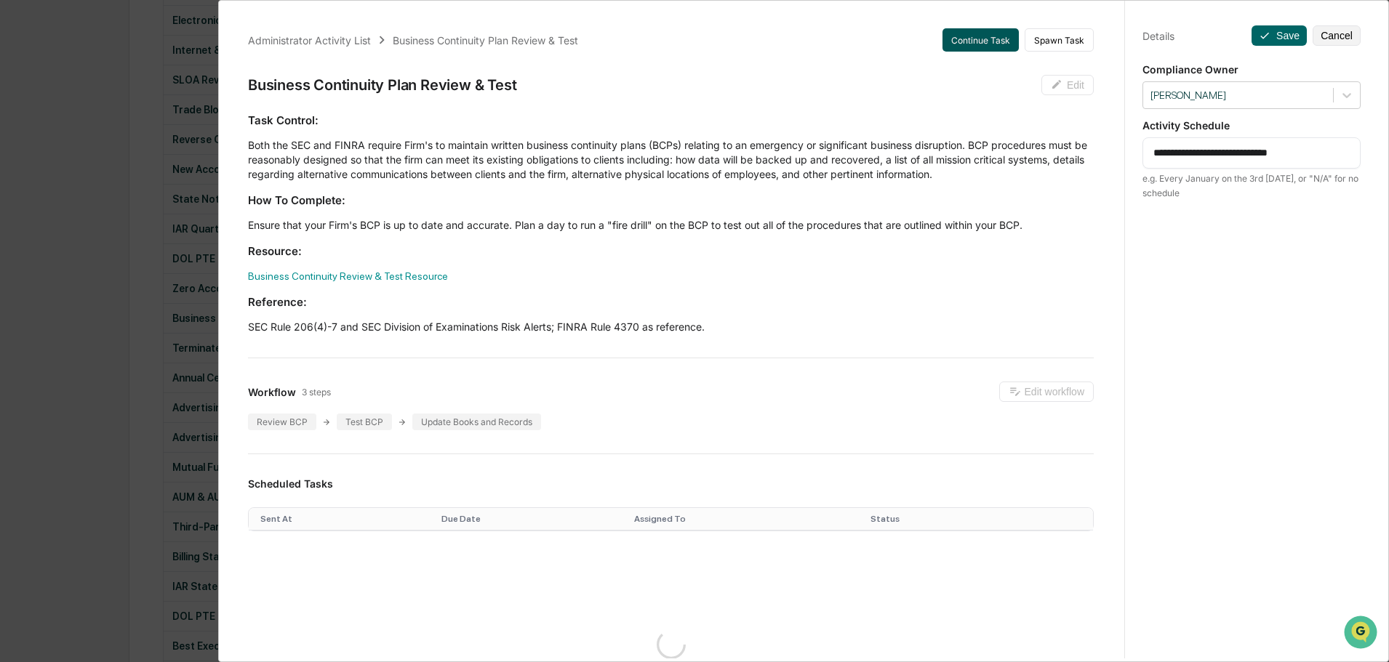
click at [977, 35] on button "Continue Task" at bounding box center [980, 39] width 76 height 23
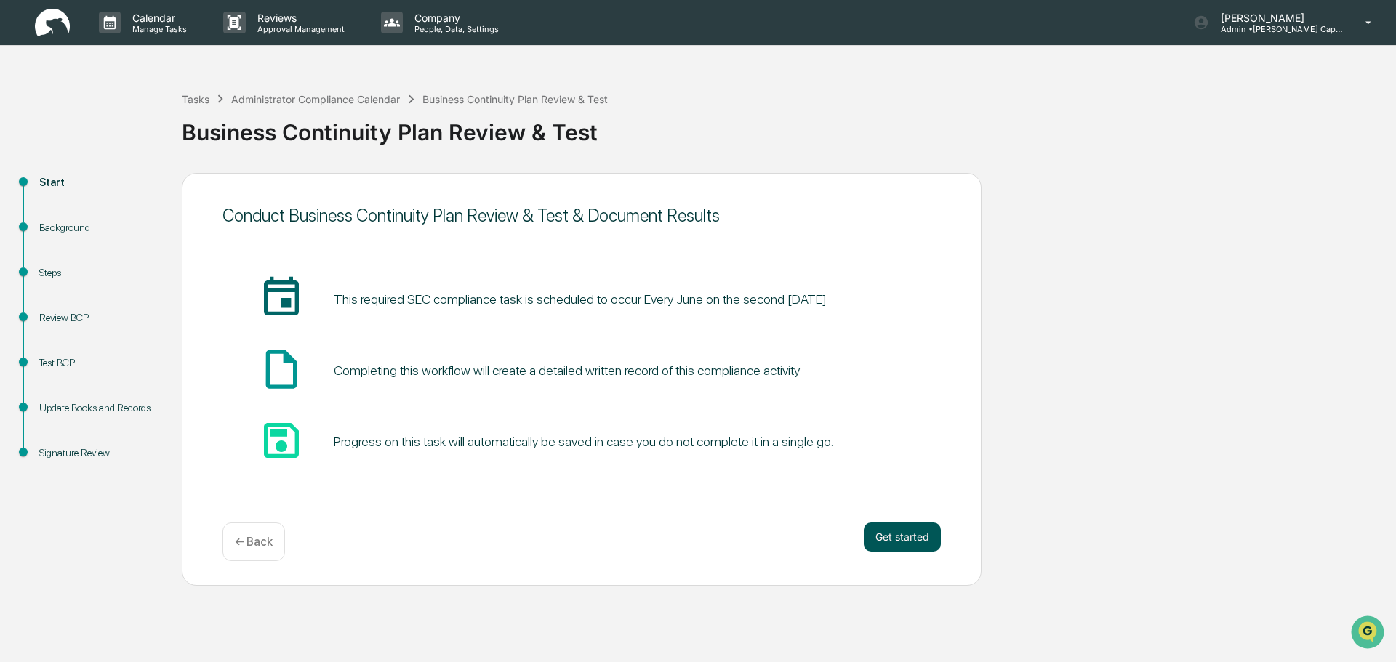
click at [886, 531] on button "Get started" at bounding box center [902, 537] width 77 height 29
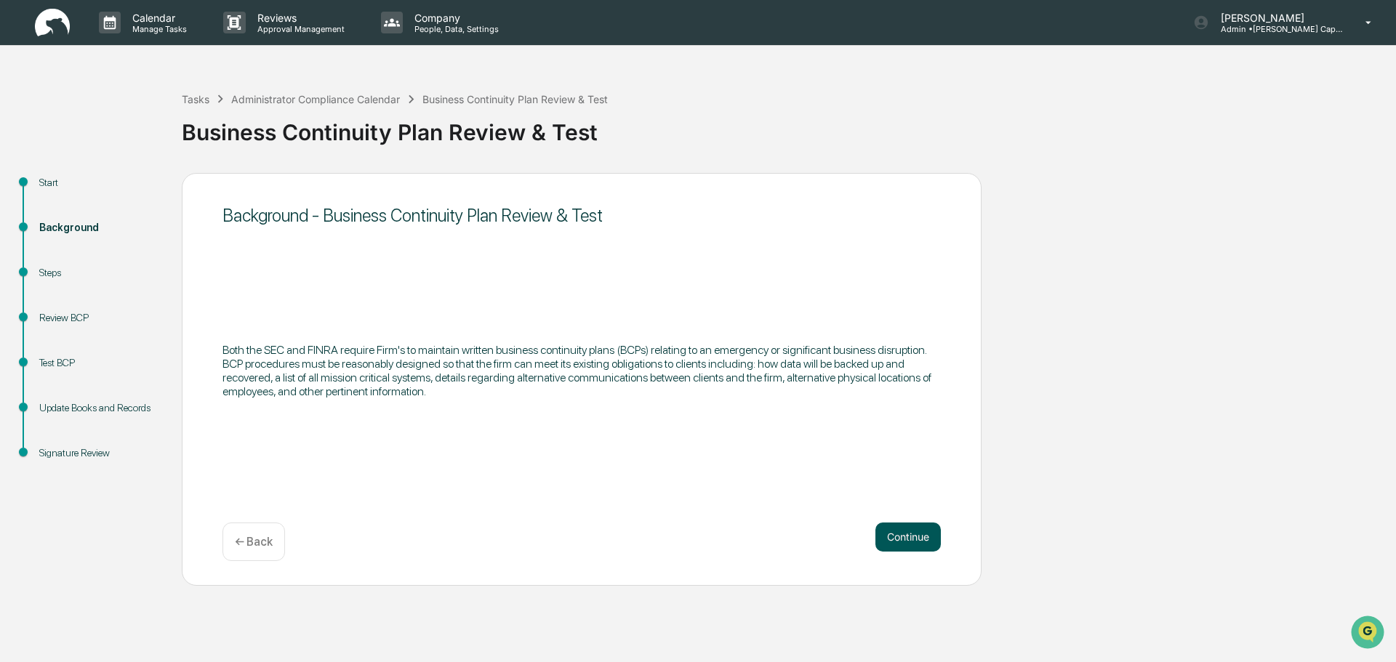
click at [893, 541] on button "Continue" at bounding box center [907, 537] width 65 height 29
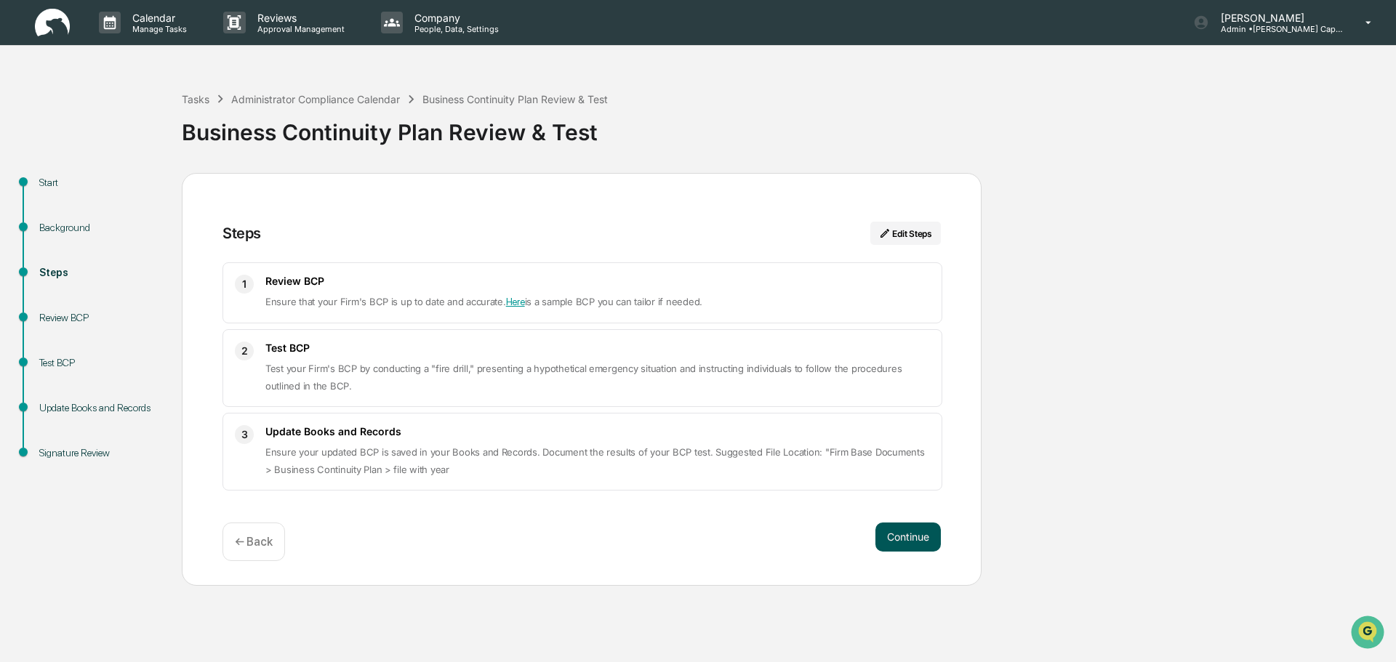
click at [885, 536] on button "Continue" at bounding box center [907, 537] width 65 height 29
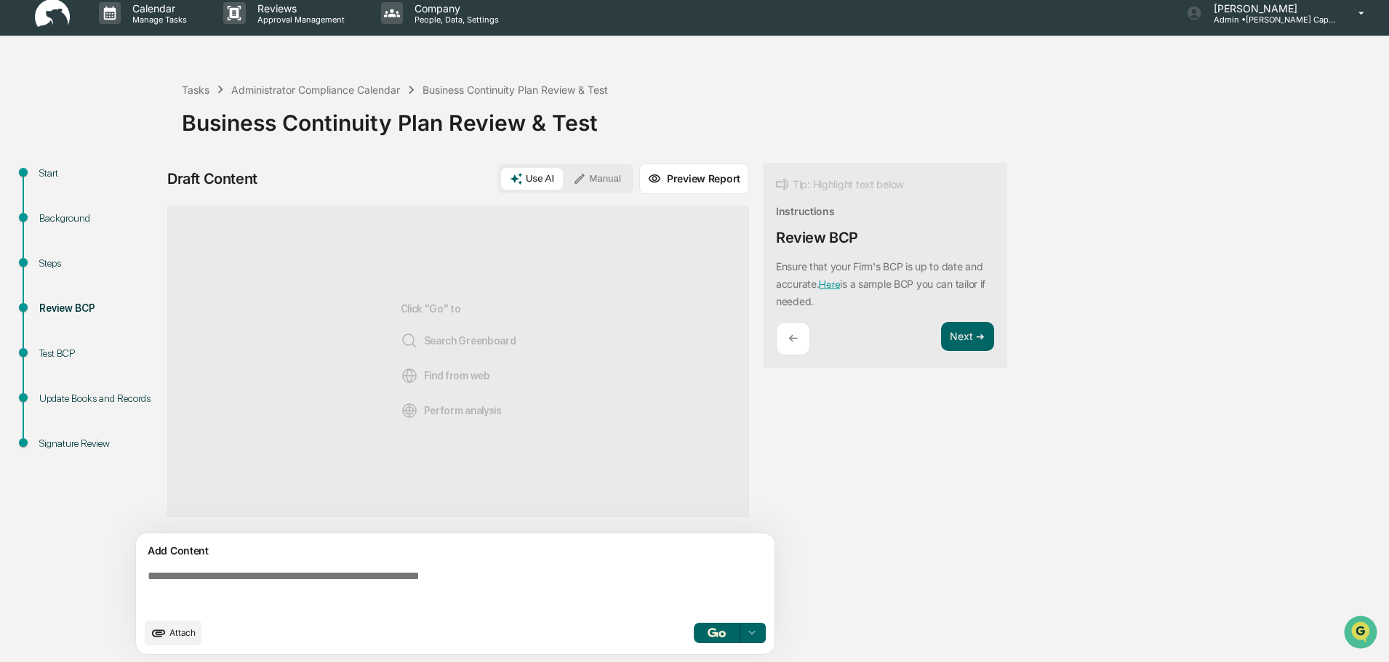
scroll to position [11, 0]
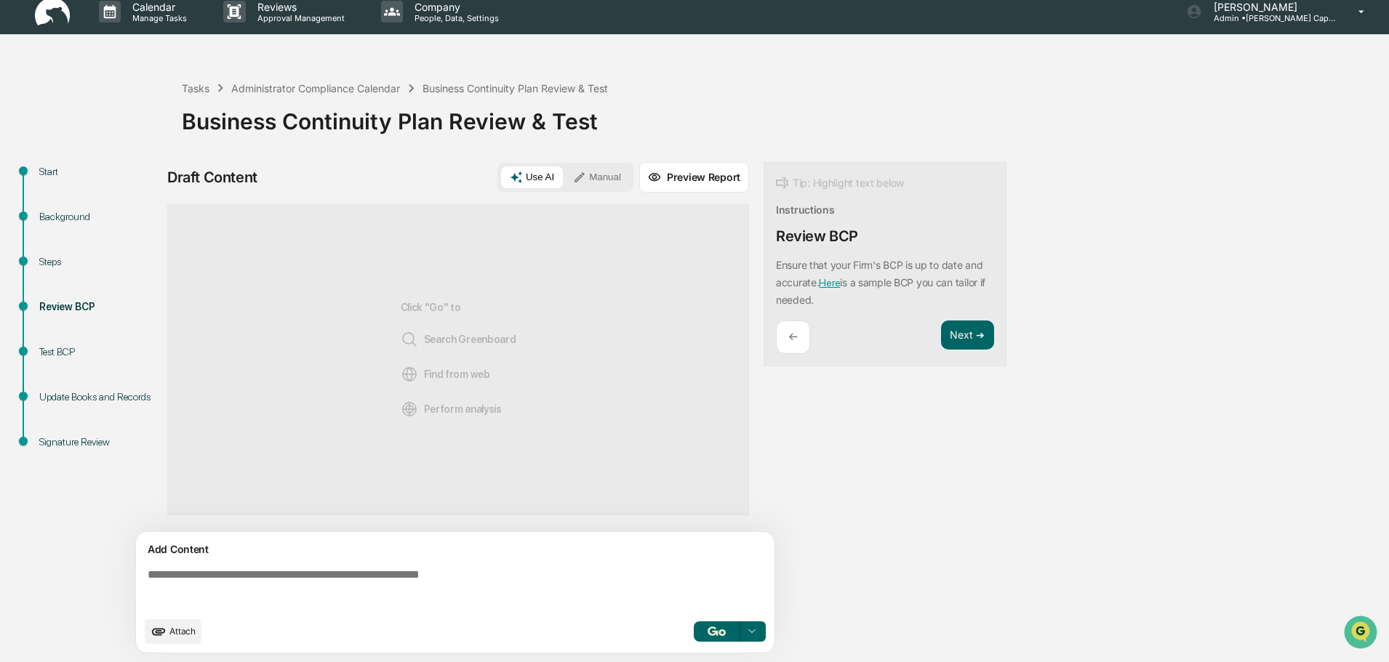
click at [185, 632] on span "Attach" at bounding box center [182, 631] width 26 height 11
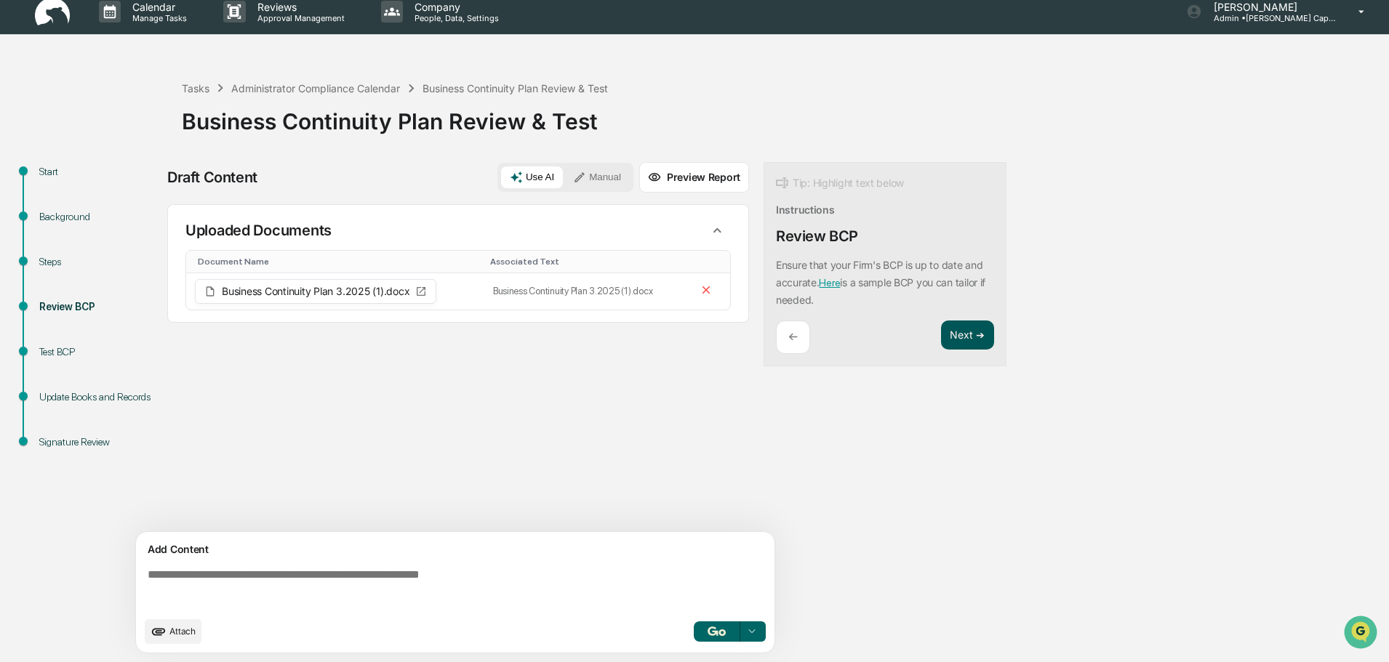
click at [964, 331] on button "Next ➔" at bounding box center [967, 336] width 53 height 30
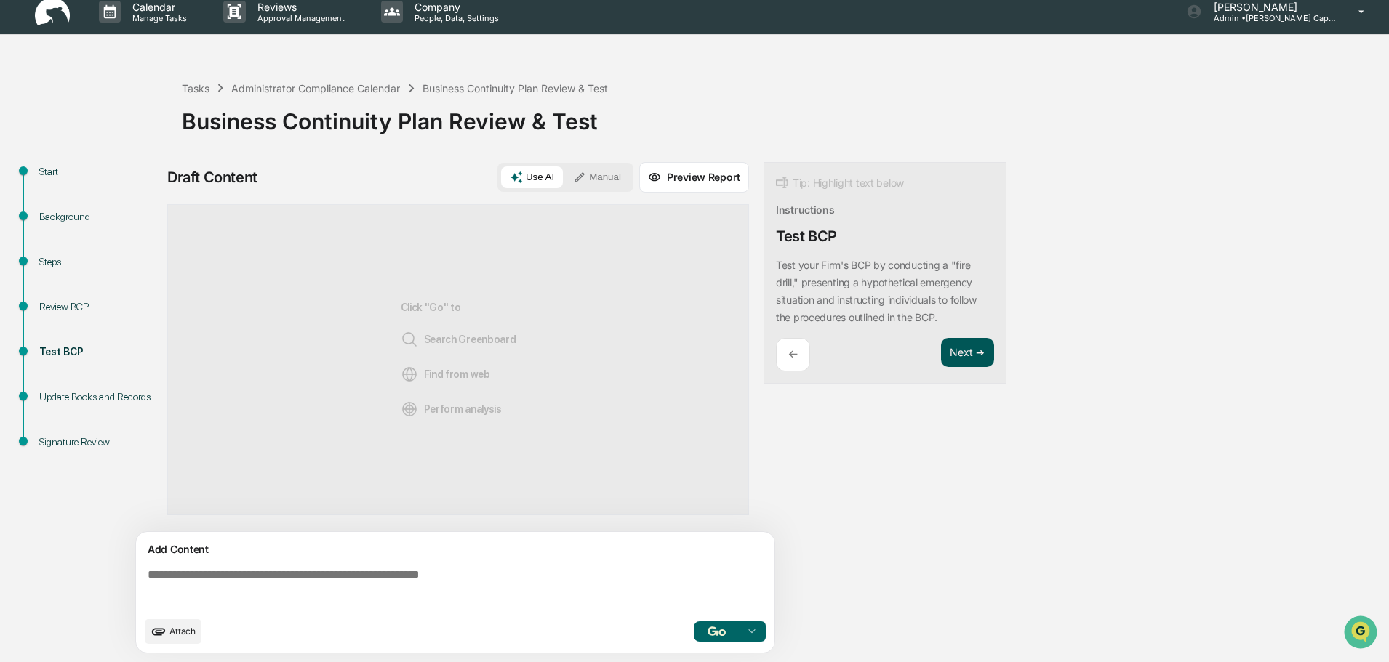
click at [970, 347] on button "Next ➔" at bounding box center [967, 353] width 53 height 30
click at [970, 347] on div "Tip: Highlight text below Instructions Update Books and Records Ensure your upd…" at bounding box center [884, 282] width 243 height 240
click at [973, 374] on button "Next ➔" at bounding box center [967, 370] width 53 height 30
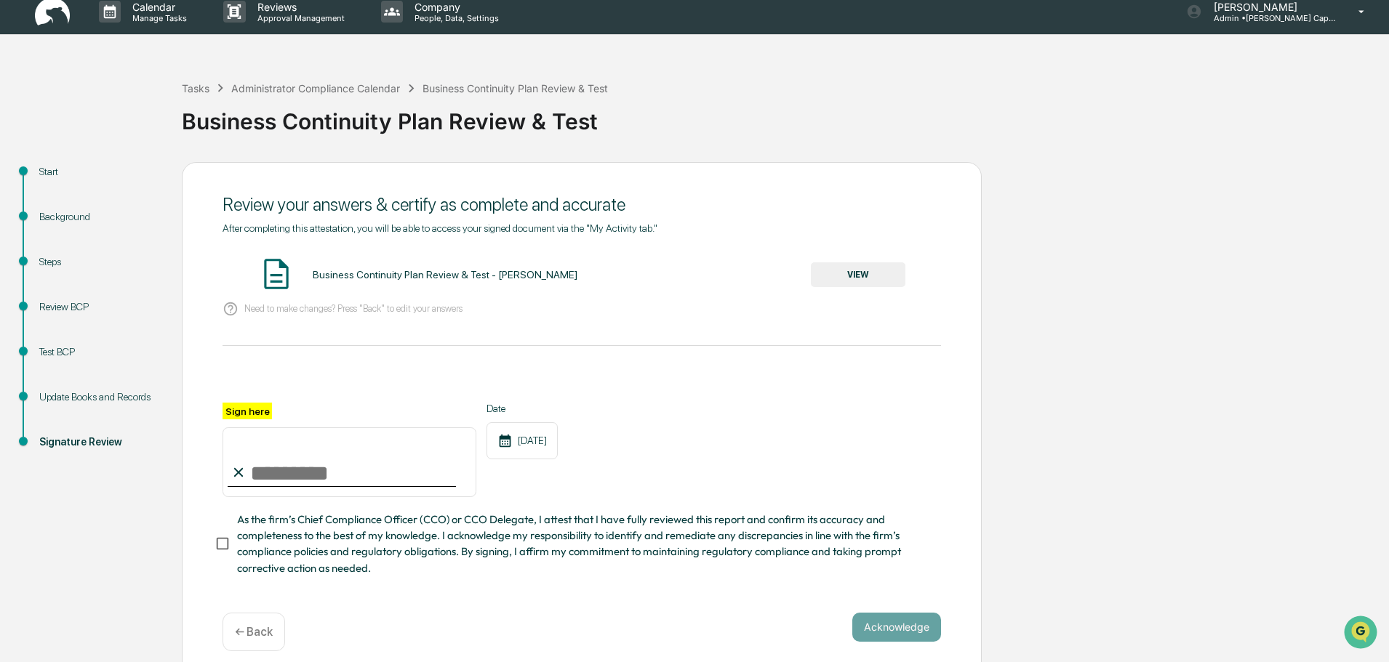
click at [311, 477] on input "Sign here" at bounding box center [349, 462] width 254 height 70
type input "**********"
click at [865, 271] on button "VIEW" at bounding box center [858, 274] width 95 height 25
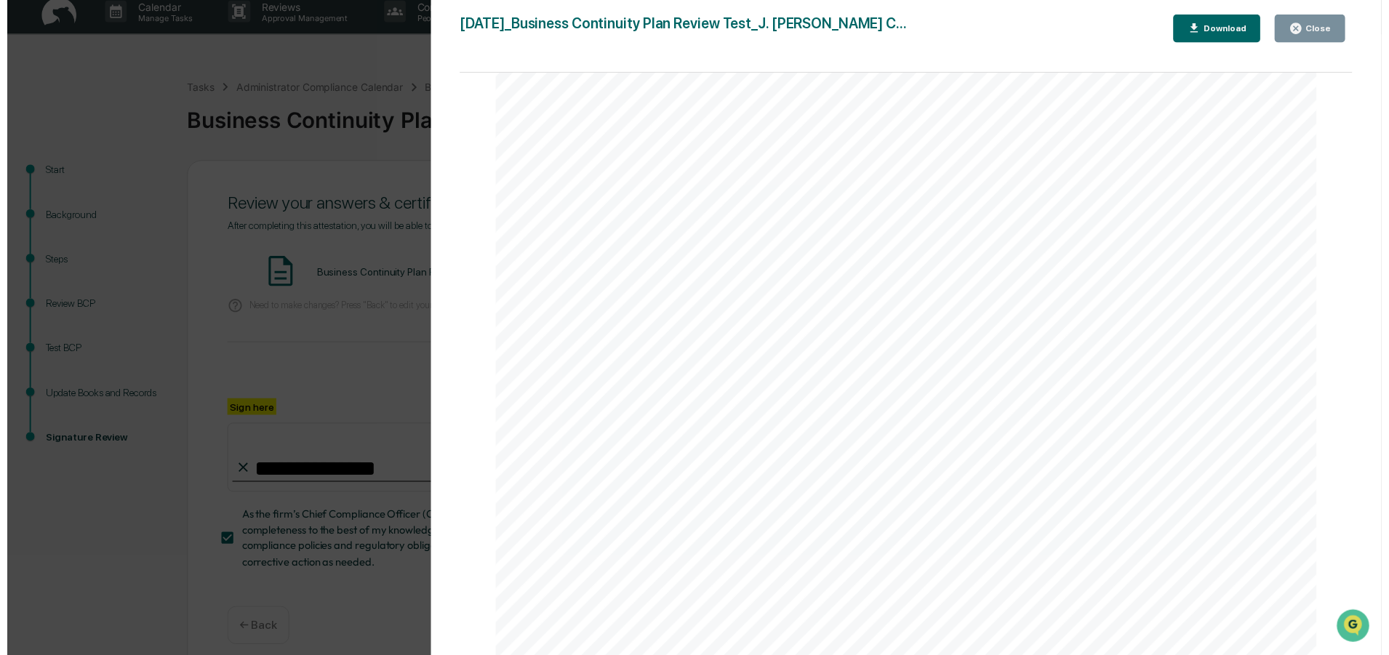
scroll to position [618, 0]
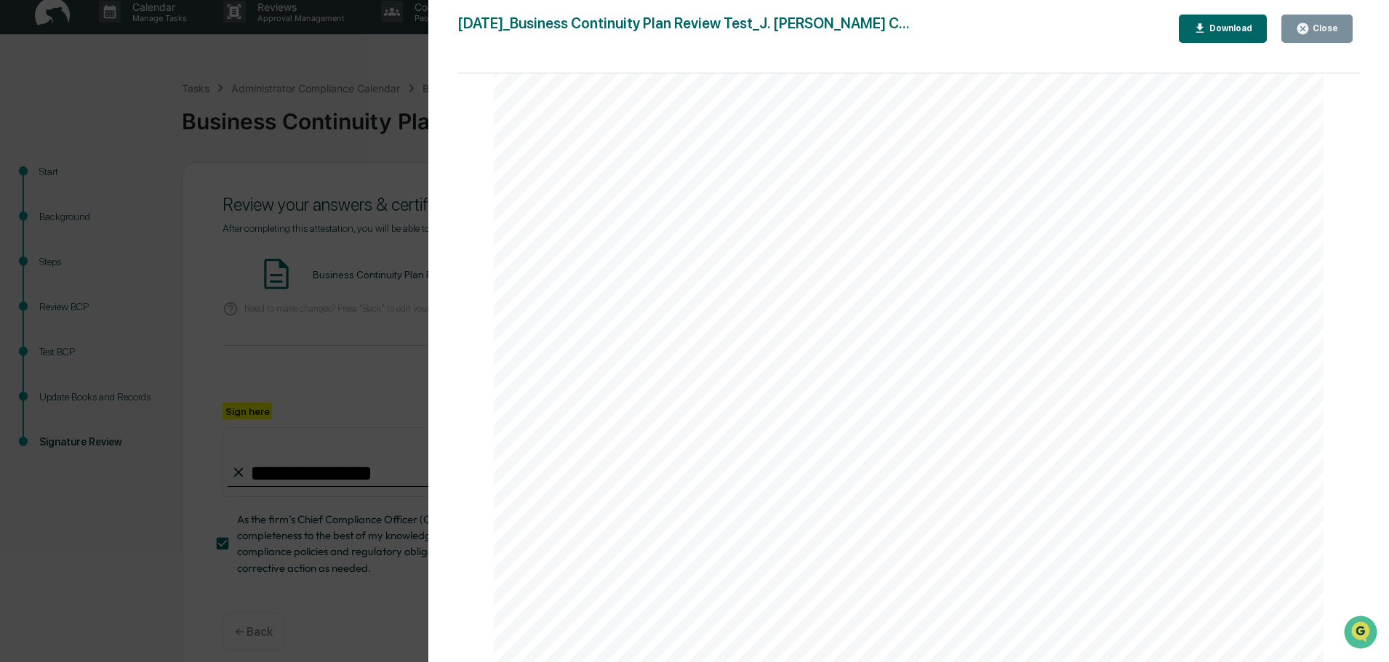
click at [1213, 24] on div "Download" at bounding box center [1229, 28] width 46 height 10
click at [411, 353] on div "Version History [DATE] 06:16 PM [PERSON_NAME] [DATE]_Business Continuity Plan R…" at bounding box center [694, 331] width 1389 height 662
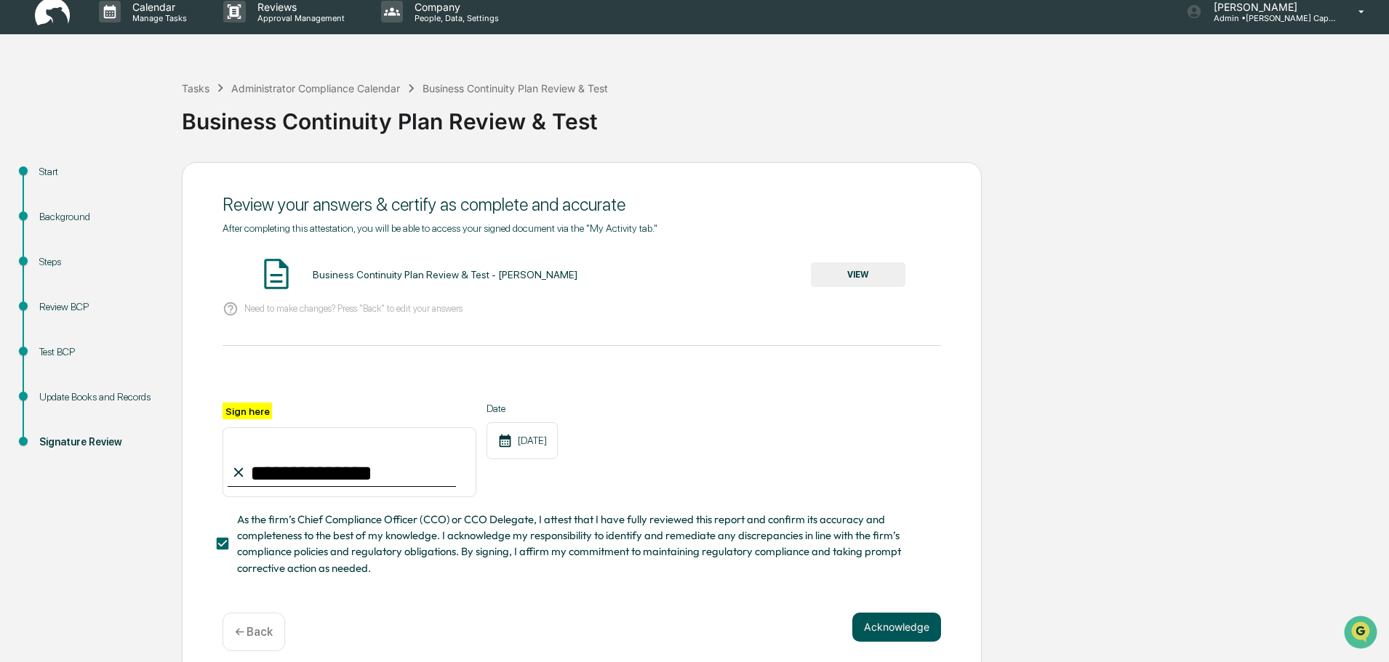
click at [896, 633] on button "Acknowledge" at bounding box center [896, 627] width 89 height 29
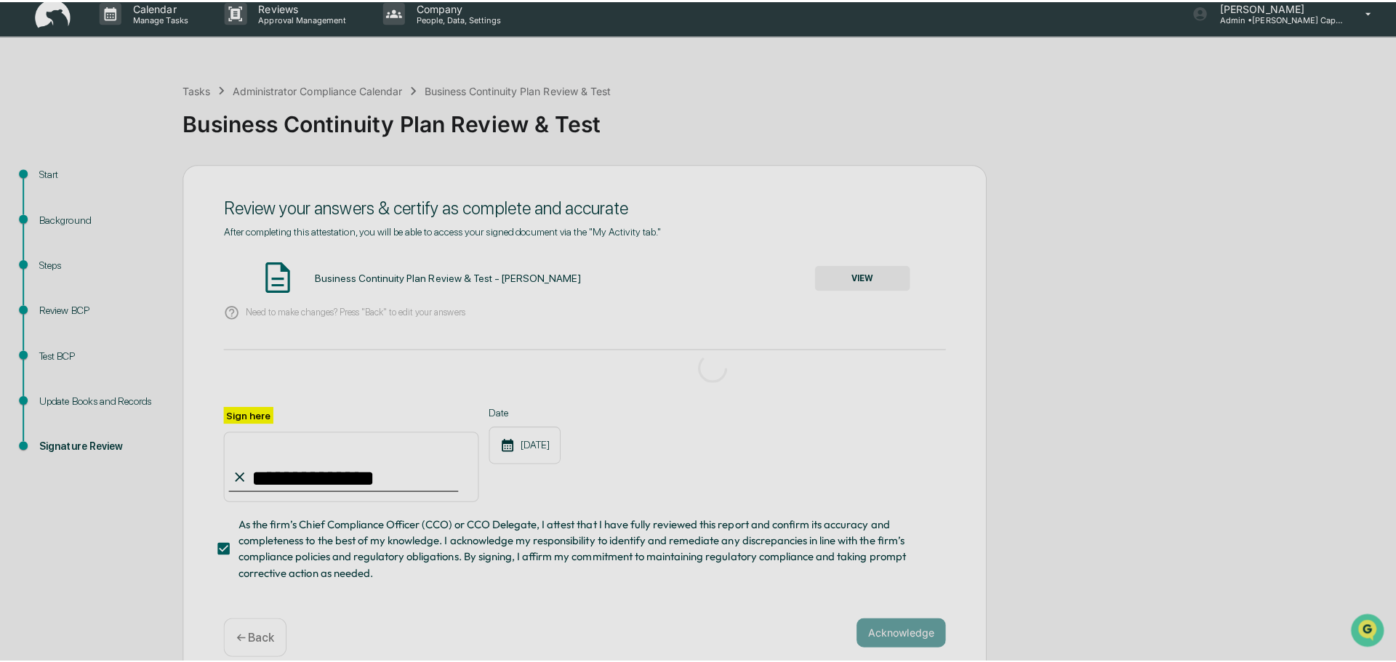
scroll to position [0, 0]
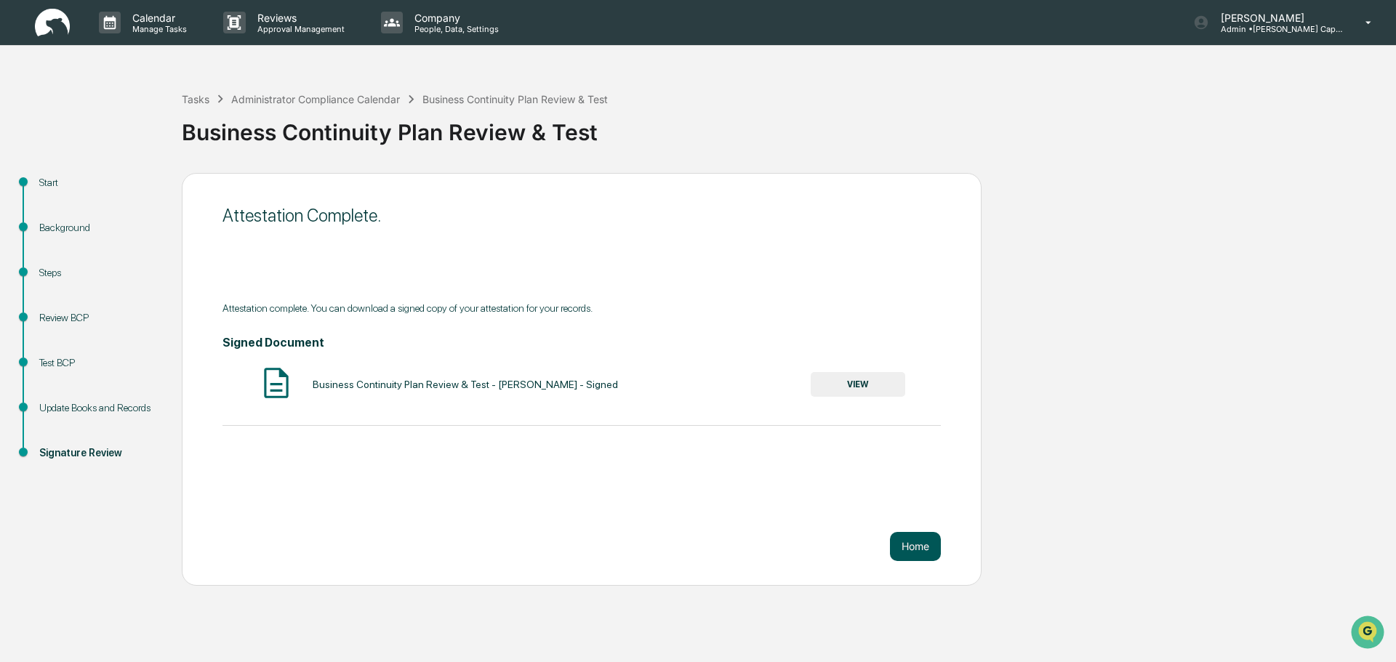
click at [913, 544] on button "Home" at bounding box center [915, 546] width 51 height 29
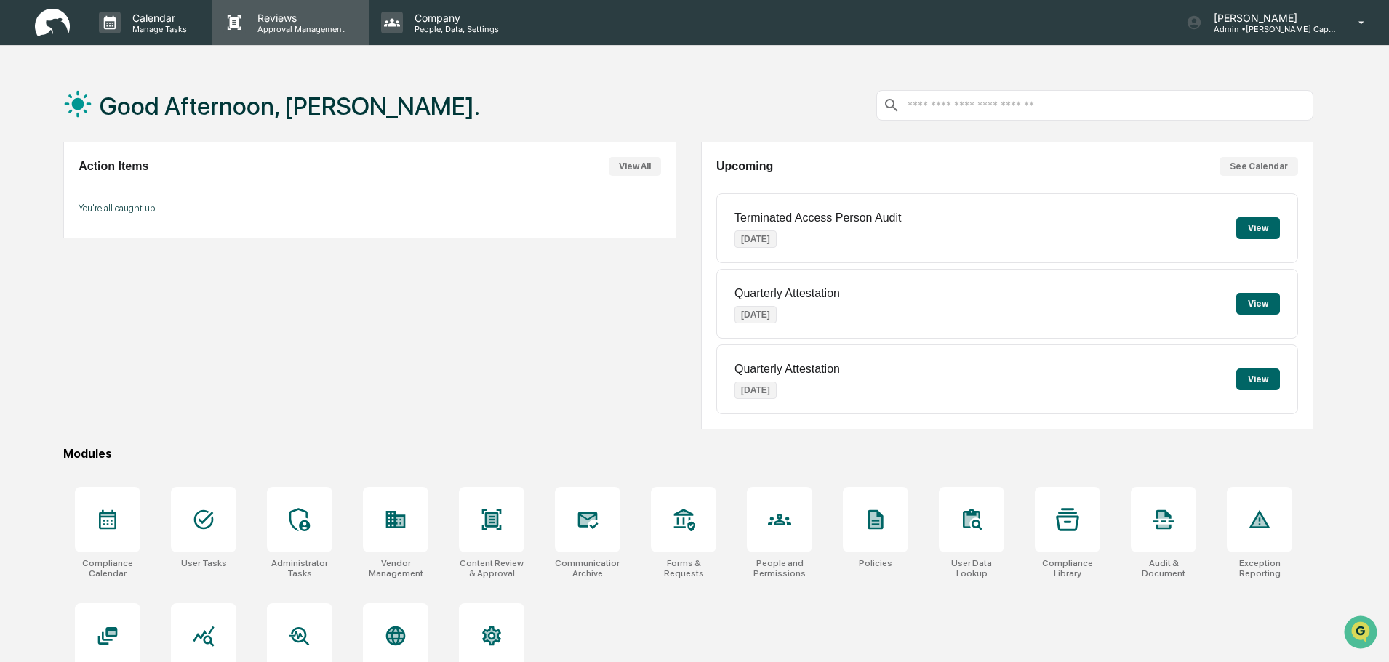
click at [275, 17] on p "Reviews" at bounding box center [299, 18] width 106 height 12
